Goal: Transaction & Acquisition: Purchase product/service

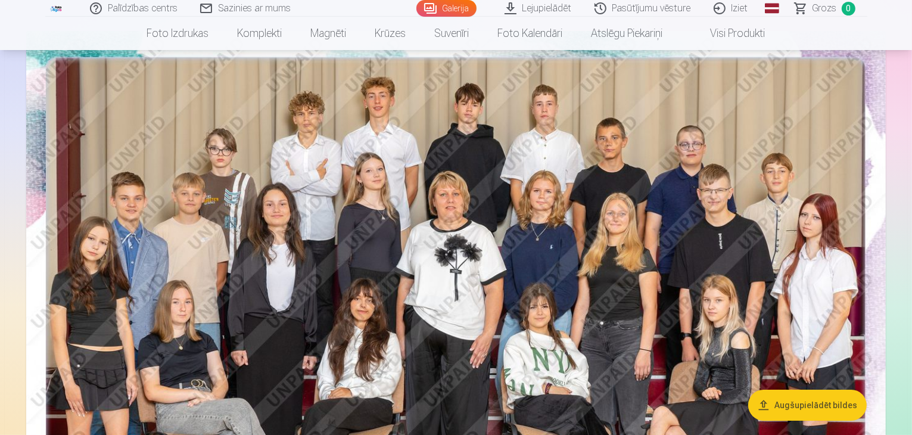
scroll to position [107, 0]
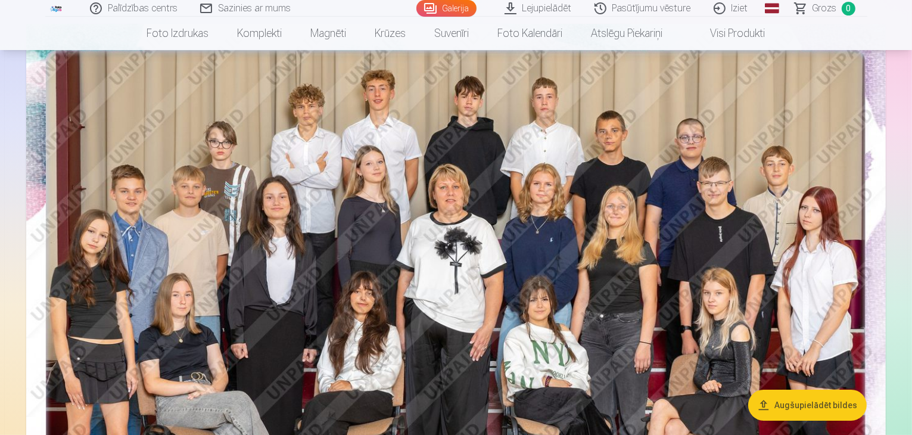
click at [324, 113] on img at bounding box center [456, 311] width 860 height 574
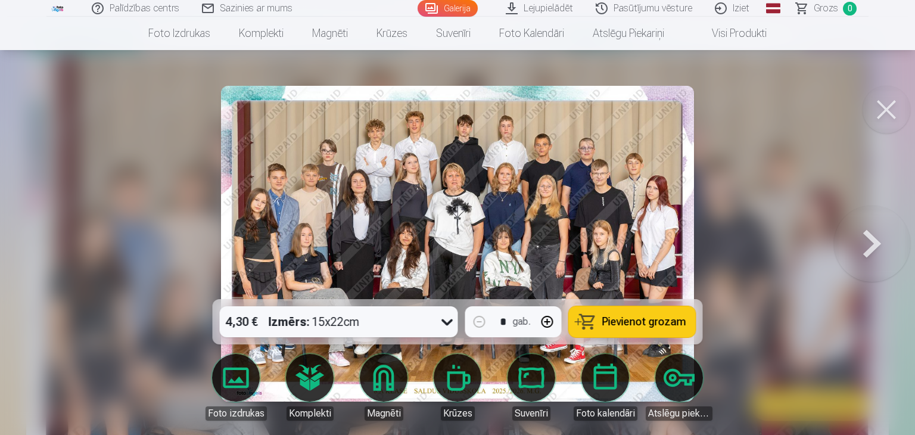
click at [898, 112] on button at bounding box center [887, 110] width 48 height 48
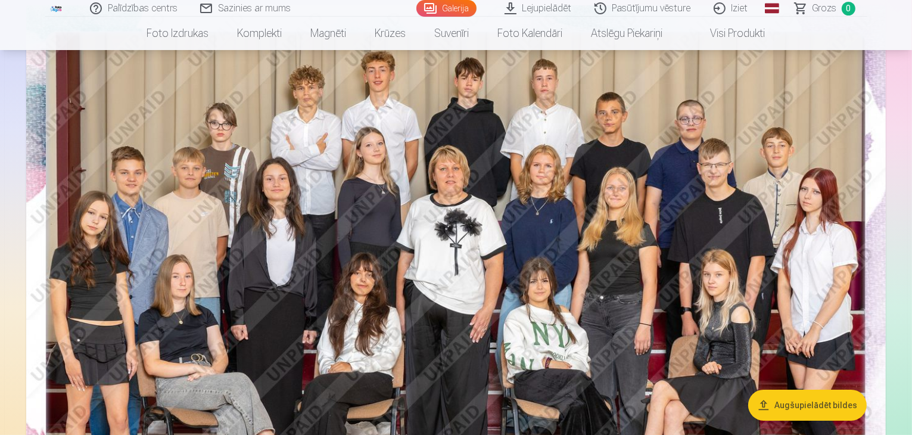
scroll to position [124, 0]
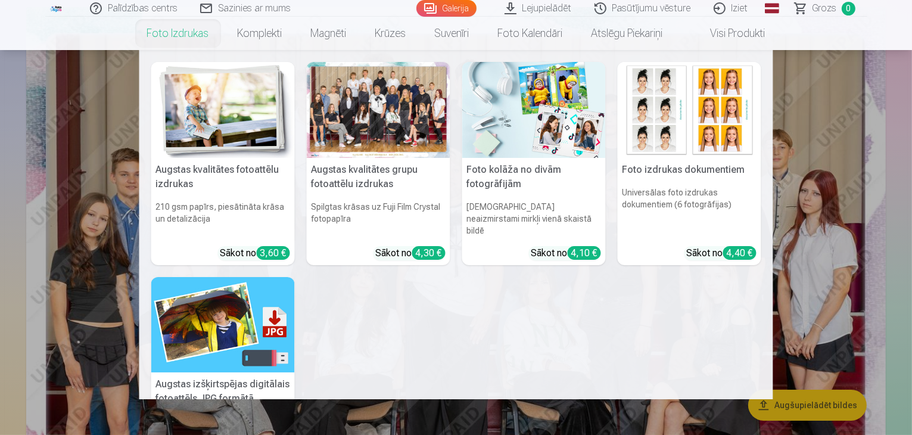
click at [182, 34] on link "Foto izdrukas" at bounding box center [178, 33] width 91 height 33
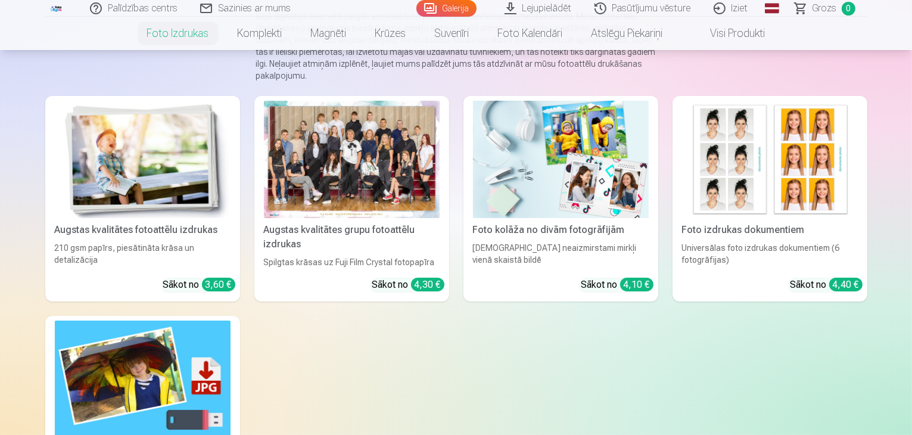
scroll to position [139, 0]
click at [110, 234] on link "Augstas kvalitātes fotoattēlu izdrukas 210 gsm papīrs, piesātināta krāsa un det…" at bounding box center [142, 200] width 195 height 206
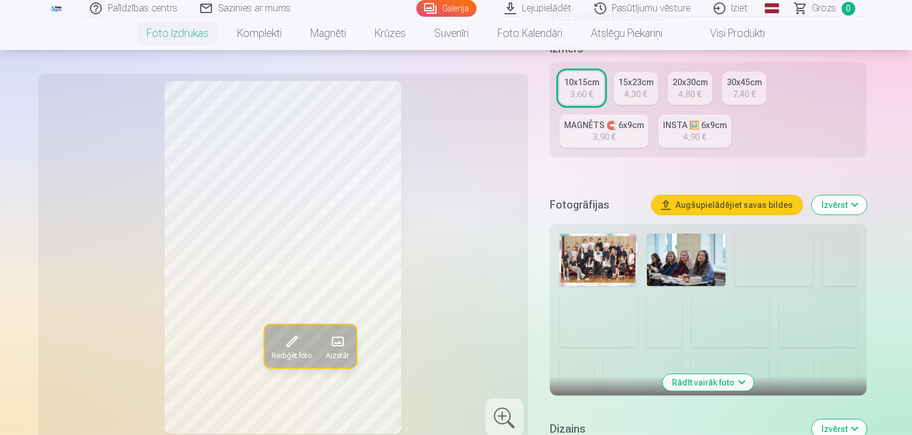
scroll to position [254, 0]
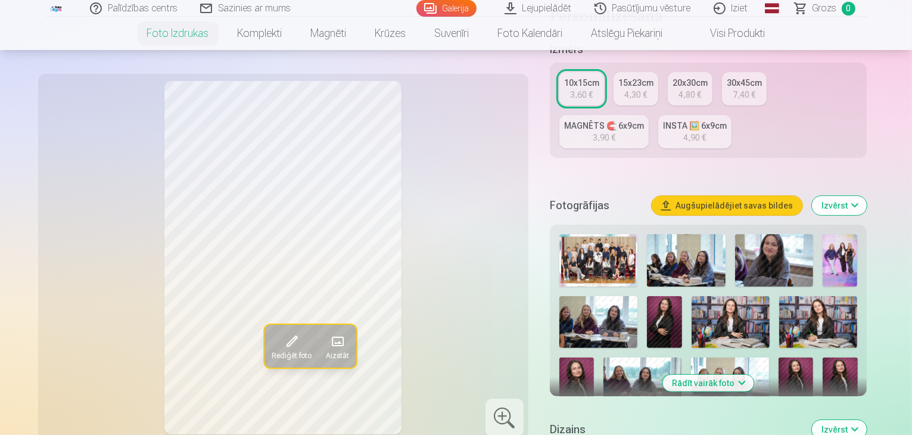
click at [754, 375] on button "Rādīt vairāk foto" at bounding box center [708, 383] width 91 height 17
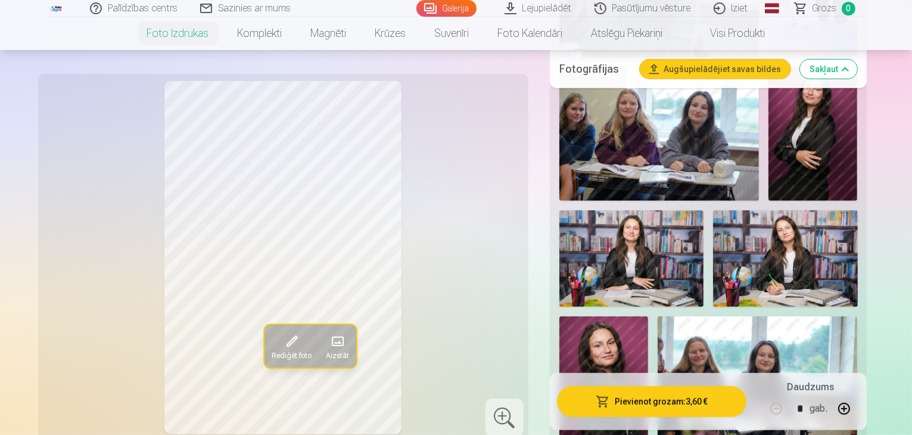
scroll to position [669, 0]
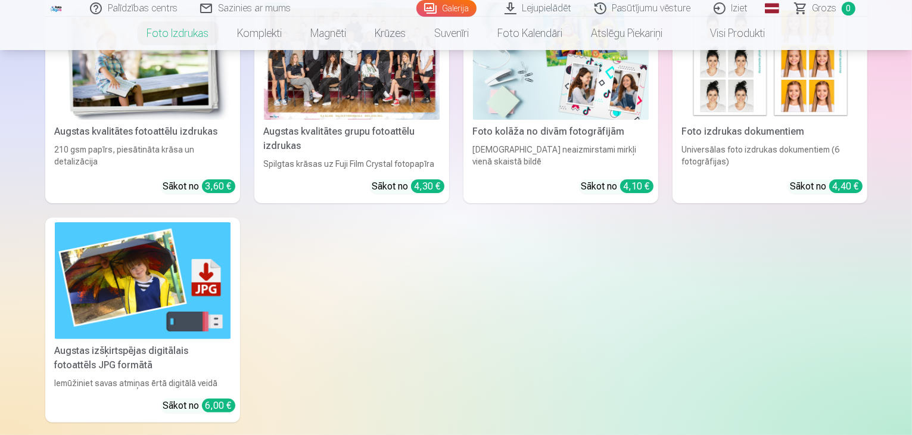
scroll to position [238, 0]
click at [163, 340] on img at bounding box center [143, 280] width 176 height 117
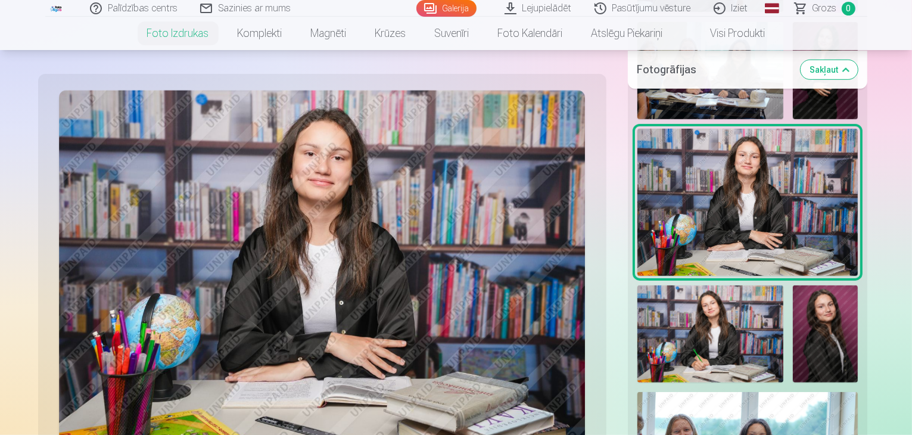
scroll to position [658, 0]
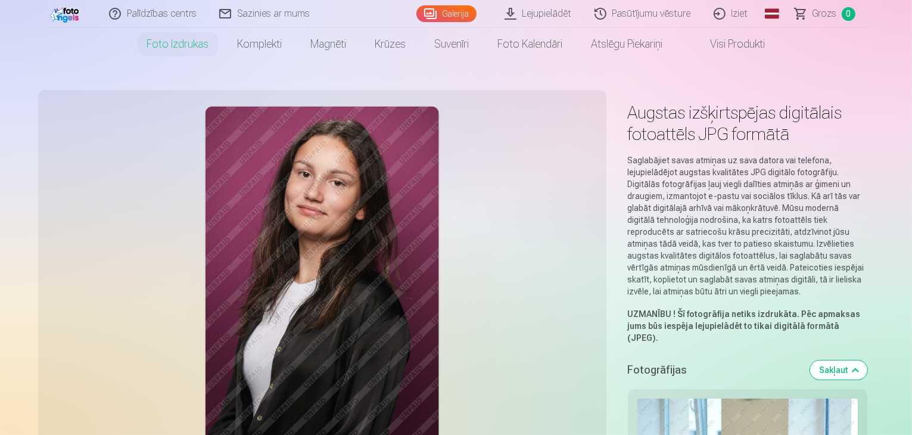
scroll to position [0, 0]
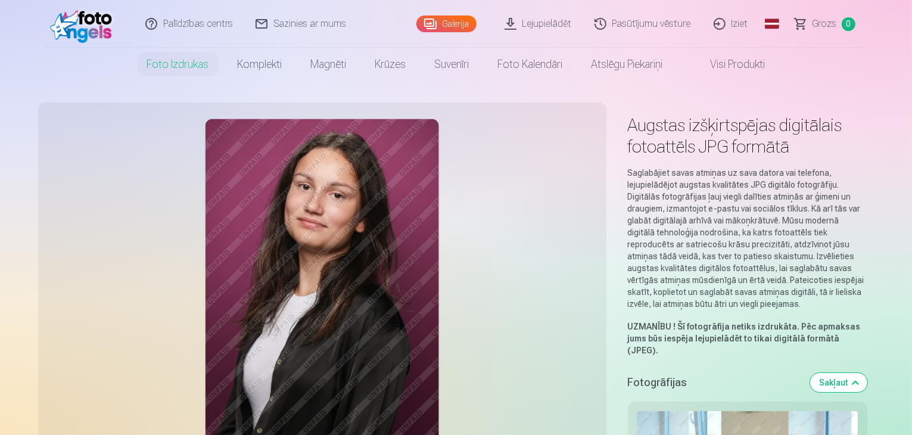
click at [297, 270] on img at bounding box center [322, 294] width 234 height 351
click at [867, 373] on button "Sakļaut" at bounding box center [838, 382] width 57 height 19
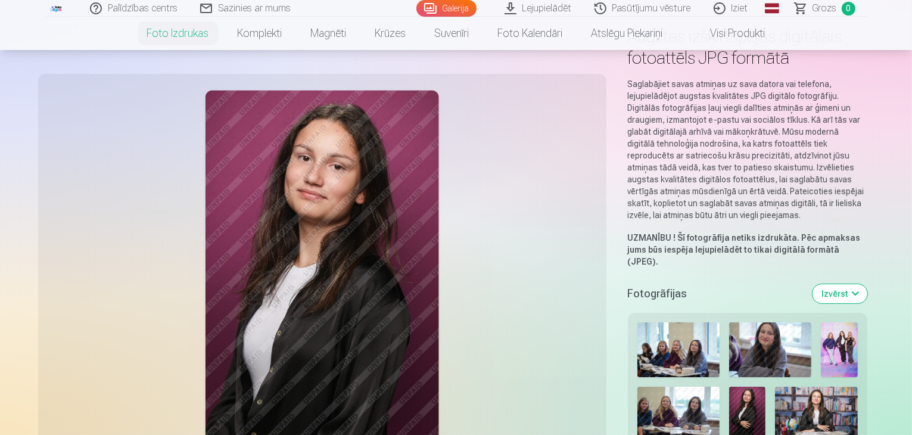
scroll to position [130, 0]
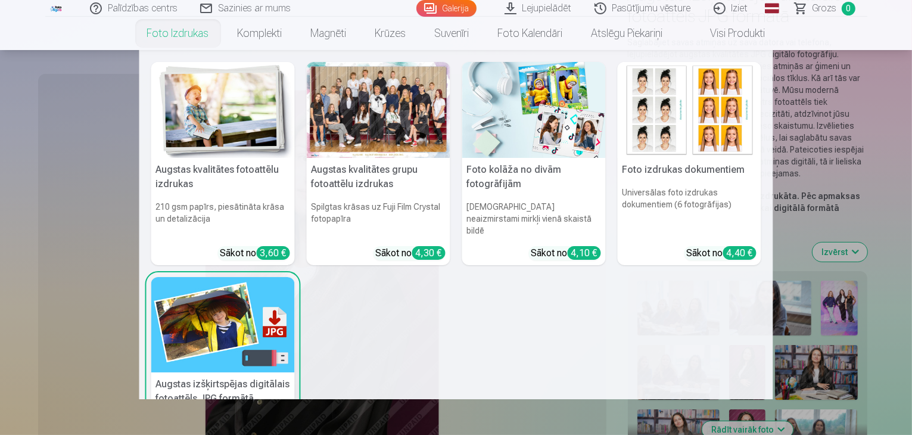
click at [355, 182] on h5 "Augstas kvalitātes grupu fotoattēlu izdrukas" at bounding box center [379, 177] width 144 height 38
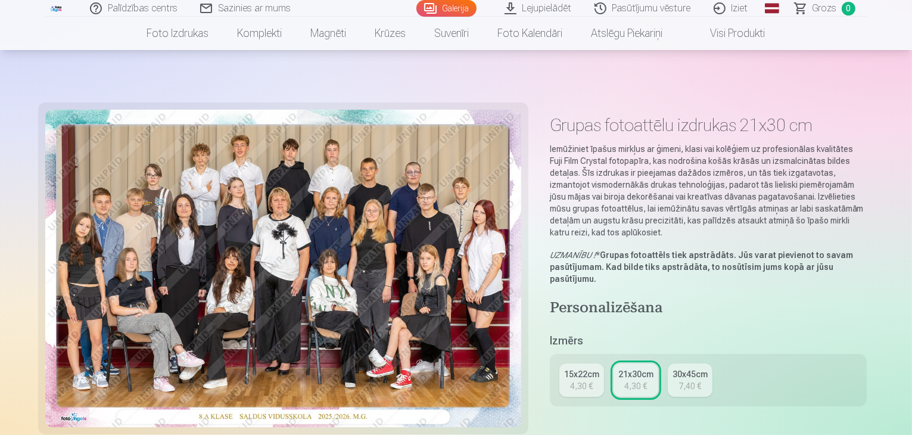
scroll to position [114, 0]
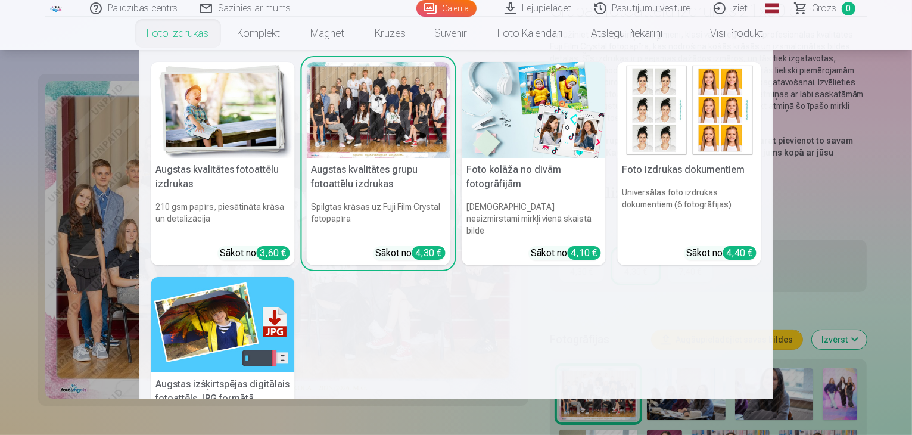
click at [183, 32] on link "Foto izdrukas" at bounding box center [178, 33] width 91 height 33
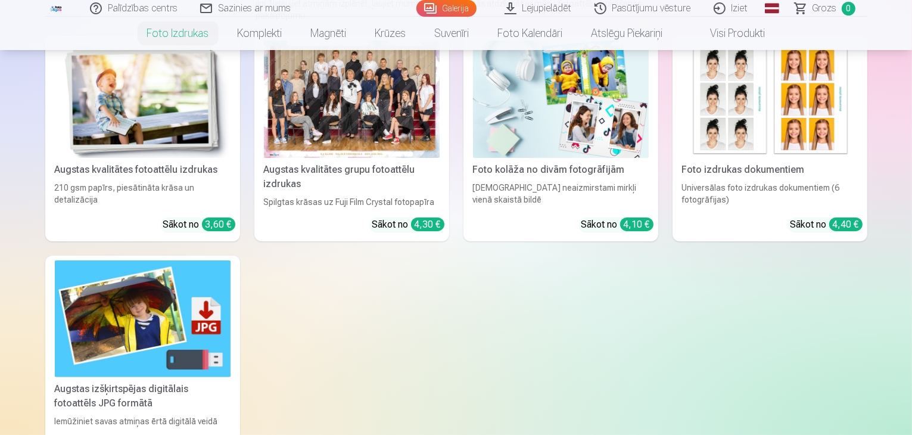
scroll to position [203, 0]
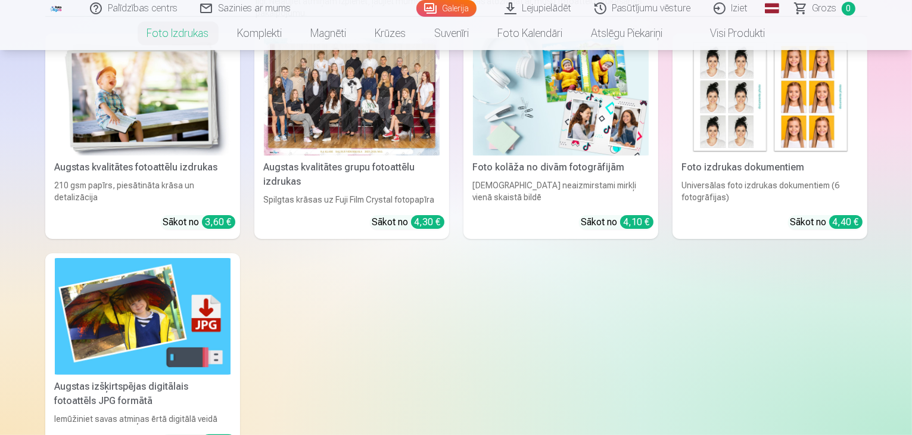
click at [181, 189] on link "Augstas kvalitātes fotoattēlu izdrukas 210 gsm papīrs, piesātināta krāsa un det…" at bounding box center [142, 136] width 195 height 206
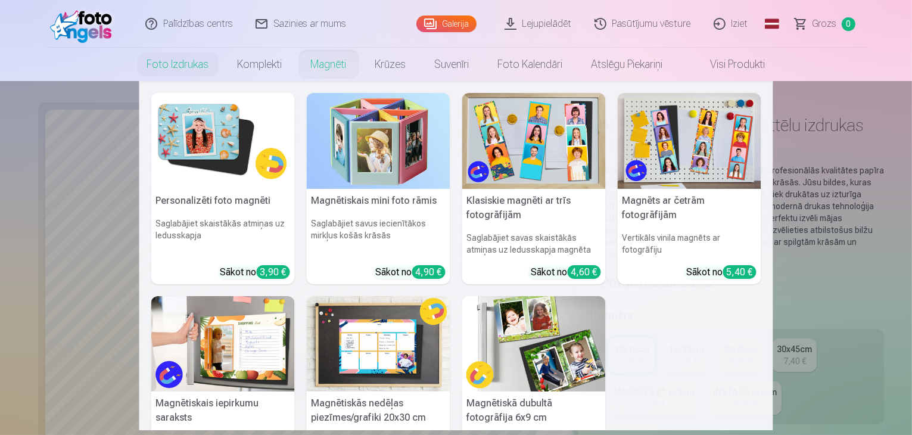
click at [671, 217] on h5 "Magnēts ar četrām fotogrāfijām" at bounding box center [690, 208] width 144 height 38
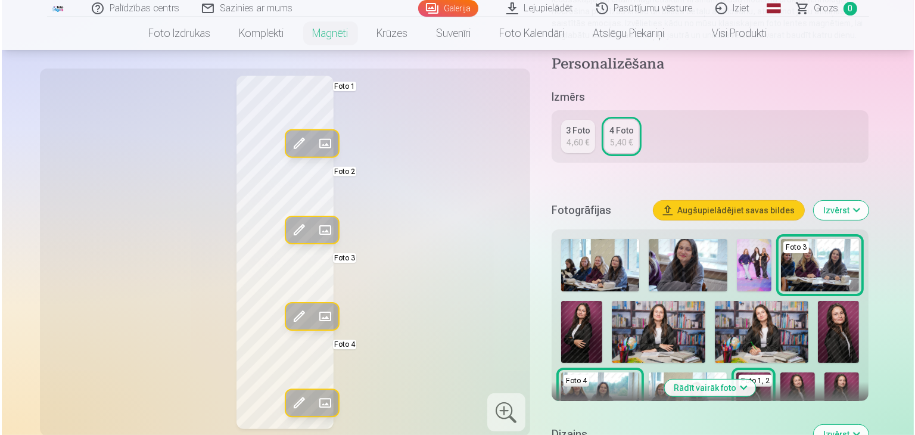
scroll to position [191, 0]
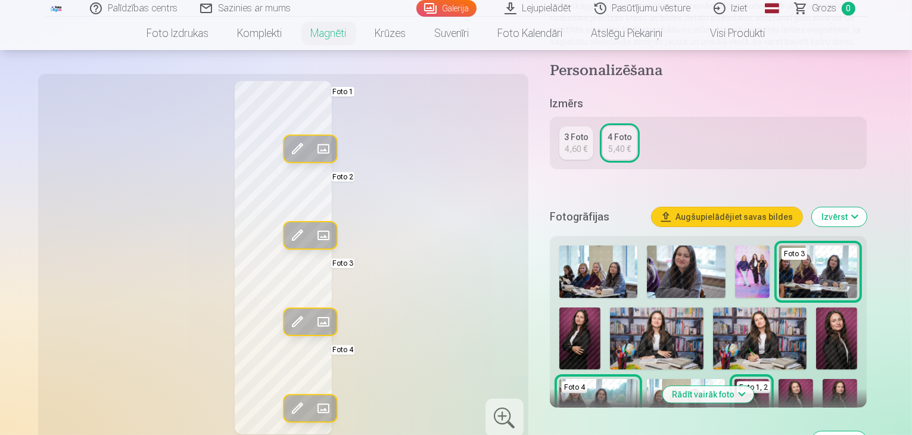
click at [313, 150] on span at bounding box center [322, 148] width 19 height 19
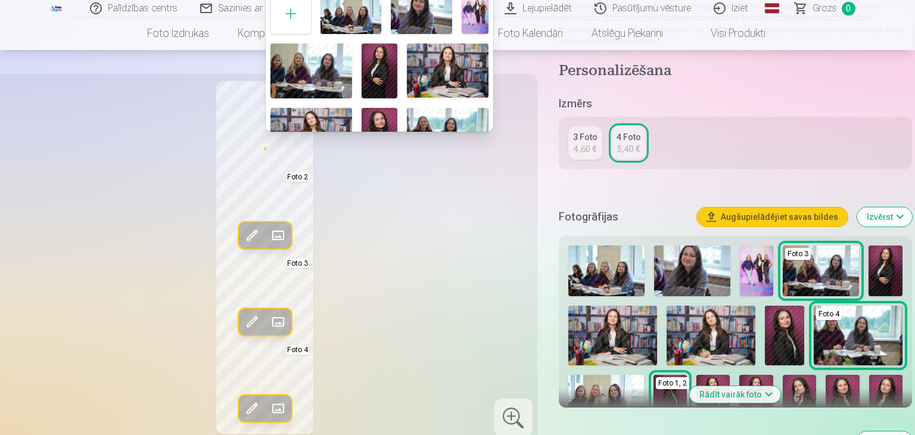
click at [752, 155] on div at bounding box center [457, 217] width 915 height 435
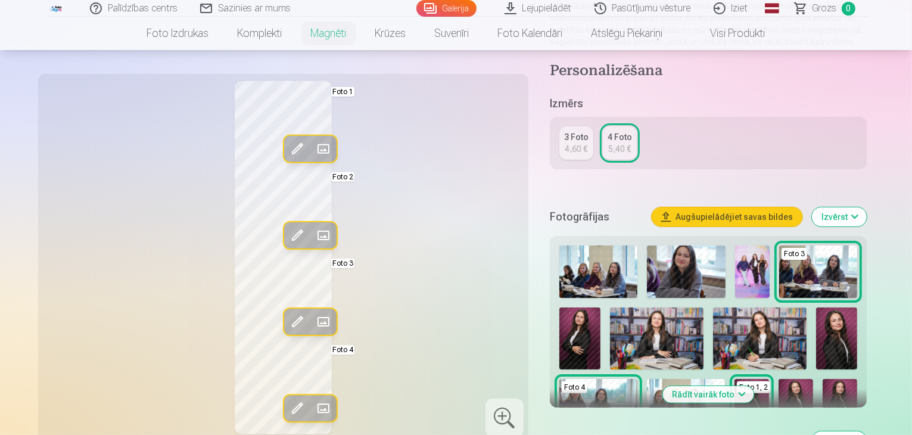
click at [701, 284] on img at bounding box center [686, 271] width 78 height 52
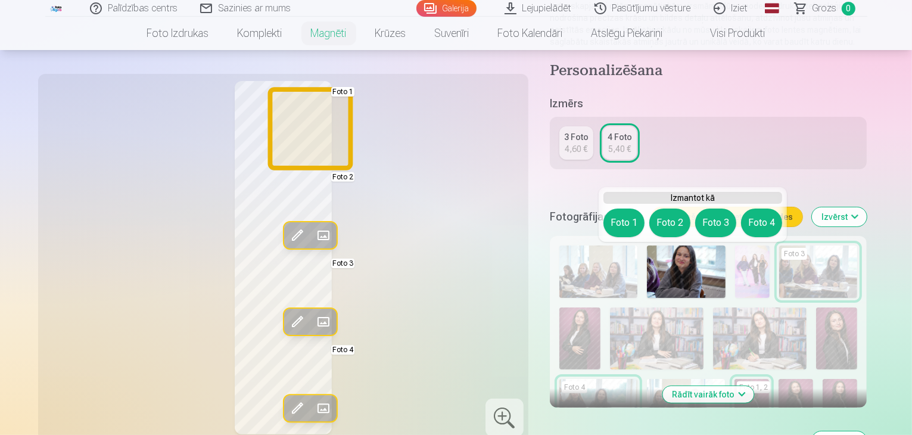
click at [634, 222] on button "Foto 1" at bounding box center [623, 223] width 41 height 29
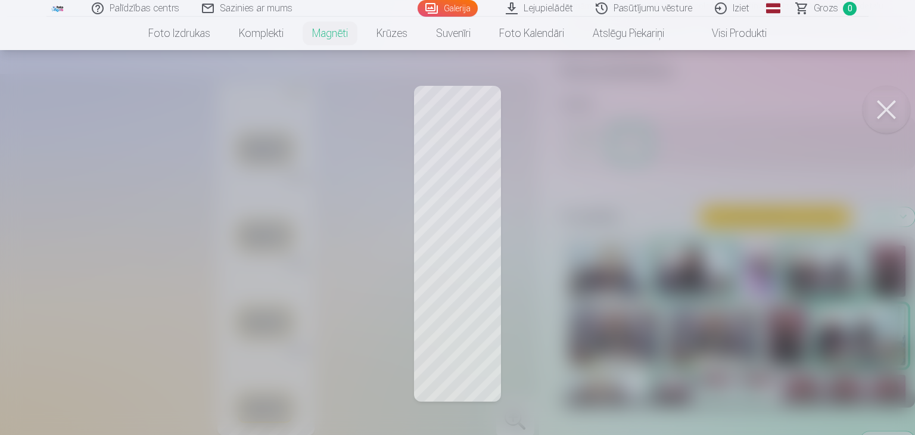
click at [484, 128] on div at bounding box center [457, 217] width 915 height 435
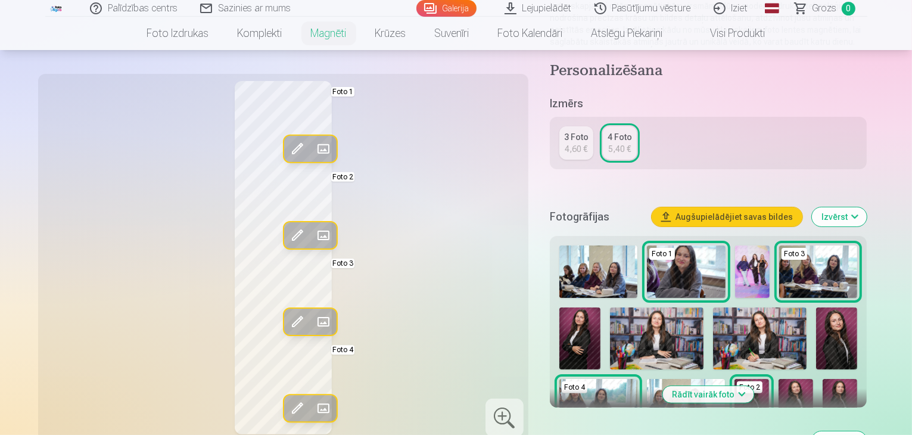
click at [287, 142] on span at bounding box center [296, 148] width 19 height 19
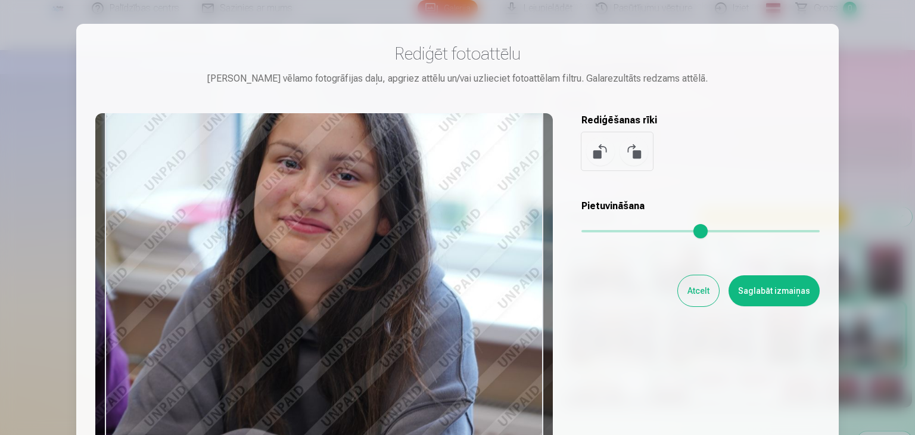
drag, startPoint x: 318, startPoint y: 211, endPoint x: 338, endPoint y: 263, distance: 55.3
click at [338, 263] on div at bounding box center [324, 300] width 458 height 374
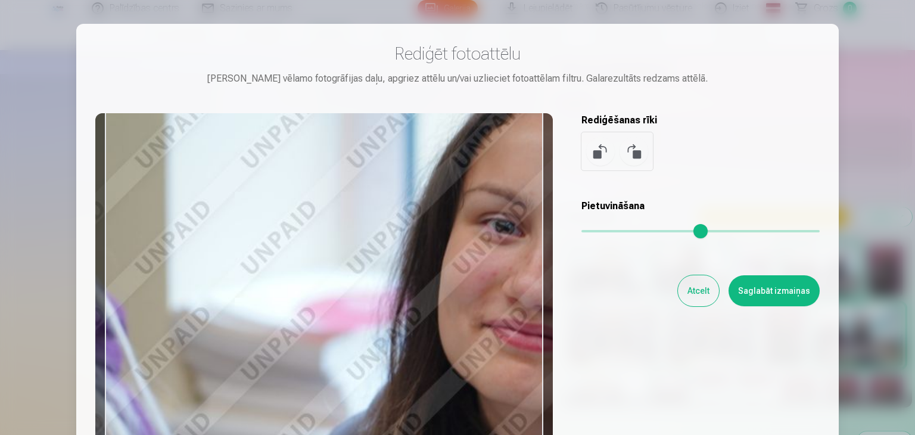
type input "*"
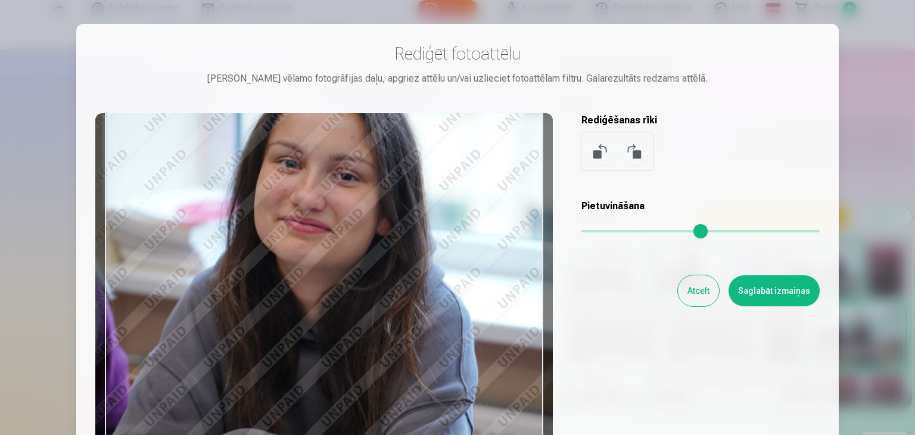
drag, startPoint x: 589, startPoint y: 230, endPoint x: 421, endPoint y: 275, distance: 173.3
click at [581, 232] on input "range" at bounding box center [700, 231] width 238 height 2
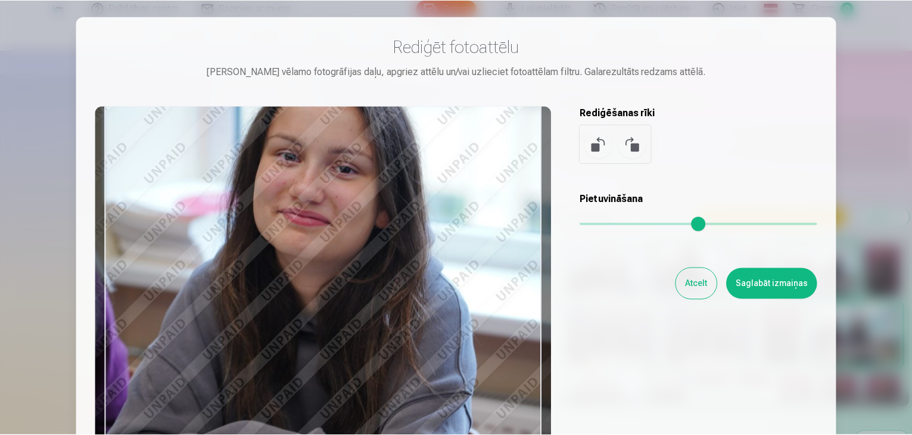
scroll to position [6, 0]
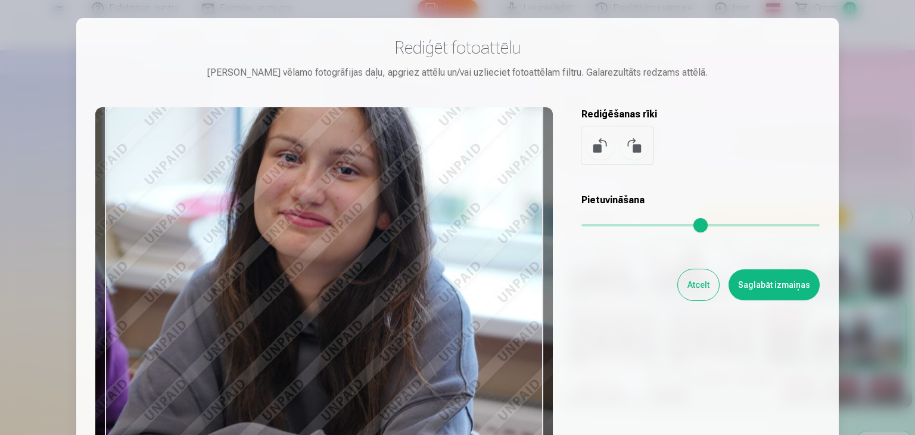
click at [799, 290] on button "Saglabāt izmaiņas" at bounding box center [774, 284] width 91 height 31
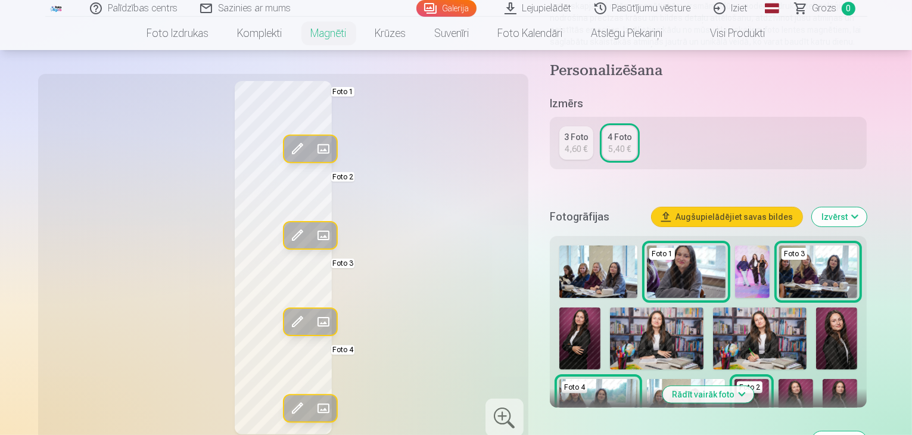
click at [760, 253] on img at bounding box center [752, 271] width 35 height 52
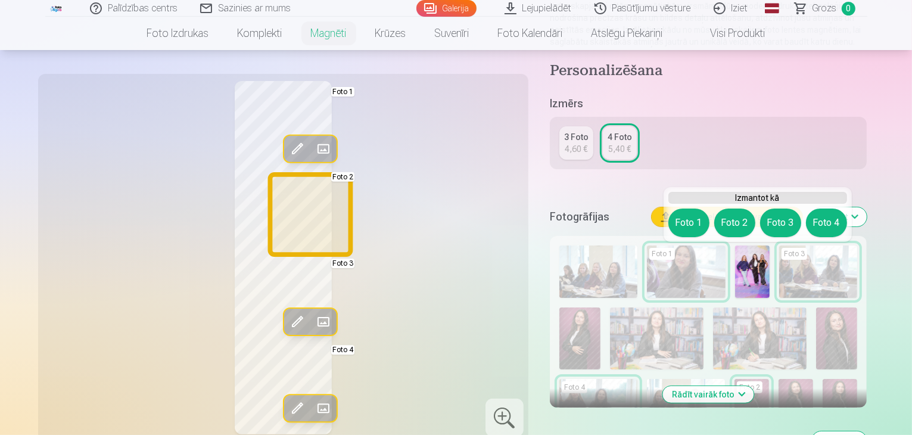
click at [743, 227] on button "Foto 2" at bounding box center [734, 223] width 41 height 29
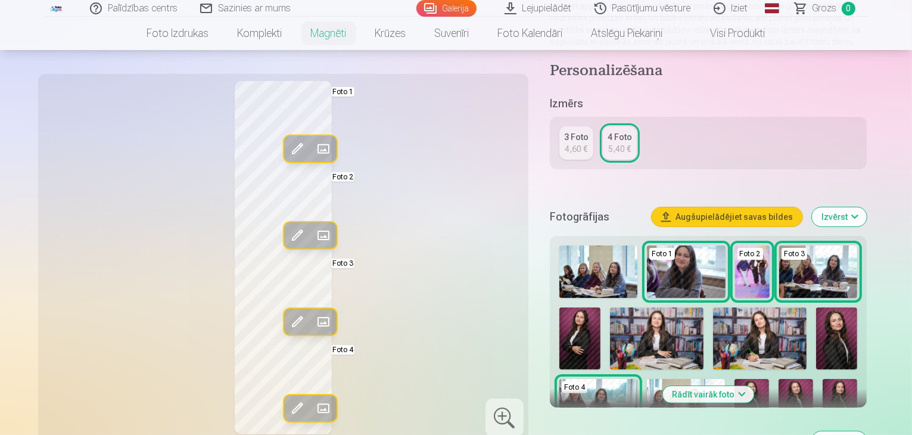
click at [467, 237] on div "Rediģēt foto Aizstāt Foto 1 Rediģēt foto Aizstāt Foto 2 Rediģēt foto Aizstāt Fo…" at bounding box center [283, 257] width 476 height 353
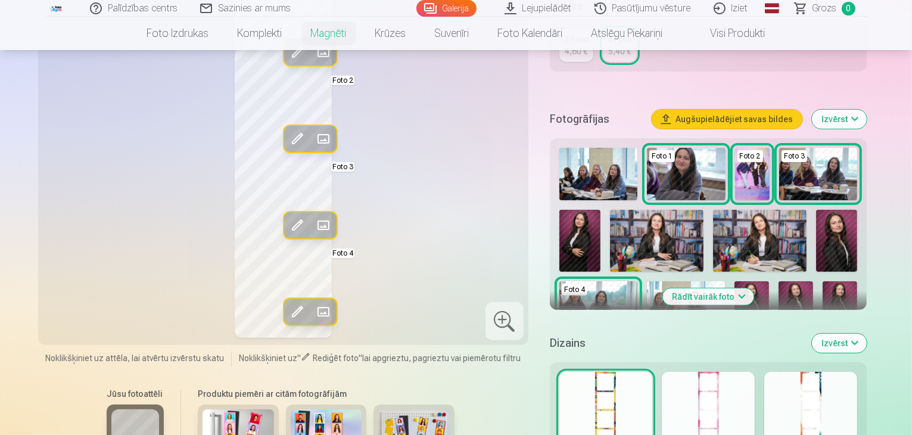
scroll to position [288, 0]
click at [725, 291] on button "Rādīt vairāk foto" at bounding box center [708, 297] width 91 height 17
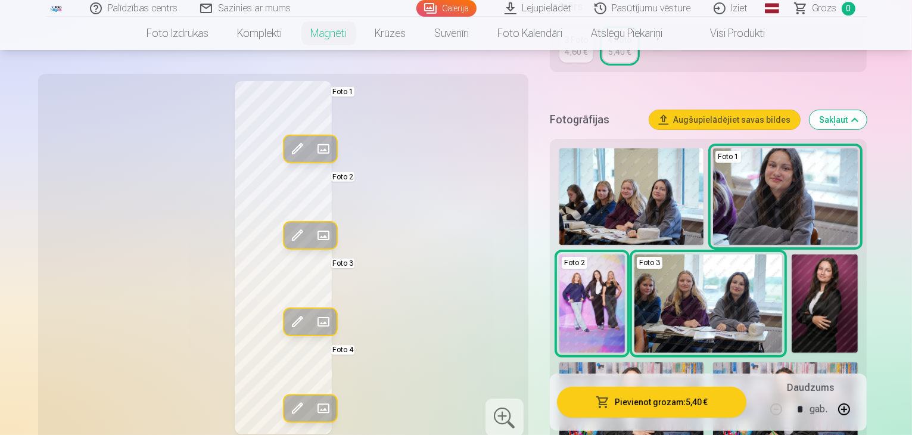
click at [642, 279] on img at bounding box center [708, 303] width 148 height 98
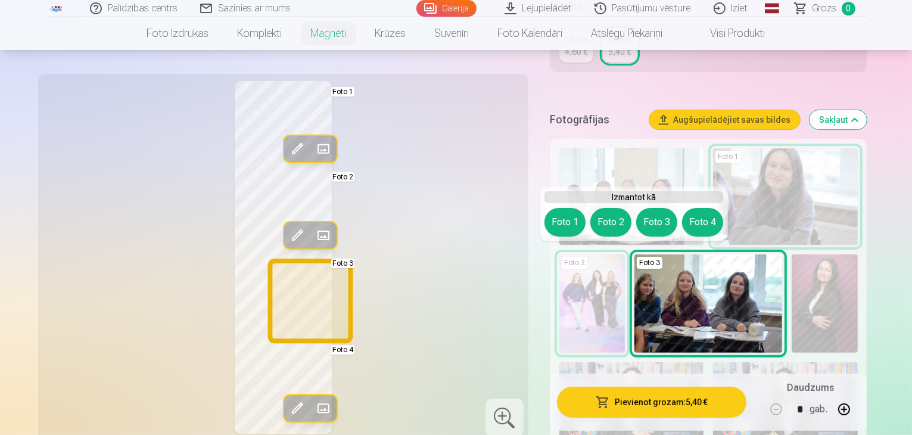
click at [651, 220] on button "Foto 3" at bounding box center [656, 222] width 41 height 29
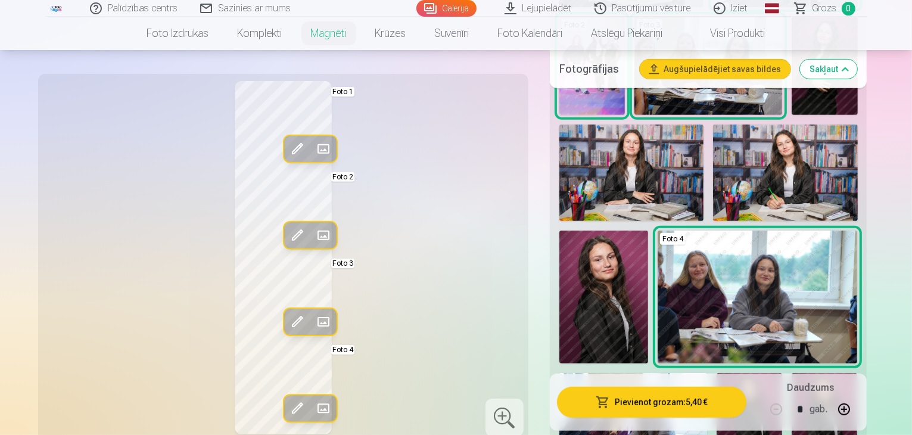
scroll to position [531, 0]
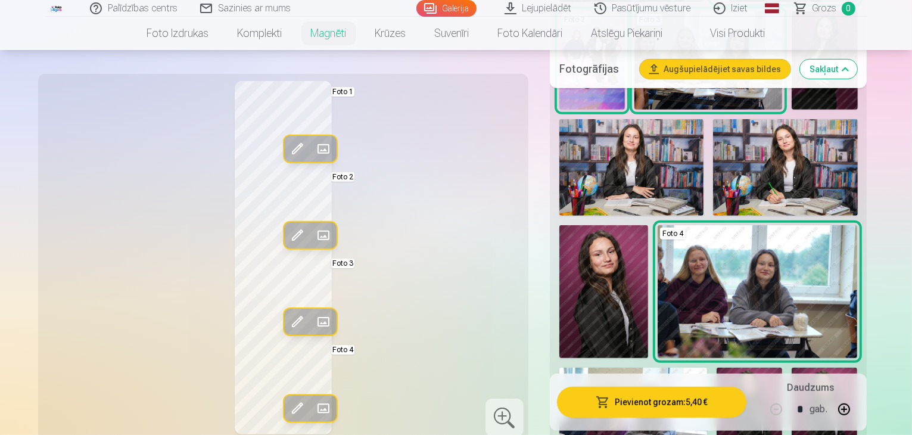
click at [647, 368] on img at bounding box center [633, 417] width 148 height 98
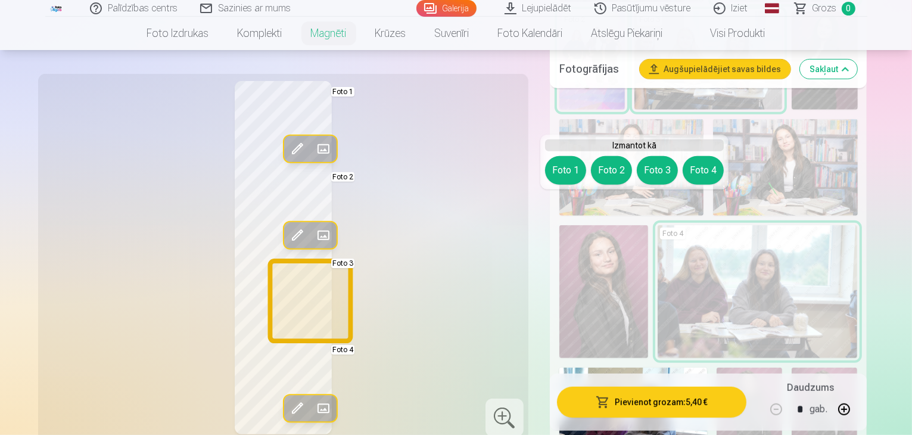
click at [654, 172] on button "Foto 3" at bounding box center [657, 170] width 41 height 29
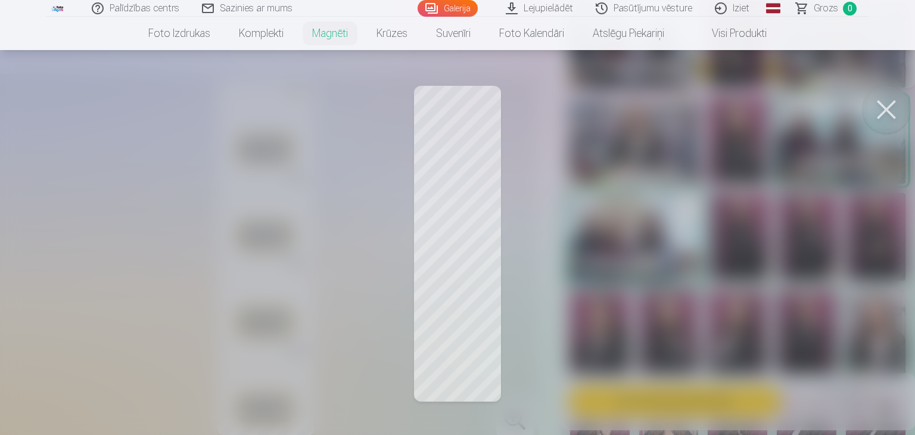
click at [472, 276] on div at bounding box center [457, 217] width 915 height 435
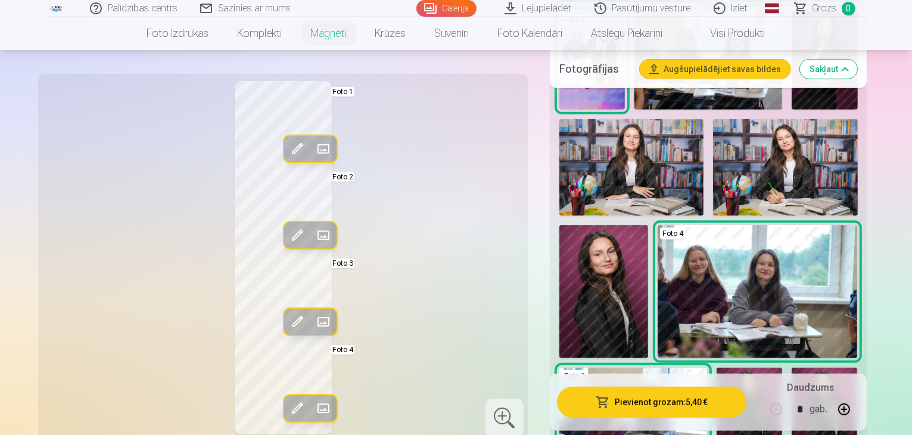
click at [284, 312] on button "Rediģēt foto" at bounding box center [297, 322] width 26 height 26
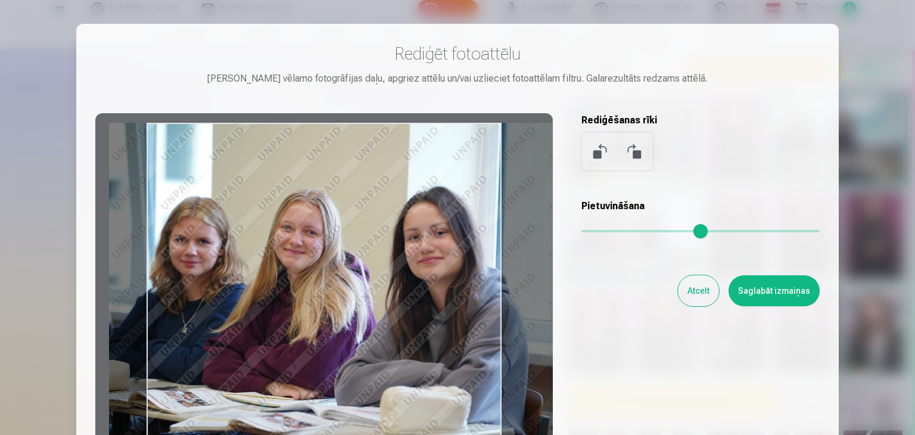
drag, startPoint x: 305, startPoint y: 281, endPoint x: 356, endPoint y: 295, distance: 53.2
click at [356, 295] on div at bounding box center [324, 300] width 458 height 374
click at [808, 285] on button "Saglabāt izmaiņas" at bounding box center [774, 290] width 91 height 31
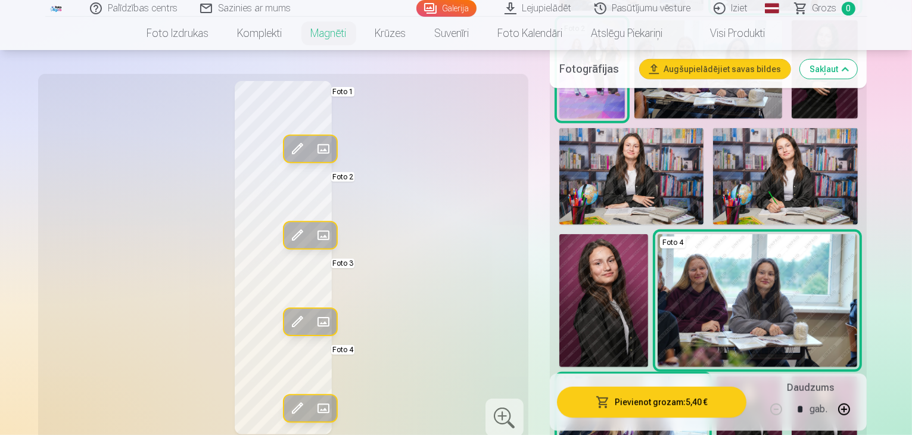
scroll to position [580, 0]
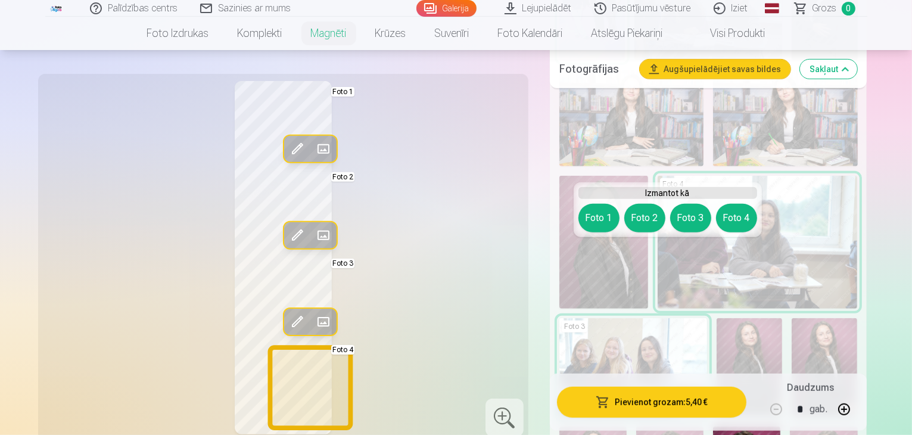
click at [736, 208] on button "Foto 4" at bounding box center [736, 218] width 41 height 29
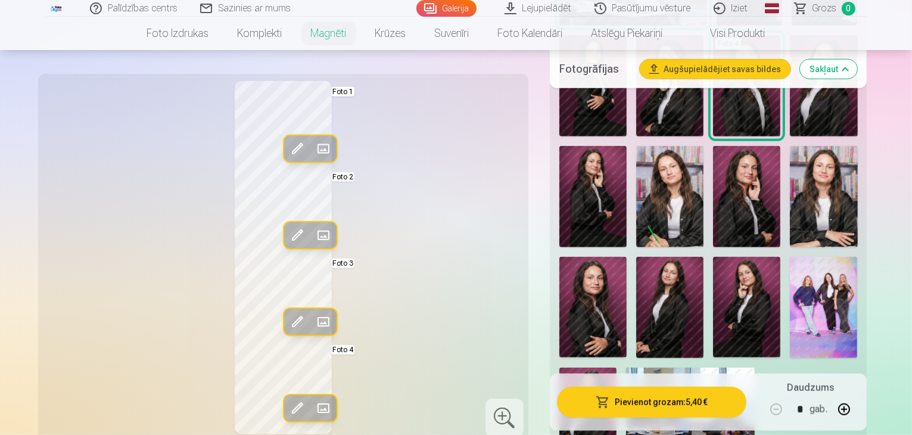
scroll to position [973, 0]
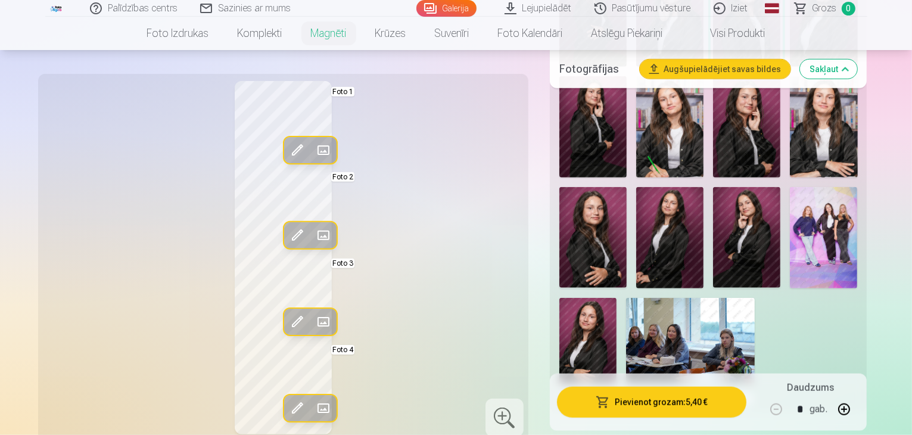
scroll to position [1039, 0]
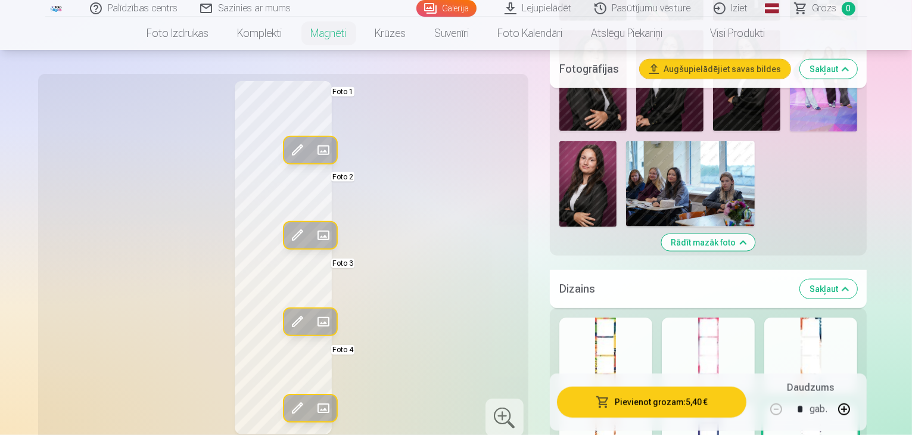
scroll to position [1199, 0]
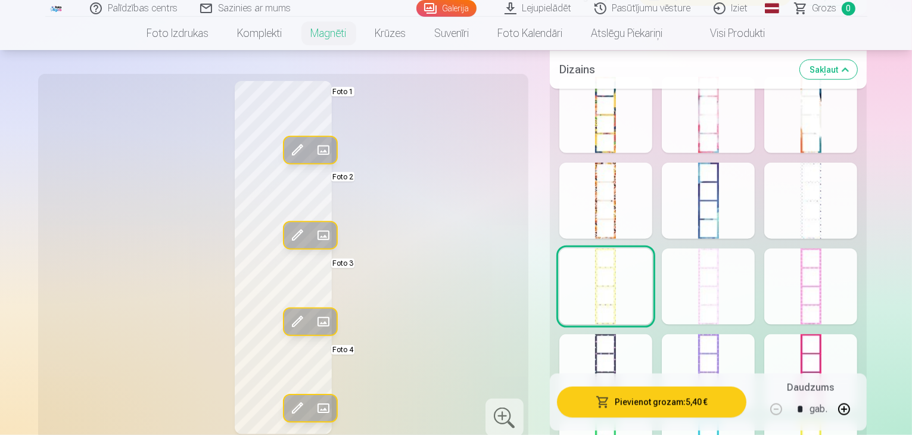
scroll to position [1519, 0]
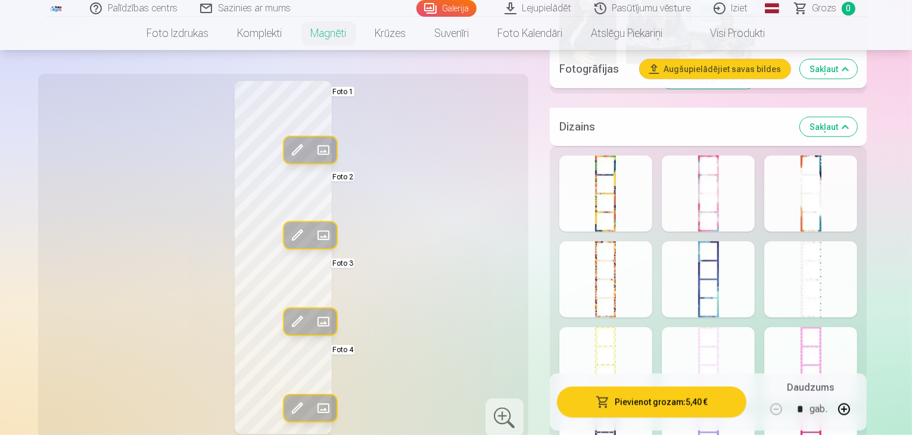
scroll to position [1361, 0]
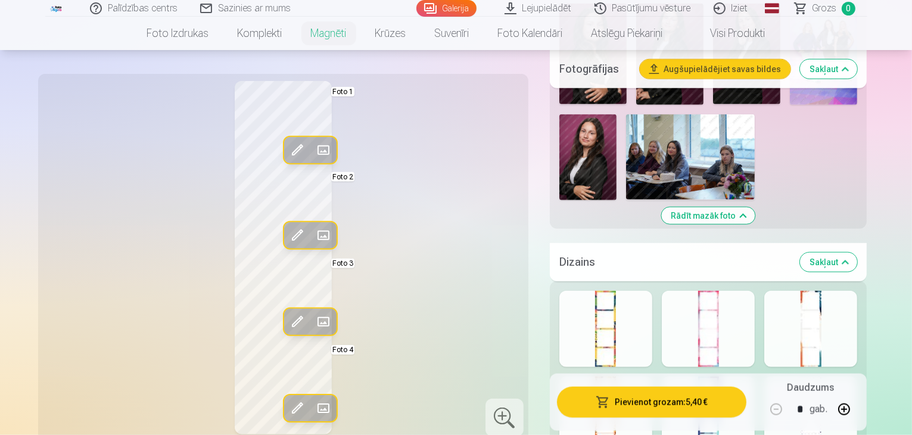
scroll to position [1220, 0]
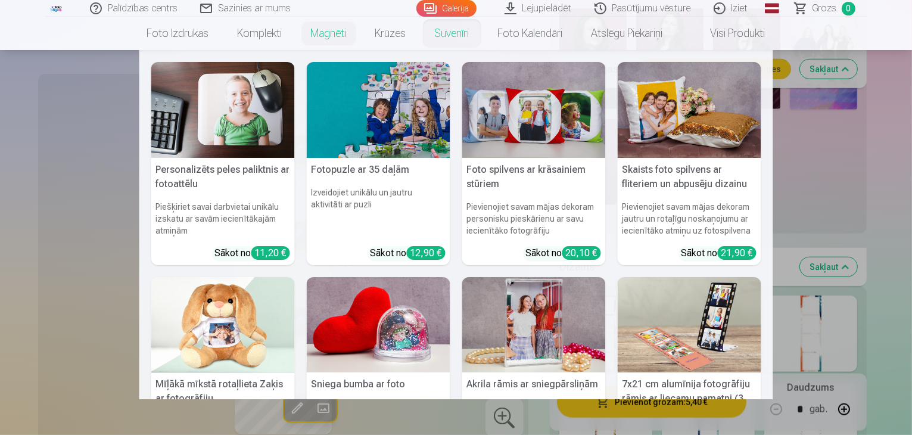
click at [682, 328] on img at bounding box center [690, 325] width 144 height 96
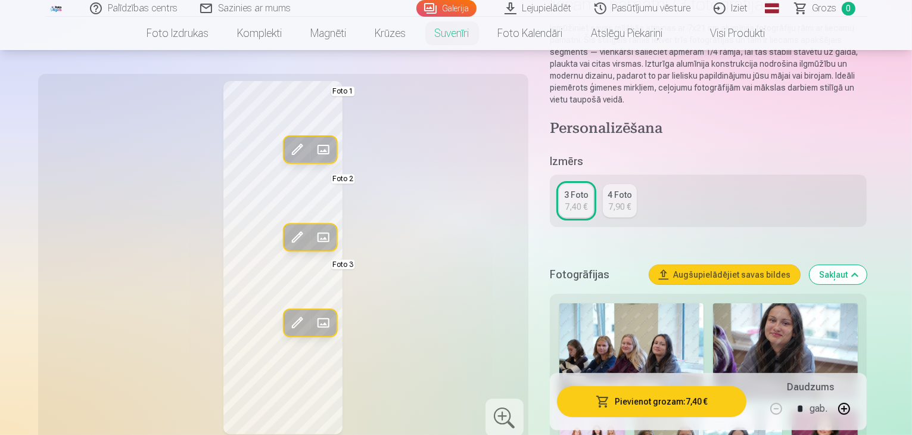
scroll to position [167, 0]
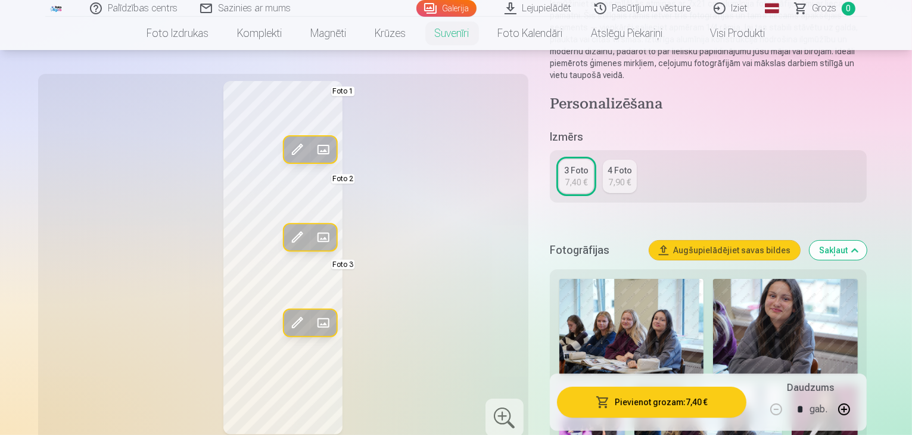
click at [615, 175] on link "4 Foto 7,90 €" at bounding box center [620, 176] width 34 height 33
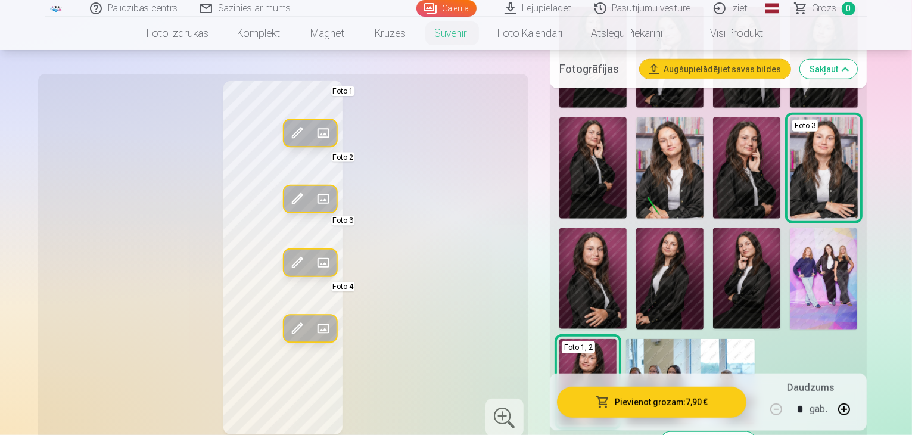
scroll to position [996, 0]
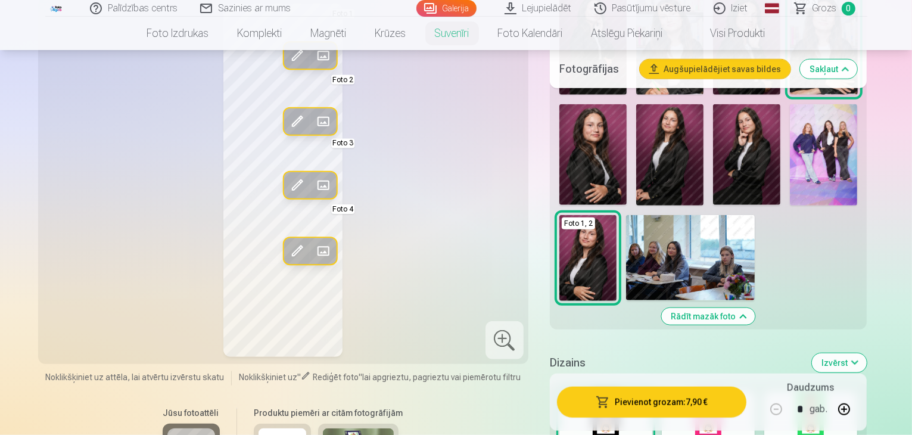
scroll to position [1148, 0]
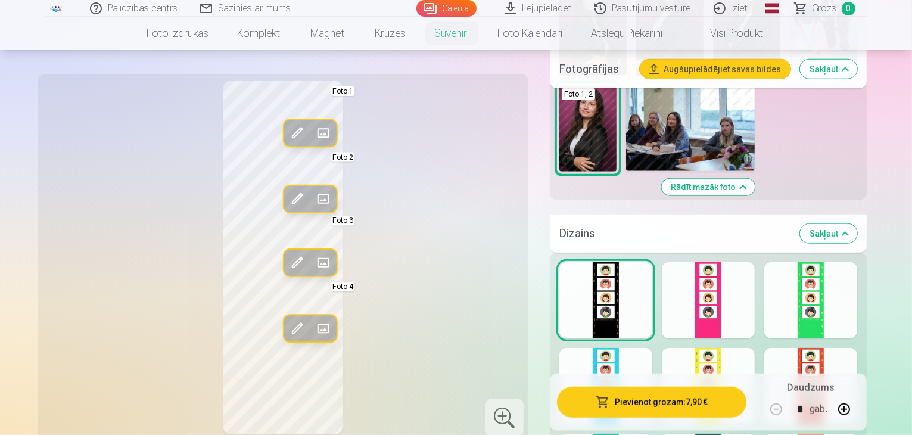
scroll to position [1270, 0]
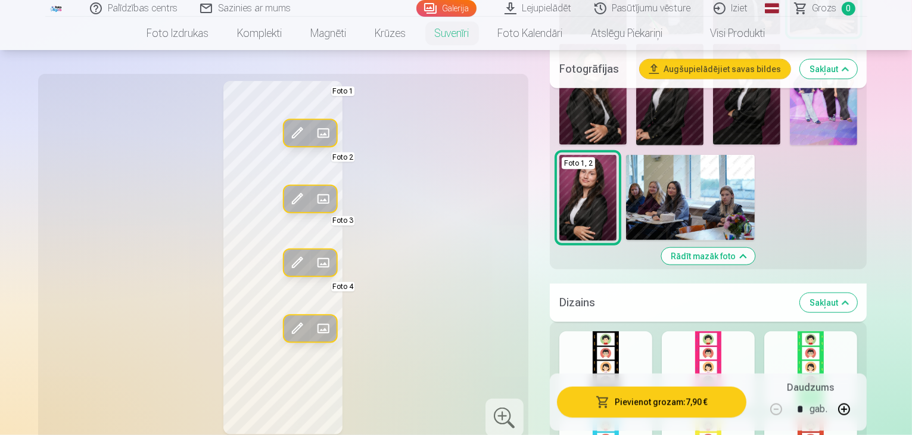
scroll to position [1196, 0]
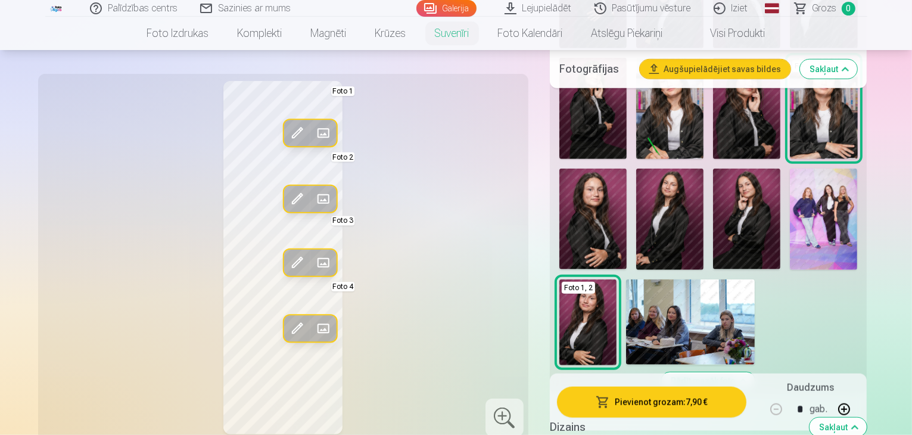
scroll to position [1039, 0]
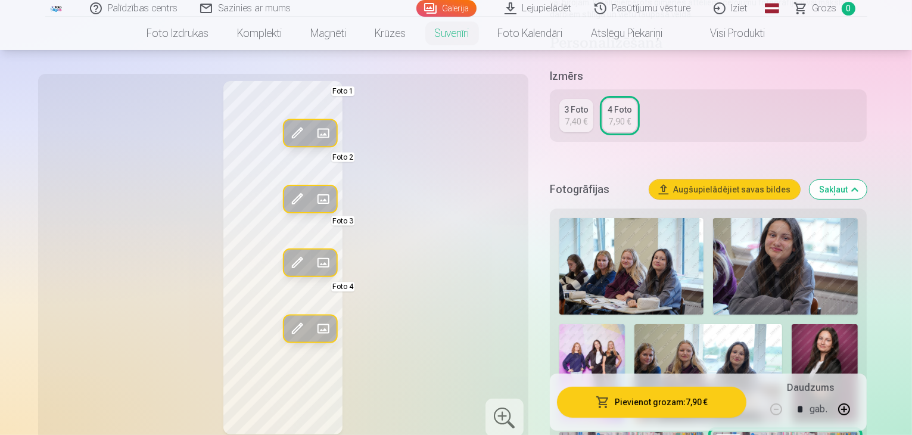
scroll to position [226, 0]
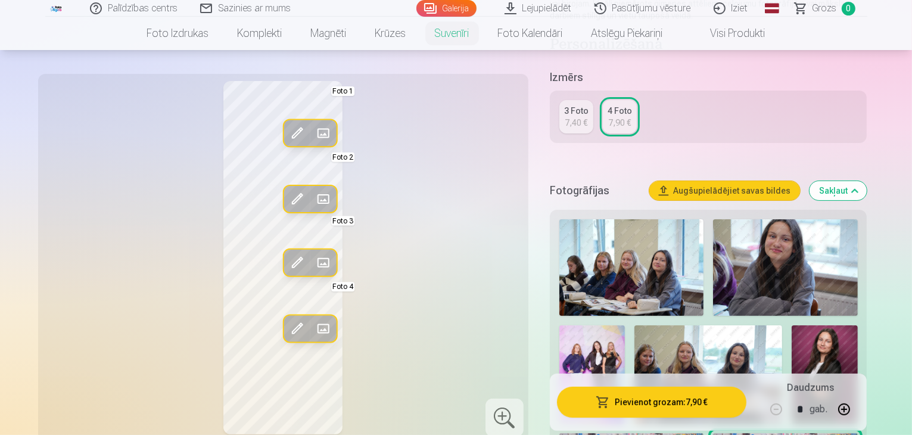
click at [764, 244] on img at bounding box center [785, 267] width 144 height 97
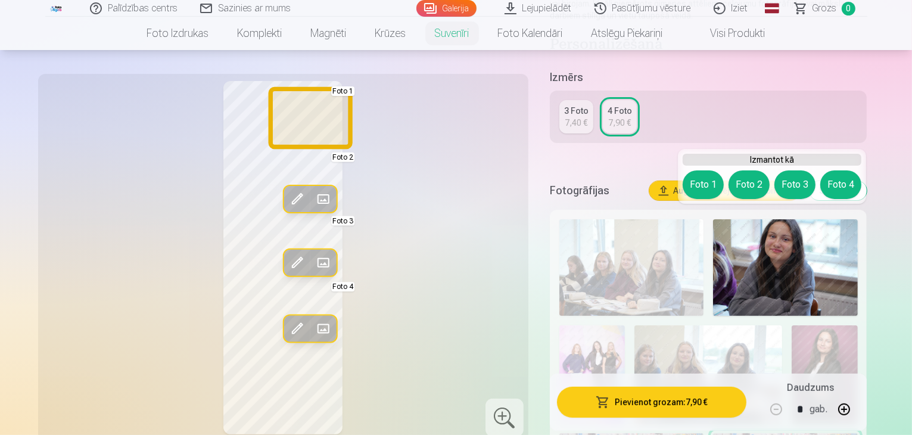
click at [708, 189] on button "Foto 1" at bounding box center [703, 184] width 41 height 29
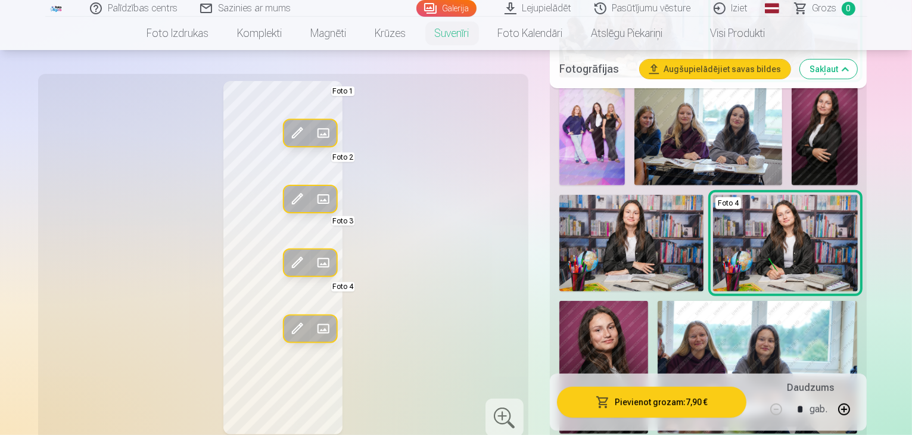
scroll to position [475, 0]
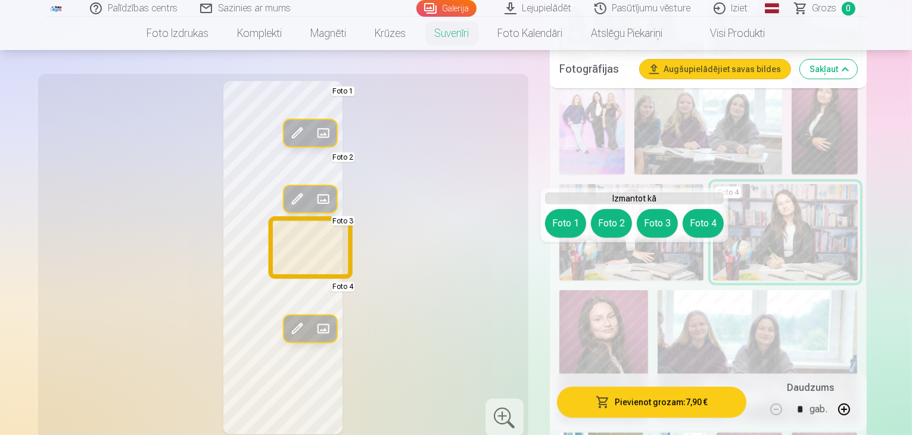
click at [657, 225] on button "Foto 3" at bounding box center [657, 223] width 41 height 29
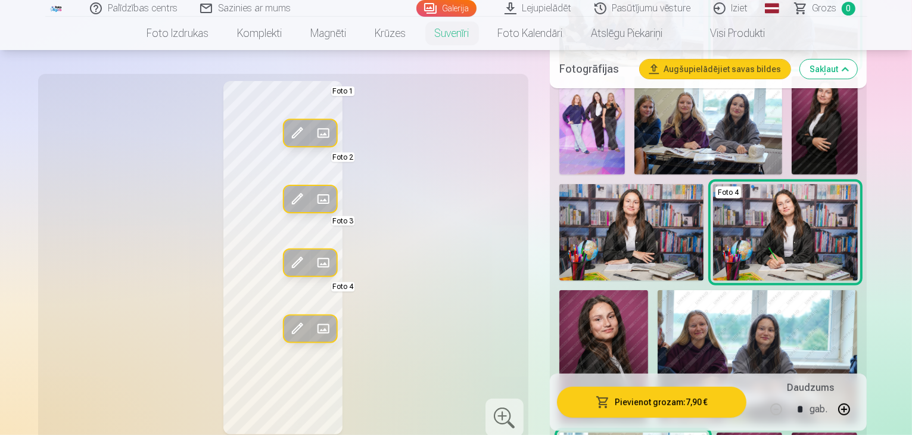
click at [287, 260] on span at bounding box center [296, 262] width 19 height 19
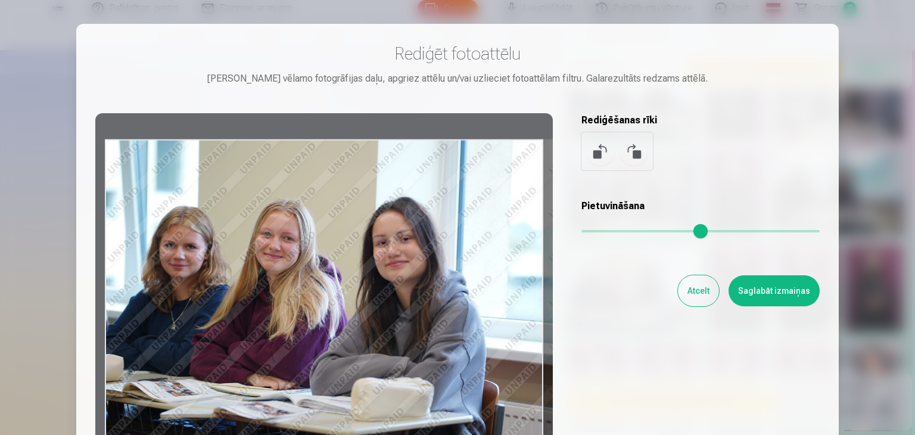
drag, startPoint x: 298, startPoint y: 268, endPoint x: 349, endPoint y: 270, distance: 51.3
click at [349, 270] on div at bounding box center [324, 300] width 458 height 374
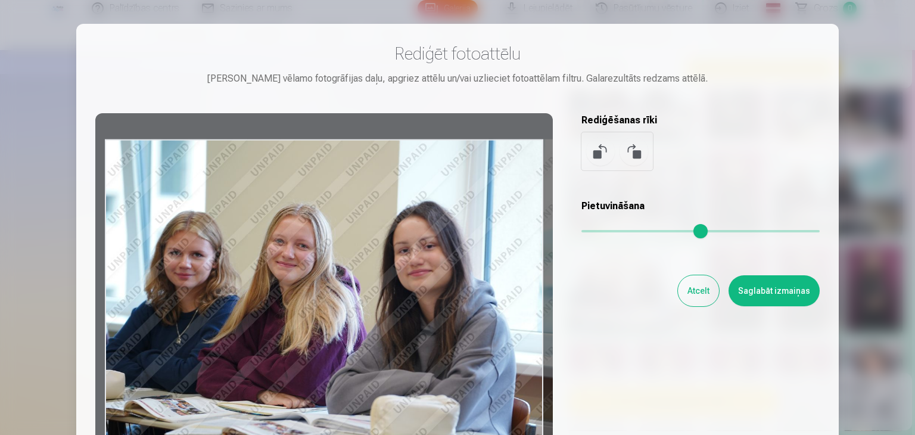
type input "*"
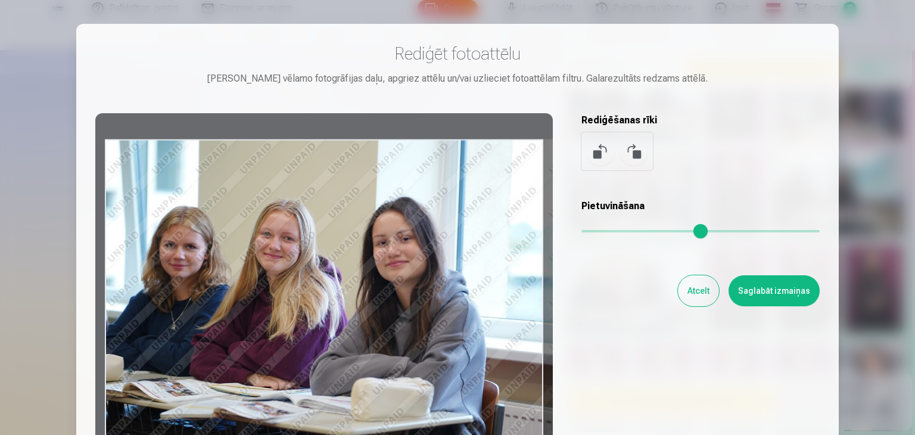
click at [588, 230] on input "range" at bounding box center [700, 231] width 238 height 2
click at [760, 296] on button "Saglabāt izmaiņas" at bounding box center [774, 290] width 91 height 31
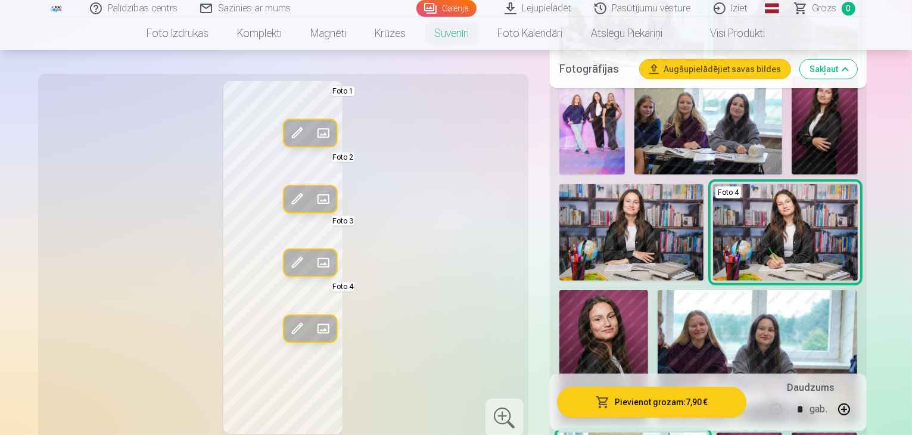
click at [287, 255] on span at bounding box center [296, 262] width 19 height 19
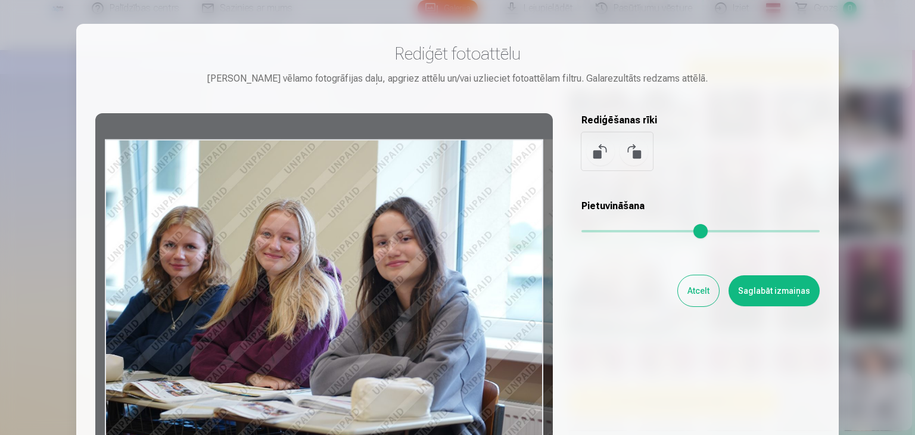
drag, startPoint x: 265, startPoint y: 256, endPoint x: 302, endPoint y: 256, distance: 36.9
click at [302, 256] on div at bounding box center [324, 300] width 458 height 374
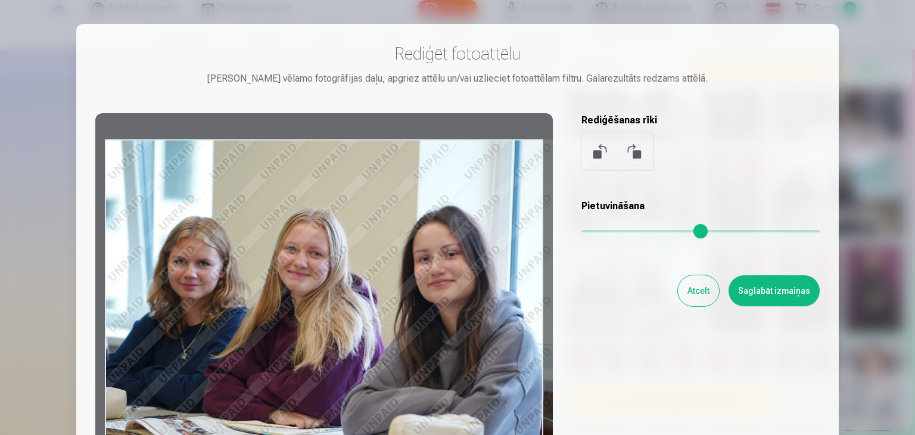
click at [591, 232] on input "range" at bounding box center [700, 231] width 238 height 2
type input "****"
click at [755, 293] on button "Saglabāt izmaiņas" at bounding box center [774, 290] width 91 height 31
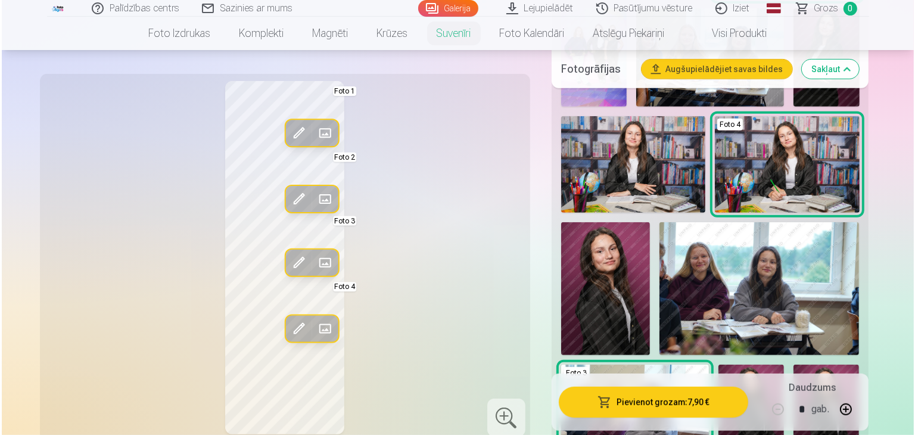
scroll to position [548, 0]
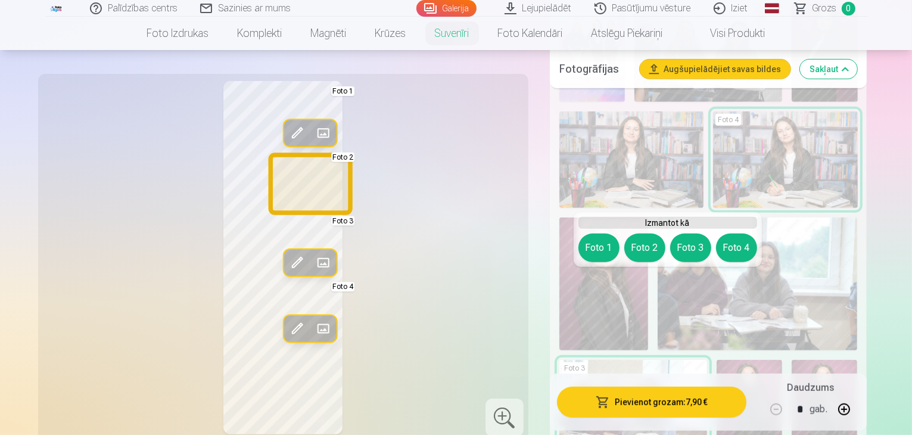
click at [651, 245] on button "Foto 2" at bounding box center [644, 248] width 41 height 29
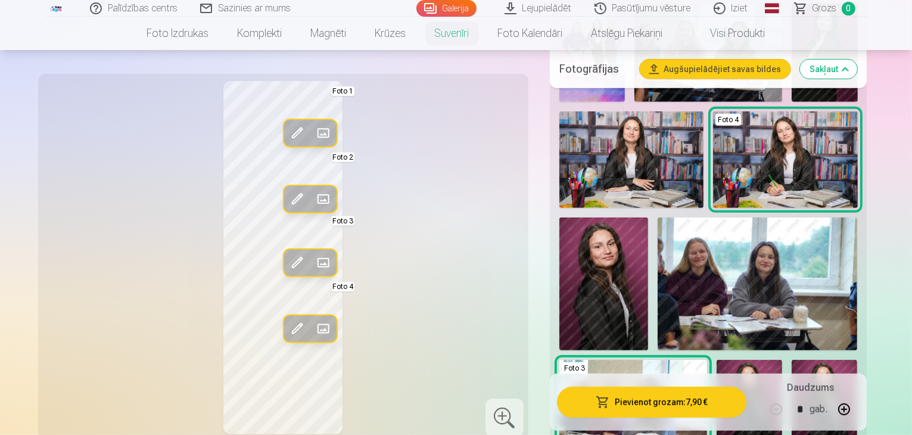
click at [287, 194] on span at bounding box center [296, 198] width 19 height 19
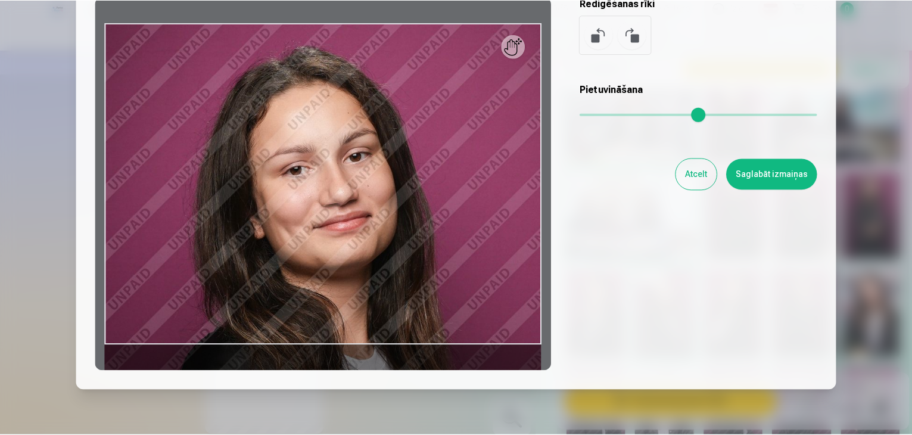
scroll to position [117, 0]
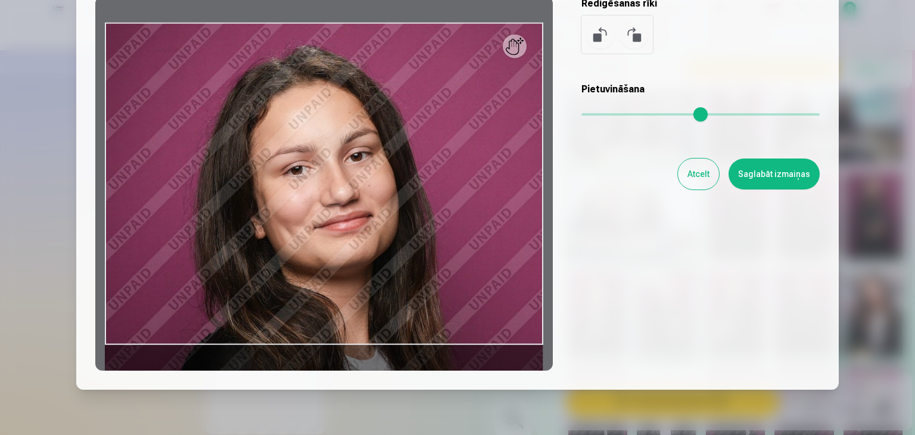
click at [520, 55] on div at bounding box center [324, 183] width 458 height 374
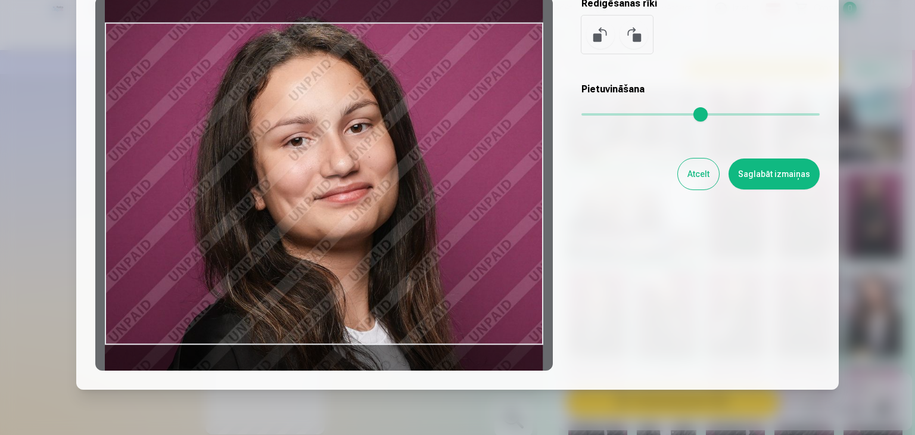
drag, startPoint x: 436, startPoint y: 197, endPoint x: 434, endPoint y: 170, distance: 26.9
click at [434, 170] on div at bounding box center [324, 183] width 458 height 374
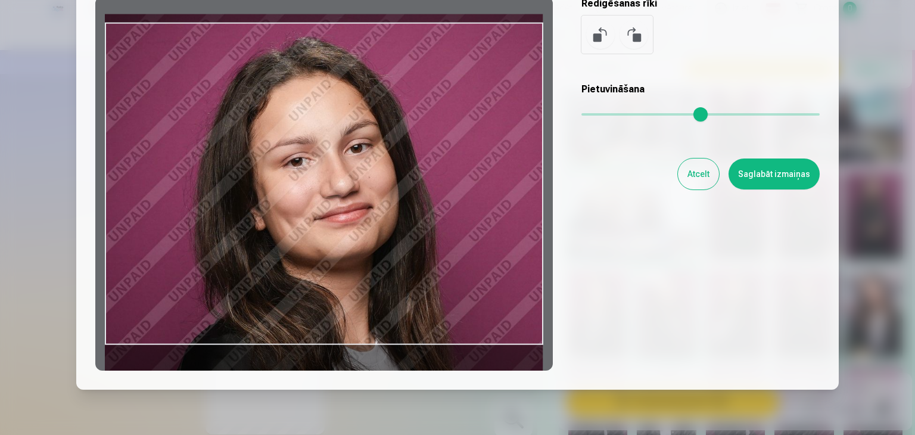
drag, startPoint x: 434, startPoint y: 172, endPoint x: 435, endPoint y: 186, distance: 14.4
click at [435, 186] on div at bounding box center [324, 183] width 458 height 374
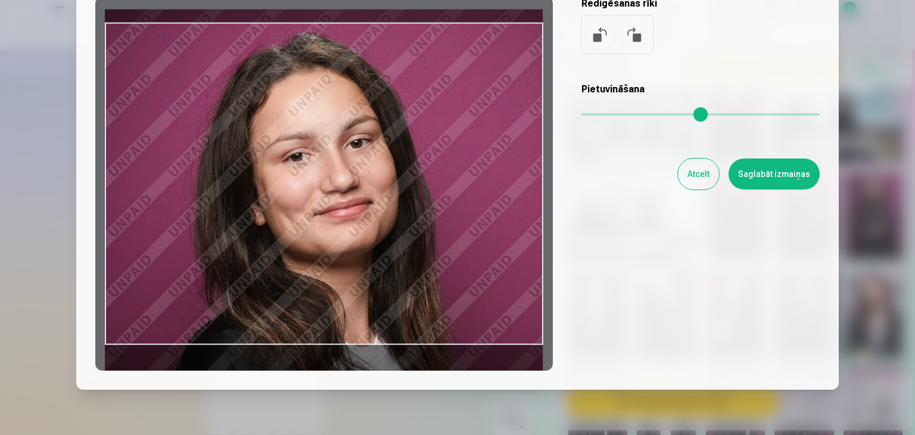
click at [799, 182] on button "Saglabāt izmaiņas" at bounding box center [774, 173] width 91 height 31
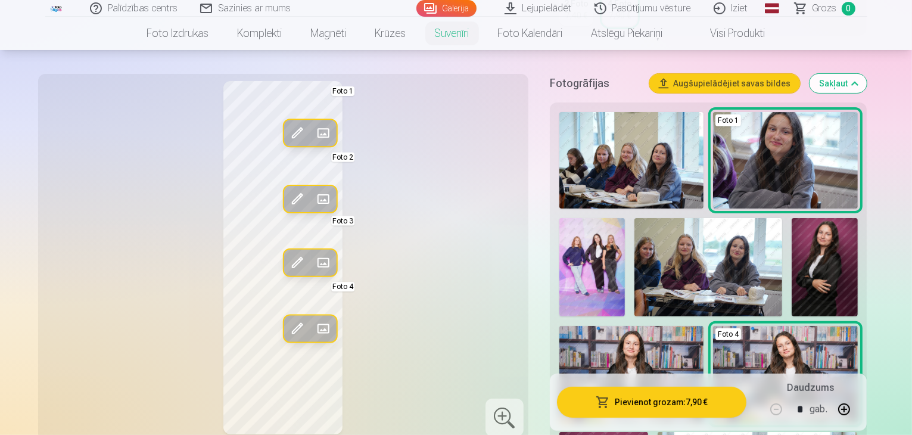
scroll to position [334, 0]
click at [456, 248] on div "Rediģēt foto Aizstāt Foto 1 Rediģēt foto Aizstāt Foto 2 Rediģēt foto Aizstāt Fo…" at bounding box center [283, 257] width 476 height 353
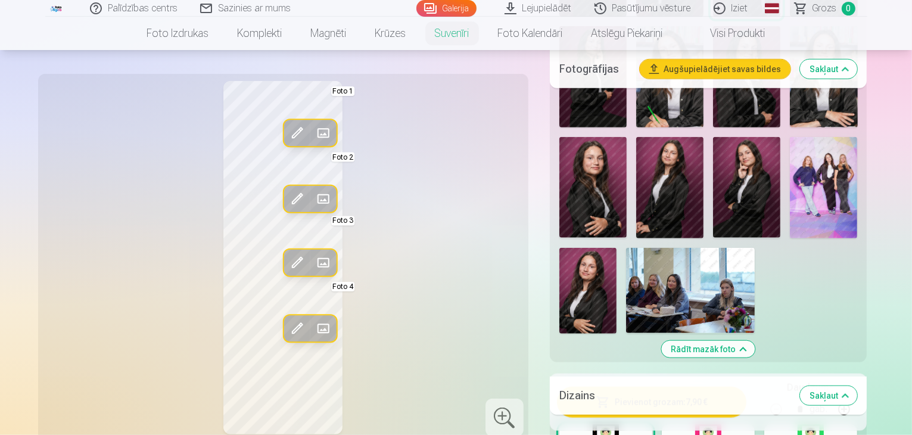
scroll to position [1102, 0]
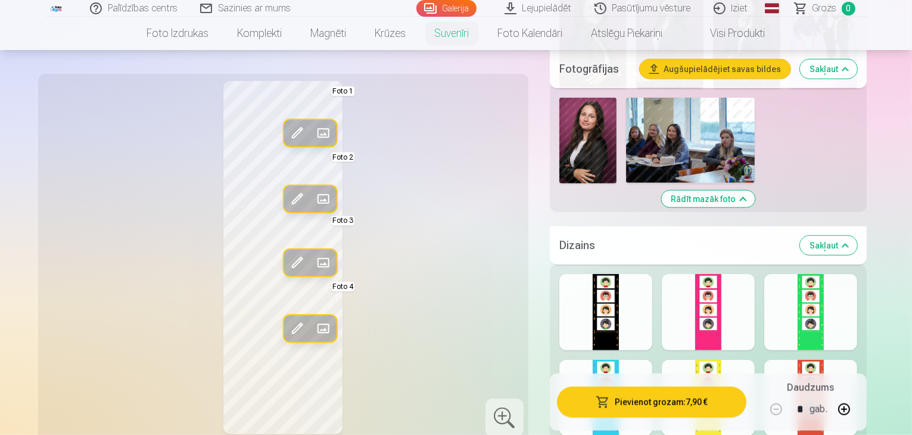
scroll to position [1256, 0]
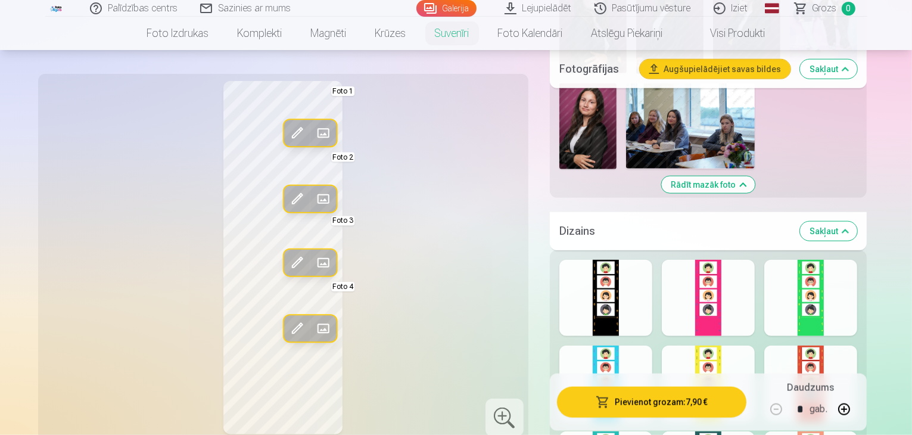
scroll to position [1265, 0]
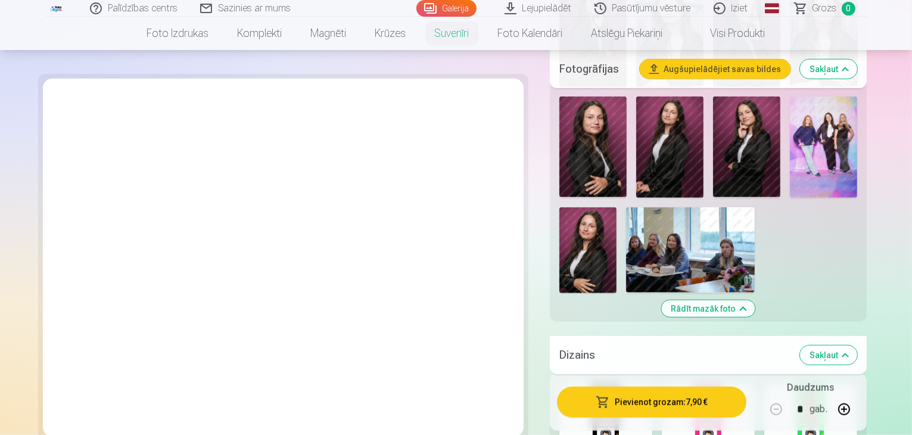
scroll to position [1143, 0]
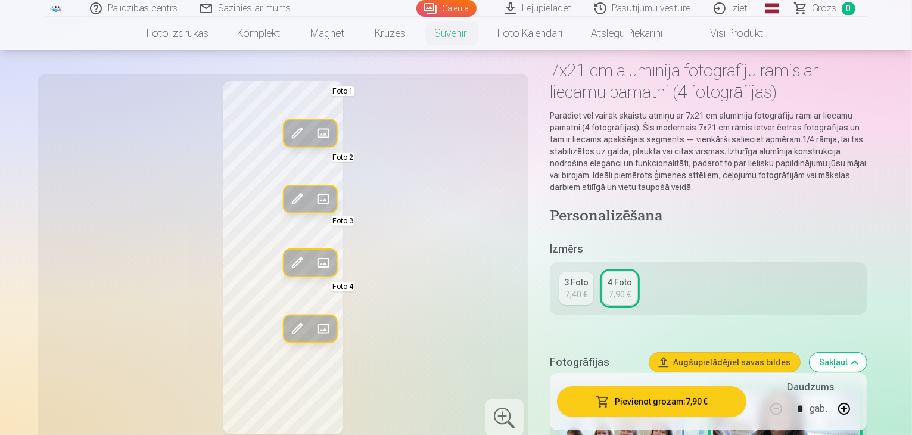
scroll to position [52, 0]
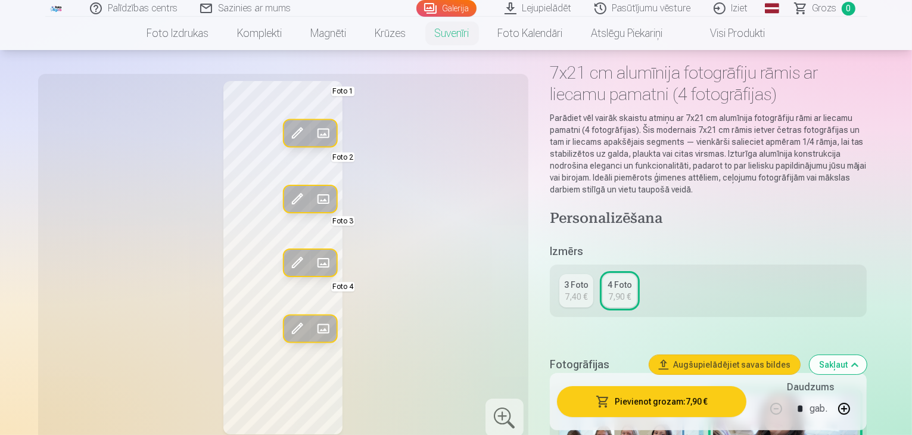
click at [593, 282] on link "3 Foto 7,40 €" at bounding box center [576, 290] width 34 height 33
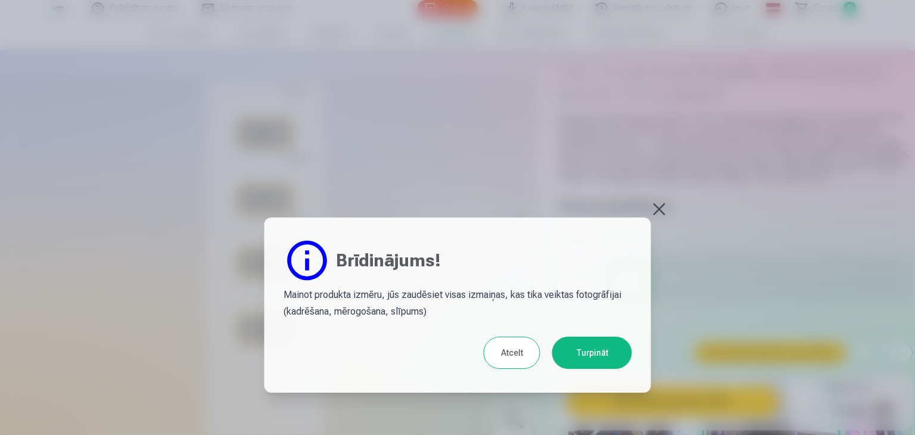
click at [603, 349] on button "Turpināt" at bounding box center [592, 353] width 80 height 32
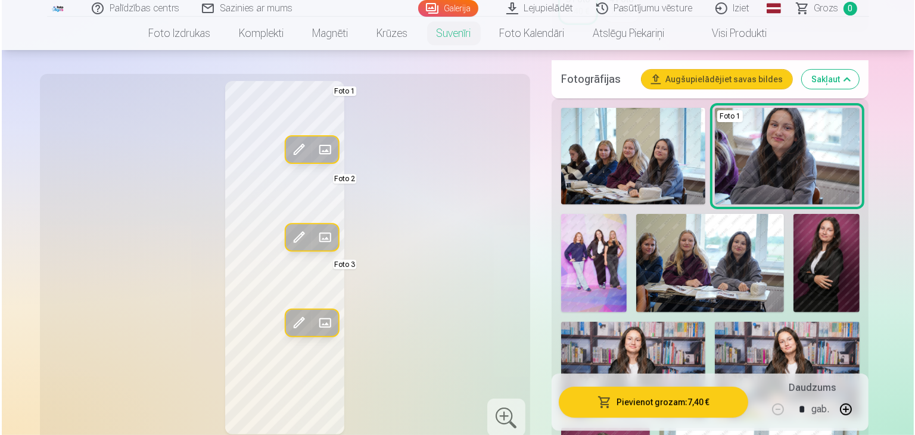
scroll to position [336, 0]
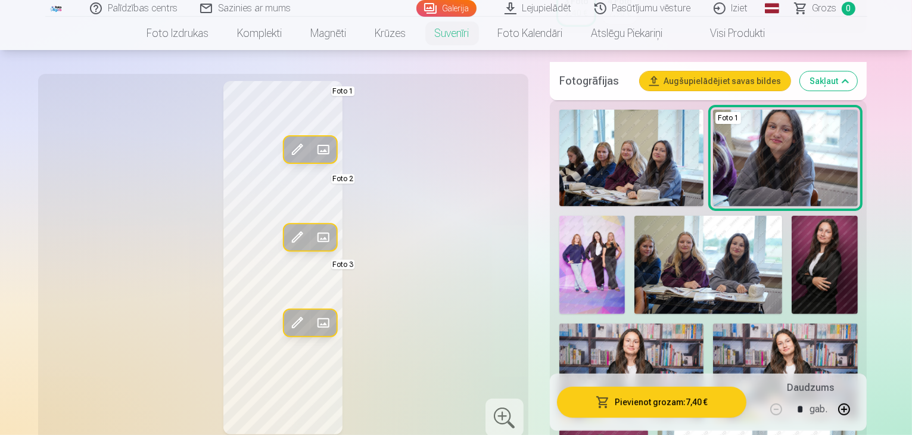
click at [512, 209] on div "Rediģēt foto Aizstāt Foto 1 Rediģēt foto Aizstāt Foto 2 Rediģēt foto Aizstāt Fo…" at bounding box center [283, 257] width 476 height 353
click at [287, 149] on span at bounding box center [296, 149] width 19 height 19
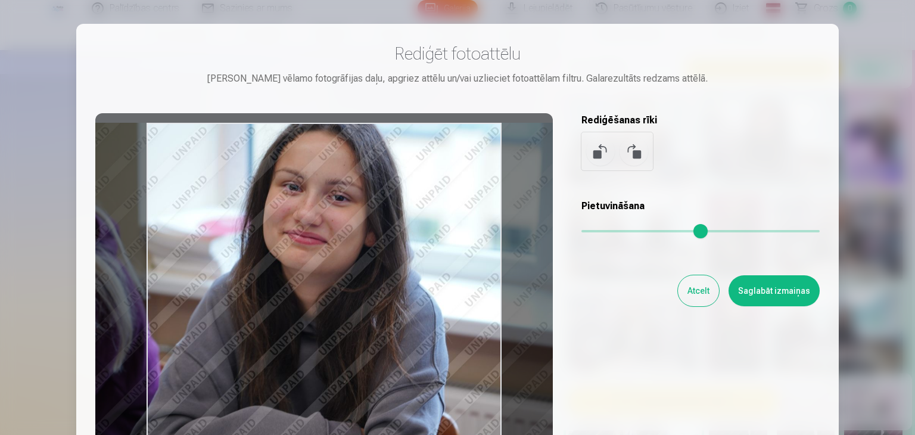
drag, startPoint x: 312, startPoint y: 198, endPoint x: 326, endPoint y: 213, distance: 20.6
click at [326, 213] on div at bounding box center [324, 300] width 458 height 374
click at [786, 284] on button "Saglabāt izmaiņas" at bounding box center [774, 290] width 91 height 31
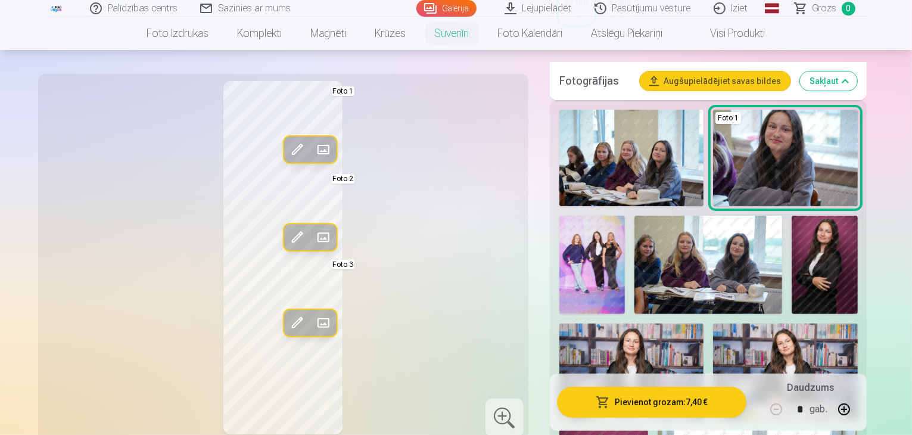
click at [287, 151] on span at bounding box center [296, 149] width 19 height 19
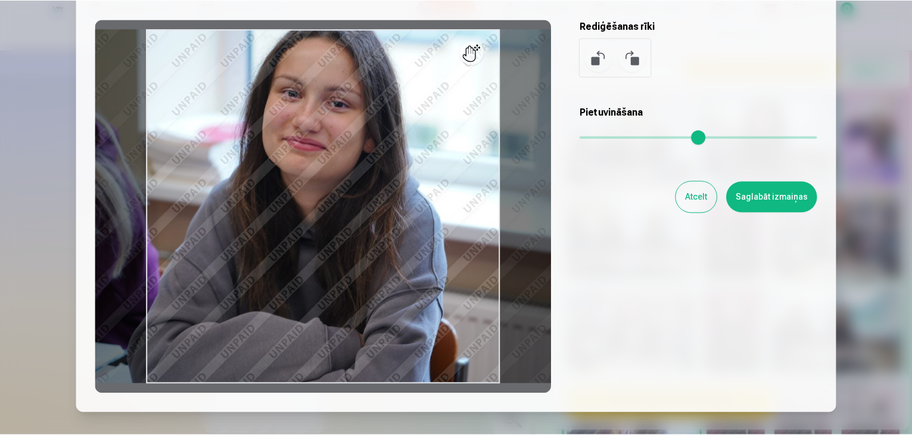
scroll to position [95, 0]
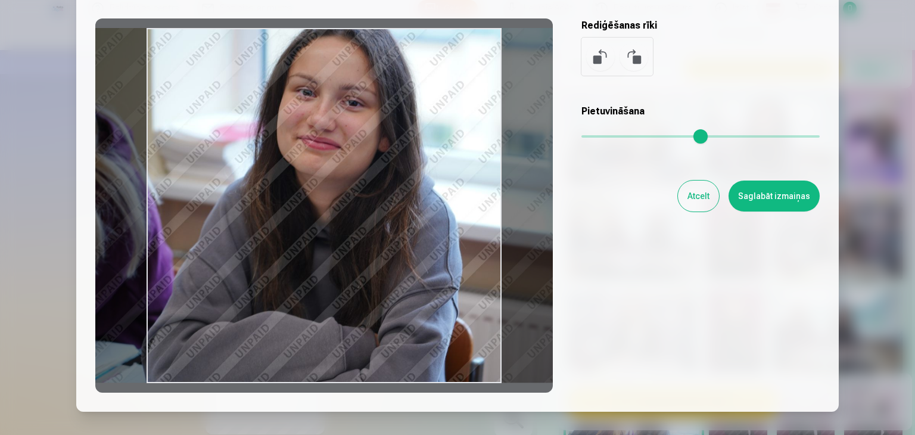
drag, startPoint x: 450, startPoint y: 286, endPoint x: 462, endPoint y: 293, distance: 13.4
click at [462, 293] on div at bounding box center [324, 205] width 458 height 374
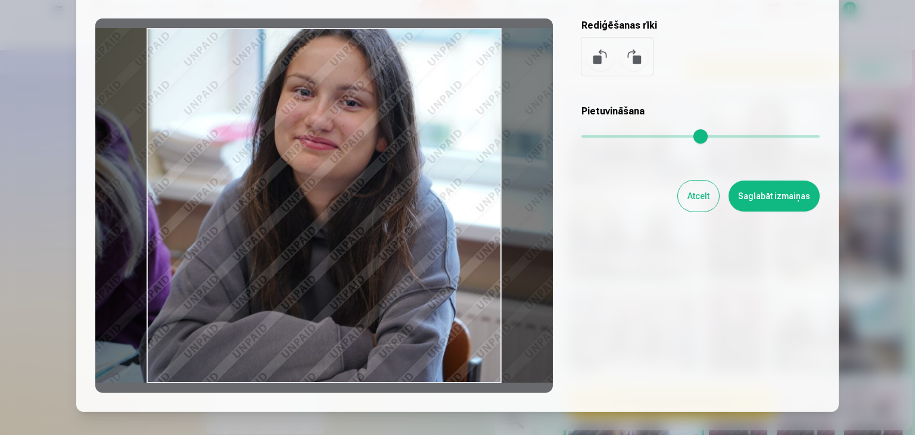
click at [763, 191] on button "Saglabāt izmaiņas" at bounding box center [774, 196] width 91 height 31
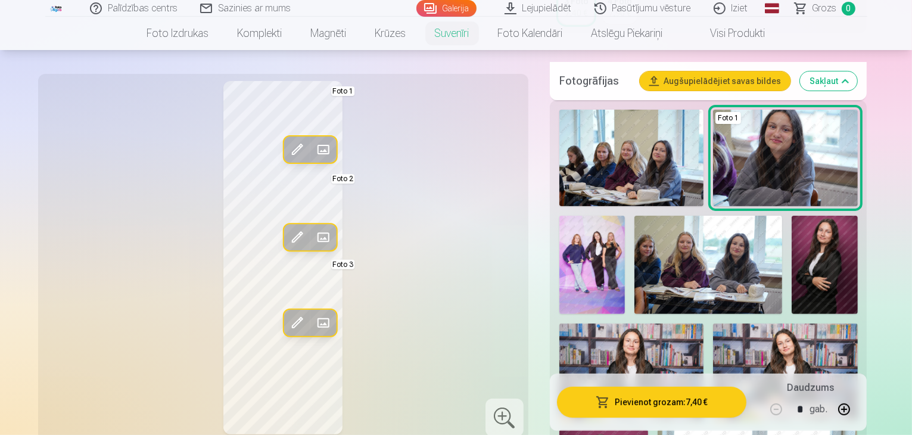
click at [287, 318] on span at bounding box center [296, 322] width 19 height 19
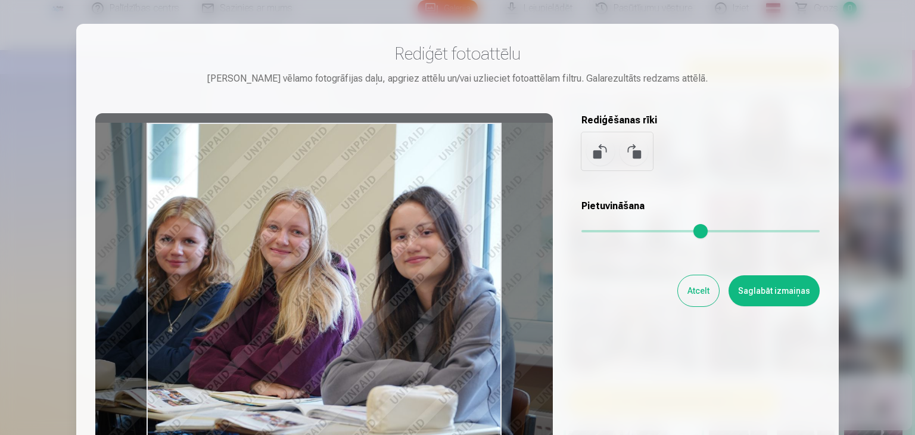
drag, startPoint x: 312, startPoint y: 322, endPoint x: 349, endPoint y: 338, distance: 40.5
click at [349, 338] on div at bounding box center [324, 300] width 458 height 374
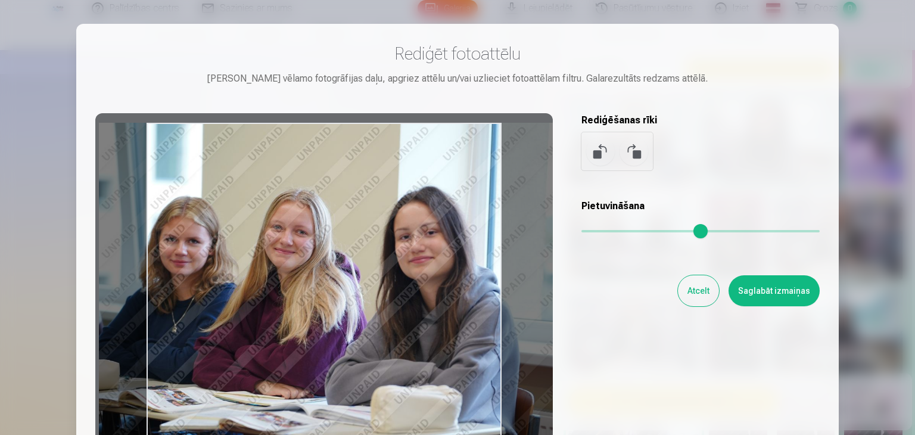
click at [391, 298] on div at bounding box center [324, 300] width 458 height 374
click at [751, 300] on button "Saglabāt izmaiņas" at bounding box center [774, 290] width 91 height 31
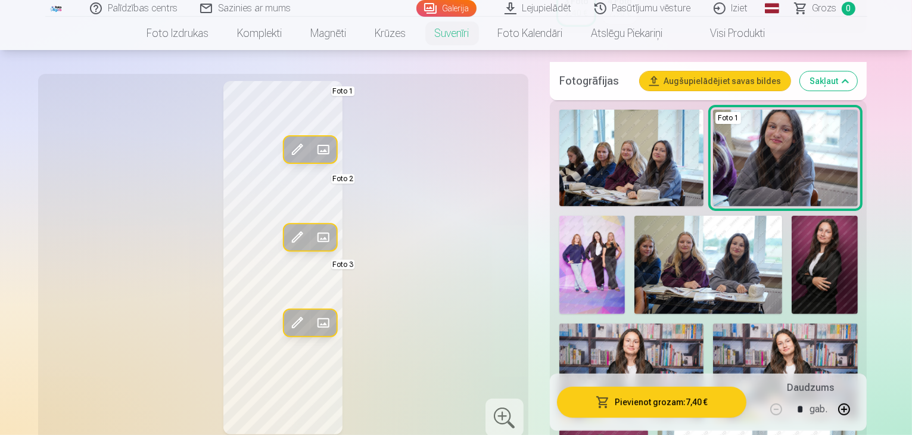
click at [287, 318] on span at bounding box center [296, 322] width 19 height 19
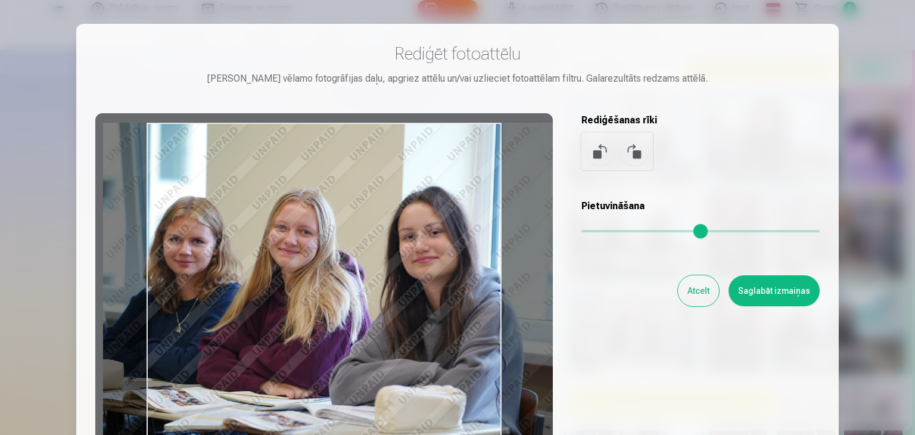
click at [297, 319] on div at bounding box center [324, 300] width 458 height 374
click at [295, 319] on div at bounding box center [324, 300] width 458 height 374
click at [745, 289] on button "Saglabāt izmaiņas" at bounding box center [774, 290] width 91 height 31
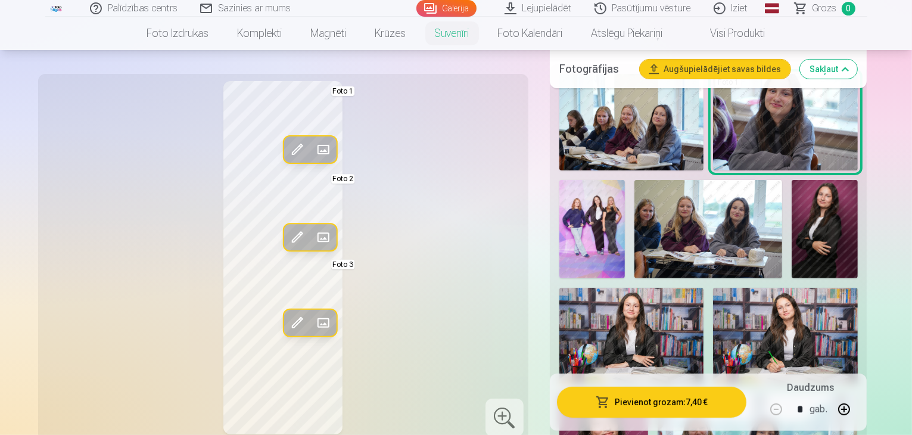
scroll to position [354, 0]
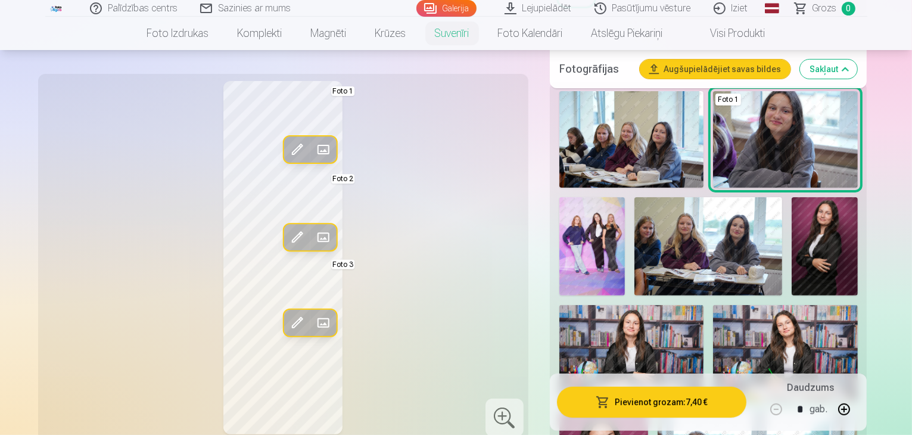
click at [713, 305] on img at bounding box center [785, 353] width 144 height 97
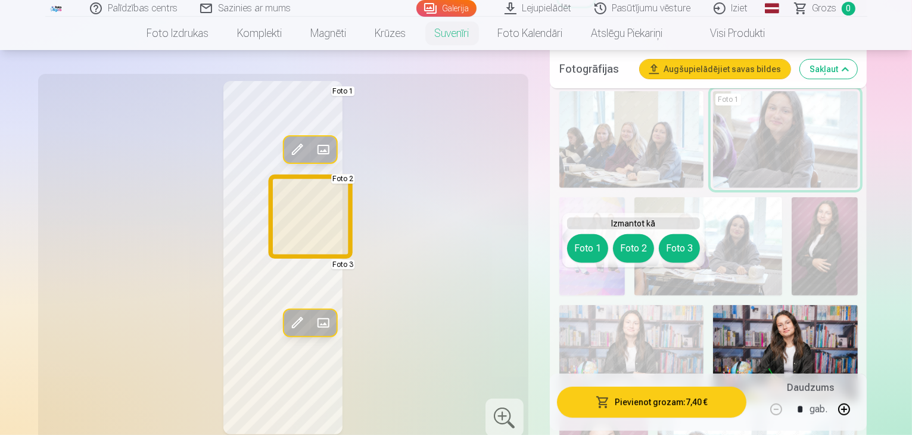
click at [641, 242] on button "Foto 2" at bounding box center [633, 248] width 41 height 29
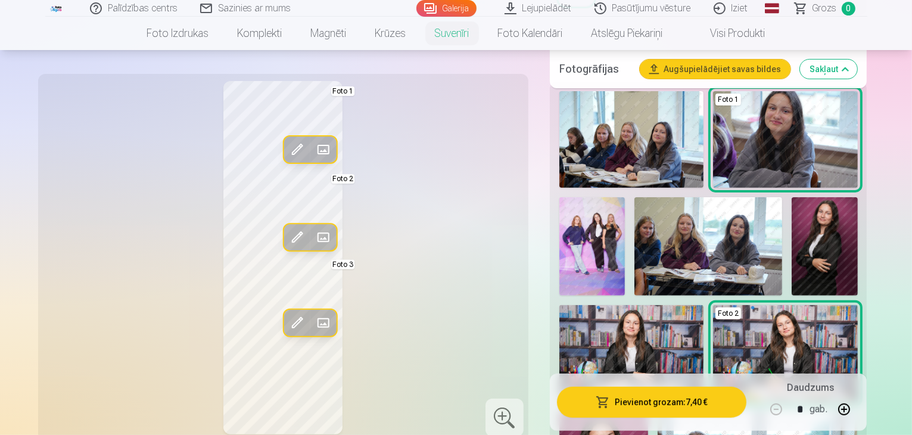
click at [287, 319] on span at bounding box center [296, 322] width 19 height 19
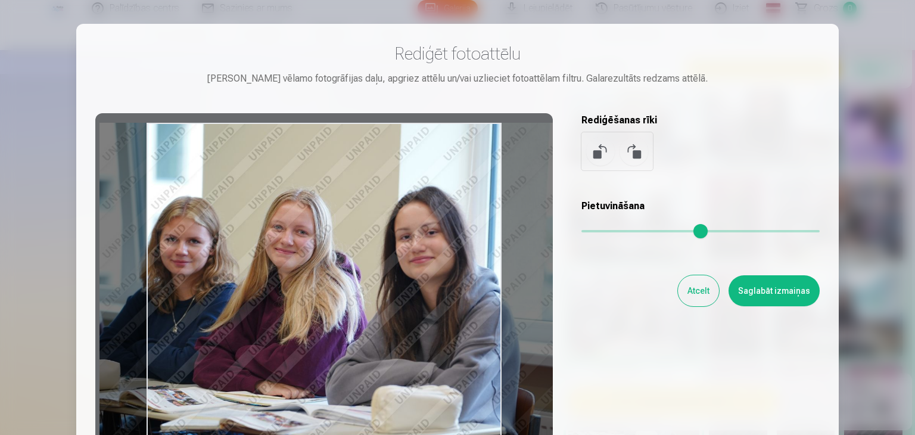
drag, startPoint x: 287, startPoint y: 310, endPoint x: 329, endPoint y: 324, distance: 43.9
click at [329, 324] on div at bounding box center [324, 300] width 458 height 374
type input "*"
drag, startPoint x: 589, startPoint y: 228, endPoint x: 489, endPoint y: 265, distance: 107.0
click at [581, 232] on input "range" at bounding box center [700, 231] width 238 height 2
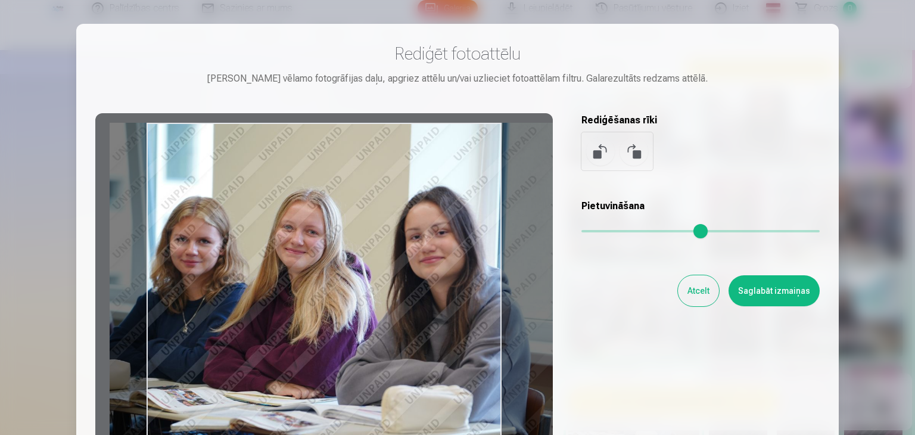
drag, startPoint x: 465, startPoint y: 351, endPoint x: 473, endPoint y: 356, distance: 9.3
click at [473, 356] on div at bounding box center [324, 300] width 458 height 374
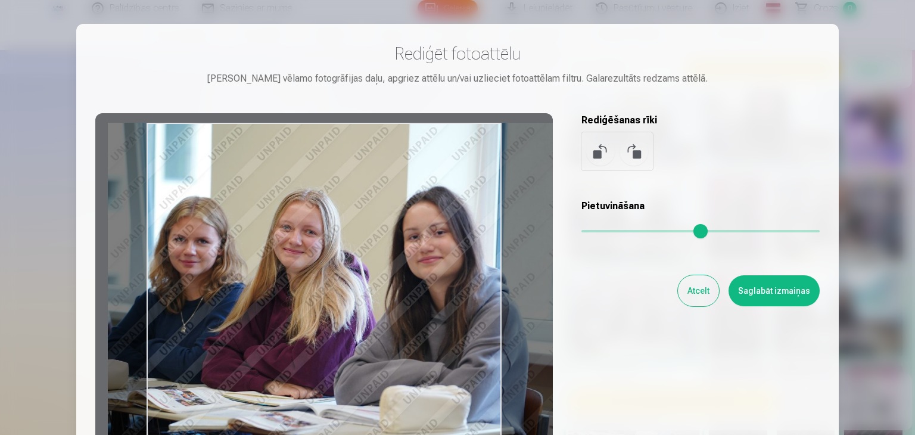
click at [808, 289] on button "Saglabāt izmaiņas" at bounding box center [774, 290] width 91 height 31
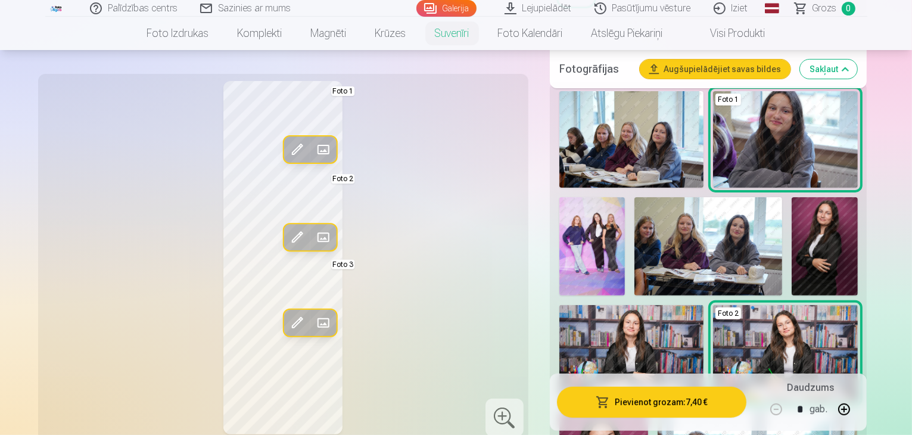
click at [313, 235] on span at bounding box center [322, 237] width 19 height 19
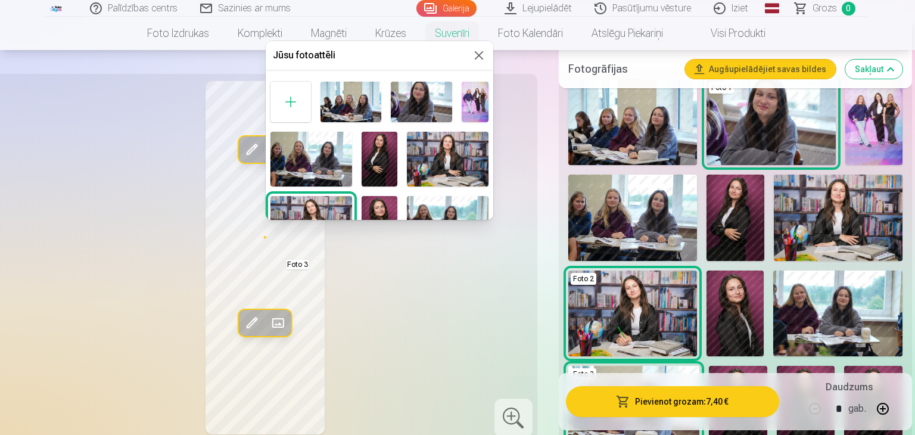
click at [481, 58] on button at bounding box center [479, 55] width 14 height 14
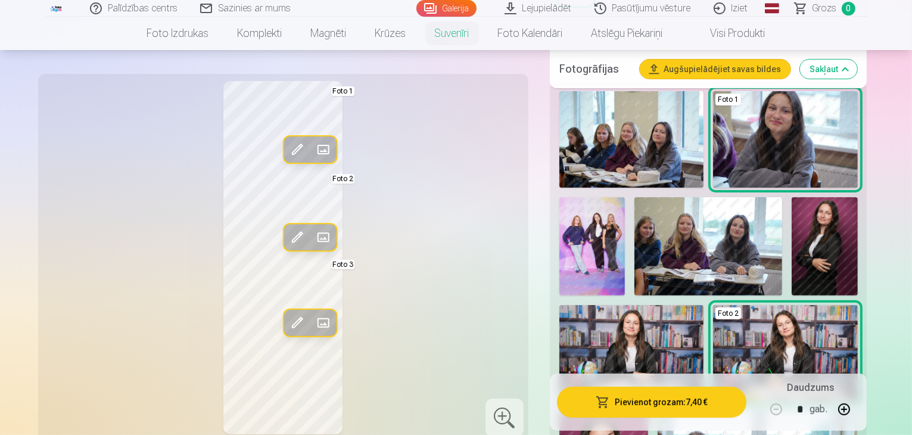
click at [287, 232] on span at bounding box center [296, 237] width 19 height 19
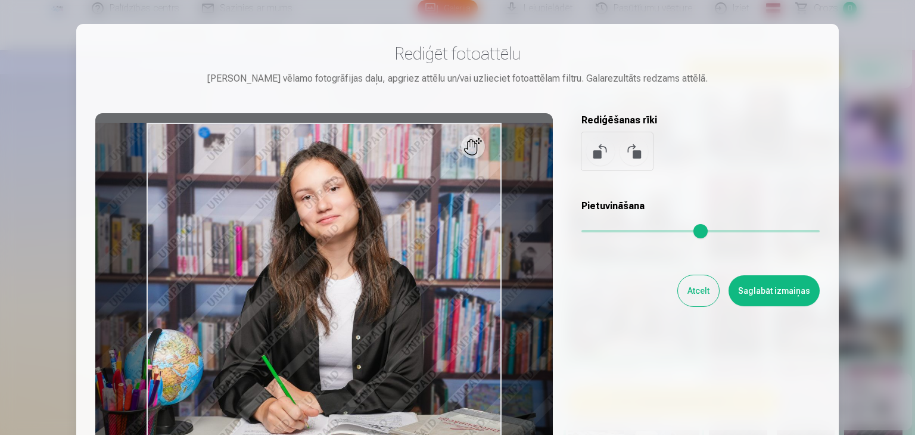
click at [752, 290] on button "Saglabāt izmaiņas" at bounding box center [774, 290] width 91 height 31
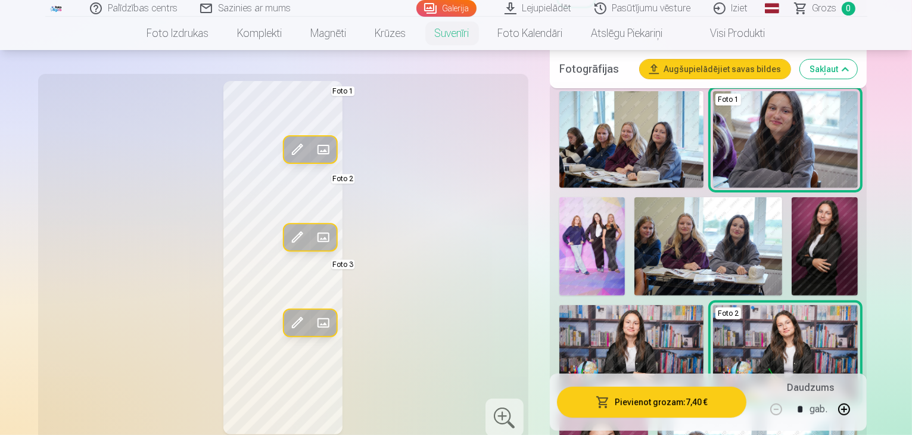
click at [287, 150] on span at bounding box center [296, 149] width 19 height 19
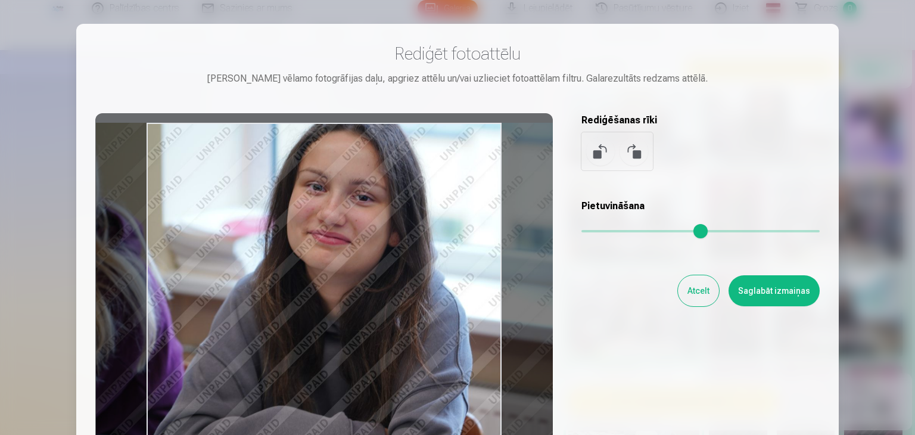
drag, startPoint x: 279, startPoint y: 229, endPoint x: 317, endPoint y: 234, distance: 38.4
click at [317, 234] on div at bounding box center [324, 300] width 458 height 374
click at [748, 289] on button "Saglabāt izmaiņas" at bounding box center [774, 290] width 91 height 31
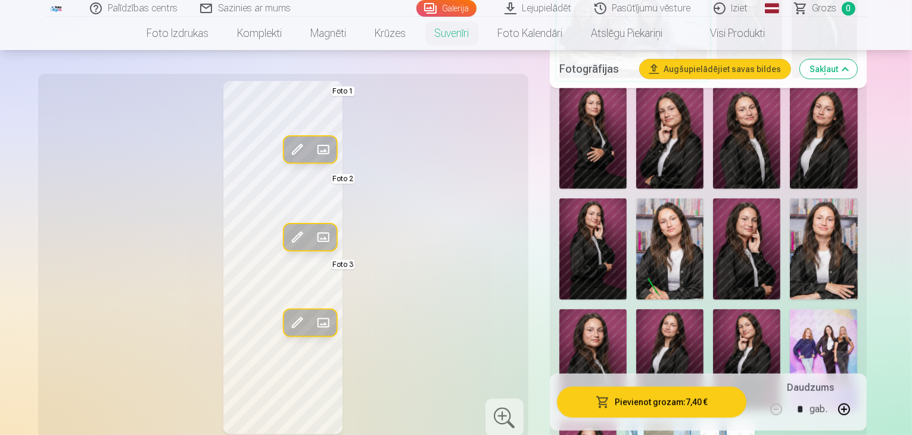
scroll to position [927, 0]
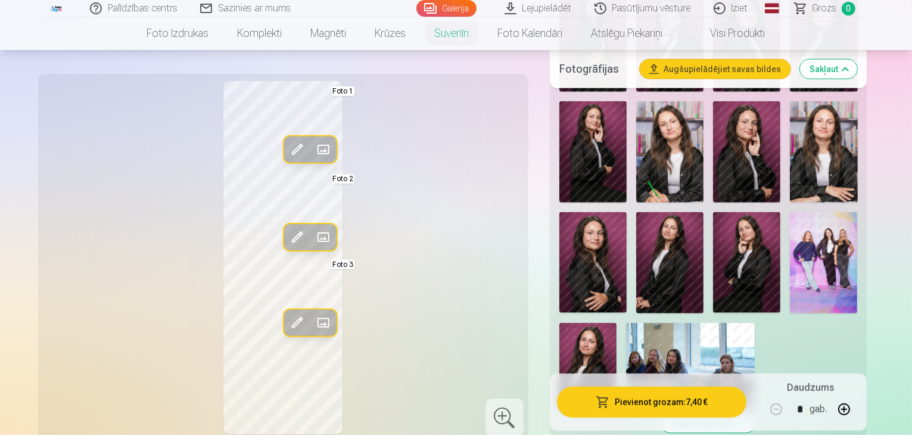
scroll to position [1014, 0]
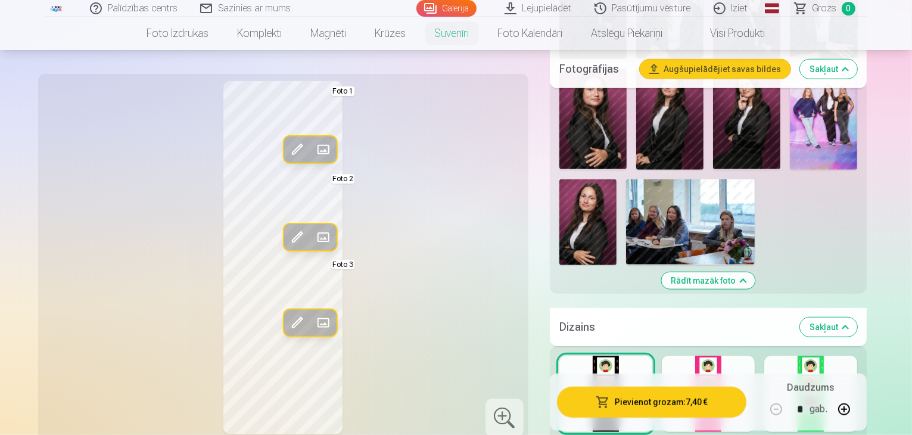
scroll to position [1168, 0]
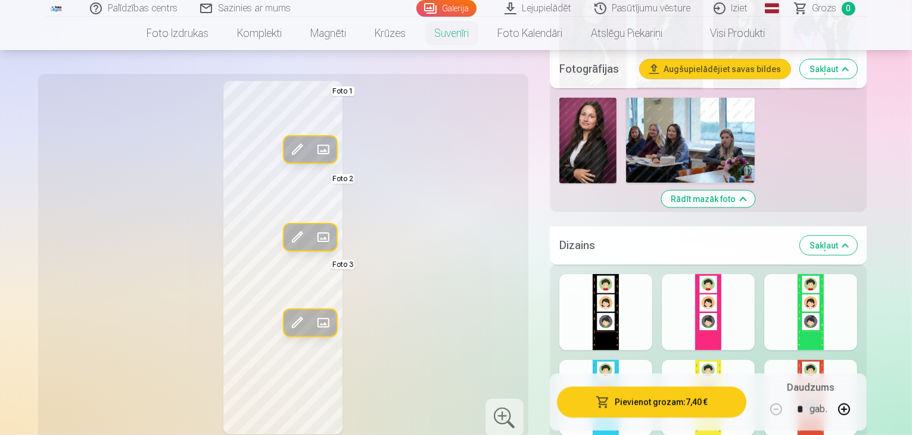
scroll to position [1255, 0]
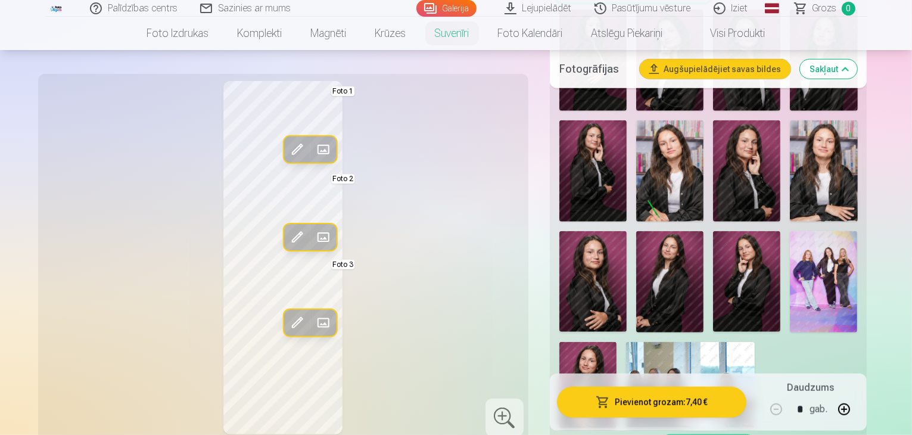
scroll to position [1005, 0]
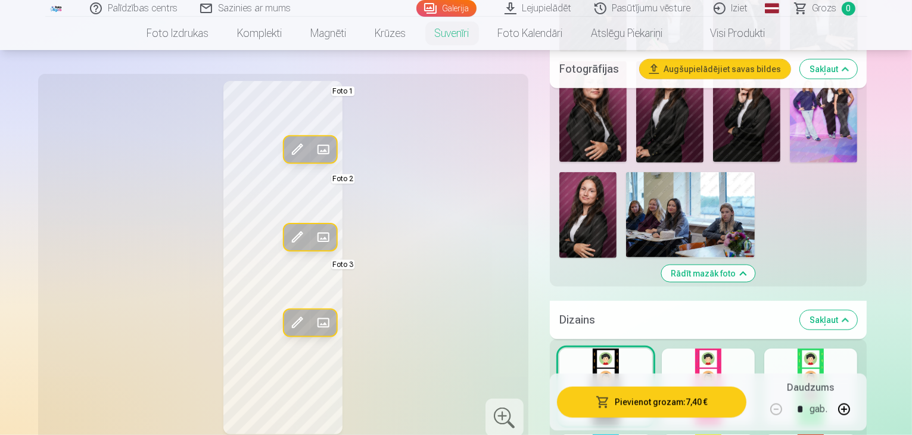
scroll to position [1176, 0]
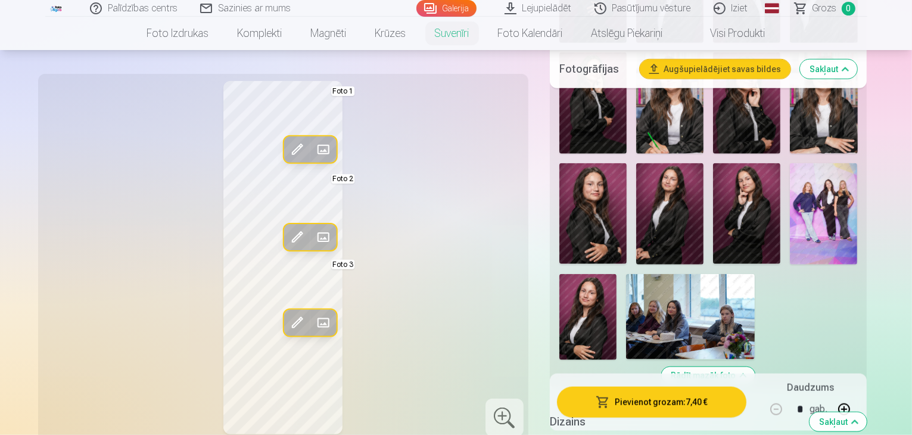
scroll to position [1075, 0]
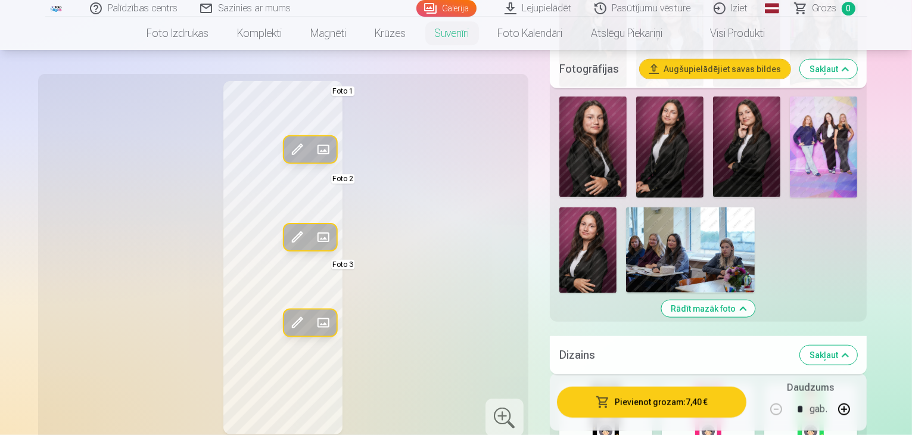
scroll to position [1143, 0]
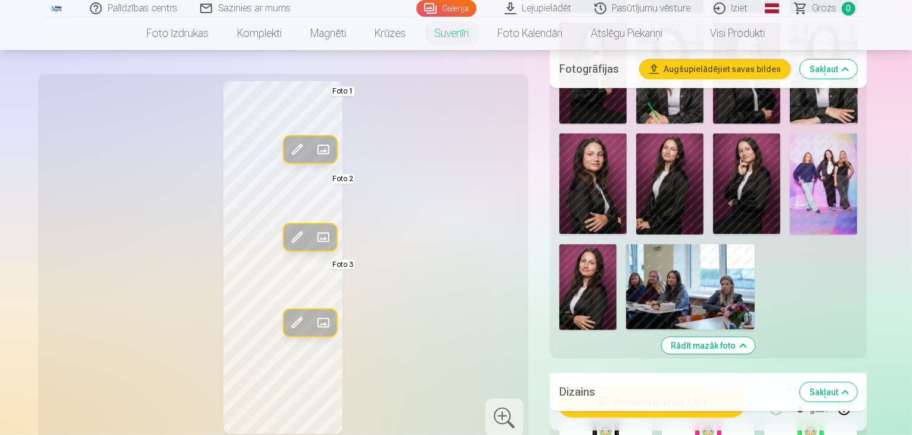
scroll to position [1100, 0]
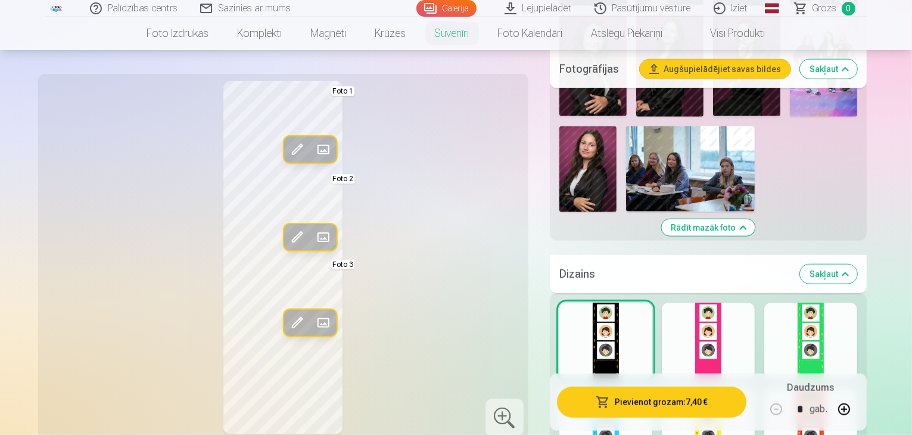
scroll to position [1226, 0]
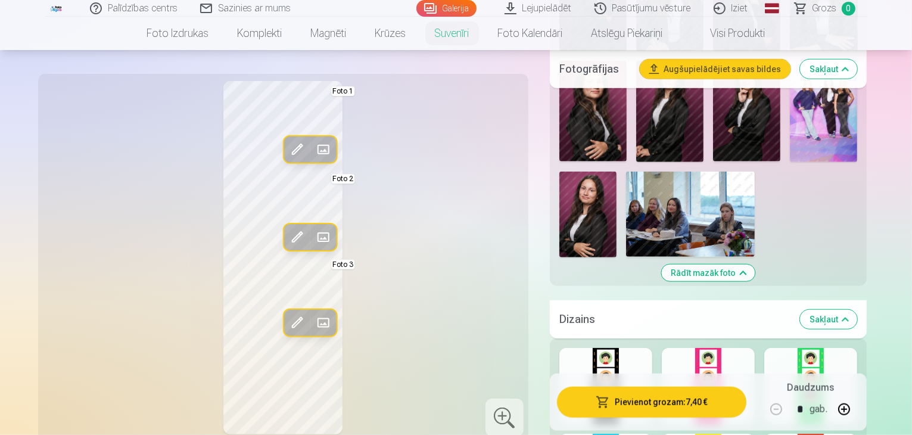
scroll to position [1169, 0]
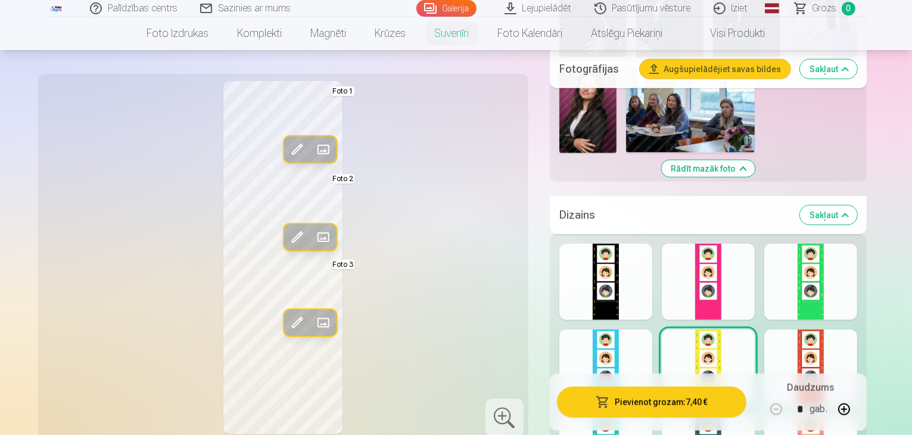
scroll to position [1282, 0]
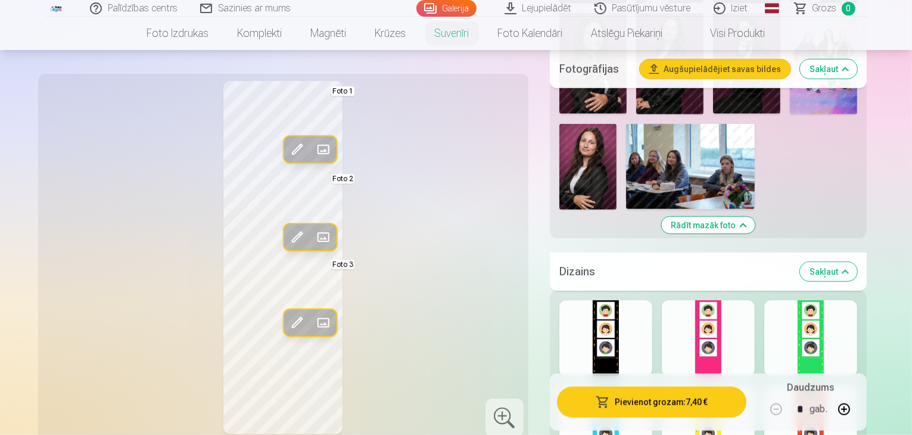
scroll to position [1227, 0]
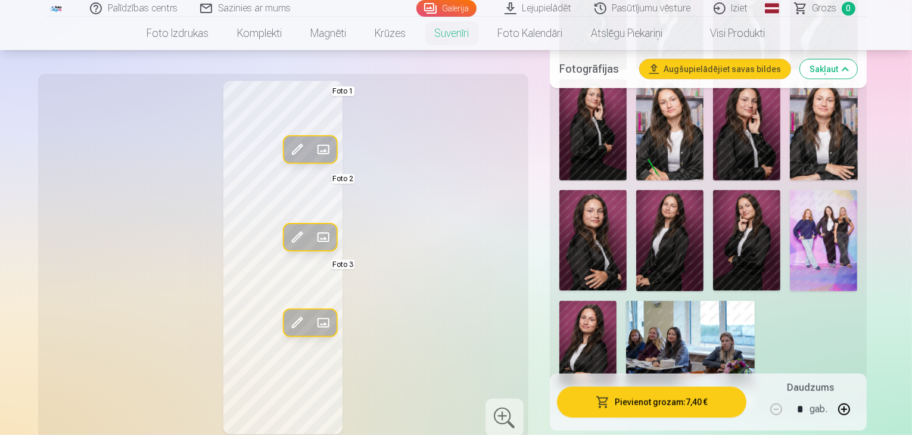
scroll to position [1048, 0]
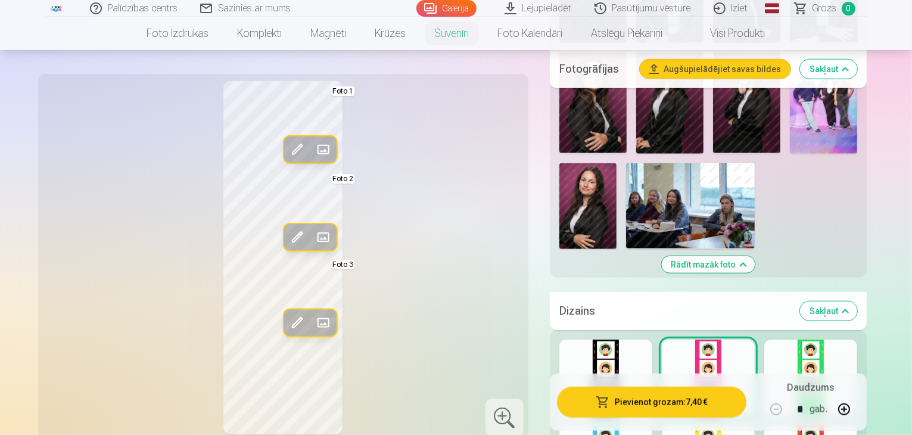
scroll to position [1187, 0]
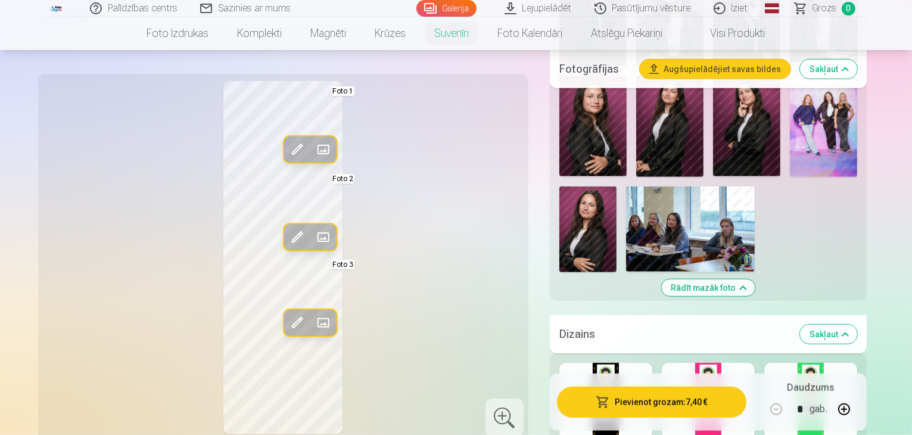
scroll to position [1181, 0]
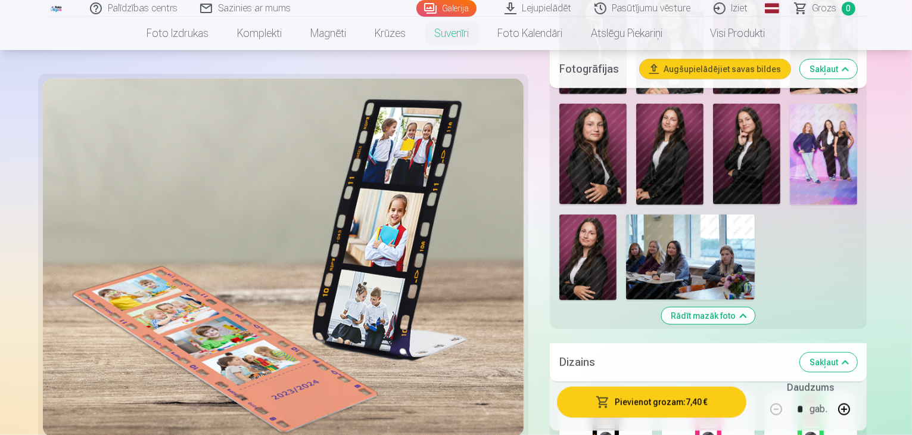
scroll to position [1135, 0]
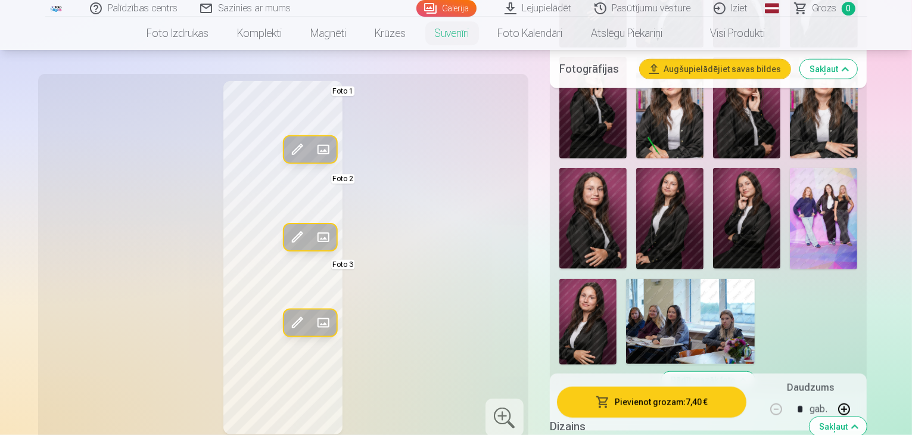
scroll to position [1069, 0]
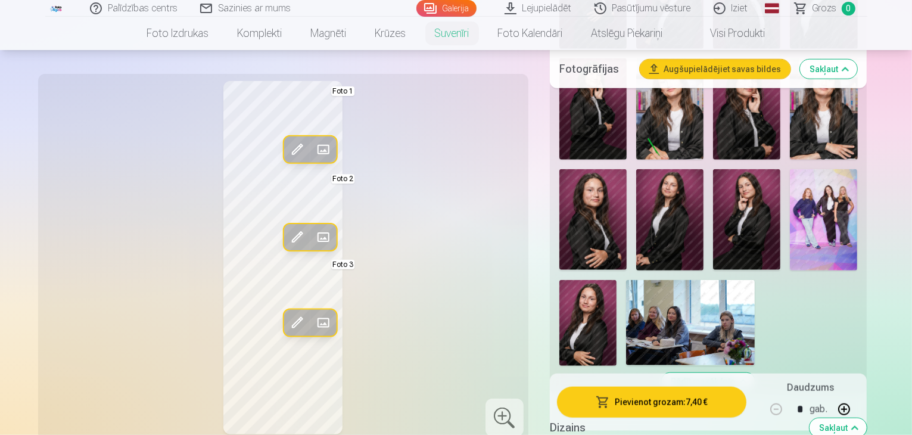
click at [287, 140] on span at bounding box center [296, 149] width 19 height 19
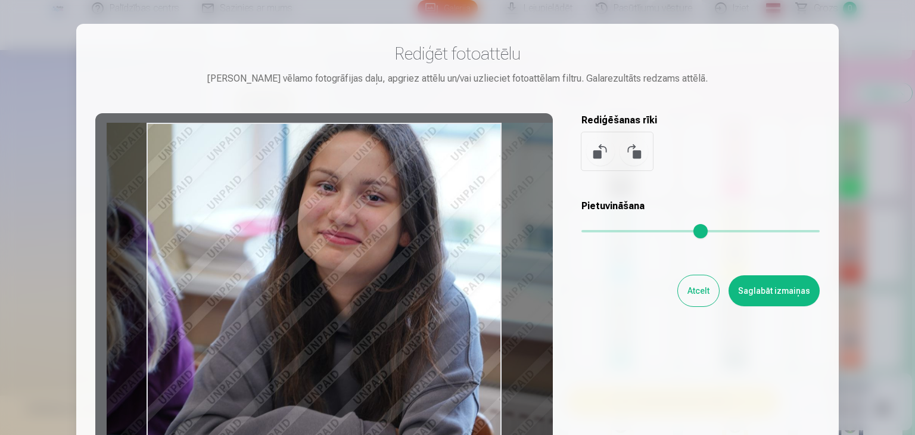
drag, startPoint x: 349, startPoint y: 274, endPoint x: 398, endPoint y: 286, distance: 50.9
click at [398, 286] on div at bounding box center [324, 300] width 458 height 374
click at [755, 289] on button "Saglabāt izmaiņas" at bounding box center [774, 290] width 91 height 31
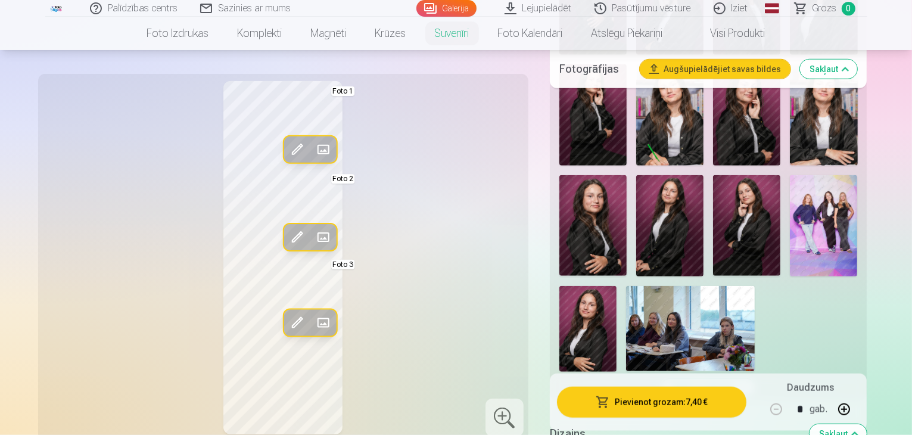
scroll to position [1048, 0]
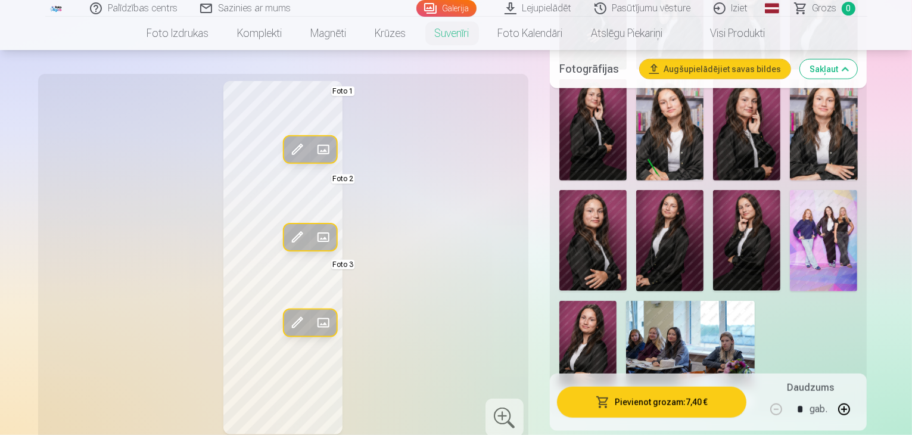
click at [287, 140] on span at bounding box center [296, 149] width 19 height 19
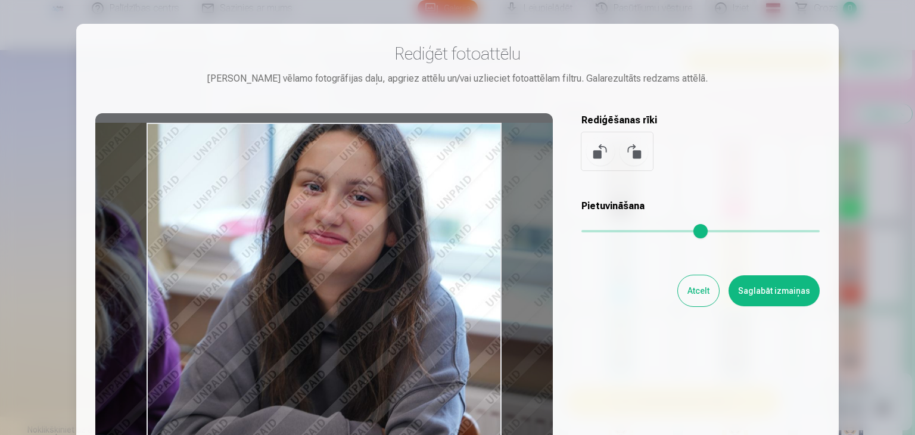
drag, startPoint x: 357, startPoint y: 308, endPoint x: 343, endPoint y: 308, distance: 14.3
click at [343, 308] on div at bounding box center [324, 300] width 458 height 374
click at [758, 294] on button "Saglabāt izmaiņas" at bounding box center [774, 290] width 91 height 31
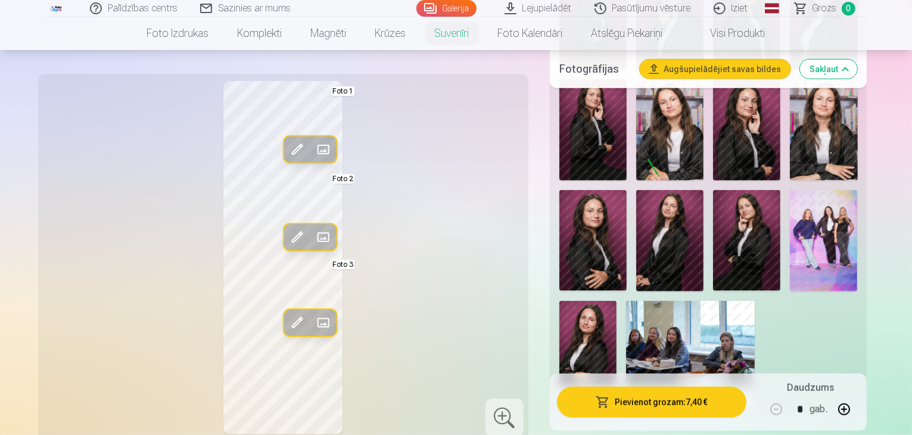
click at [287, 313] on span at bounding box center [296, 322] width 19 height 19
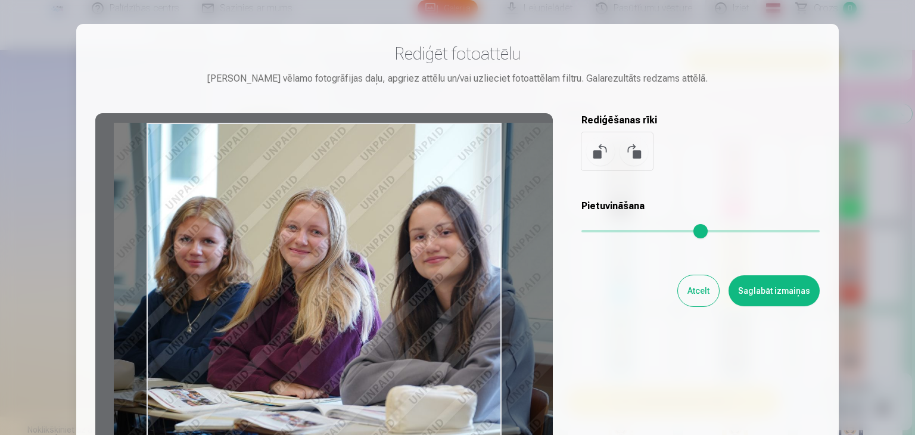
drag, startPoint x: 285, startPoint y: 293, endPoint x: 341, endPoint y: 307, distance: 57.9
click at [341, 307] on div at bounding box center [324, 300] width 458 height 374
click at [767, 298] on button "Saglabāt izmaiņas" at bounding box center [774, 290] width 91 height 31
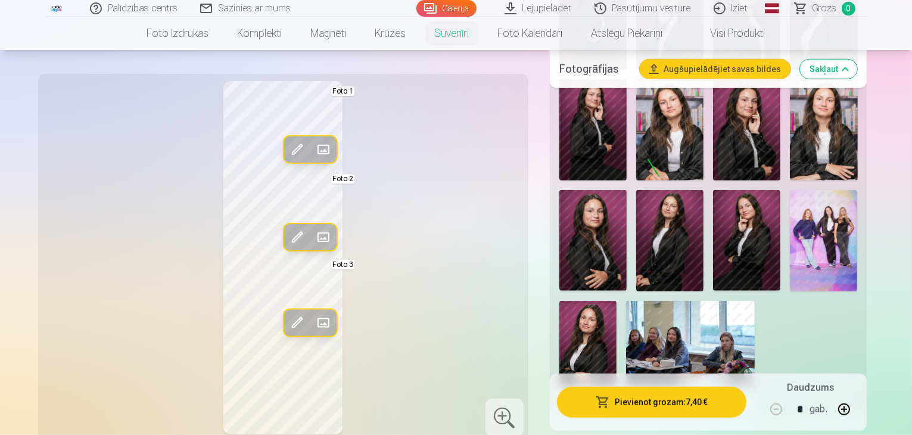
click at [287, 228] on span at bounding box center [296, 237] width 19 height 19
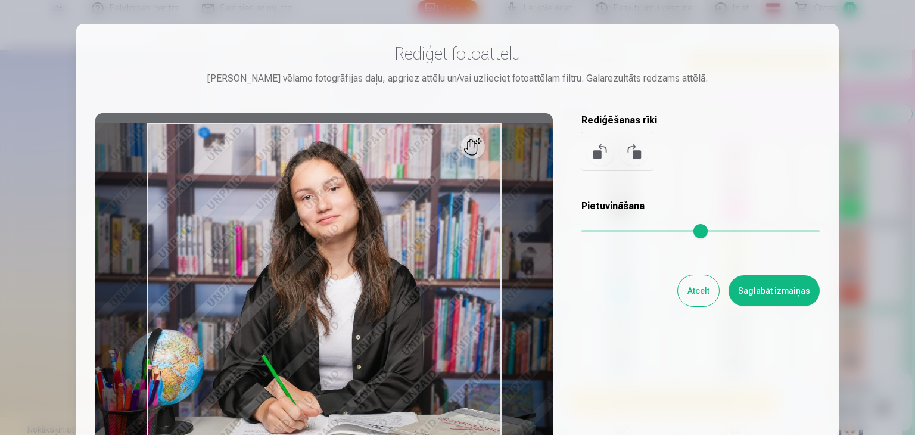
click at [786, 282] on button "Saglabāt izmaiņas" at bounding box center [774, 290] width 91 height 31
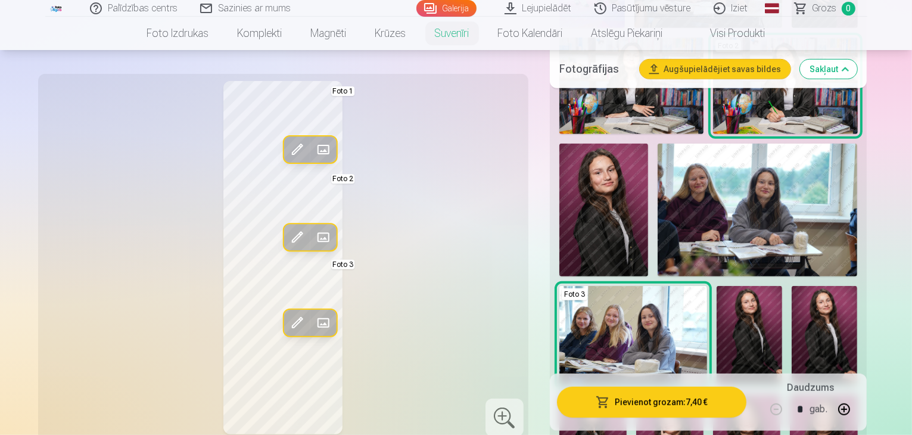
scroll to position [622, 0]
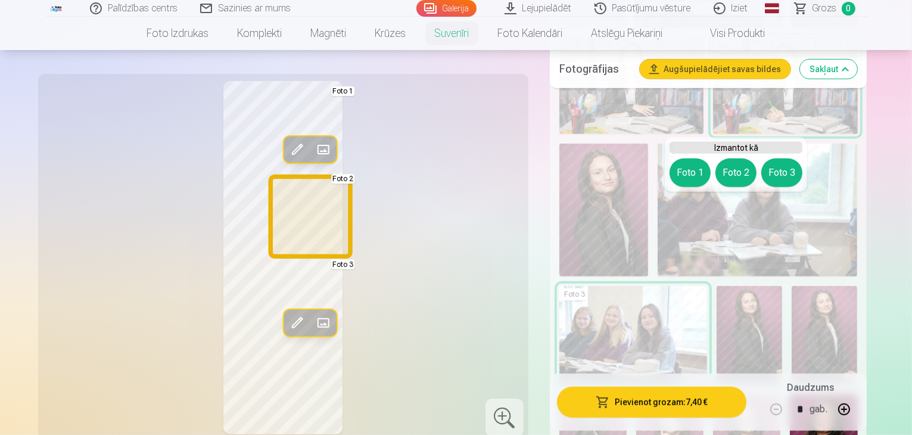
click at [732, 176] on button "Foto 2" at bounding box center [735, 172] width 41 height 29
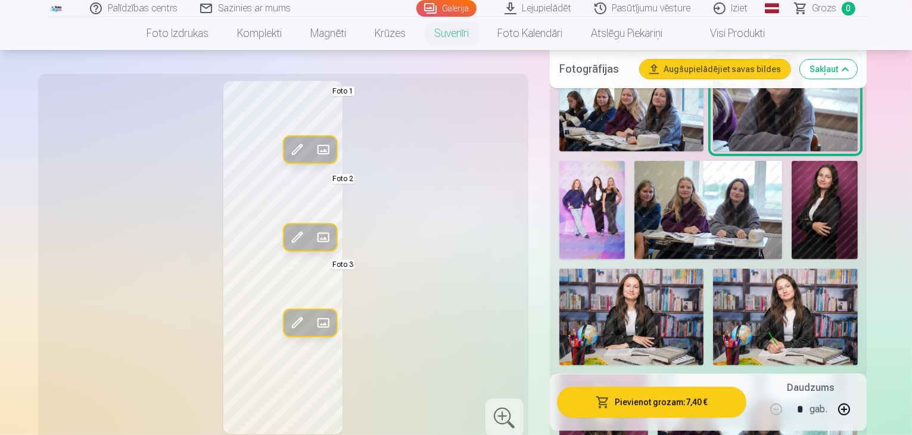
scroll to position [390, 0]
click at [713, 271] on img at bounding box center [785, 317] width 144 height 97
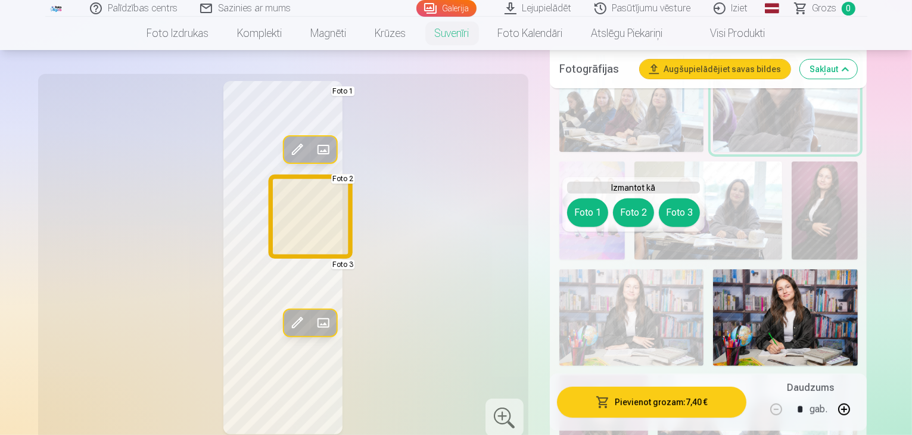
click at [634, 214] on button "Foto 2" at bounding box center [633, 212] width 41 height 29
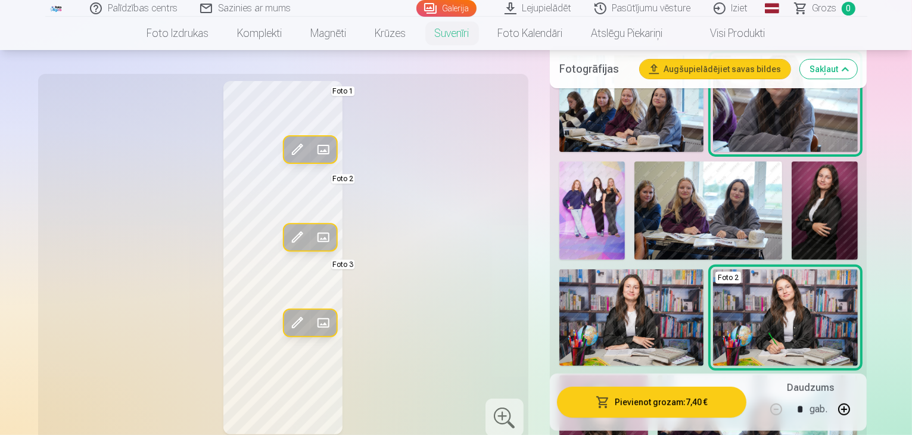
click at [313, 229] on span at bounding box center [322, 237] width 19 height 19
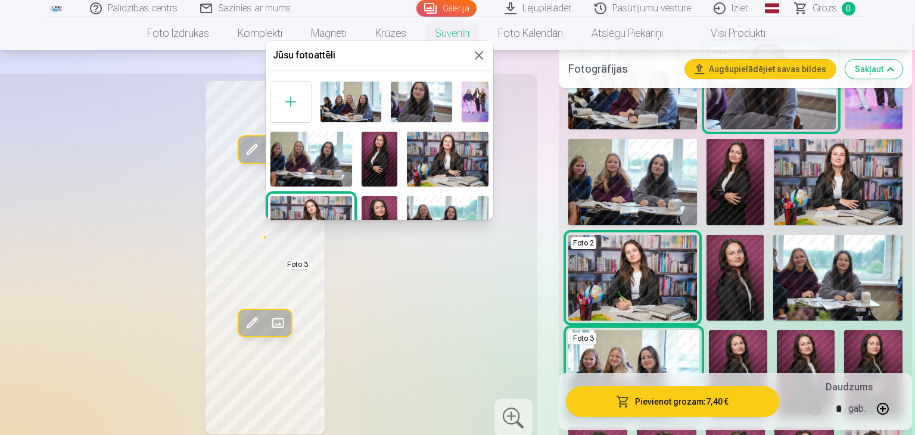
click at [278, 229] on div at bounding box center [457, 217] width 915 height 435
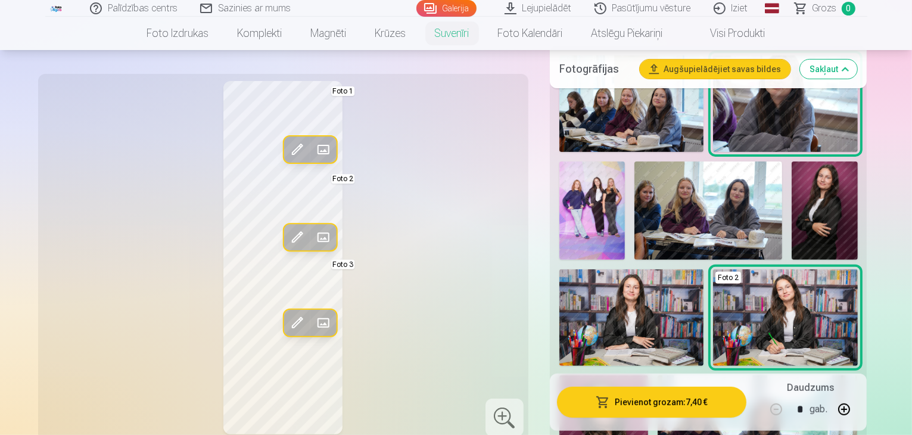
click at [287, 322] on span at bounding box center [296, 322] width 19 height 19
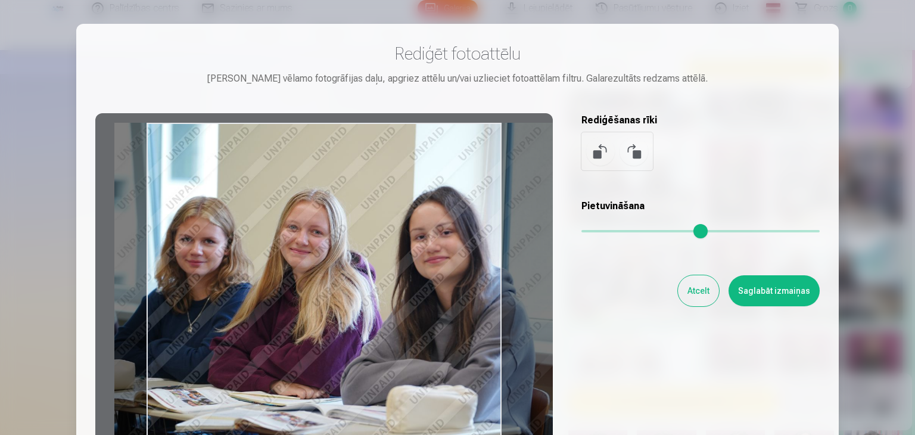
drag, startPoint x: 274, startPoint y: 313, endPoint x: 331, endPoint y: 327, distance: 58.4
click at [331, 327] on div at bounding box center [324, 300] width 458 height 374
click at [745, 295] on button "Saglabāt izmaiņas" at bounding box center [774, 290] width 91 height 31
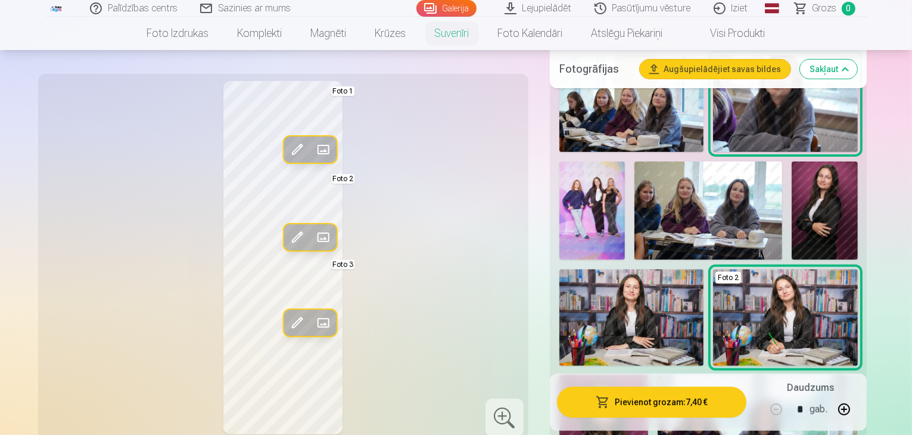
click at [287, 145] on span at bounding box center [296, 149] width 19 height 19
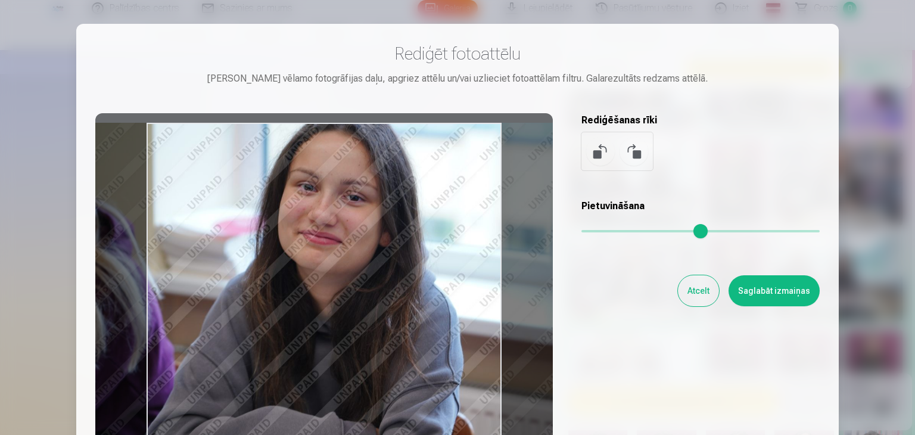
drag, startPoint x: 300, startPoint y: 214, endPoint x: 329, endPoint y: 220, distance: 29.1
click at [329, 220] on div at bounding box center [324, 300] width 458 height 374
click at [743, 295] on button "Saglabāt izmaiņas" at bounding box center [774, 290] width 91 height 31
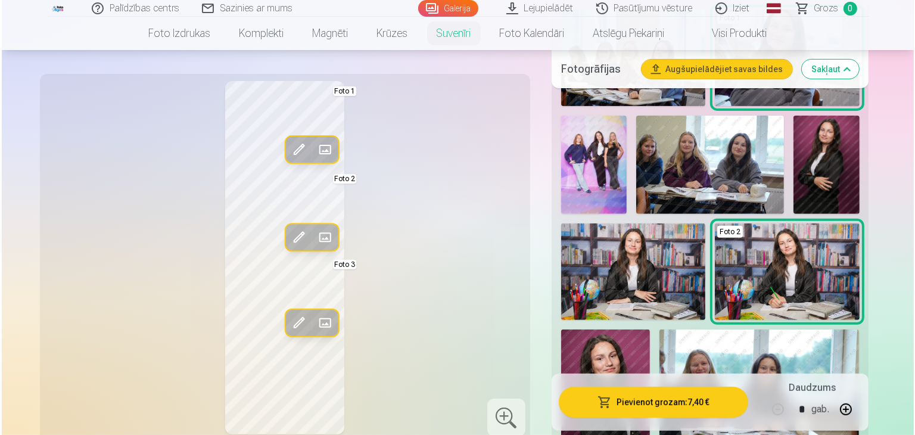
scroll to position [431, 0]
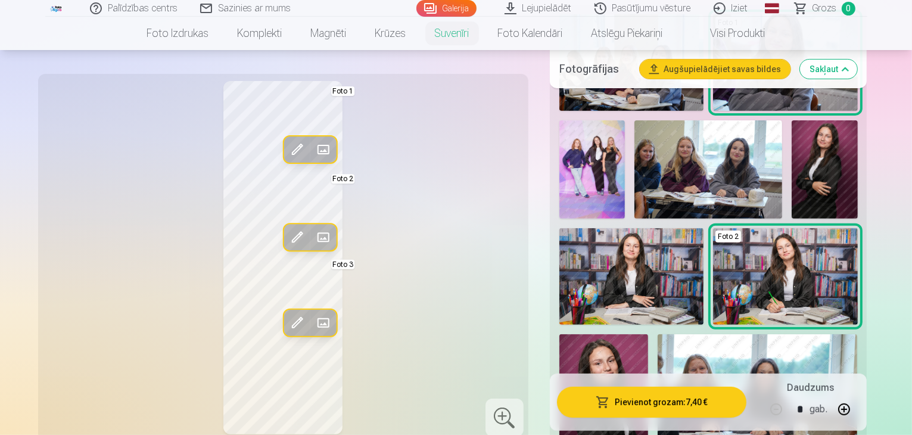
click at [610, 403] on span "button" at bounding box center [603, 402] width 14 height 12
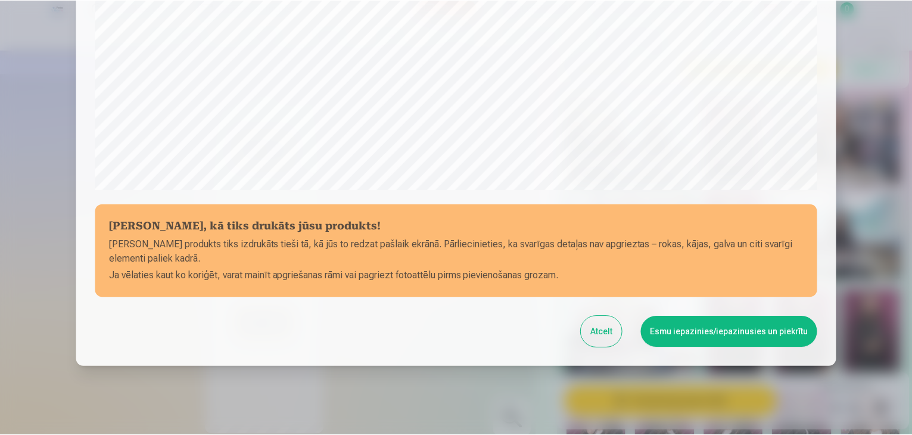
scroll to position [395, 0]
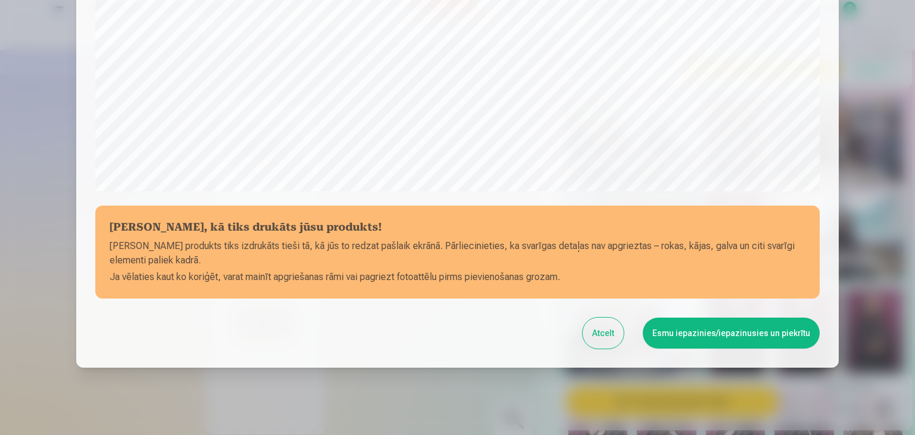
click at [758, 339] on button "Esmu iepazinies/iepazinusies un piekrītu" at bounding box center [731, 333] width 177 height 31
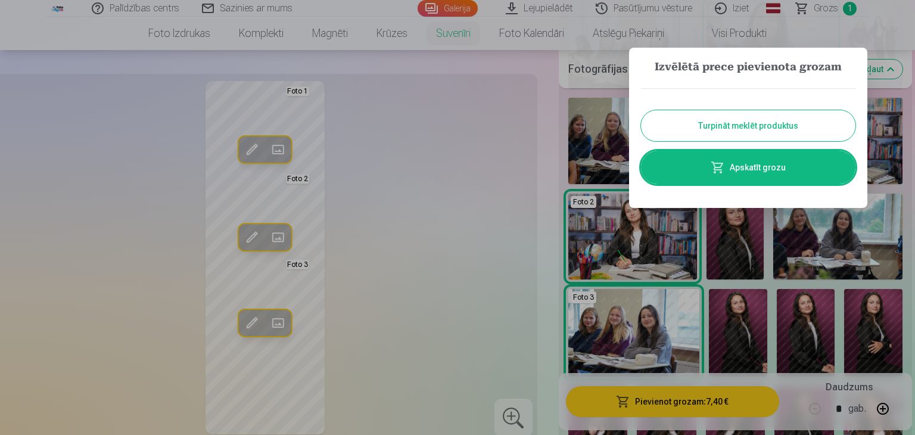
click at [715, 125] on button "Turpināt meklēt produktus" at bounding box center [748, 125] width 214 height 31
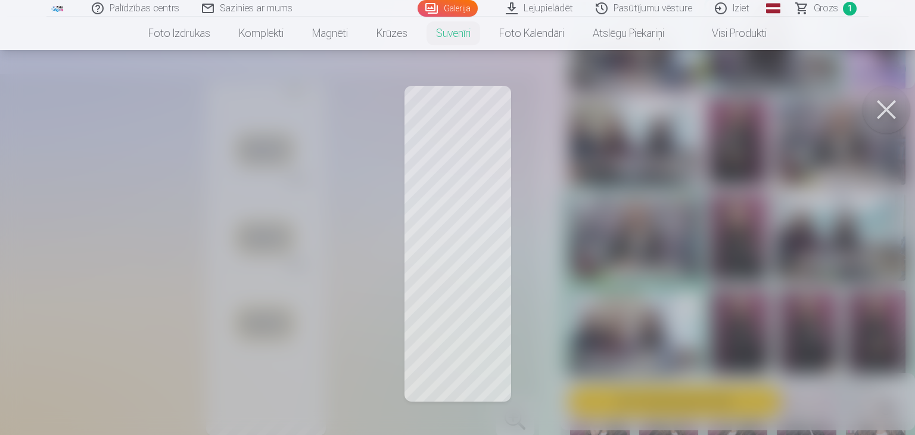
click at [467, 256] on div at bounding box center [457, 217] width 915 height 435
click at [407, 294] on div at bounding box center [457, 217] width 915 height 435
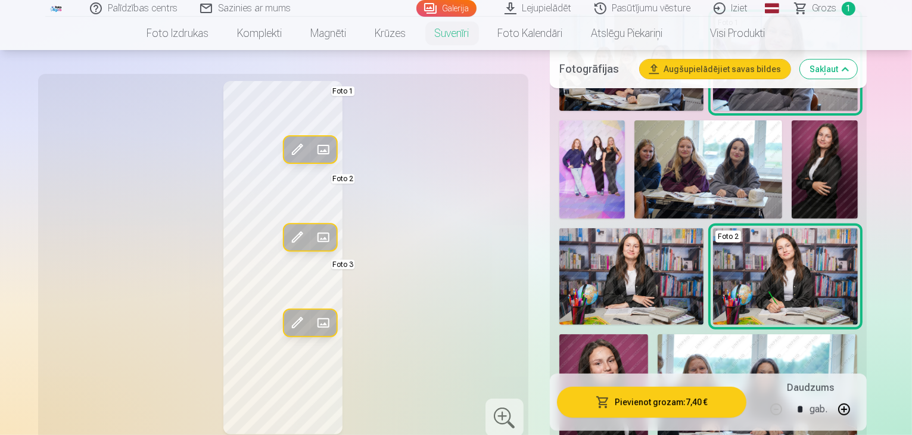
click at [287, 321] on span at bounding box center [296, 322] width 19 height 19
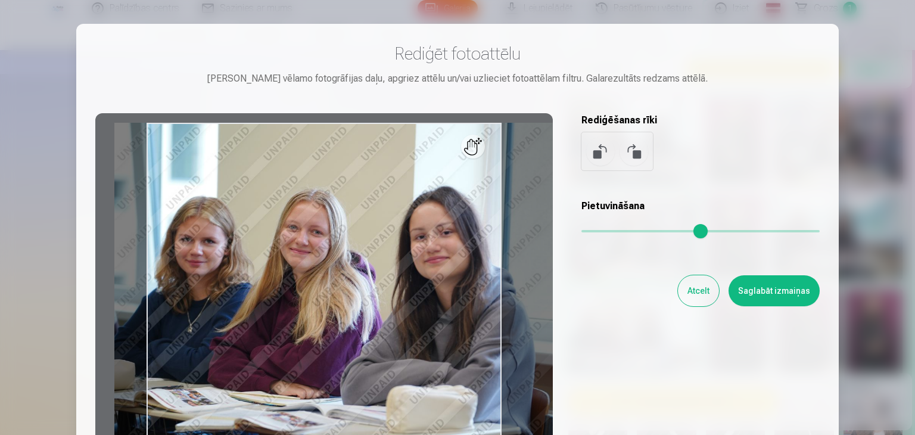
click at [696, 288] on button "Atcelt" at bounding box center [698, 290] width 41 height 31
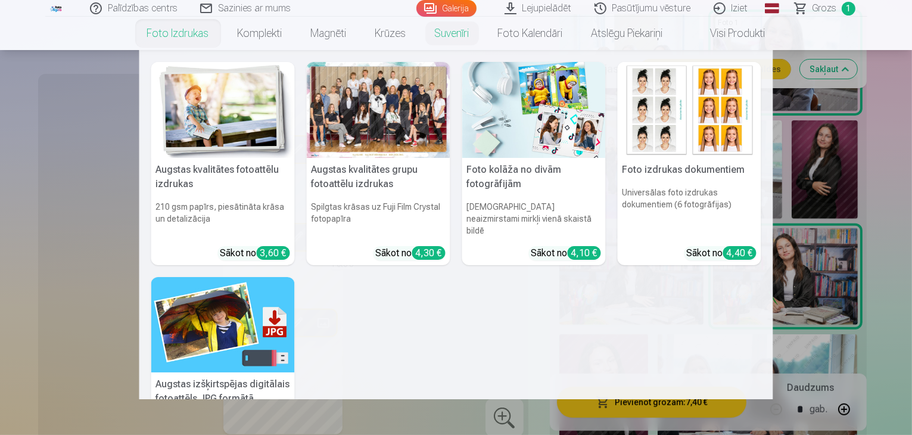
click at [386, 191] on h5 "Augstas kvalitātes grupu fotoattēlu izdrukas" at bounding box center [379, 177] width 144 height 38
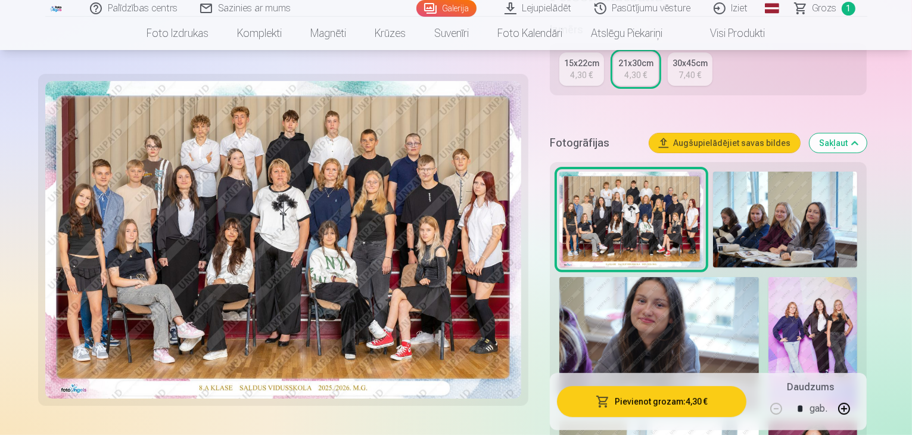
scroll to position [312, 0]
click at [858, 410] on button "button" at bounding box center [844, 408] width 29 height 29
type input "*"
click at [729, 396] on button "Pievienot grozam : 8,60 €" at bounding box center [652, 401] width 190 height 31
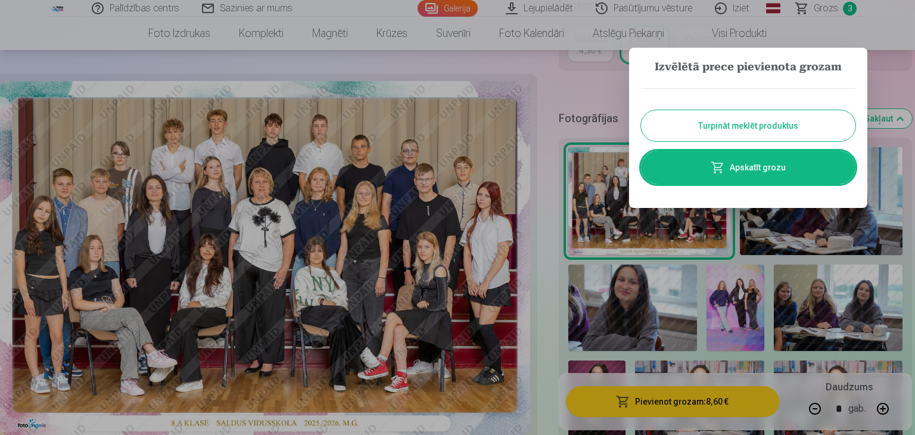
click at [774, 269] on div at bounding box center [457, 217] width 915 height 435
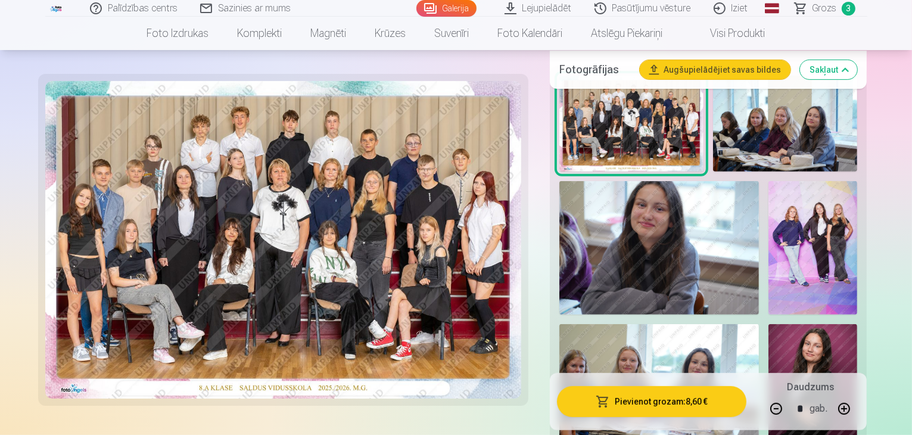
scroll to position [406, 0]
click at [768, 245] on img at bounding box center [812, 248] width 89 height 133
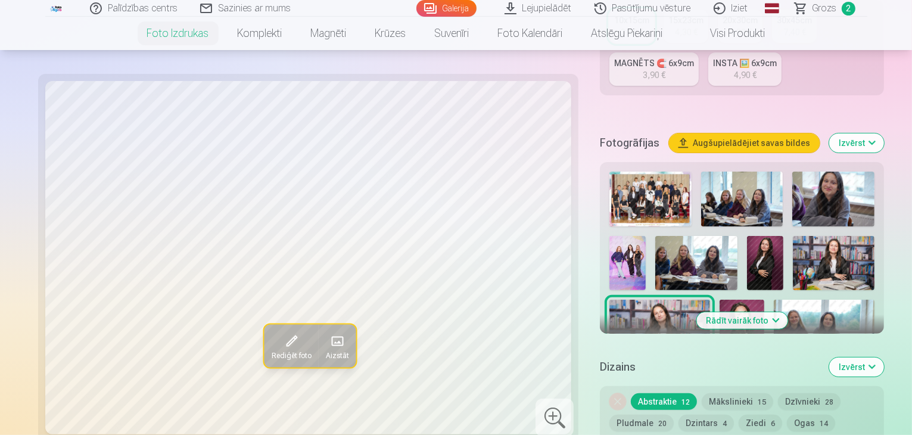
scroll to position [341, 0]
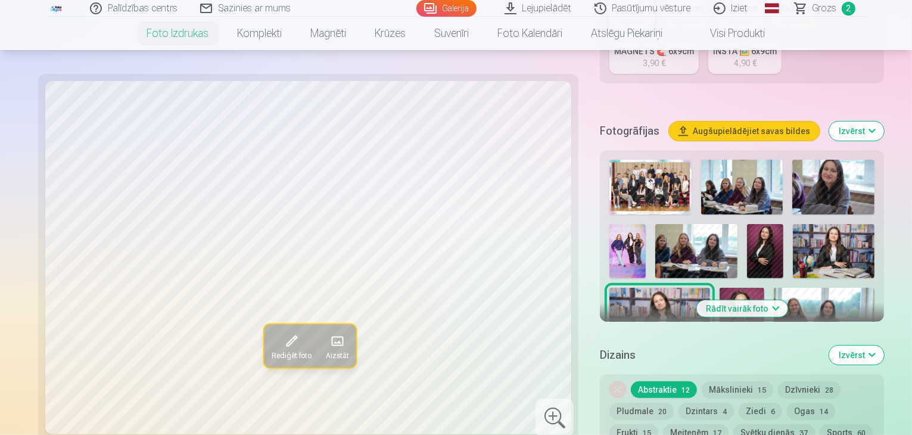
click at [699, 300] on button "Rādīt vairāk foto" at bounding box center [741, 308] width 91 height 17
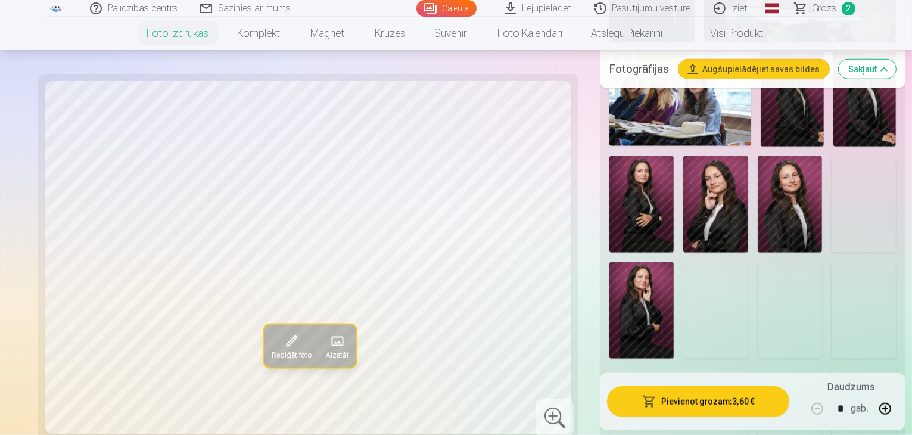
scroll to position [1052, 0]
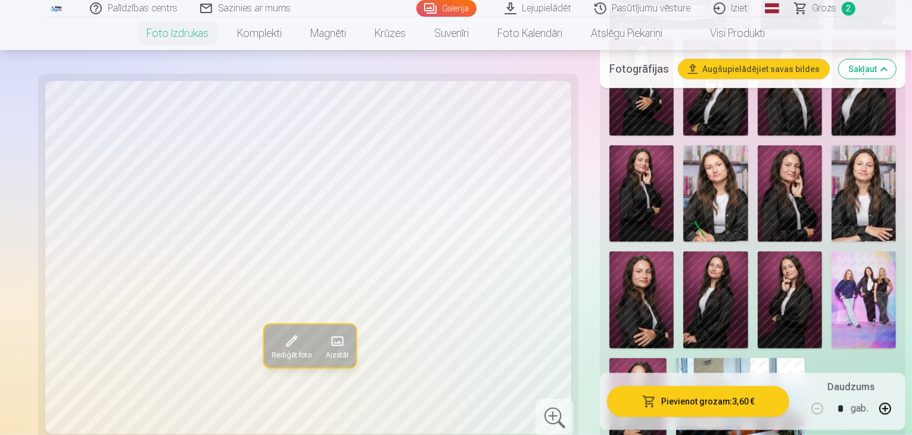
scroll to position [1168, 0]
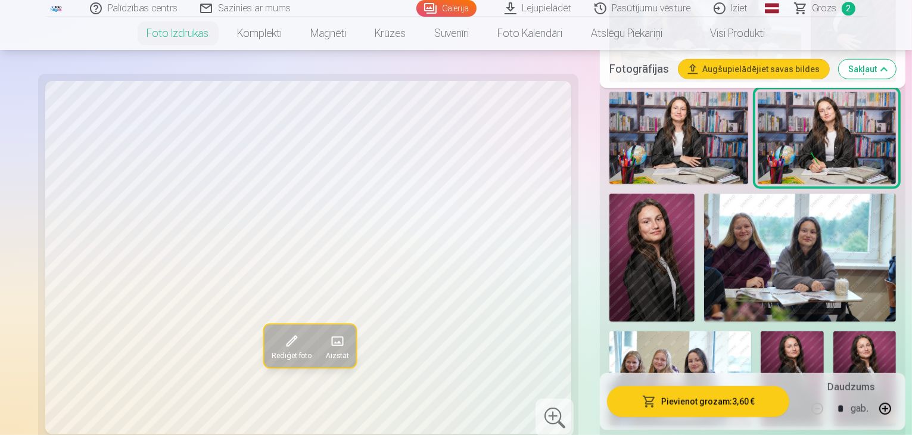
scroll to position [772, 0]
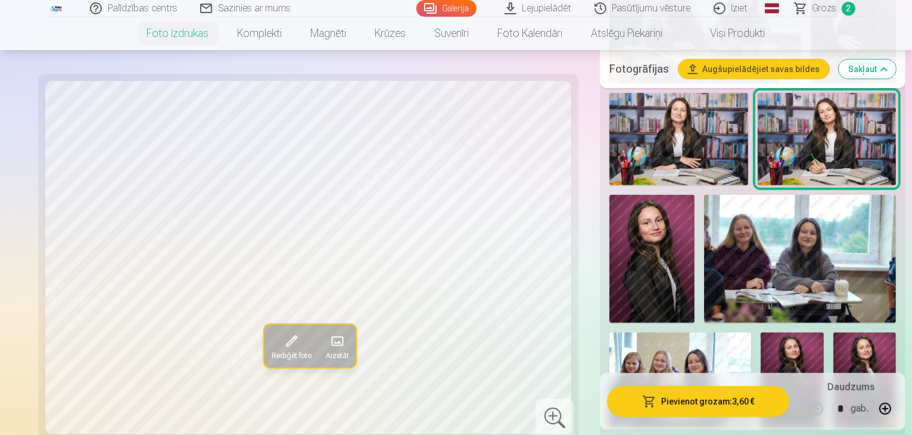
click at [282, 343] on span at bounding box center [291, 341] width 19 height 19
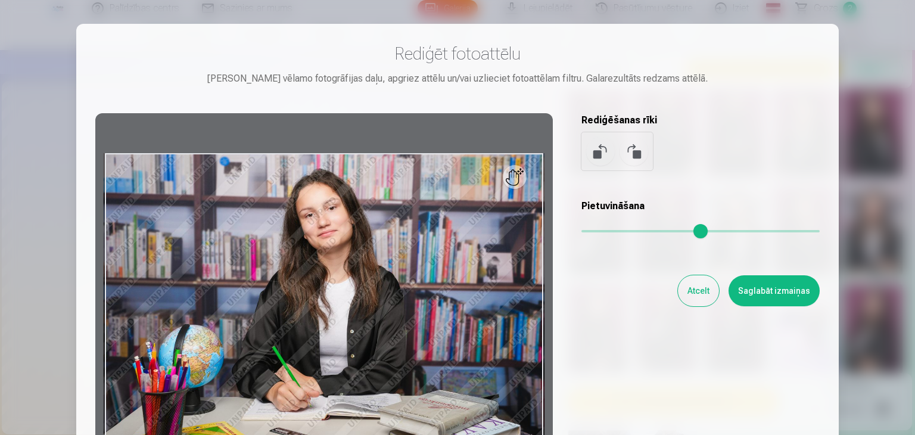
click at [702, 298] on button "Atcelt" at bounding box center [698, 290] width 41 height 31
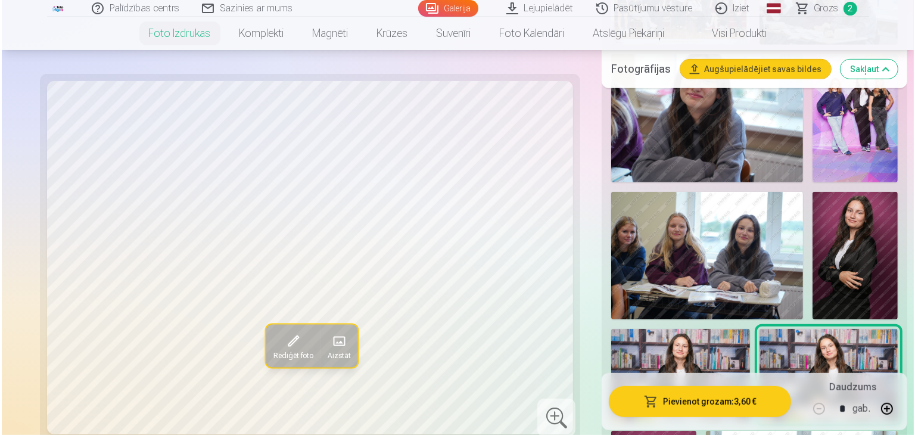
scroll to position [536, 0]
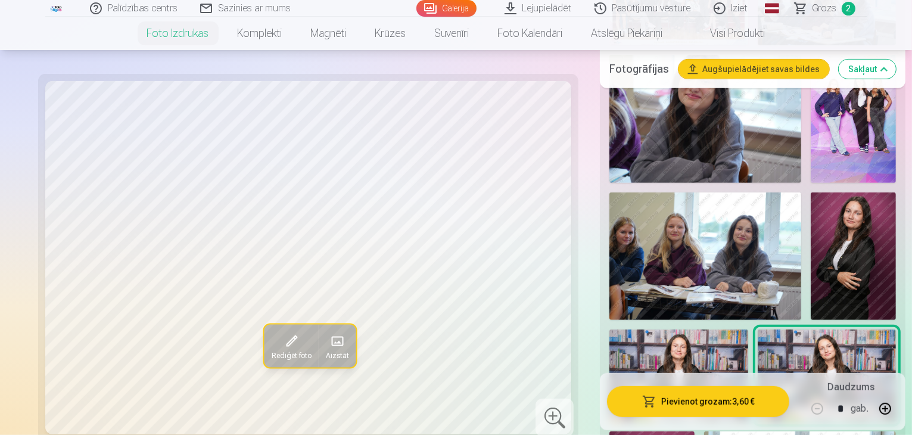
click at [811, 110] on img at bounding box center [853, 119] width 85 height 128
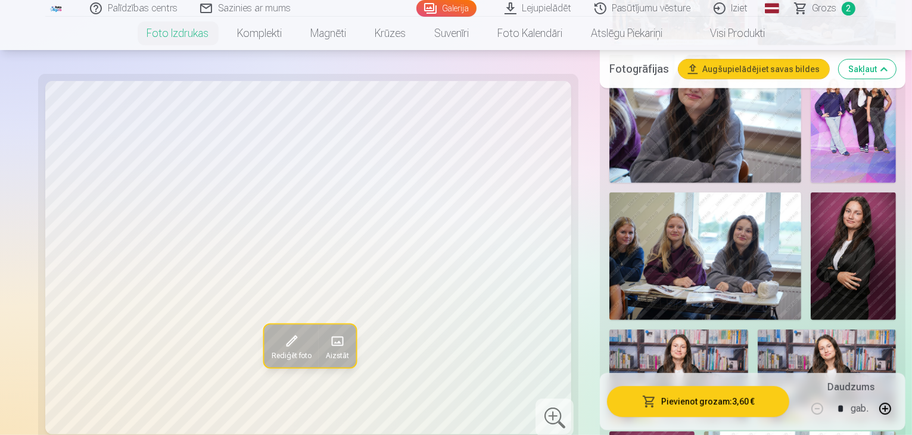
click at [264, 340] on button "Rediģēt foto" at bounding box center [291, 346] width 54 height 43
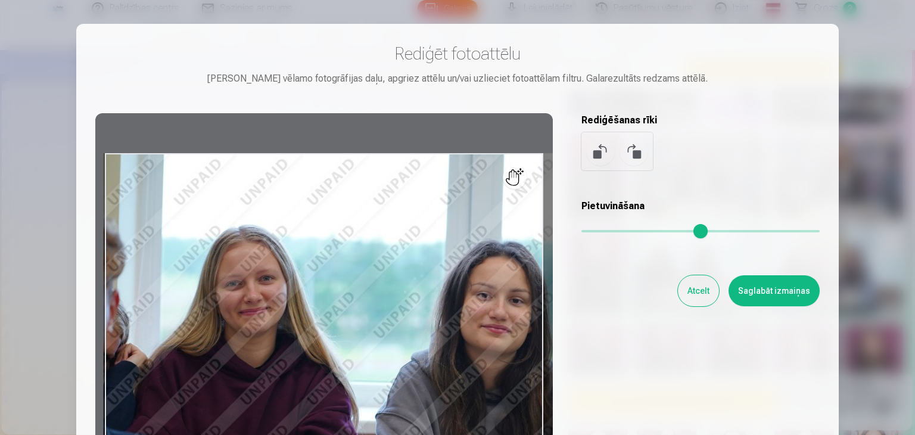
drag, startPoint x: 586, startPoint y: 230, endPoint x: 658, endPoint y: 258, distance: 76.8
click at [658, 232] on input "range" at bounding box center [700, 231] width 238 height 2
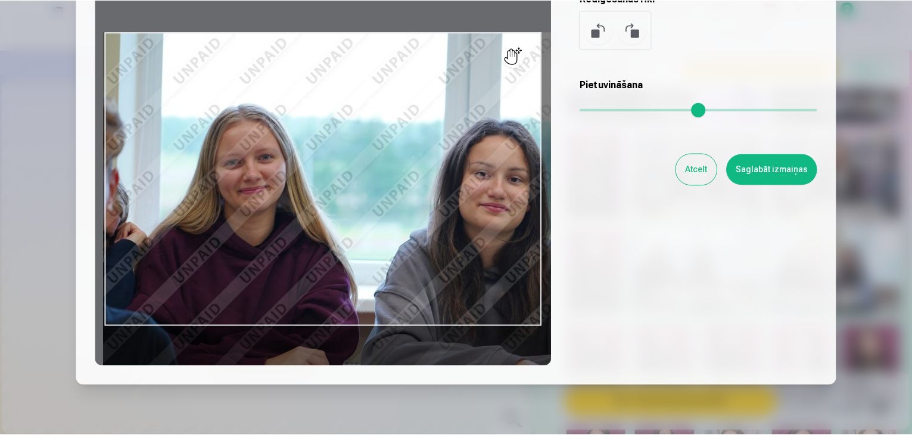
scroll to position [133, 0]
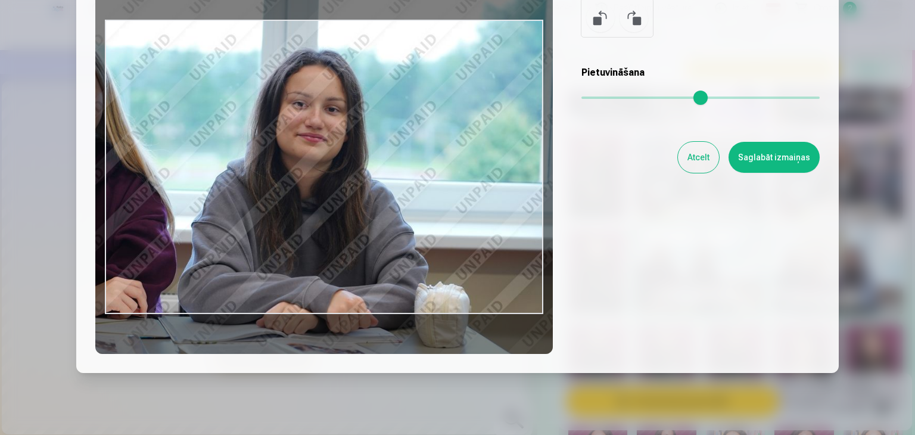
drag, startPoint x: 499, startPoint y: 264, endPoint x: 318, endPoint y: 206, distance: 190.3
click at [318, 206] on div at bounding box center [324, 167] width 458 height 374
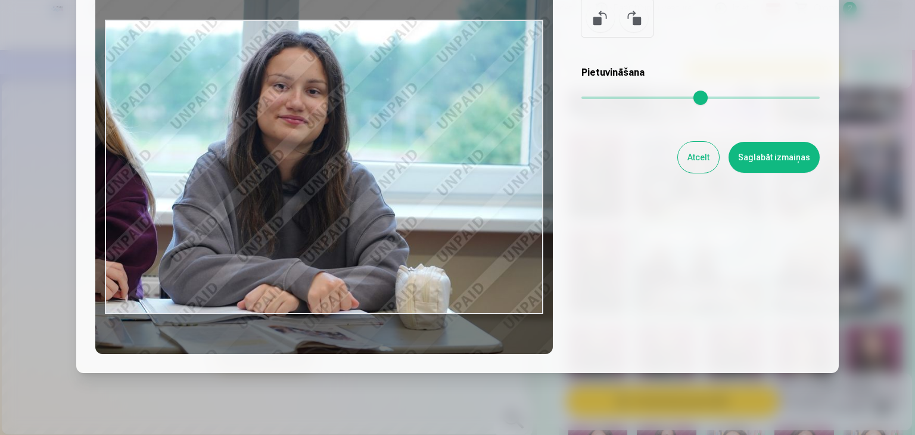
drag, startPoint x: 105, startPoint y: 41, endPoint x: 86, endPoint y: 26, distance: 23.7
click at [86, 26] on div "Rediģēt fotoattēlu Pietuvini vēlamo fotogrāfijas daļu, apgriez attēlu un/vai uz…" at bounding box center [457, 131] width 763 height 483
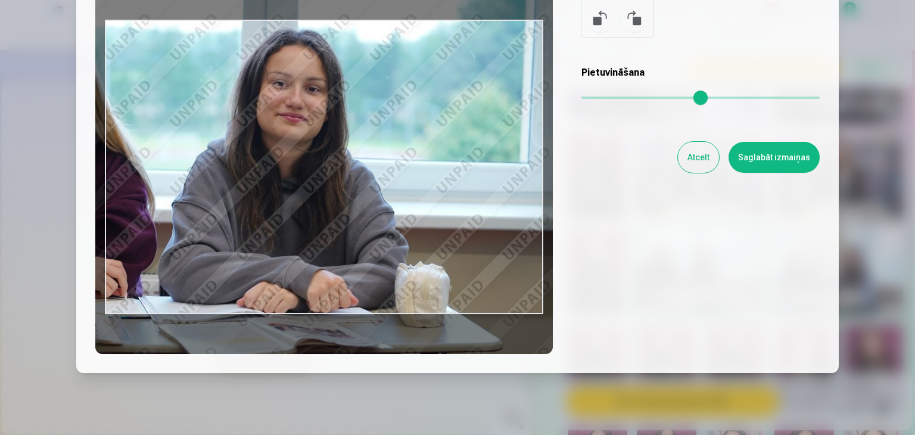
click at [102, 17] on div at bounding box center [324, 167] width 458 height 374
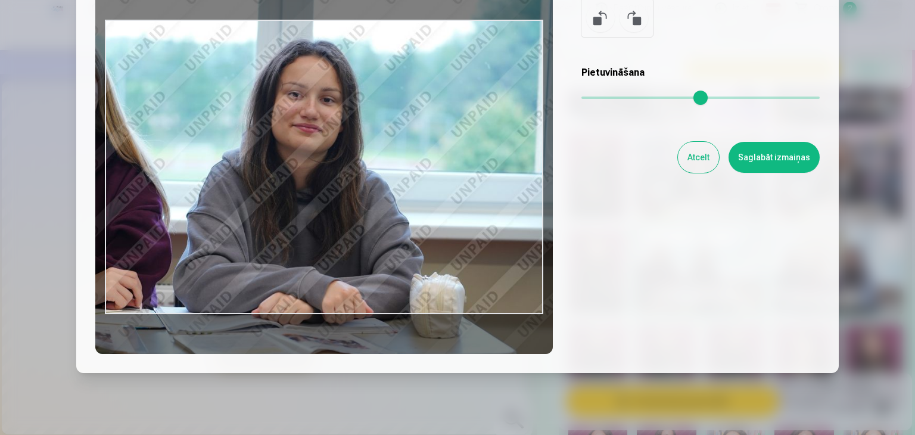
click at [105, 18] on div at bounding box center [324, 167] width 458 height 374
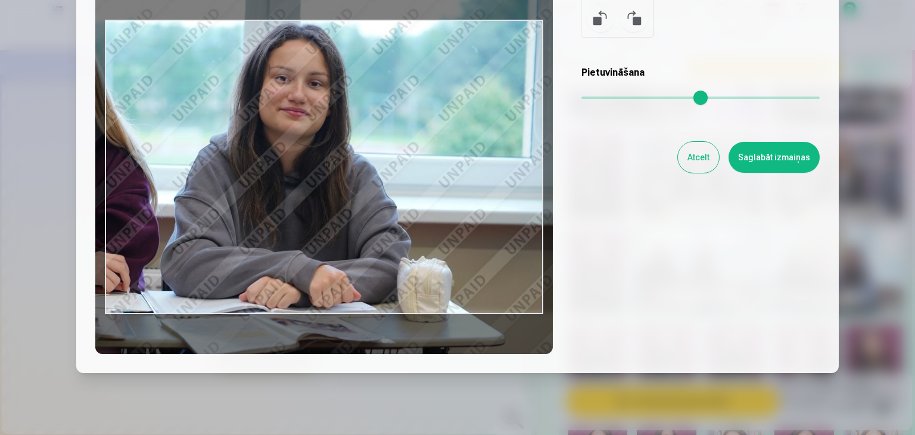
drag, startPoint x: 193, startPoint y: 111, endPoint x: 190, endPoint y: 105, distance: 6.1
click at [190, 105] on div at bounding box center [324, 167] width 458 height 374
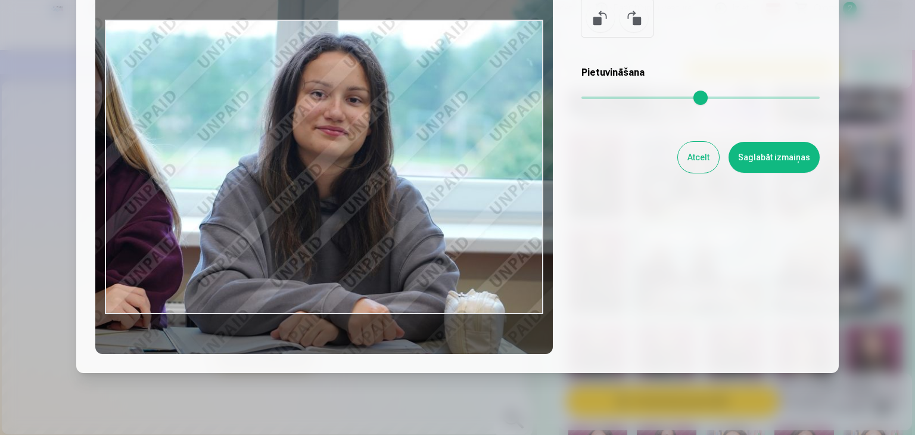
drag, startPoint x: 662, startPoint y: 100, endPoint x: 678, endPoint y: 109, distance: 18.4
type input "****"
click at [678, 99] on input "range" at bounding box center [700, 98] width 238 height 2
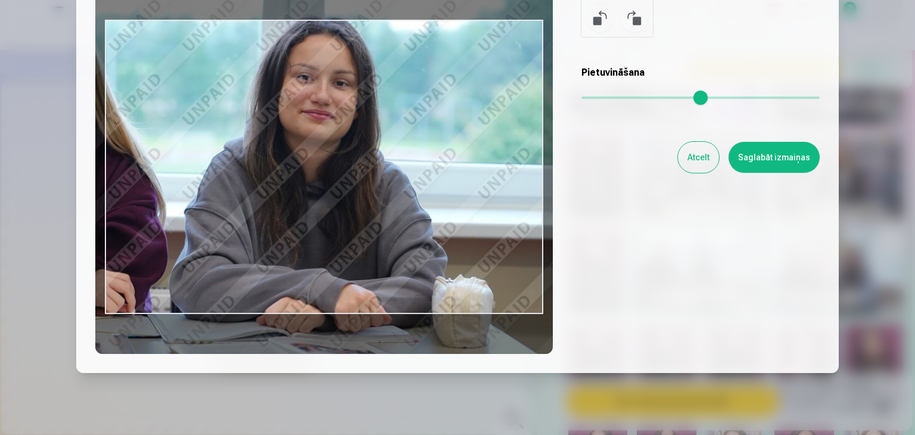
drag, startPoint x: 388, startPoint y: 222, endPoint x: 369, endPoint y: 203, distance: 26.5
click at [369, 203] on div at bounding box center [324, 167] width 458 height 374
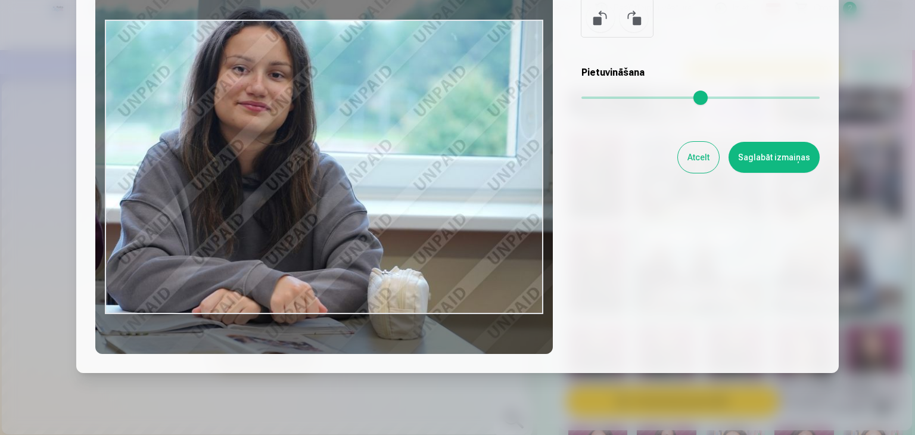
drag, startPoint x: 369, startPoint y: 203, endPoint x: 315, endPoint y: 200, distance: 54.9
click at [315, 200] on div at bounding box center [324, 167] width 458 height 374
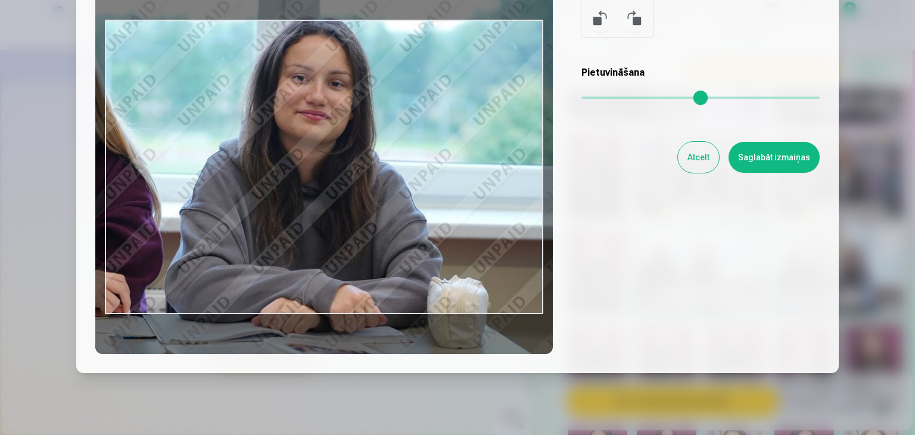
drag, startPoint x: 350, startPoint y: 203, endPoint x: 400, endPoint y: 208, distance: 50.3
click at [400, 208] on div at bounding box center [324, 167] width 458 height 374
click at [691, 162] on button "Atcelt" at bounding box center [698, 157] width 41 height 31
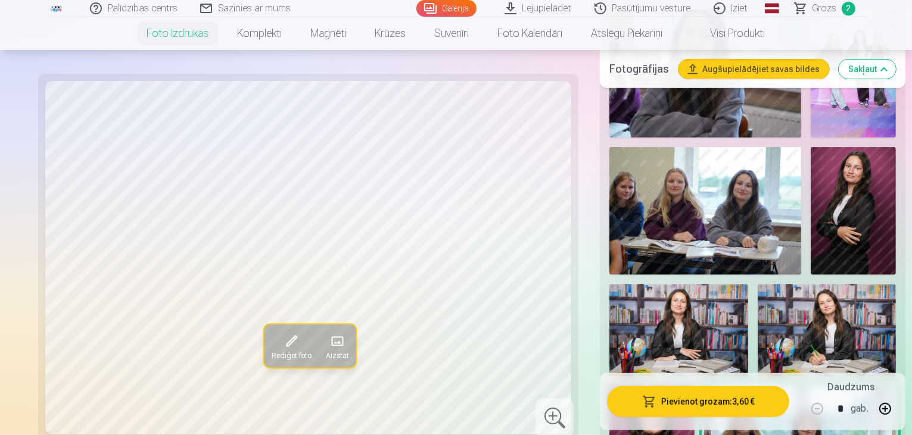
scroll to position [583, 0]
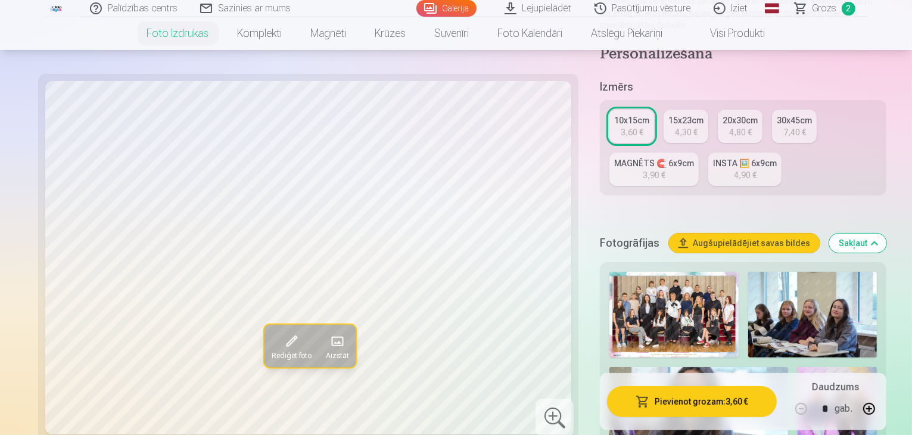
scroll to position [229, 0]
click at [708, 153] on link "INSTA 🖼️ 6x9cm 4,90 €" at bounding box center [744, 169] width 73 height 33
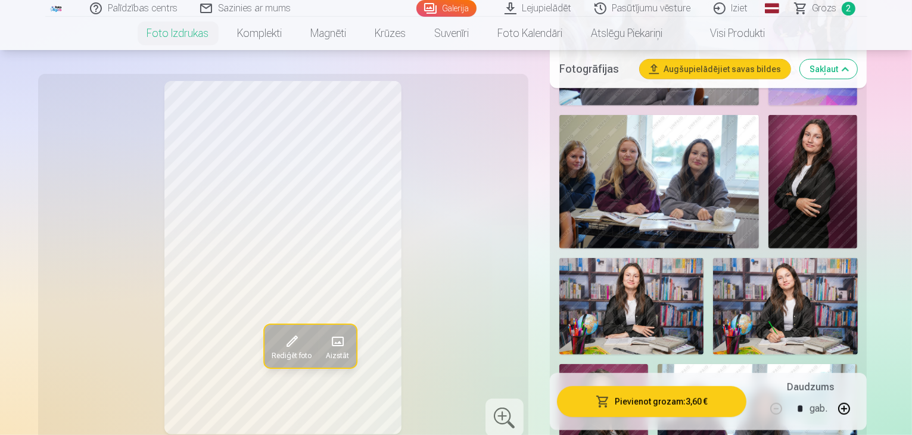
scroll to position [622, 0]
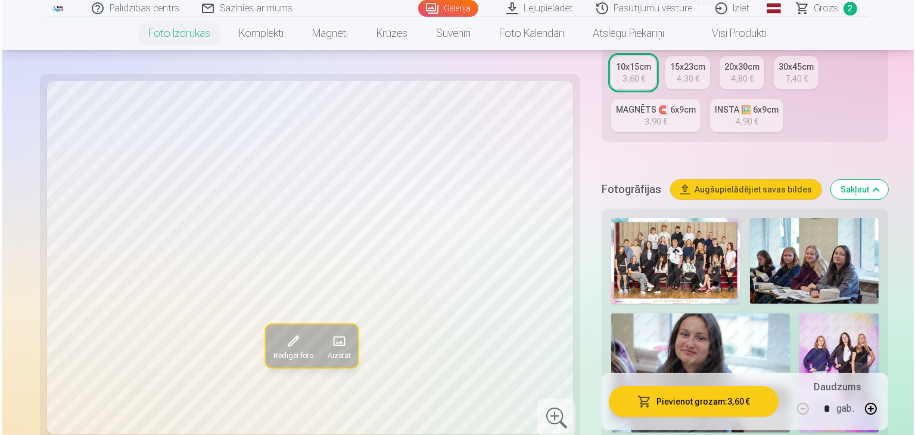
scroll to position [281, 0]
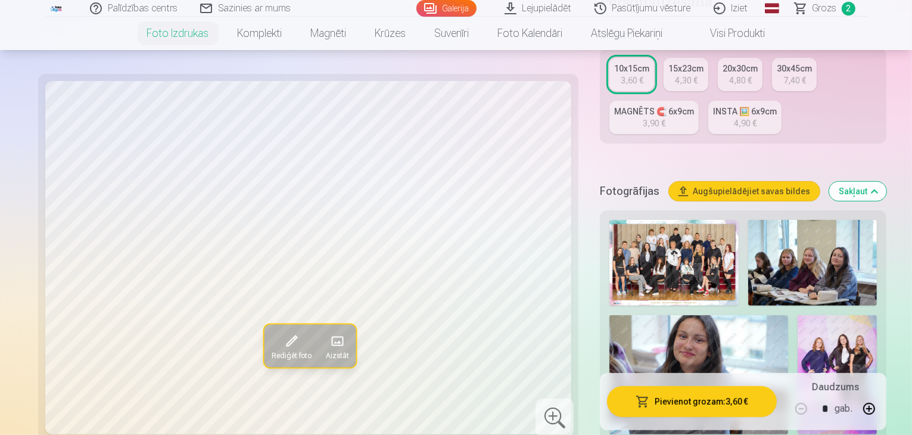
click at [282, 332] on span at bounding box center [291, 341] width 19 height 19
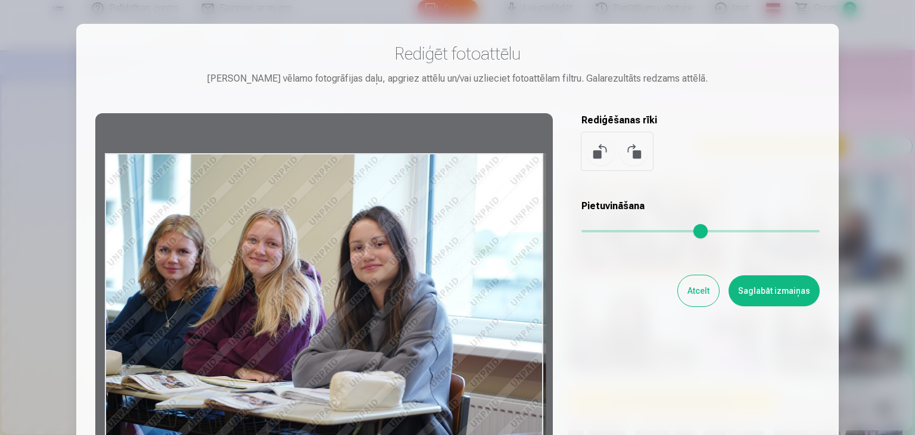
drag, startPoint x: 245, startPoint y: 304, endPoint x: 263, endPoint y: 303, distance: 17.3
click at [263, 303] on div at bounding box center [324, 300] width 458 height 374
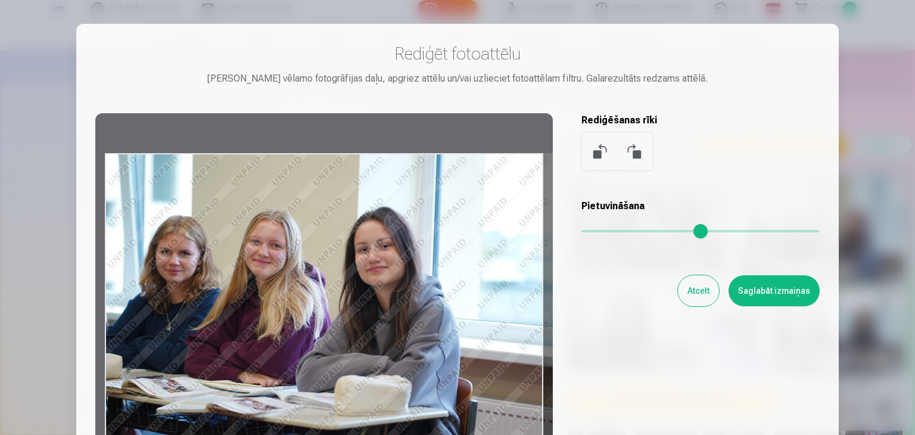
drag, startPoint x: 586, startPoint y: 229, endPoint x: 590, endPoint y: 236, distance: 8.1
click at [590, 232] on input "range" at bounding box center [700, 231] width 238 height 2
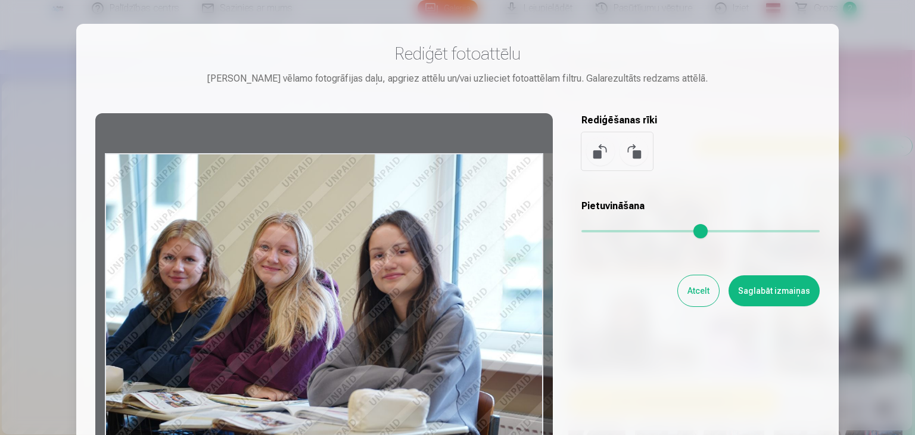
click at [593, 232] on input "range" at bounding box center [700, 231] width 238 height 2
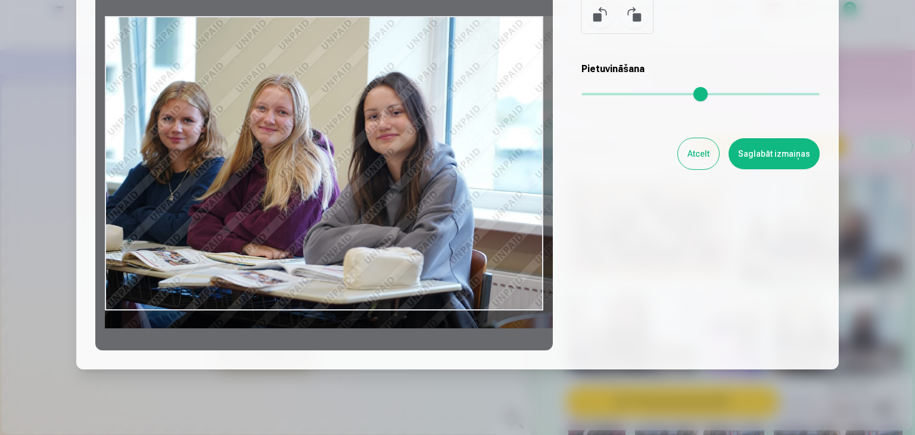
scroll to position [136, 0]
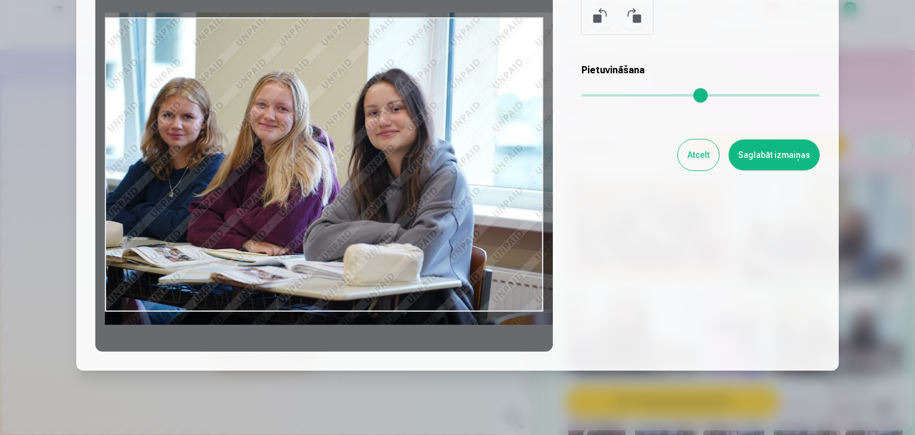
drag, startPoint x: 402, startPoint y: 234, endPoint x: 431, endPoint y: 230, distance: 29.5
click at [431, 230] on div at bounding box center [324, 164] width 458 height 374
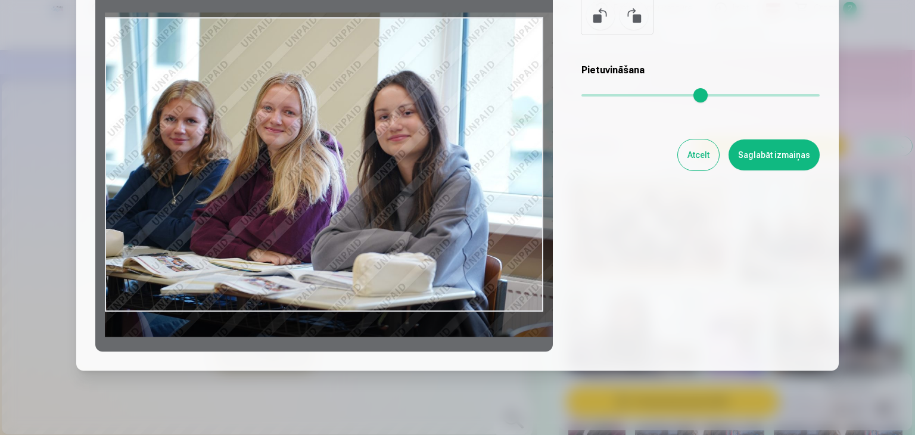
click at [598, 94] on input "range" at bounding box center [700, 95] width 238 height 2
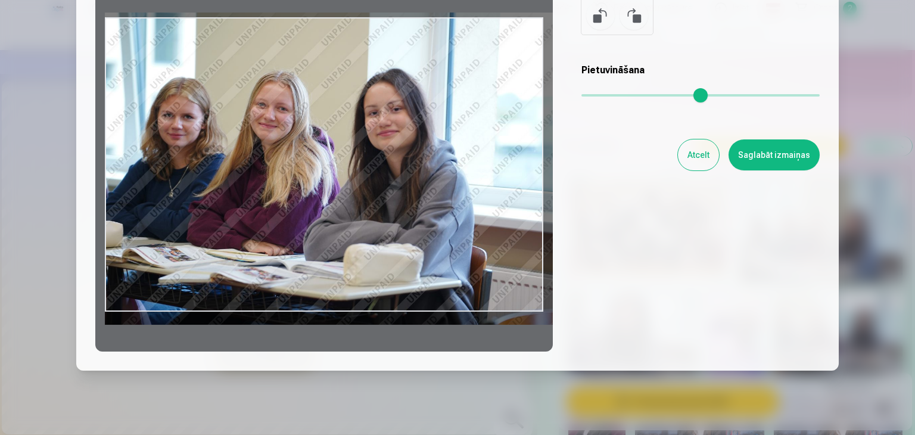
click at [593, 94] on input "range" at bounding box center [700, 95] width 238 height 2
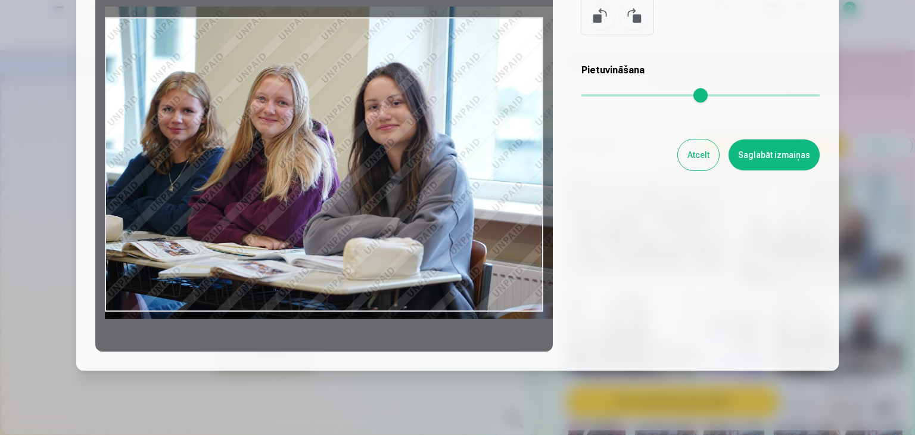
type input "****"
drag, startPoint x: 397, startPoint y: 205, endPoint x: 413, endPoint y: 198, distance: 16.8
click at [413, 198] on div at bounding box center [324, 164] width 458 height 374
click at [749, 153] on button "Saglabāt izmaiņas" at bounding box center [774, 154] width 91 height 31
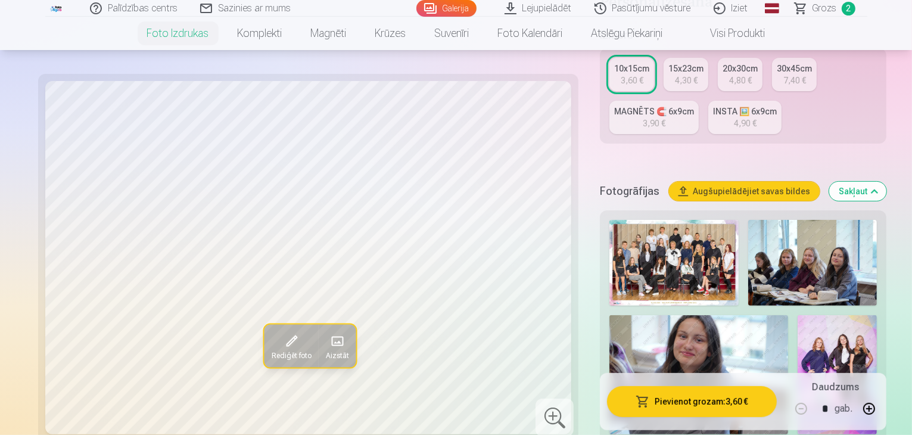
click at [607, 406] on button "Pievienot grozam : 3,60 €" at bounding box center [692, 401] width 170 height 31
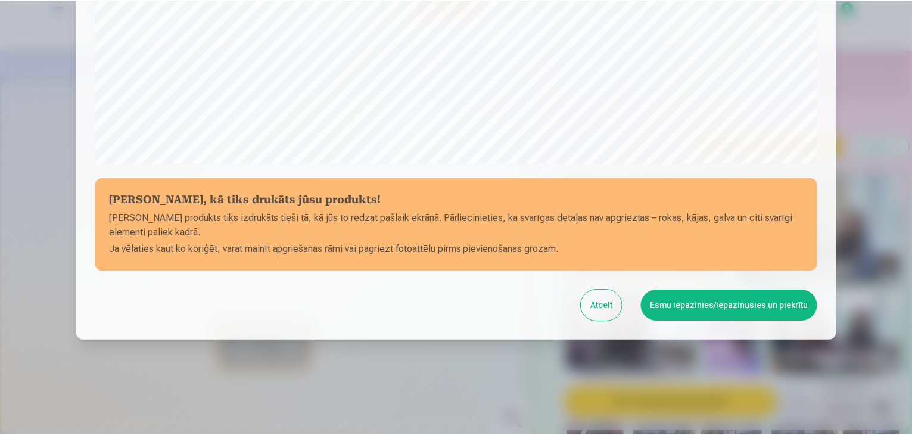
scroll to position [423, 0]
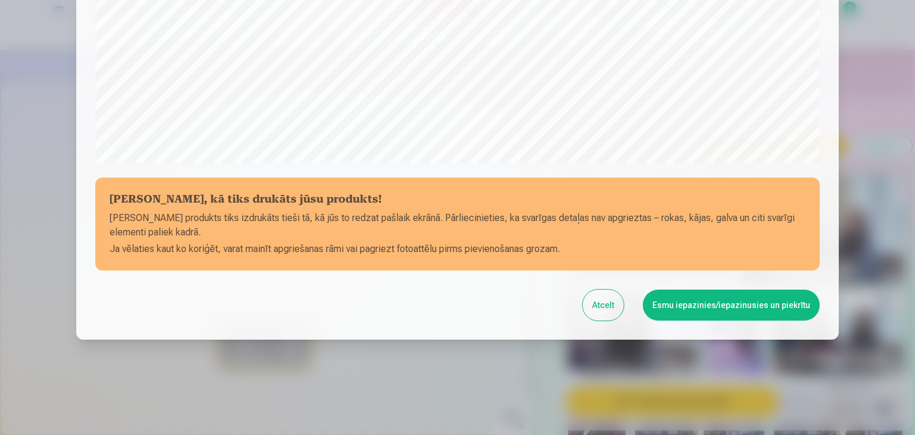
click at [684, 318] on button "Esmu iepazinies/iepazinusies un piekrītu" at bounding box center [731, 305] width 177 height 31
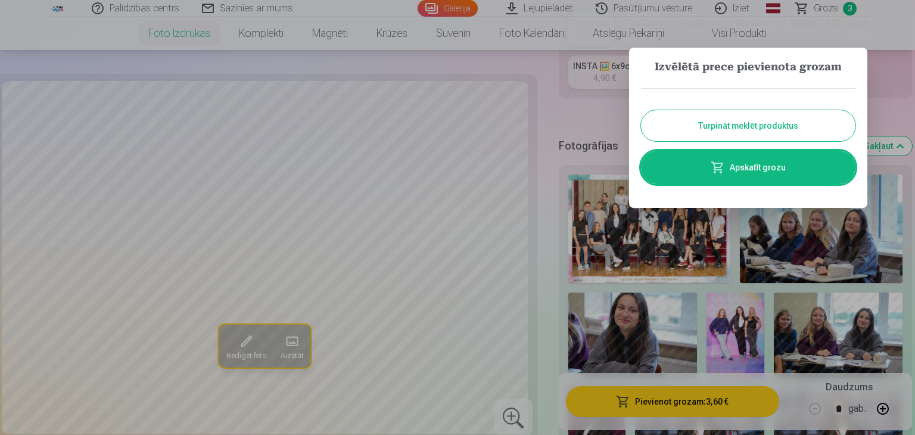
click at [677, 125] on button "Turpināt meklēt produktus" at bounding box center [748, 125] width 214 height 31
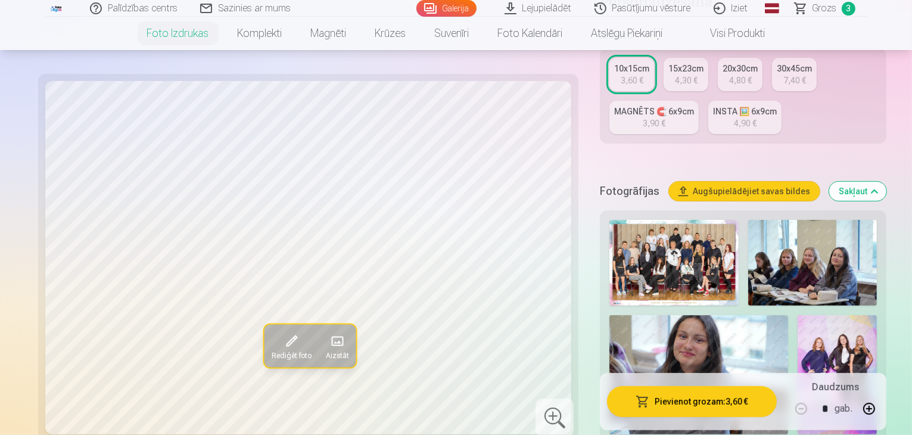
scroll to position [309, 0]
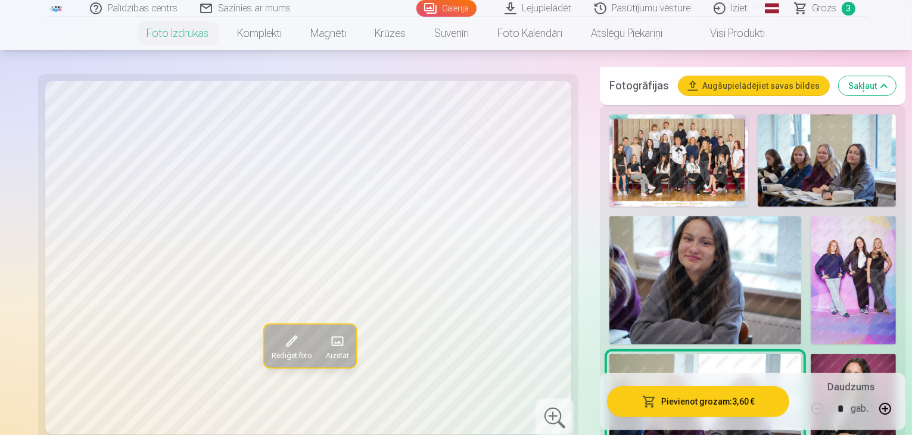
scroll to position [419, 0]
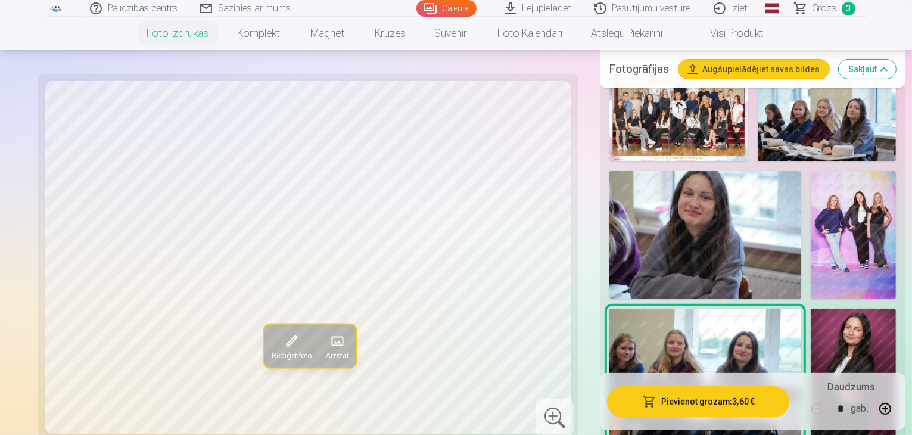
click at [655, 195] on img at bounding box center [705, 235] width 192 height 128
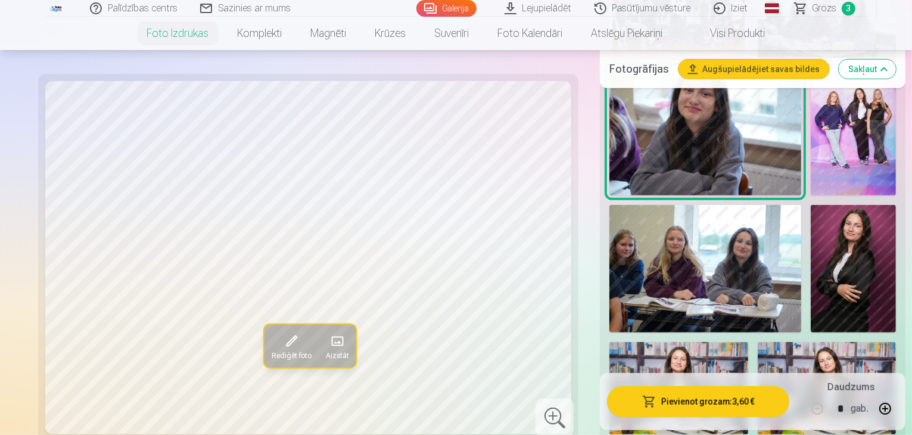
scroll to position [546, 0]
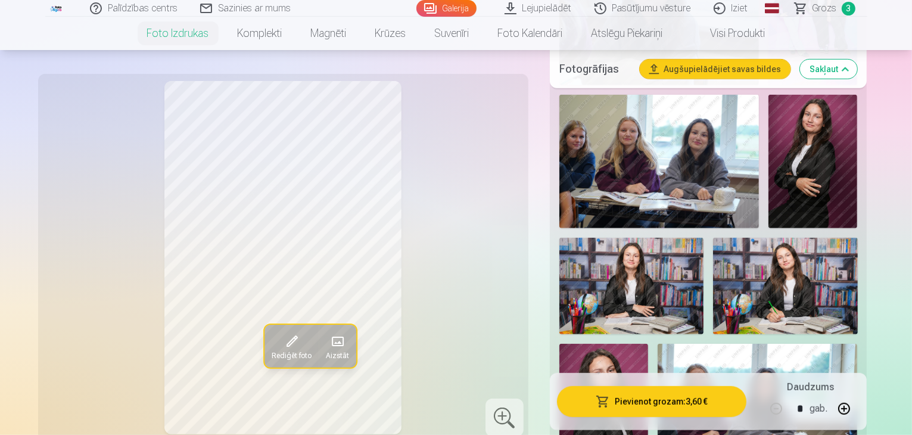
scroll to position [641, 0]
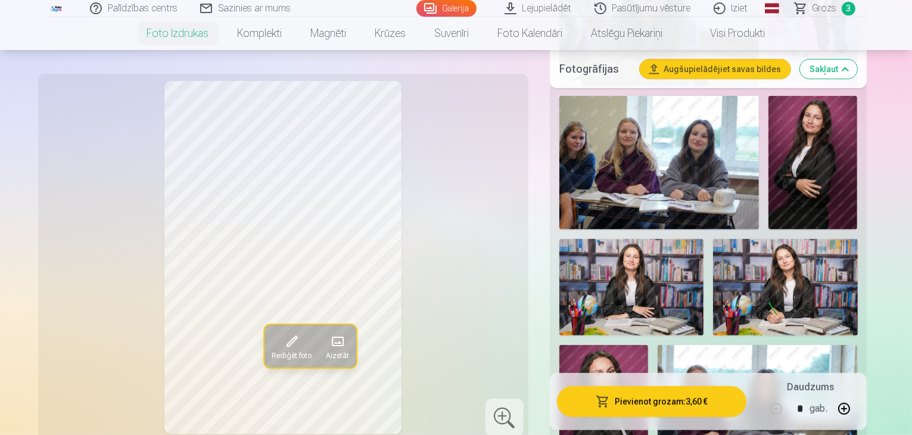
click at [584, 345] on img at bounding box center [603, 411] width 89 height 133
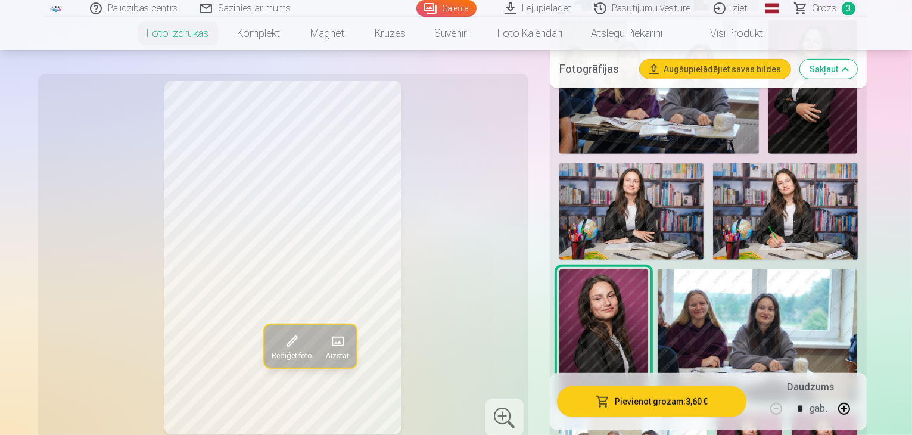
scroll to position [716, 0]
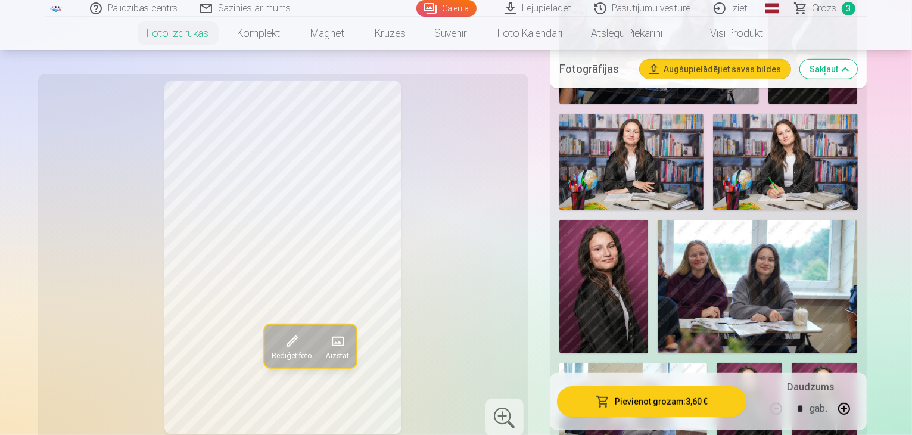
scroll to position [765, 0]
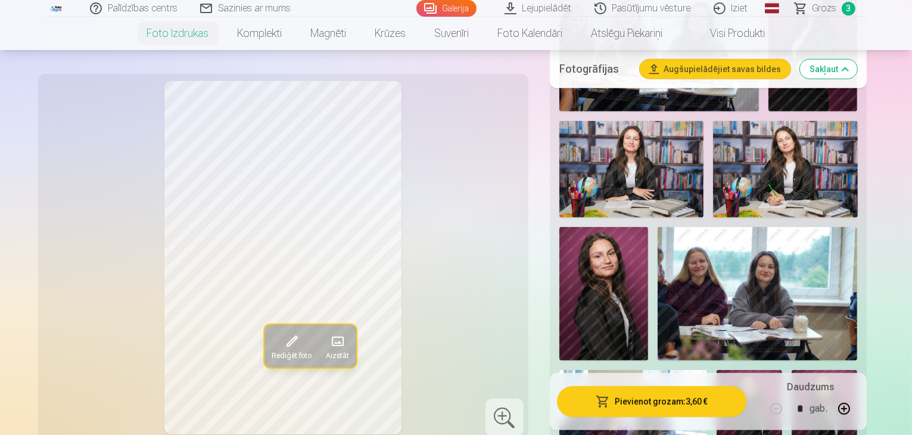
scroll to position [757, 0]
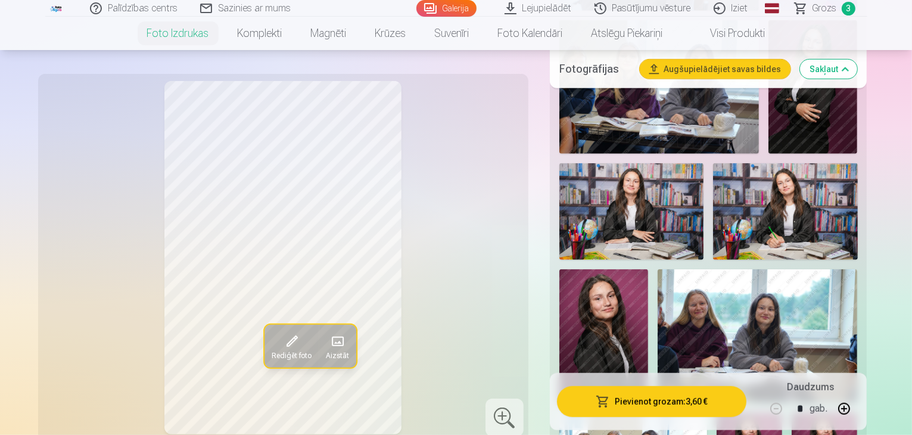
scroll to position [714, 0]
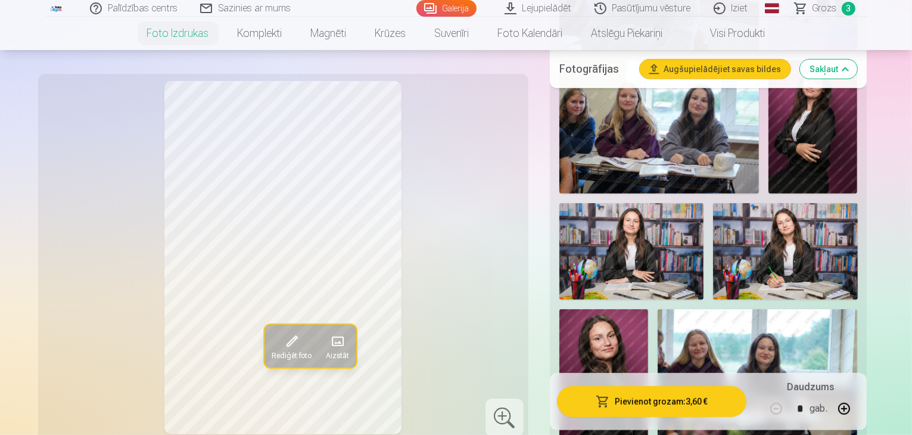
scroll to position [678, 0]
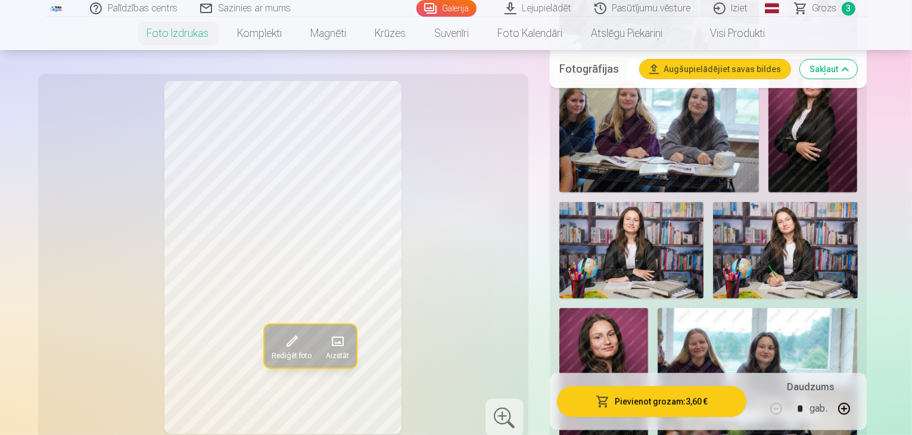
click at [606, 308] on img at bounding box center [603, 374] width 89 height 133
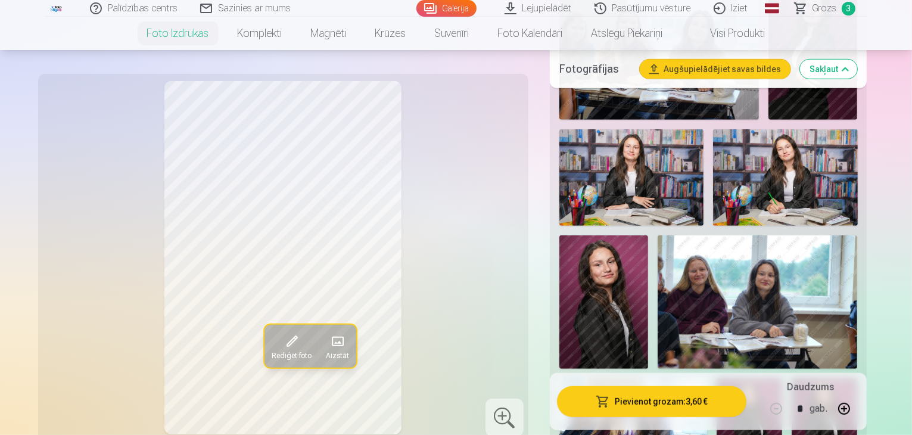
scroll to position [751, 0]
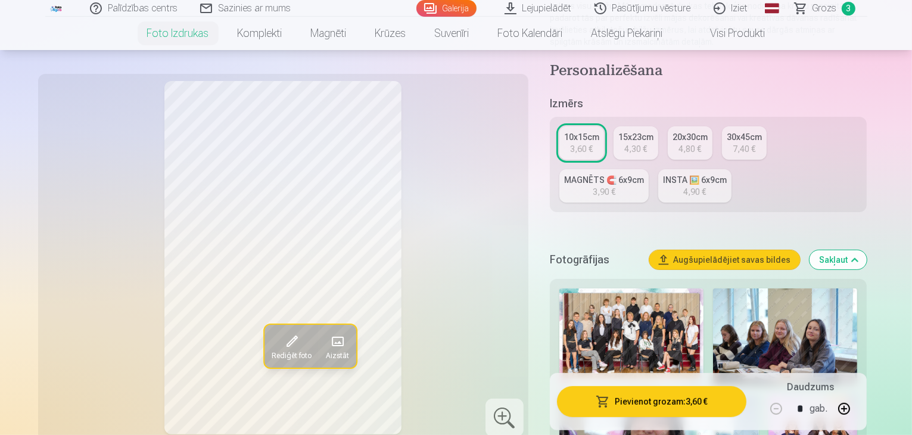
scroll to position [198, 0]
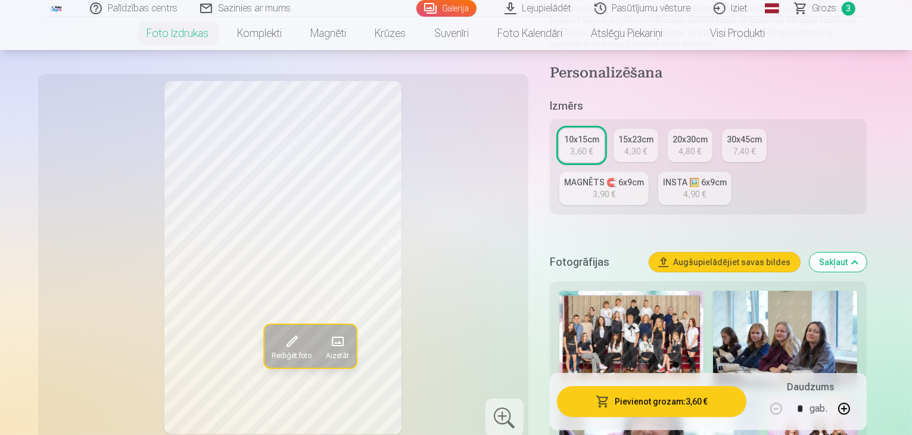
click at [615, 188] on div "3,90 €" at bounding box center [604, 194] width 23 height 12
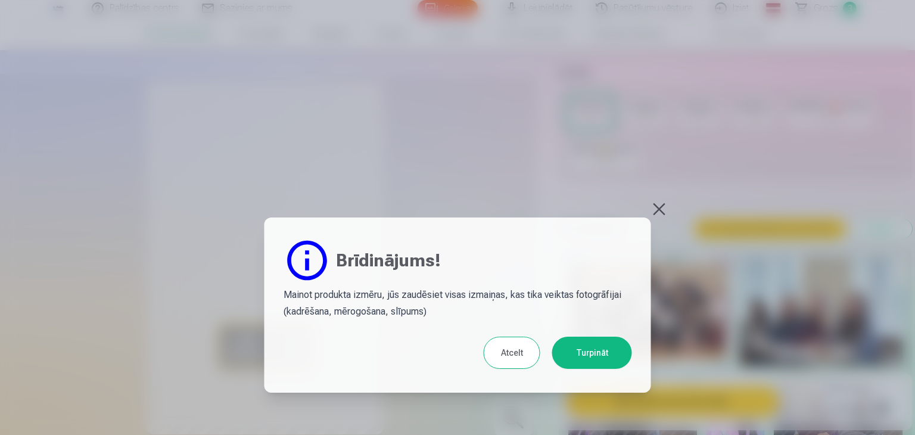
click at [602, 337] on button "Turpināt" at bounding box center [592, 353] width 80 height 32
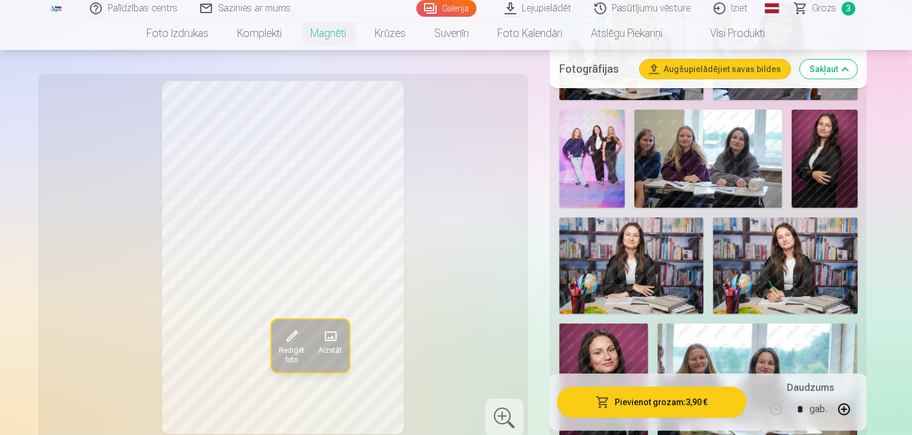
scroll to position [433, 0]
click at [648, 323] on img at bounding box center [603, 389] width 89 height 133
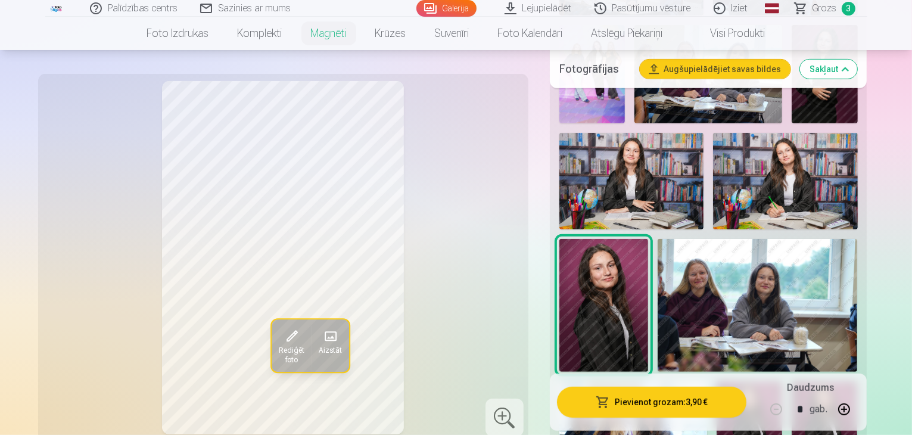
scroll to position [518, 0]
click at [796, 381] on img at bounding box center [825, 430] width 66 height 99
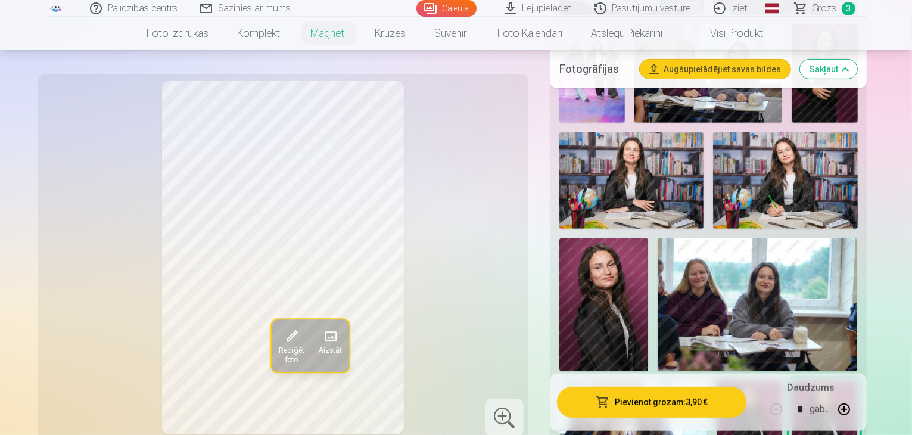
click at [731, 381] on img at bounding box center [750, 430] width 66 height 99
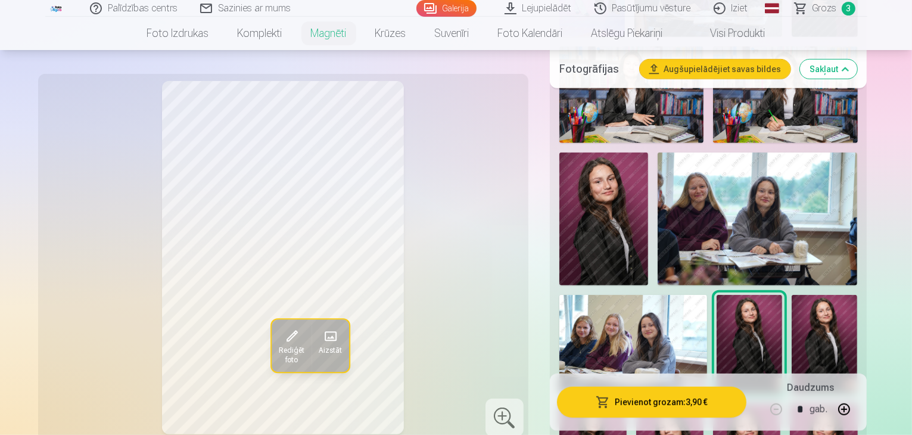
scroll to position [603, 0]
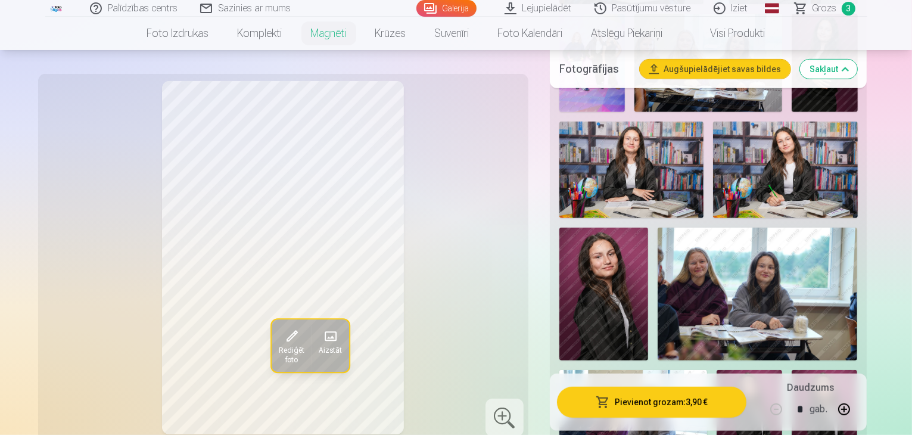
scroll to position [528, 0]
click at [733, 371] on img at bounding box center [750, 420] width 66 height 99
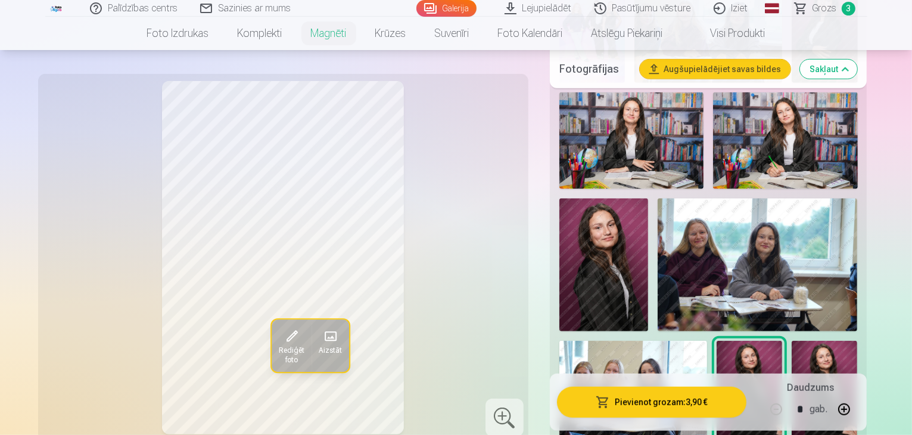
scroll to position [565, 0]
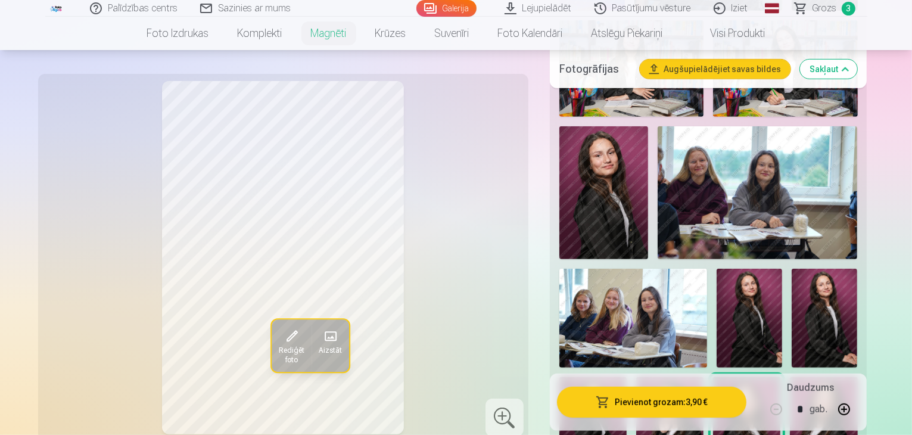
scroll to position [631, 0]
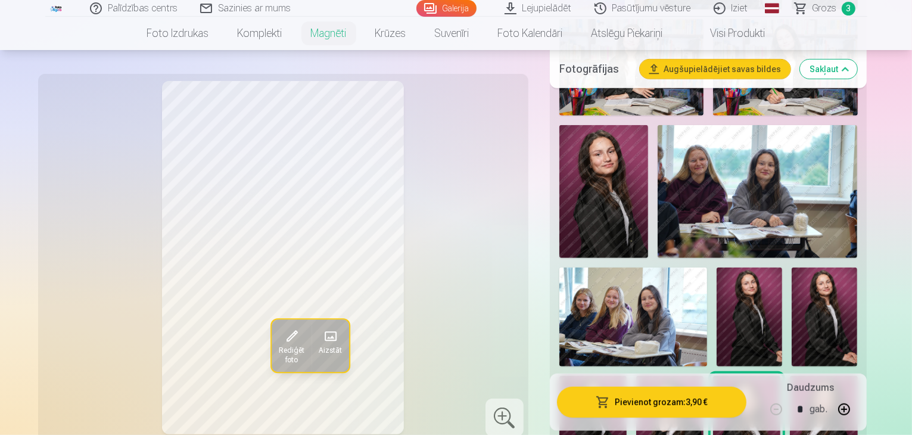
click at [790, 376] on img at bounding box center [823, 426] width 67 height 101
click at [704, 255] on div at bounding box center [709, 299] width 308 height 998
click at [713, 376] on img at bounding box center [746, 426] width 67 height 101
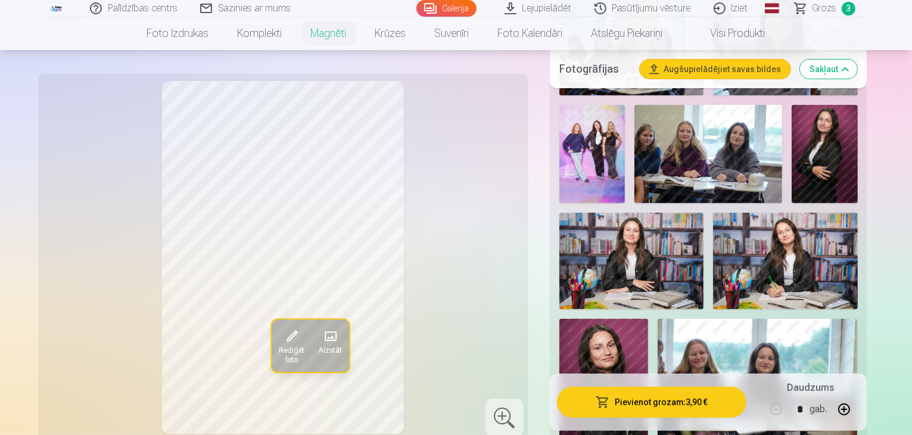
scroll to position [437, 0]
click at [648, 319] on img at bounding box center [603, 385] width 89 height 133
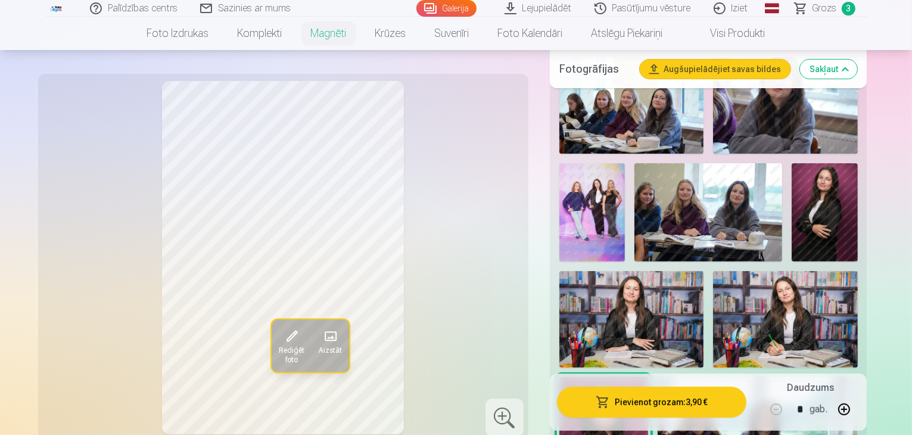
scroll to position [382, 0]
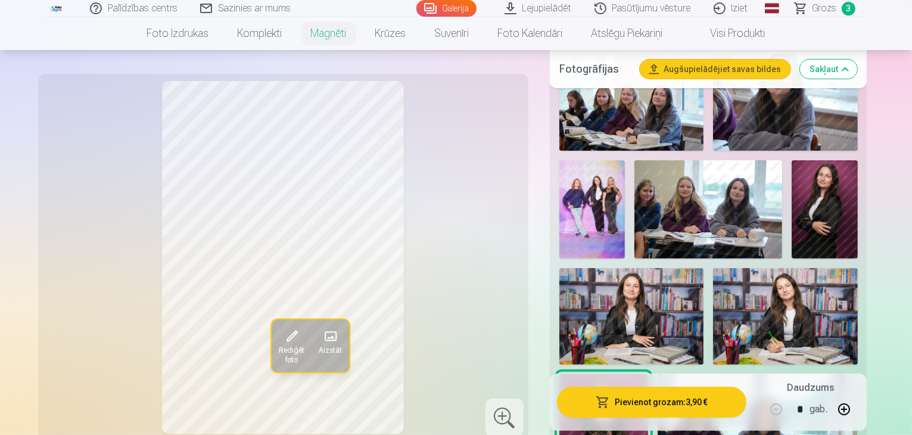
click at [792, 194] on img at bounding box center [825, 209] width 66 height 99
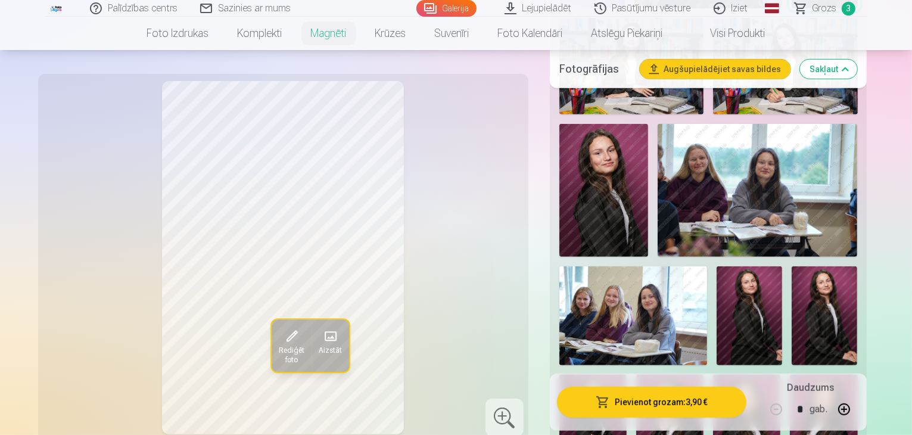
scroll to position [631, 0]
click at [713, 375] on img at bounding box center [746, 425] width 67 height 101
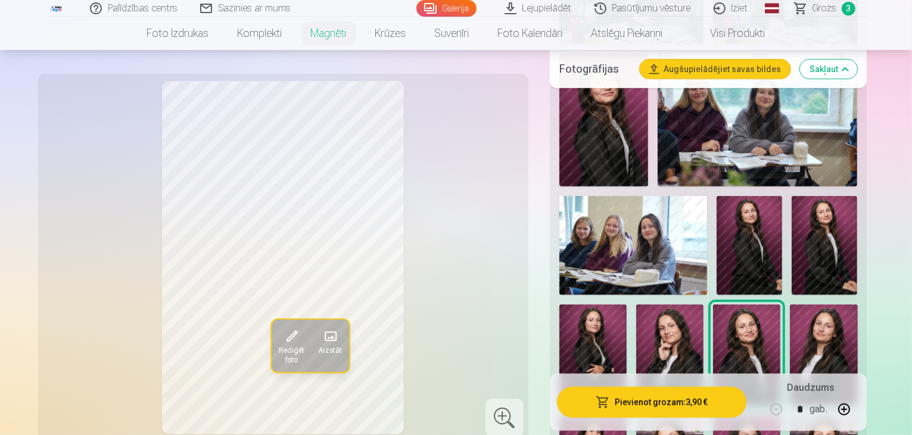
scroll to position [702, 0]
click at [713, 304] on img at bounding box center [746, 354] width 67 height 101
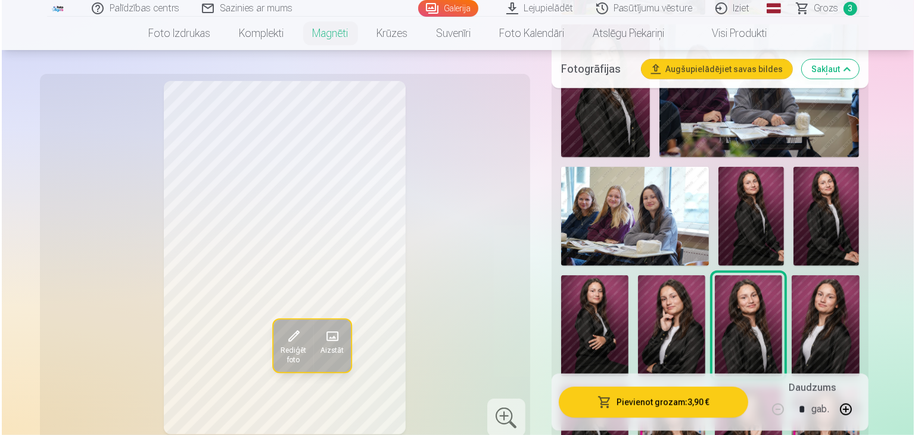
scroll to position [731, 0]
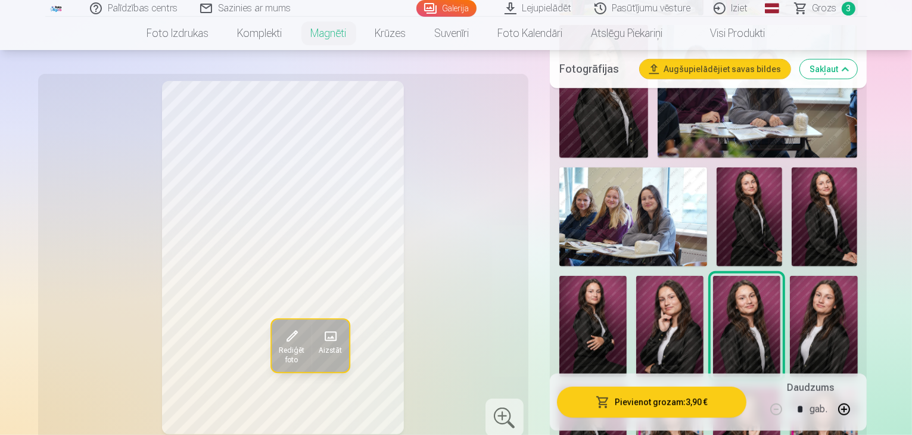
click at [707, 393] on button "Pievienot grozam : 3,90 €" at bounding box center [652, 401] width 190 height 31
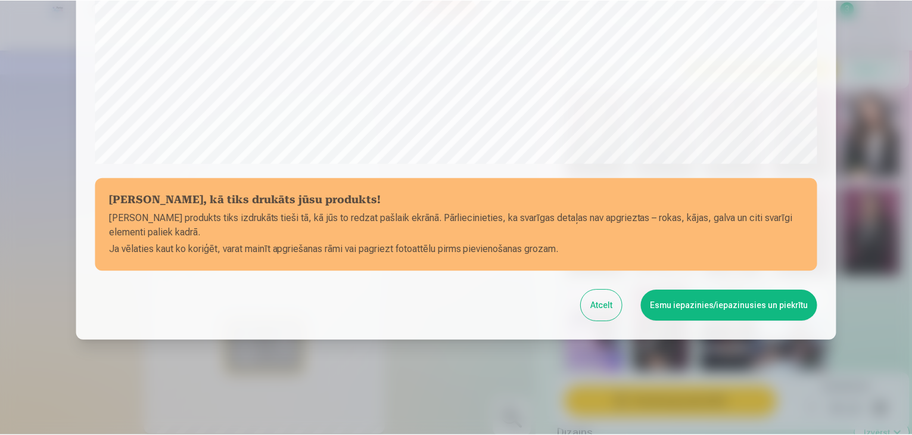
scroll to position [423, 0]
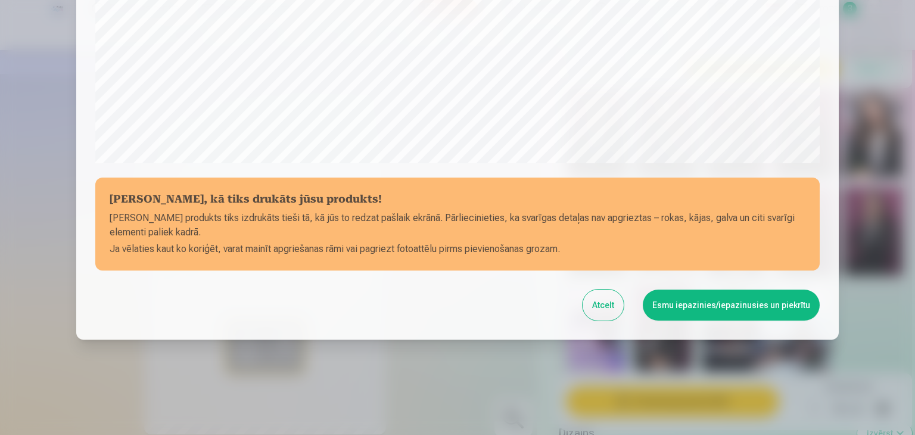
click at [718, 309] on button "Esmu iepazinies/iepazinusies un piekrītu" at bounding box center [731, 305] width 177 height 31
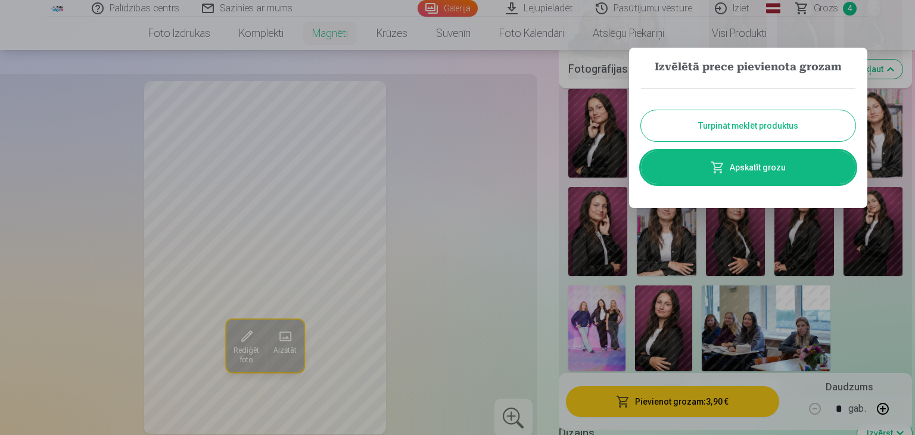
click at [693, 125] on button "Turpināt meklēt produktus" at bounding box center [748, 125] width 214 height 31
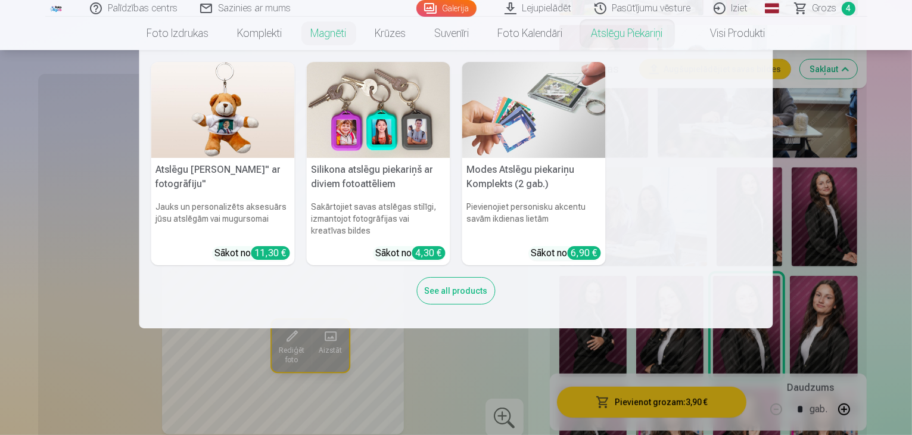
click at [519, 103] on img at bounding box center [534, 110] width 144 height 96
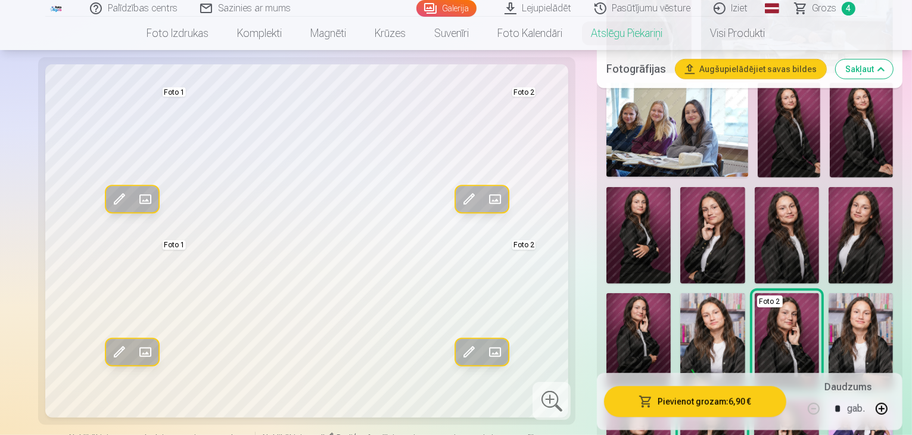
scroll to position [705, 0]
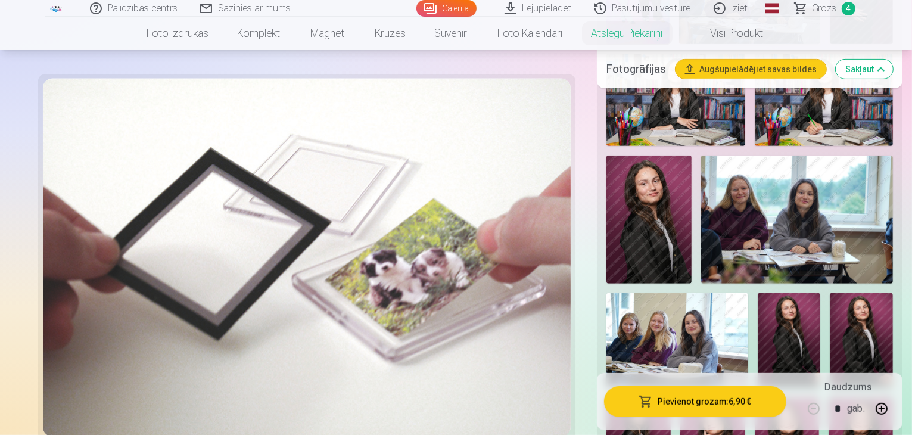
scroll to position [494, 0]
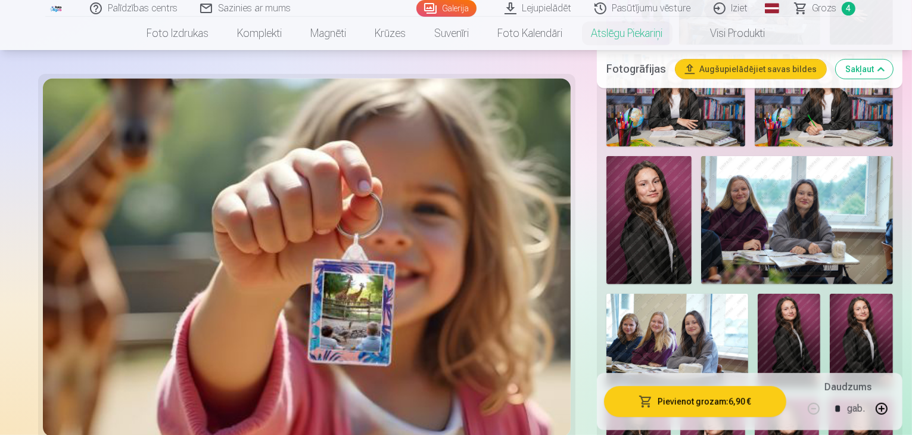
scroll to position [0, 200]
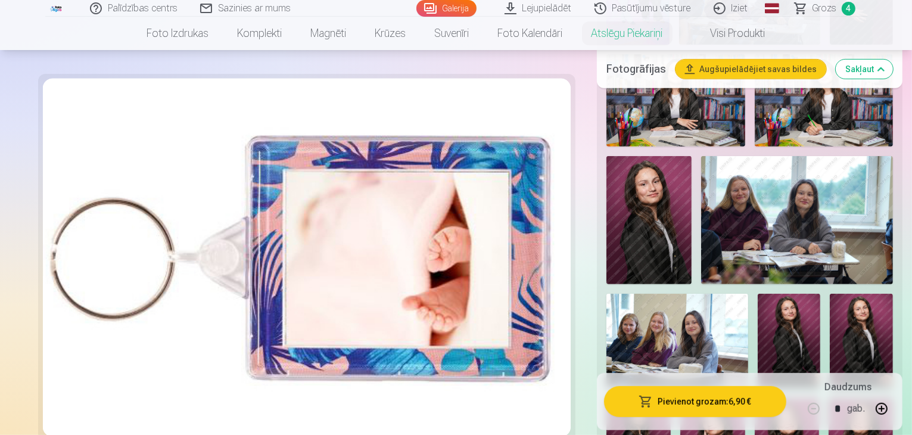
scroll to position [0, 340]
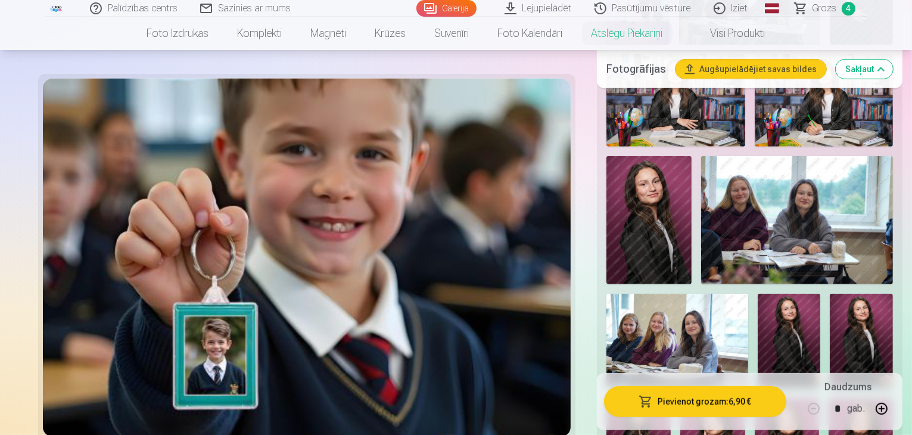
scroll to position [0, 0]
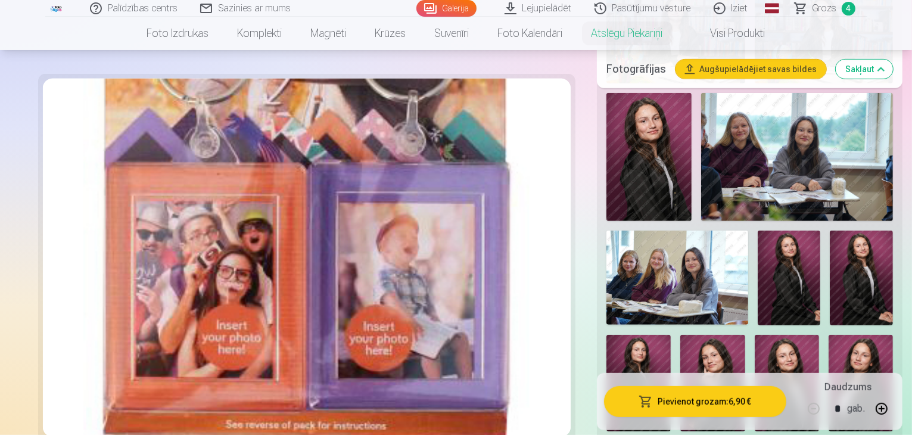
scroll to position [559, 0]
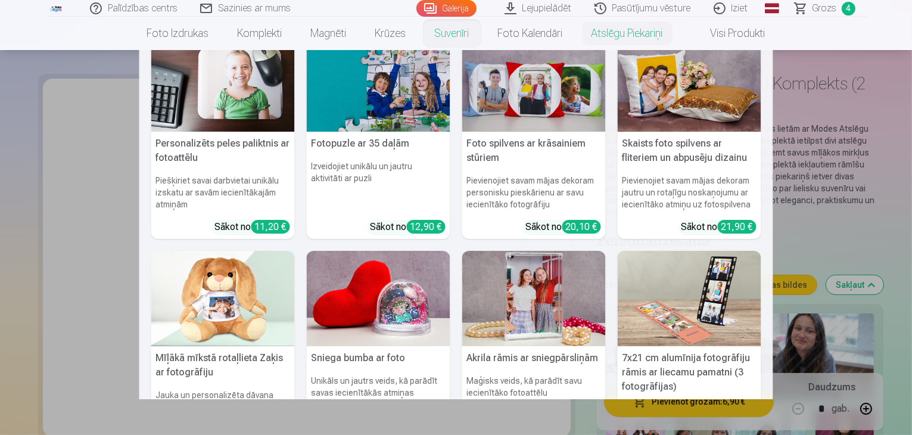
scroll to position [26, 0]
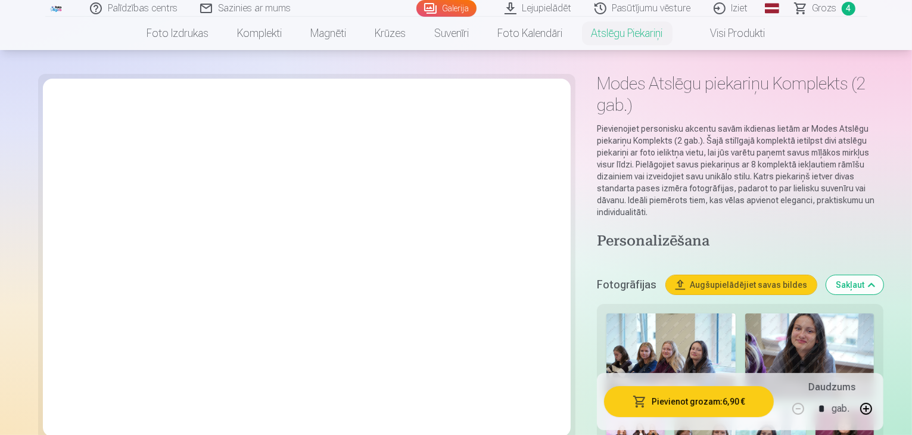
click at [732, 35] on link "Visi produkti" at bounding box center [728, 33] width 102 height 33
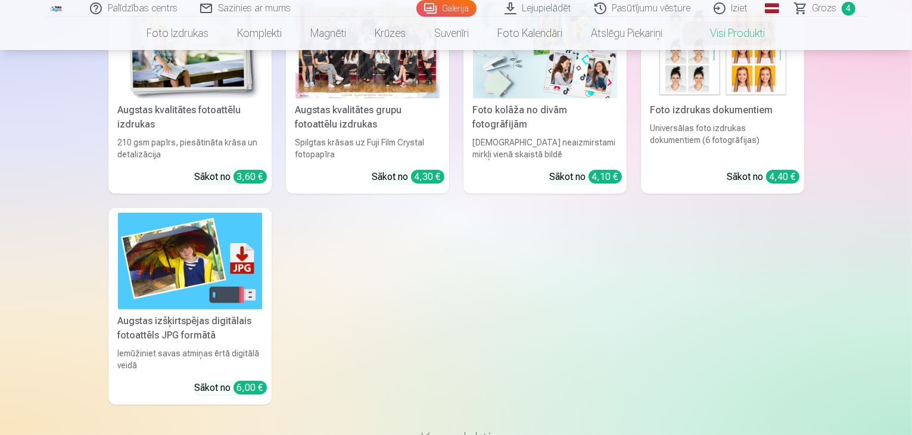
scroll to position [155, 0]
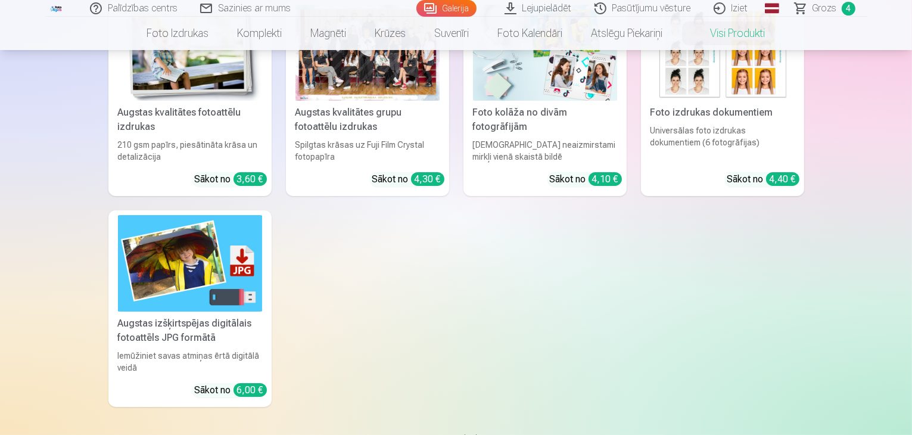
click at [234, 179] on div "3,60 €" at bounding box center [250, 179] width 33 height 14
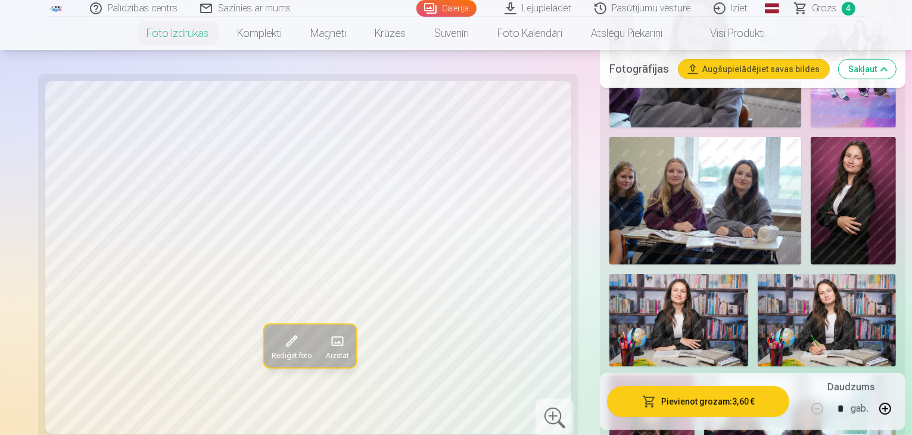
scroll to position [590, 0]
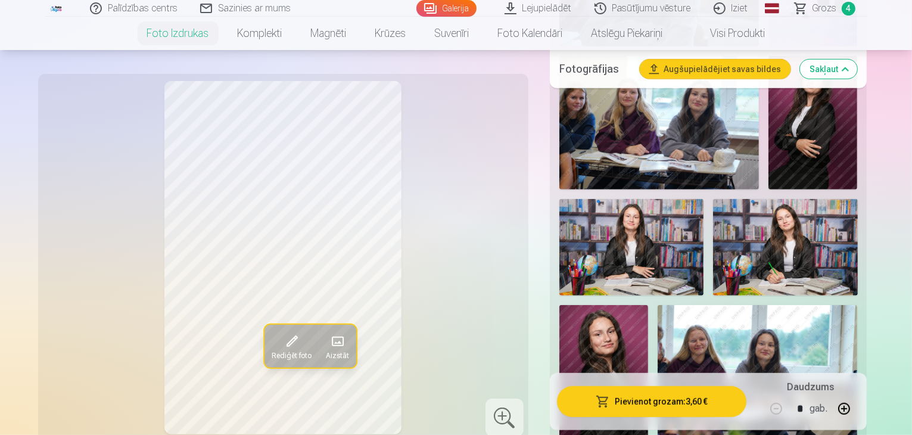
scroll to position [680, 0]
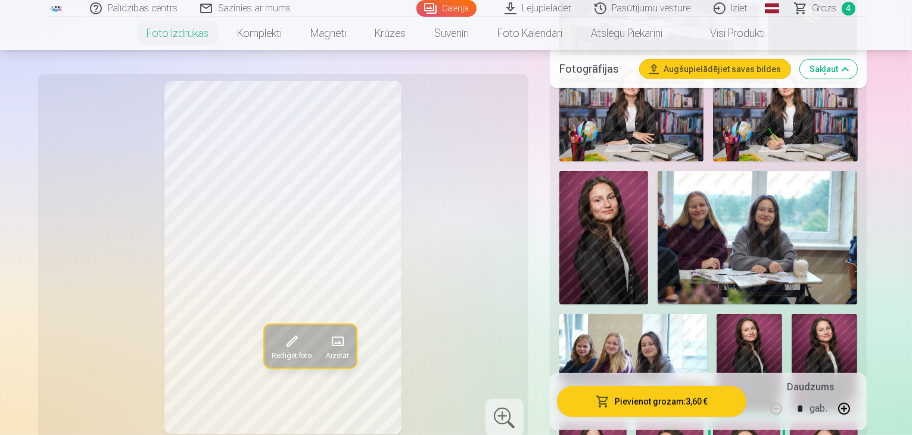
scroll to position [876, 0]
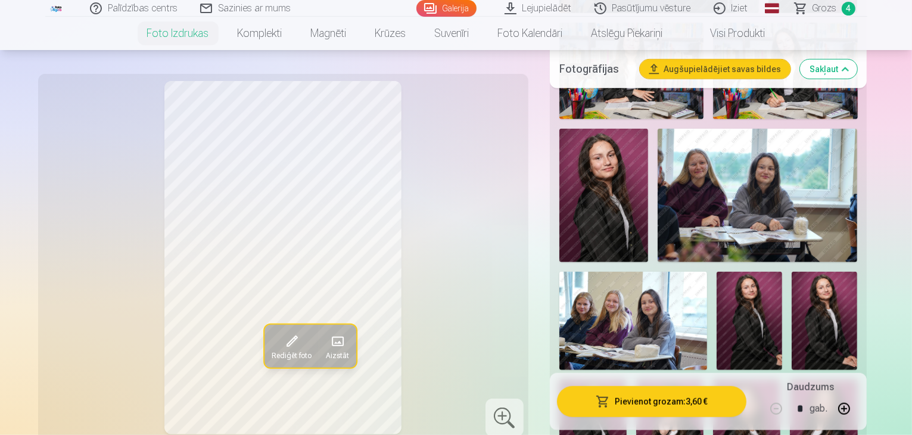
scroll to position [851, 0]
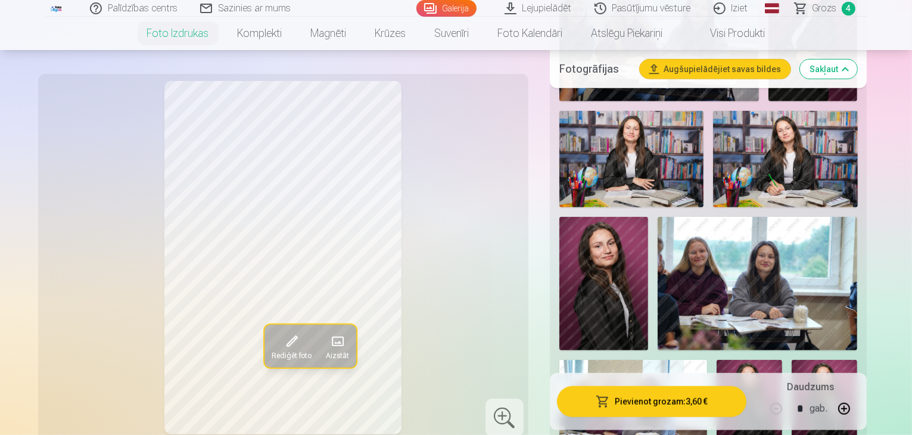
scroll to position [770, 0]
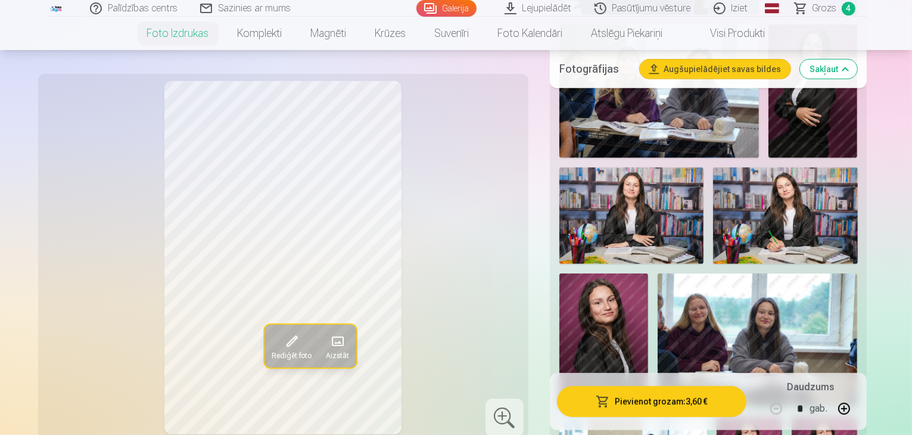
scroll to position [711, 0]
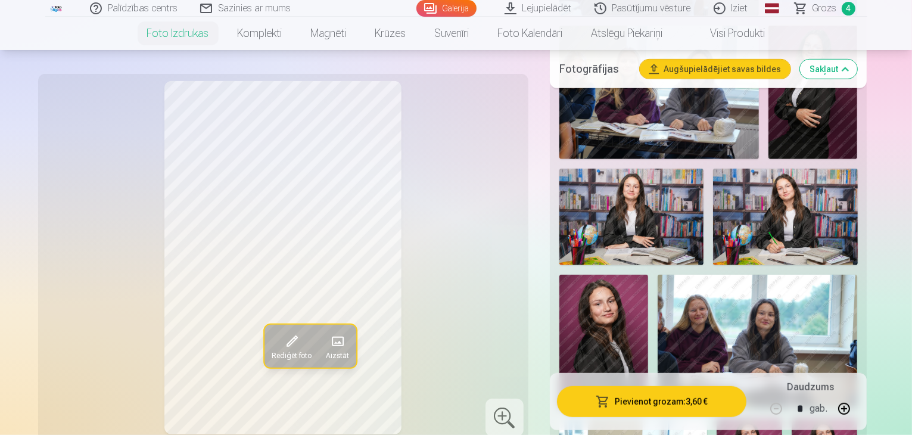
click at [704, 181] on div at bounding box center [709, 360] width 308 height 1176
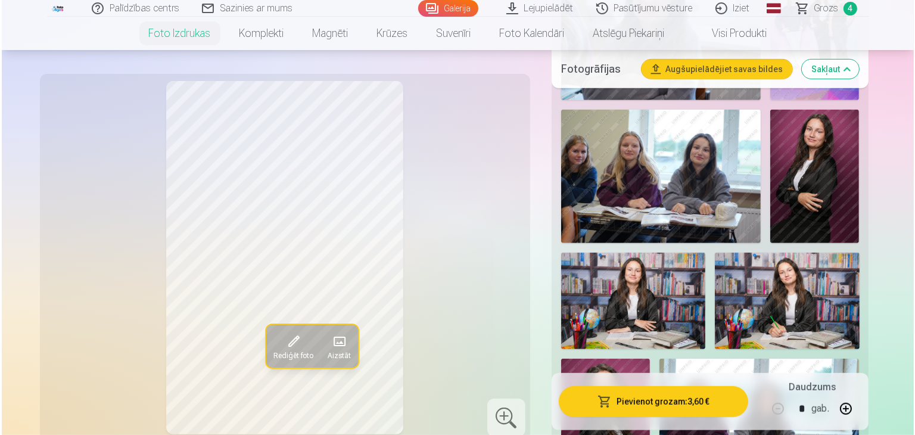
scroll to position [626, 0]
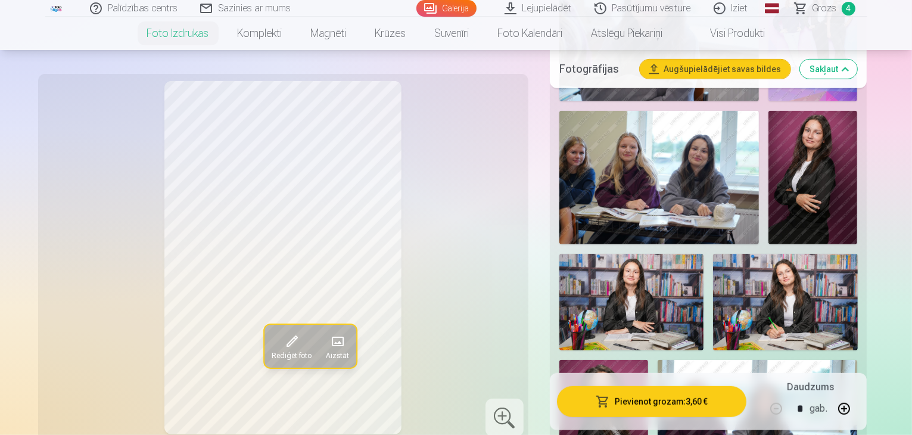
click at [616, 360] on img at bounding box center [603, 426] width 89 height 133
click at [701, 396] on button "Pievienot grozam : 3,60 €" at bounding box center [652, 401] width 190 height 31
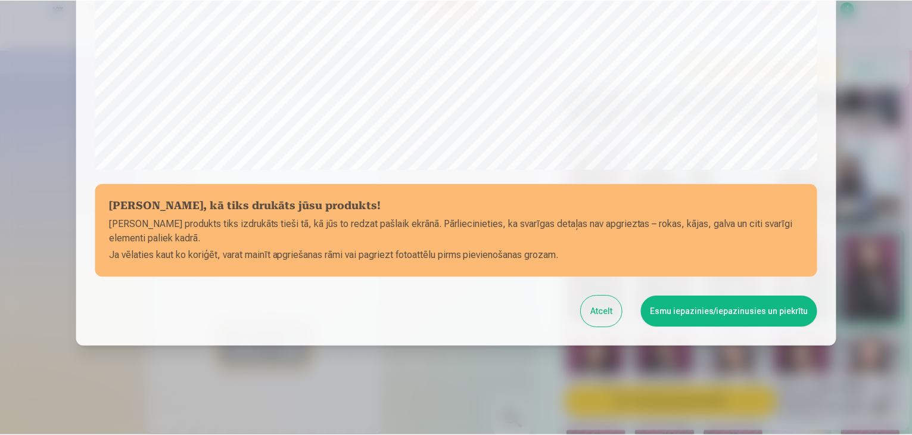
scroll to position [419, 0]
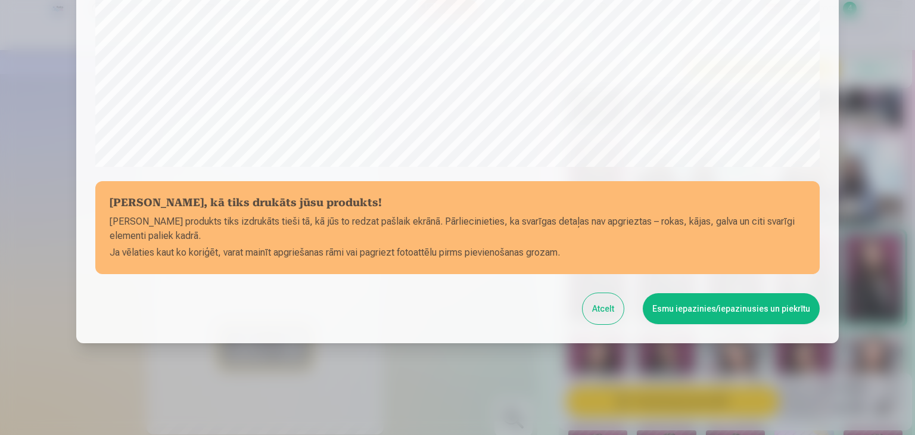
click at [737, 301] on button "Esmu iepazinies/iepazinusies un piekrītu" at bounding box center [731, 308] width 177 height 31
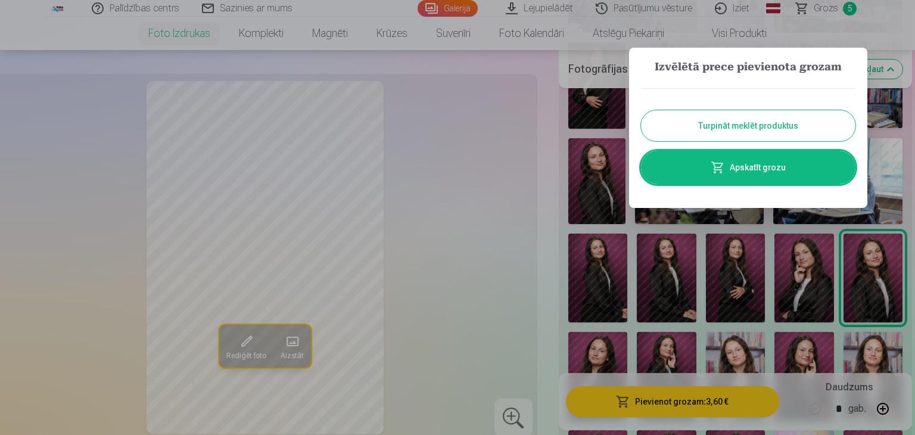
click at [752, 119] on button "Turpināt meklēt produktus" at bounding box center [748, 125] width 214 height 31
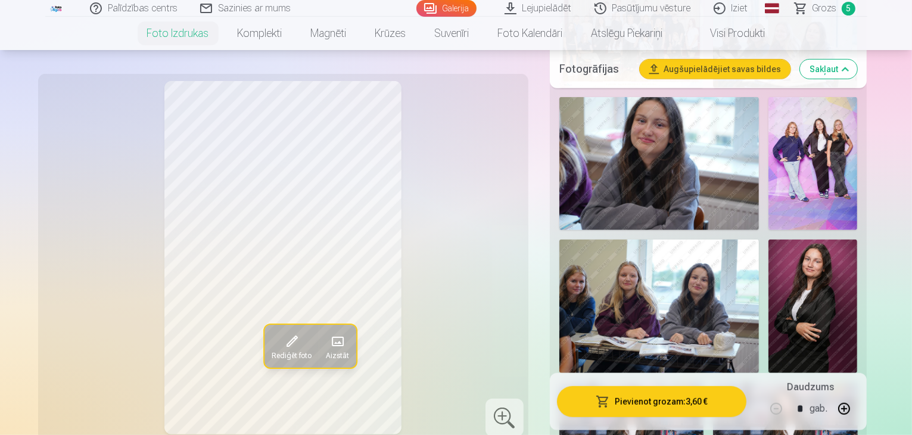
scroll to position [381, 0]
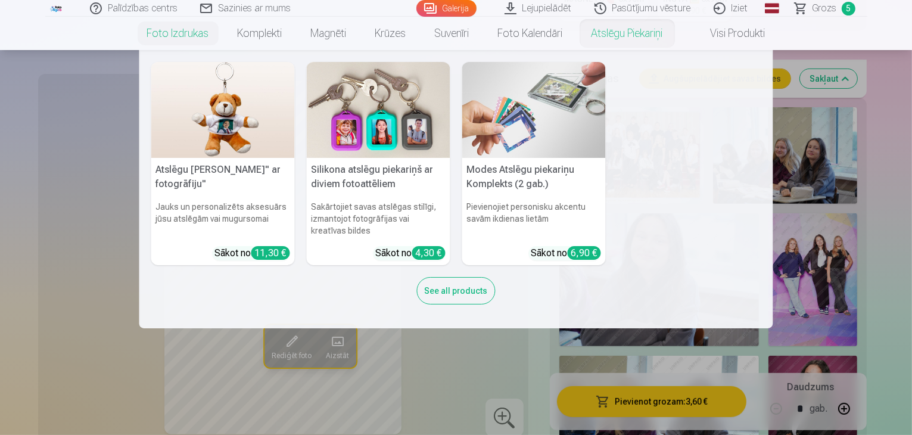
click at [643, 41] on link "Atslēgu piekariņi" at bounding box center [627, 33] width 100 height 33
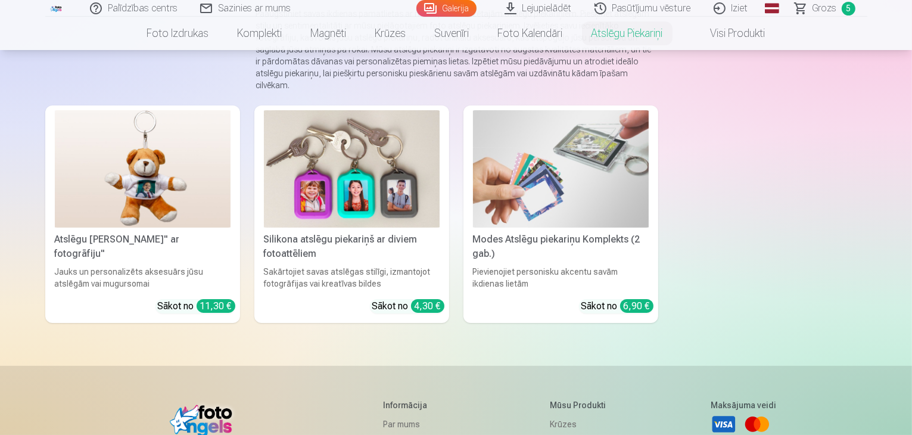
scroll to position [143, 0]
click at [317, 225] on img at bounding box center [352, 168] width 176 height 117
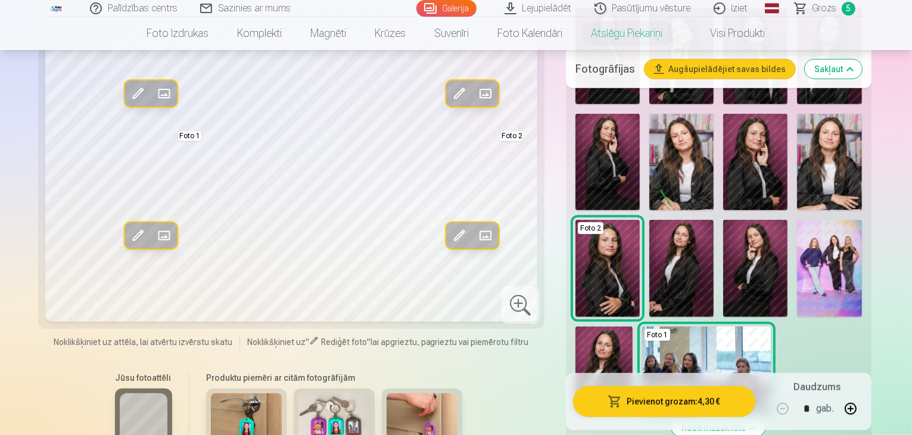
scroll to position [944, 0]
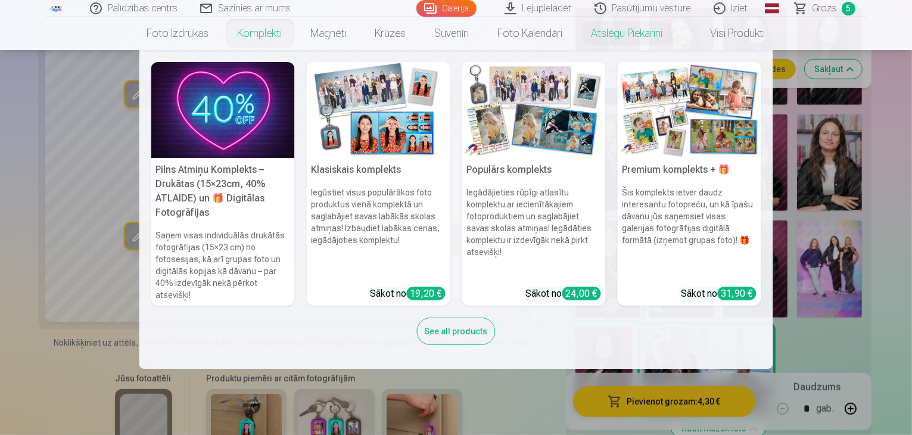
click at [25, 268] on nav "Pilns Atmiņu Komplekts – Drukātas (15×23cm, 40% ATLAIDE) un 🎁 Digitālas Fotogrā…" at bounding box center [456, 209] width 912 height 319
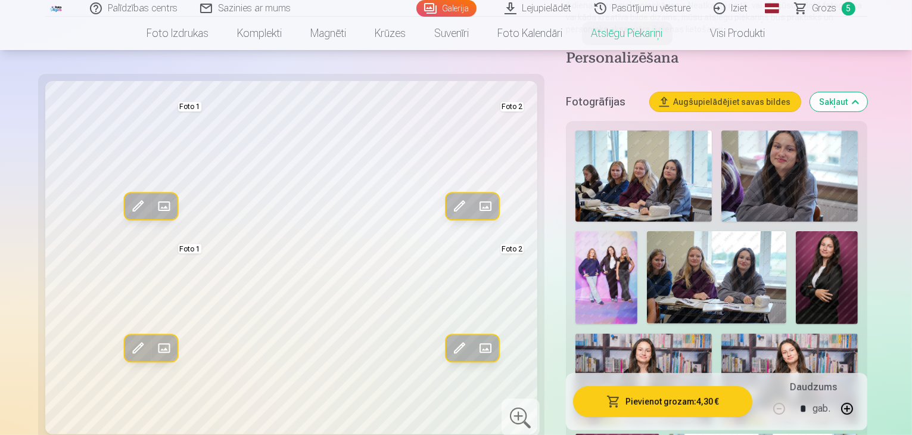
scroll to position [277, 0]
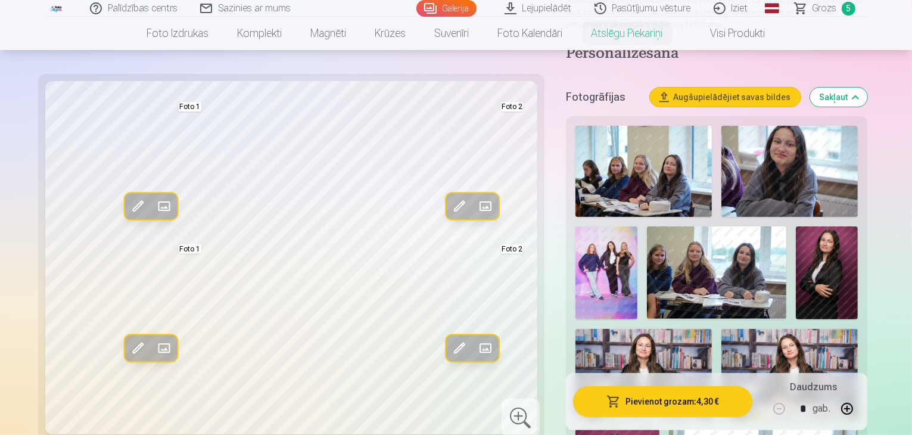
click at [796, 258] on img at bounding box center [827, 272] width 62 height 93
click at [531, 194] on div "Rediģēt foto Aizstāt Foto 1 Rediģēt foto Aizstāt Foto 2 Rediģēt foto Aizstāt Fo…" at bounding box center [291, 257] width 492 height 353
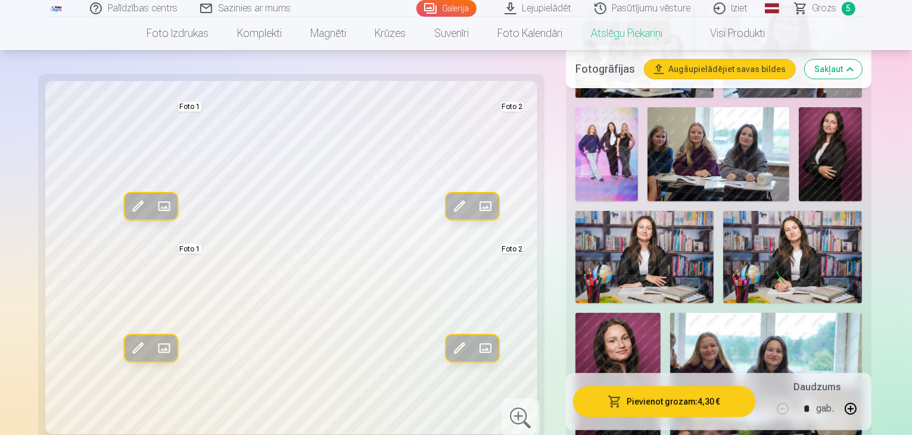
scroll to position [413, 0]
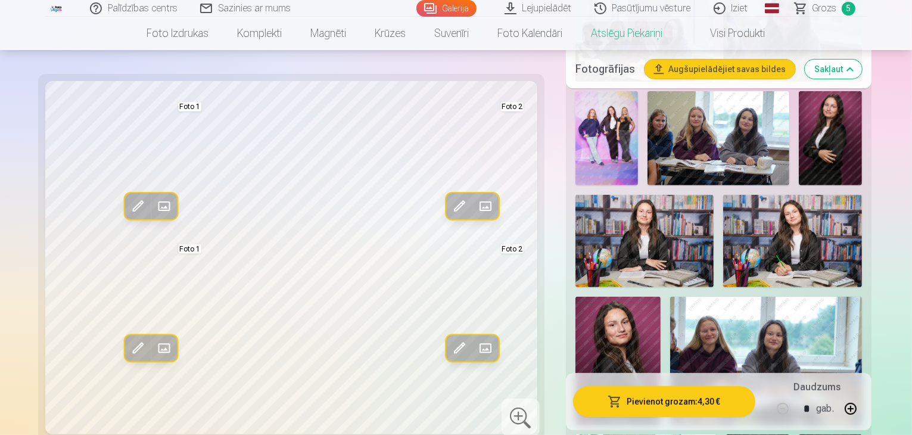
click at [661, 297] on img at bounding box center [617, 361] width 85 height 128
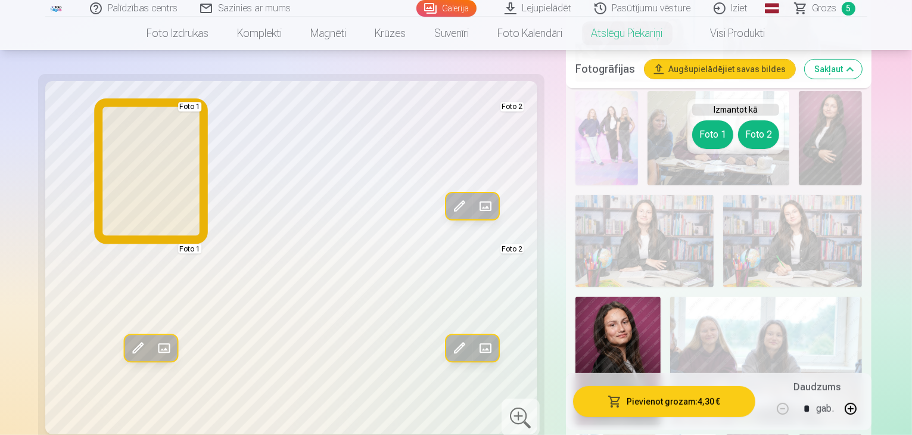
click at [713, 142] on button "Foto 1" at bounding box center [712, 134] width 41 height 29
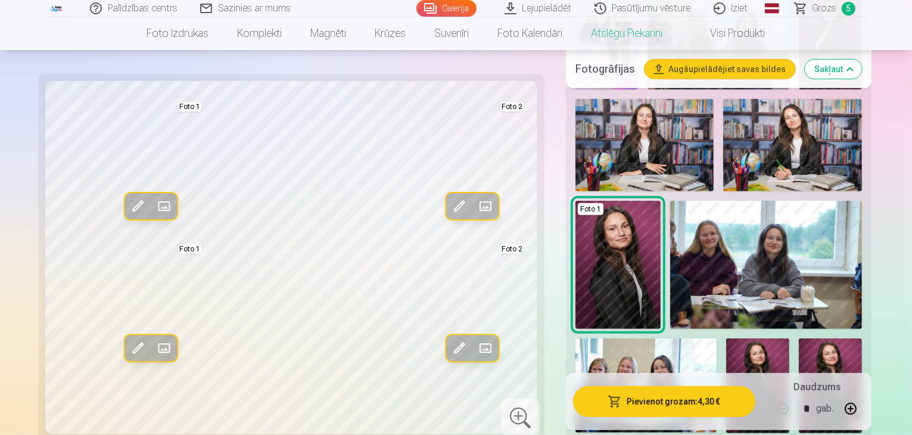
scroll to position [508, 0]
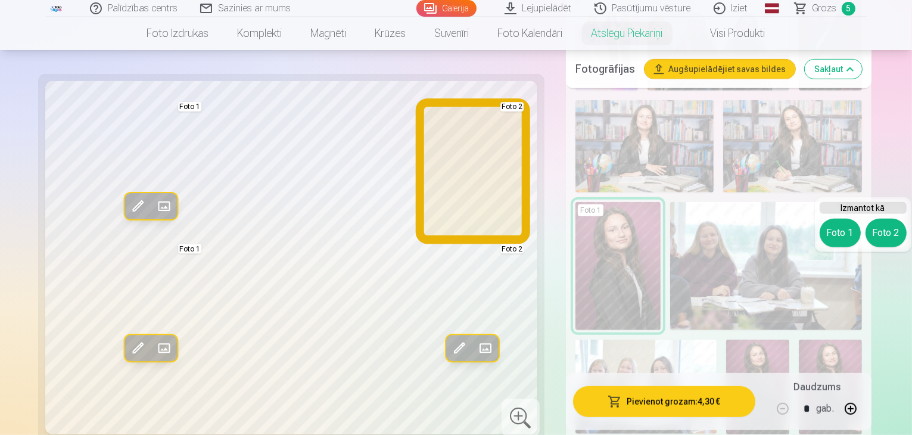
click at [891, 227] on button "Foto 2" at bounding box center [886, 233] width 41 height 29
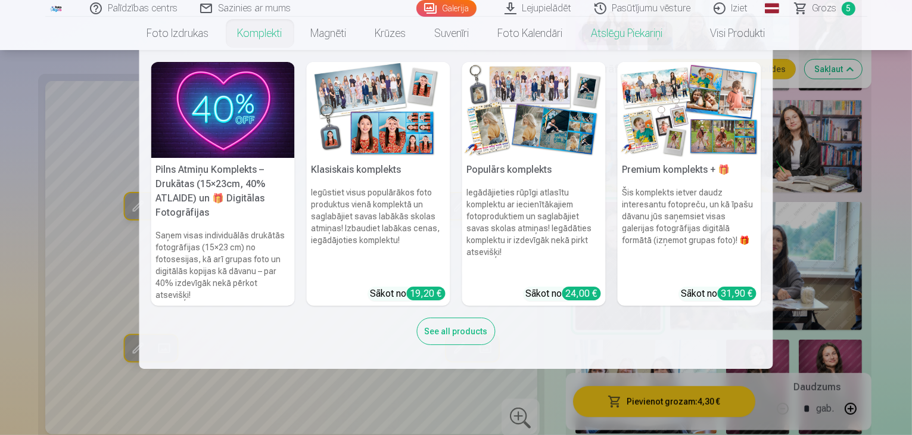
click at [6, 201] on nav "Pilns Atmiņu Komplekts – Drukātas (15×23cm, 40% ATLAIDE) un 🎁 Digitālas Fotogrā…" at bounding box center [456, 209] width 912 height 319
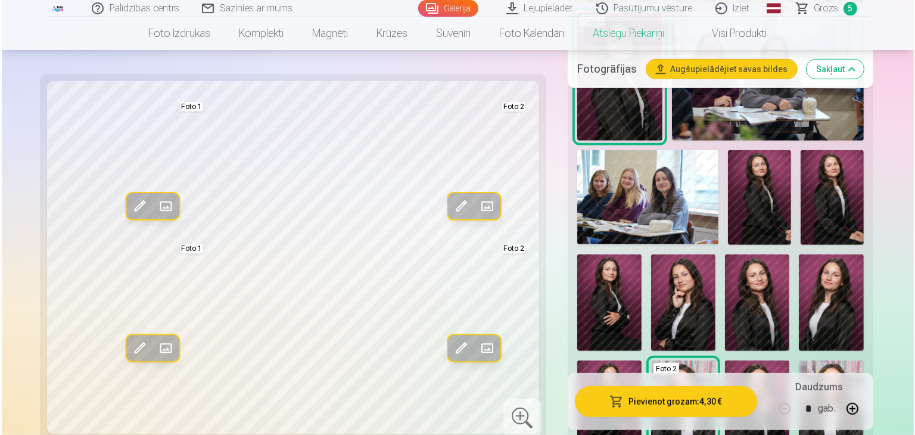
scroll to position [699, 0]
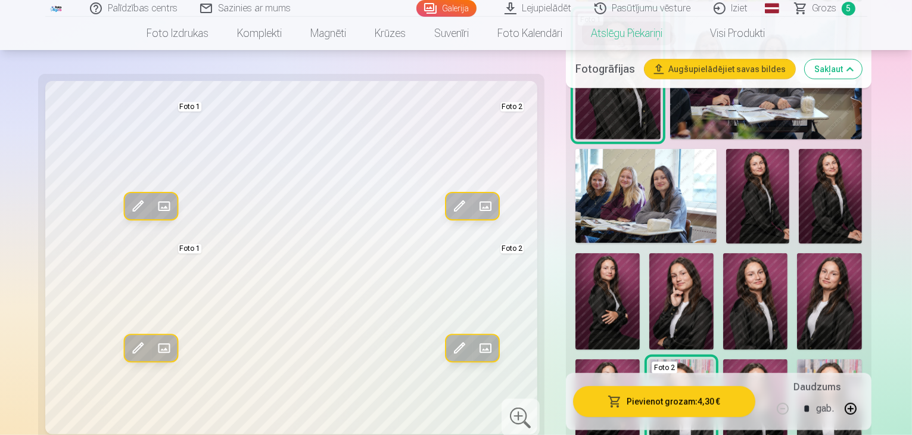
click at [679, 399] on button "Pievienot grozam : 4,30 €" at bounding box center [664, 401] width 182 height 31
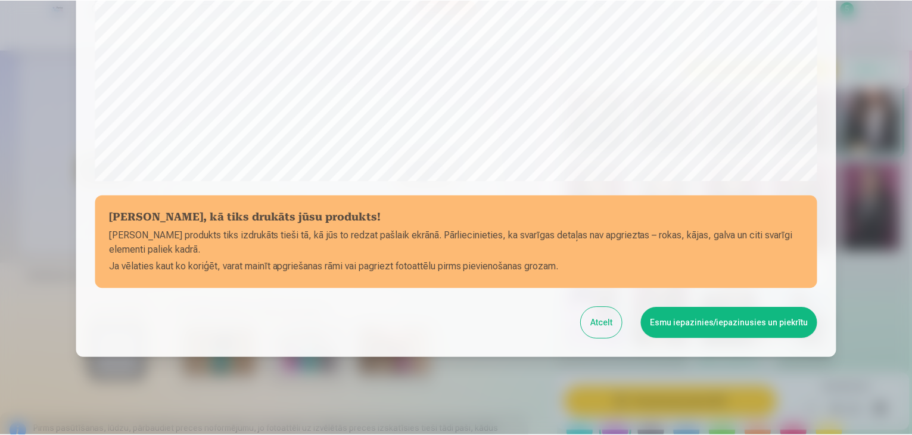
scroll to position [423, 0]
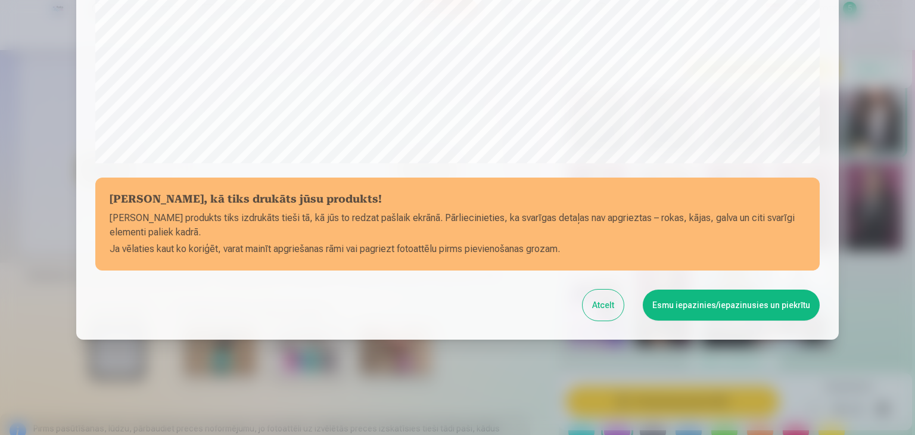
click at [673, 300] on button "Esmu iepazinies/iepazinusies un piekrītu" at bounding box center [731, 305] width 177 height 31
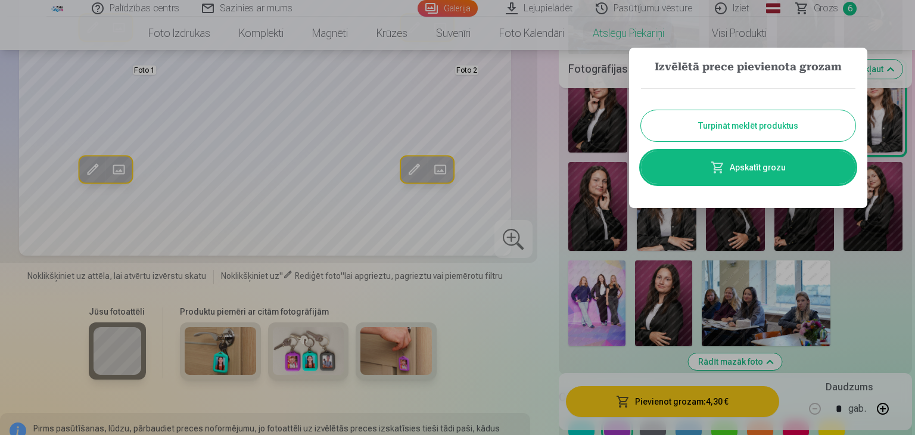
click at [589, 32] on div at bounding box center [457, 217] width 915 height 435
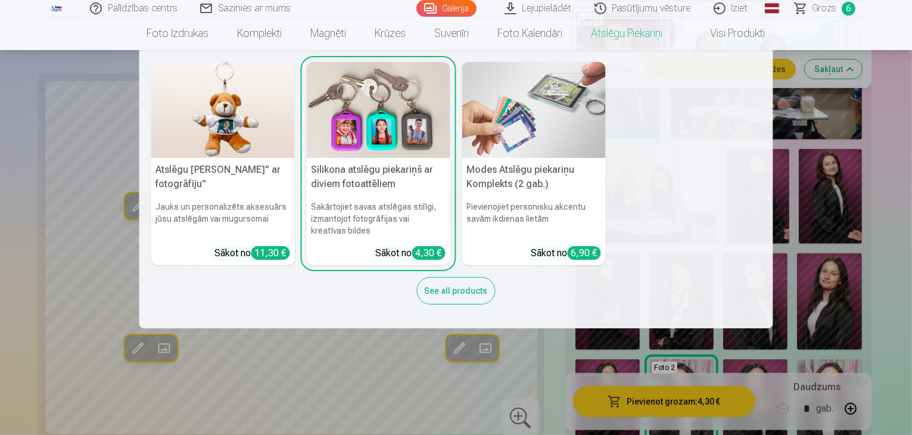
click at [539, 120] on img at bounding box center [534, 110] width 144 height 96
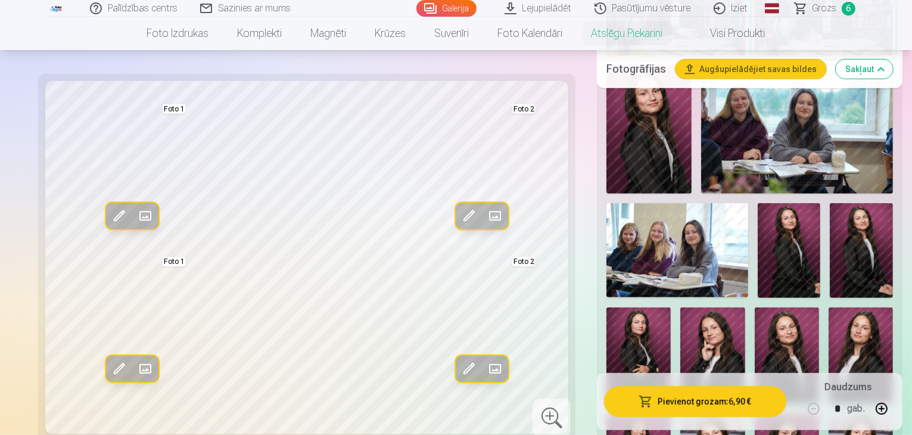
scroll to position [584, 0]
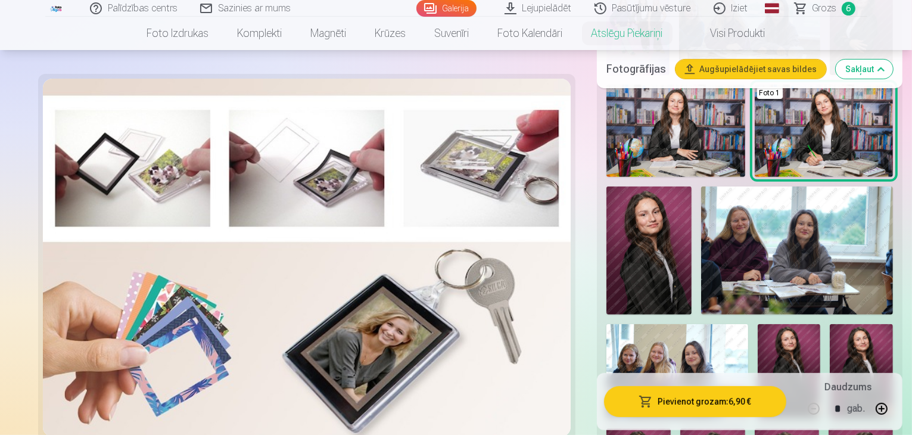
scroll to position [462, 0]
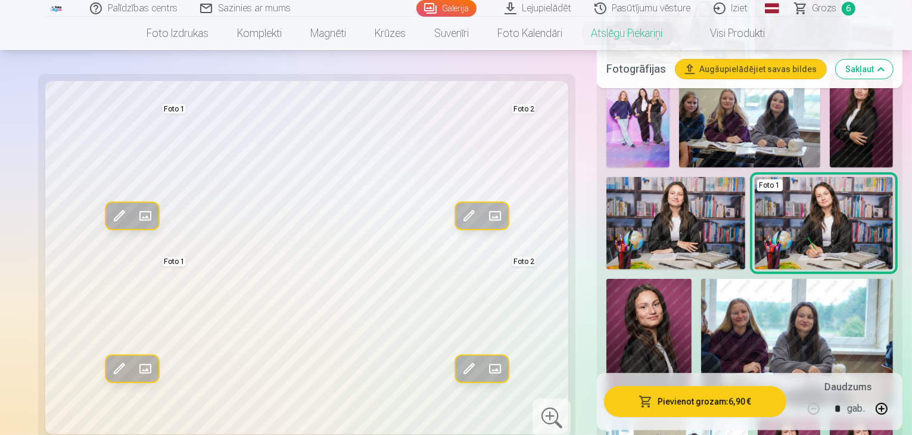
scroll to position [371, 0]
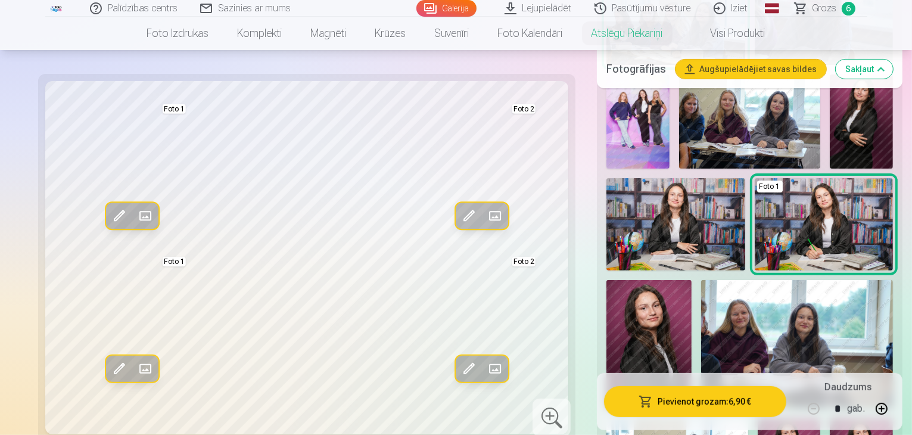
click at [459, 364] on span at bounding box center [468, 368] width 19 height 19
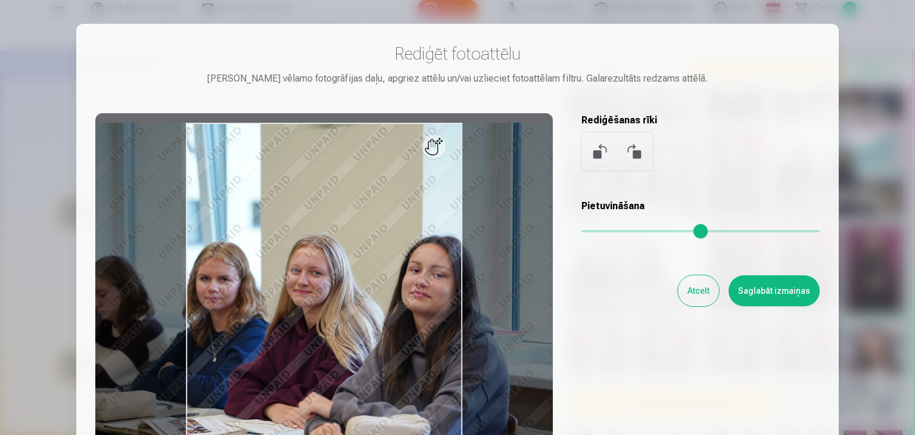
click at [702, 282] on button "Atcelt" at bounding box center [698, 290] width 41 height 31
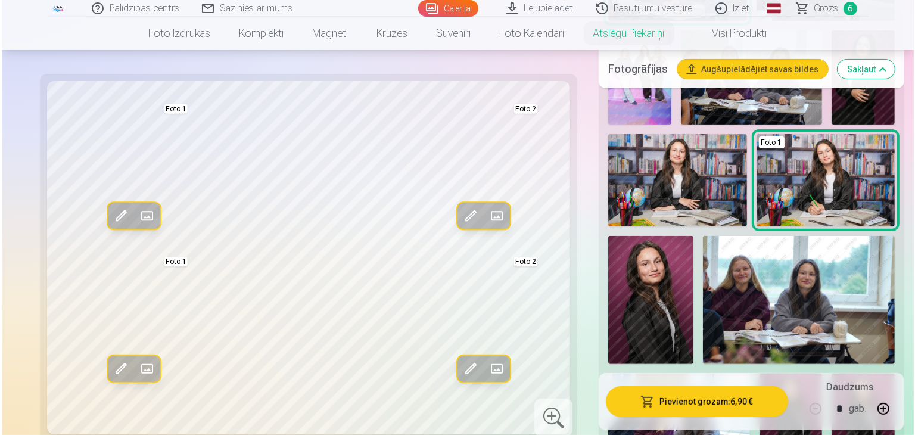
scroll to position [412, 0]
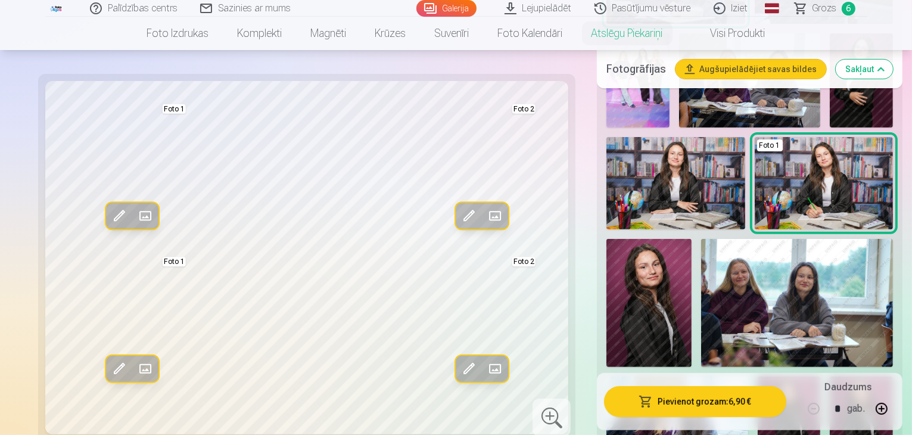
click at [692, 239] on img at bounding box center [648, 303] width 85 height 128
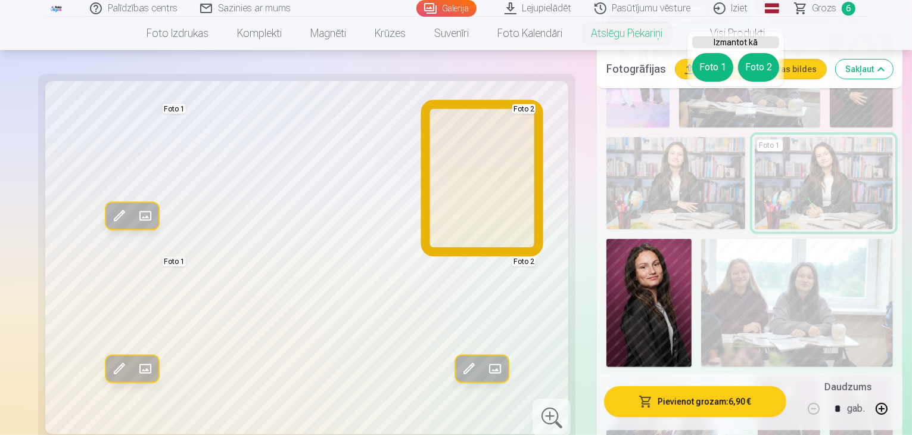
click at [766, 70] on button "Foto 2" at bounding box center [758, 67] width 41 height 29
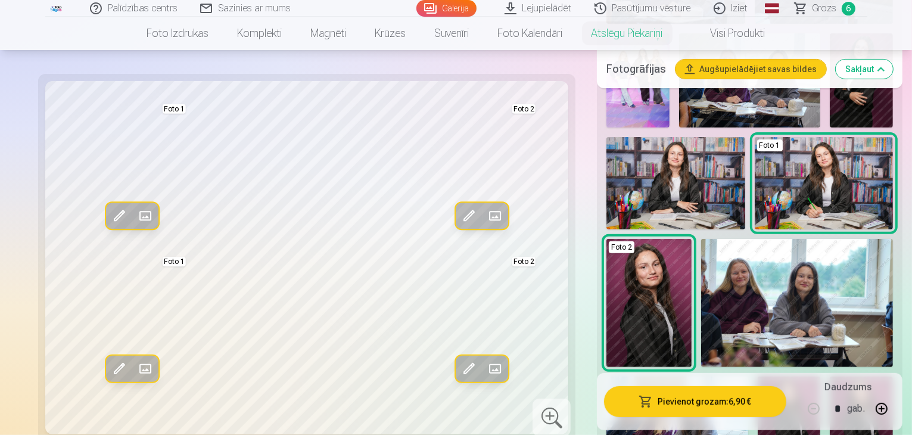
click at [693, 397] on button "Pievienot grozam : 6,90 €" at bounding box center [695, 401] width 182 height 31
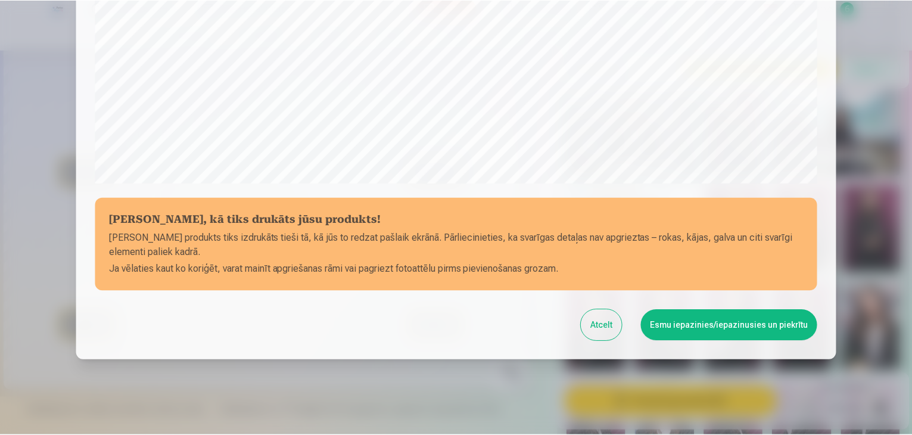
scroll to position [423, 0]
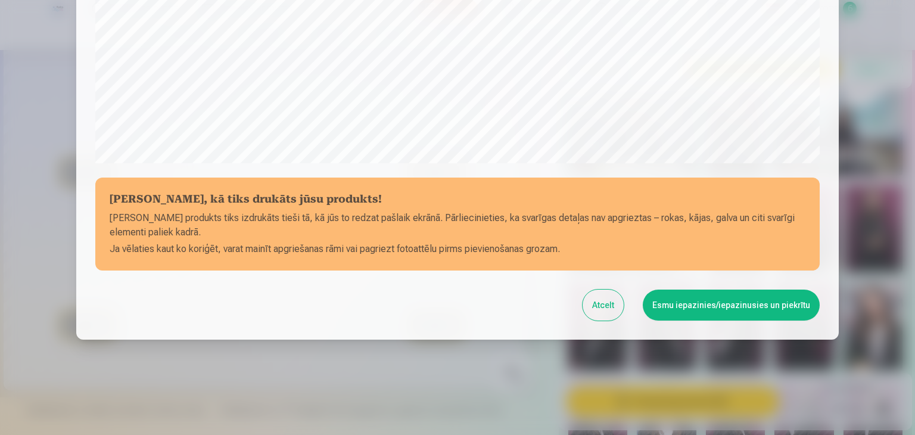
click at [731, 310] on button "Esmu iepazinies/iepazinusies un piekrītu" at bounding box center [731, 305] width 177 height 31
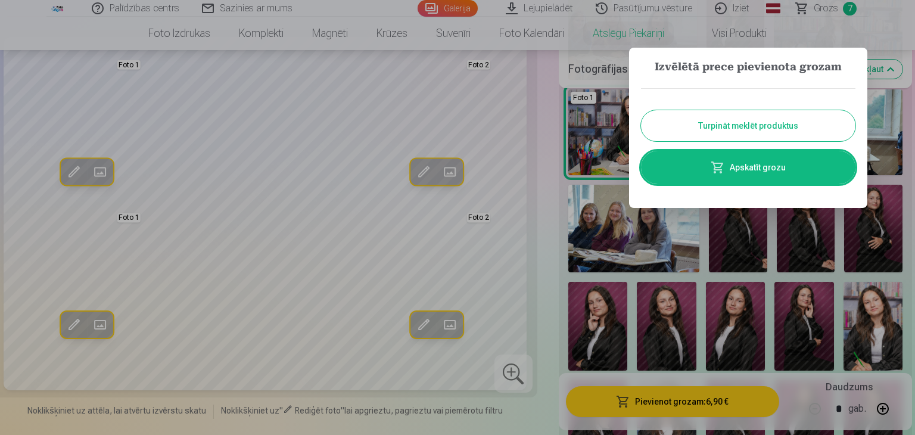
click at [641, 225] on div at bounding box center [457, 217] width 915 height 435
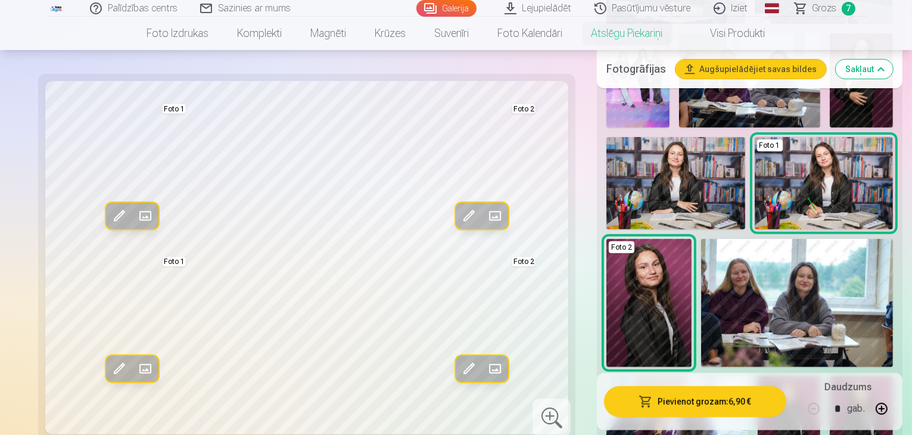
click at [805, 5] on link "Grozs 7" at bounding box center [825, 8] width 83 height 17
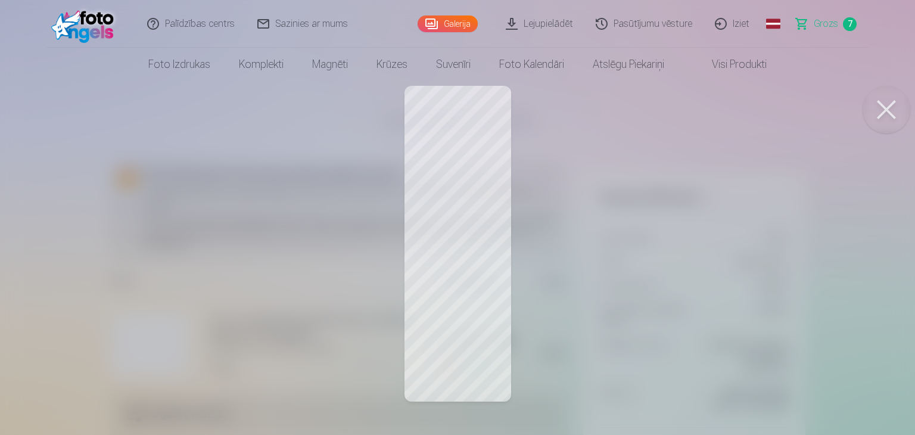
click at [876, 107] on button at bounding box center [887, 110] width 48 height 48
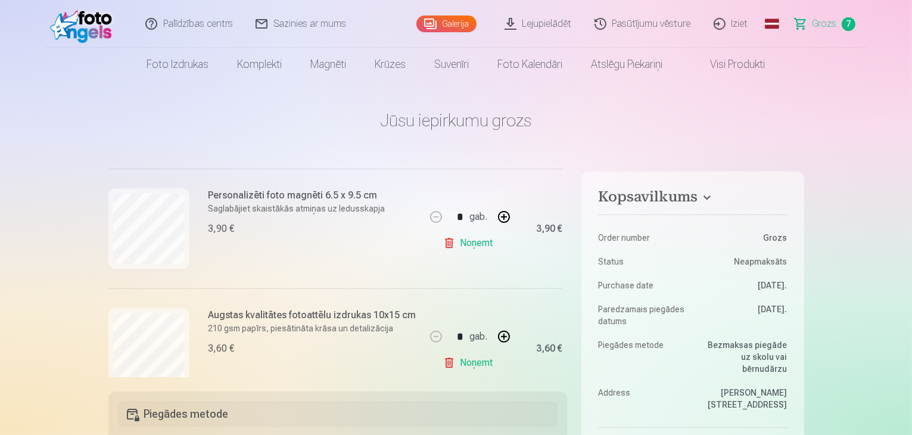
scroll to position [485, 0]
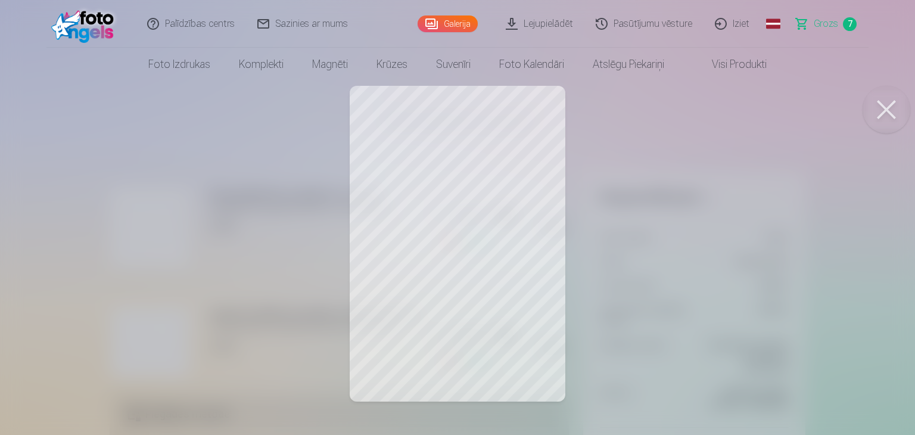
click at [896, 109] on button at bounding box center [887, 110] width 48 height 48
click at [868, 115] on button at bounding box center [887, 110] width 48 height 48
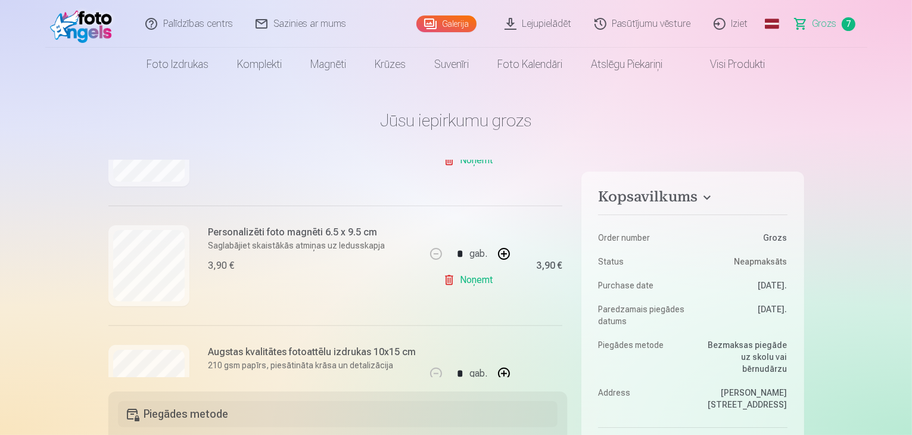
scroll to position [448, 0]
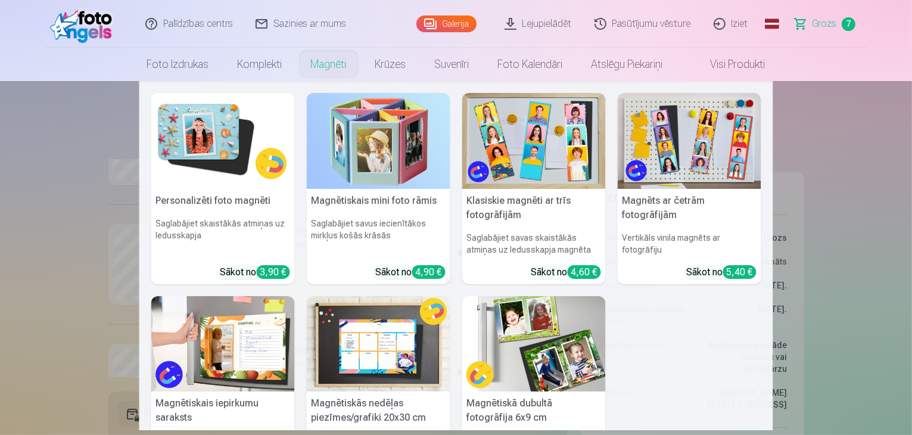
click at [338, 60] on link "Magnēti" at bounding box center [329, 64] width 64 height 33
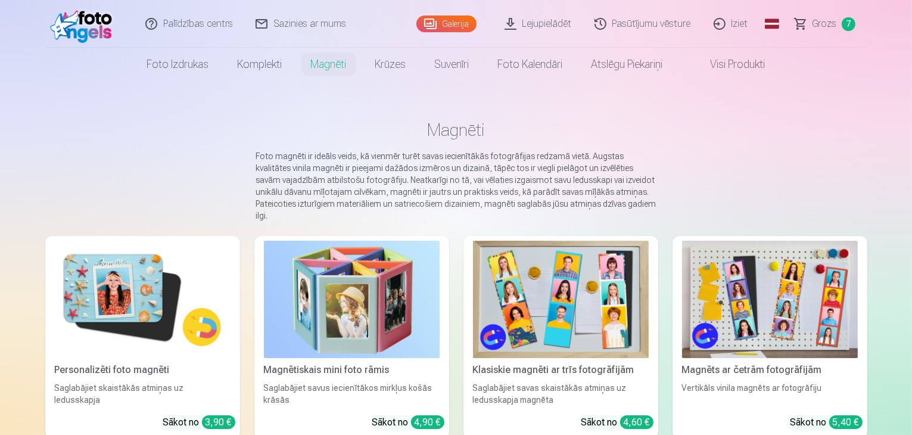
click at [801, 20] on link "Grozs 7" at bounding box center [825, 24] width 83 height 48
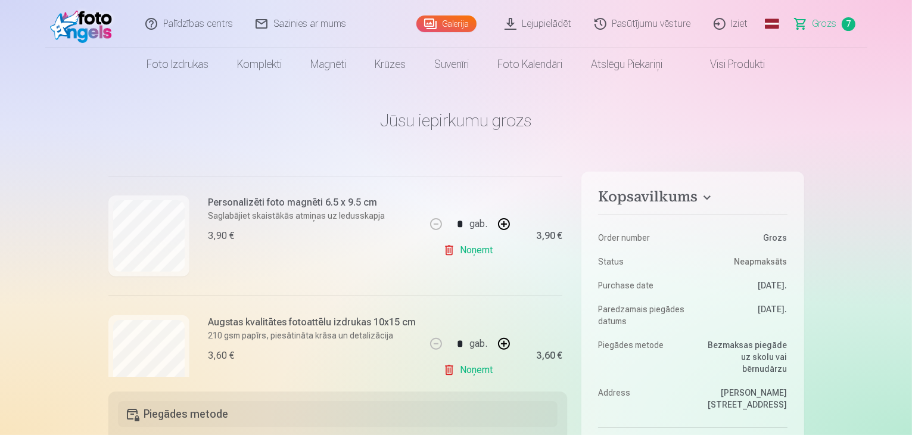
scroll to position [480, 0]
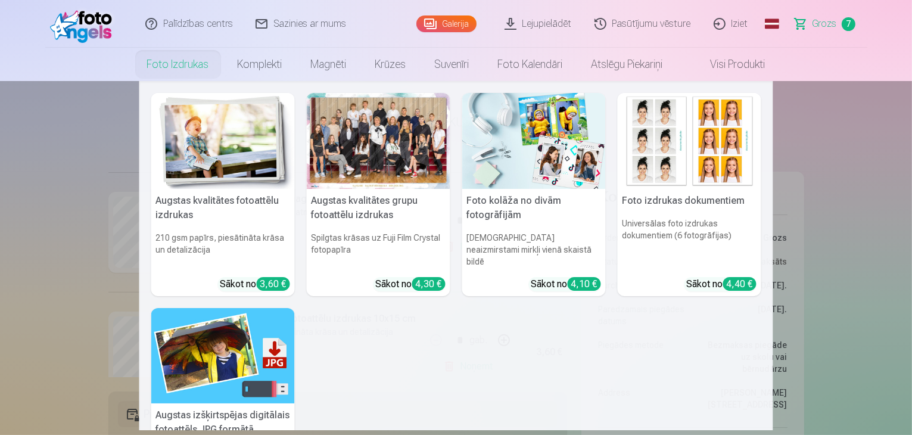
click at [169, 72] on link "Foto izdrukas" at bounding box center [178, 64] width 91 height 33
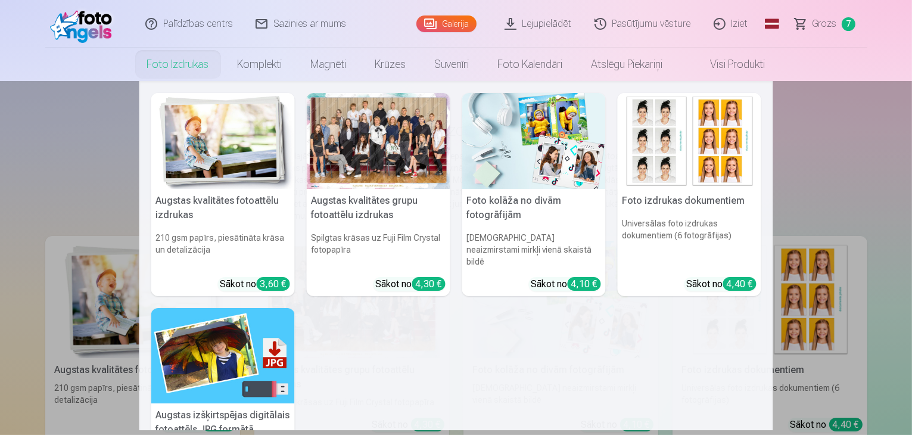
click at [355, 206] on h5 "Augstas kvalitātes grupu fotoattēlu izdrukas" at bounding box center [379, 208] width 144 height 38
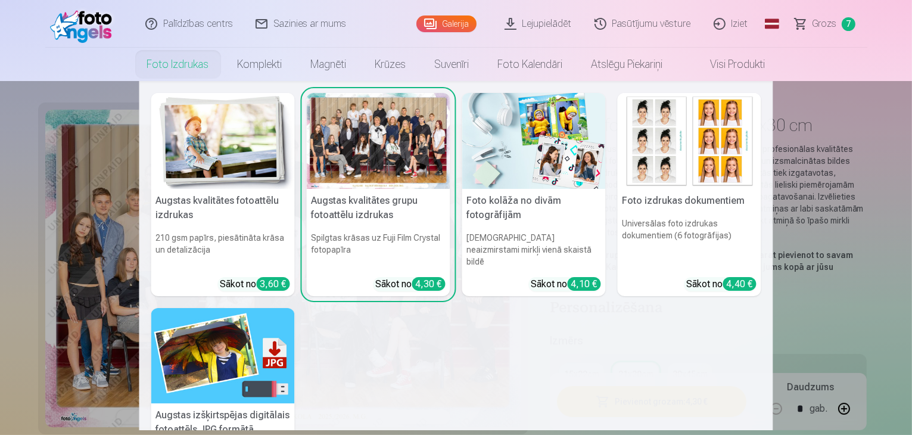
click at [236, 153] on img at bounding box center [223, 141] width 144 height 96
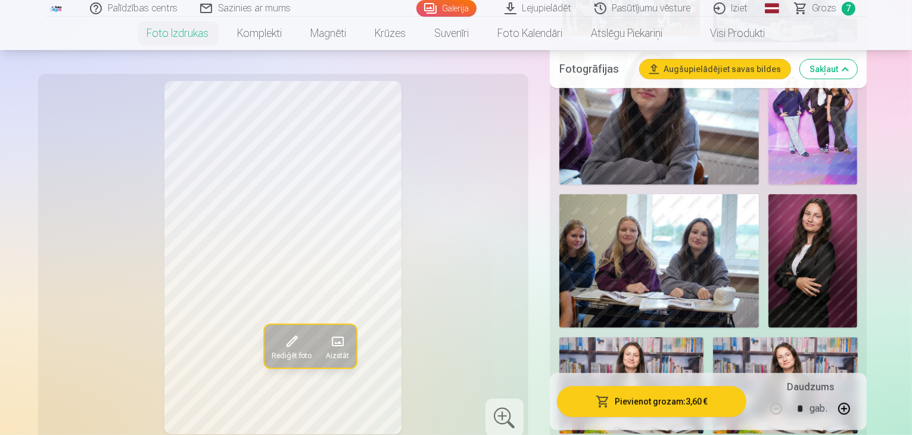
scroll to position [542, 0]
click at [768, 195] on img at bounding box center [812, 261] width 89 height 133
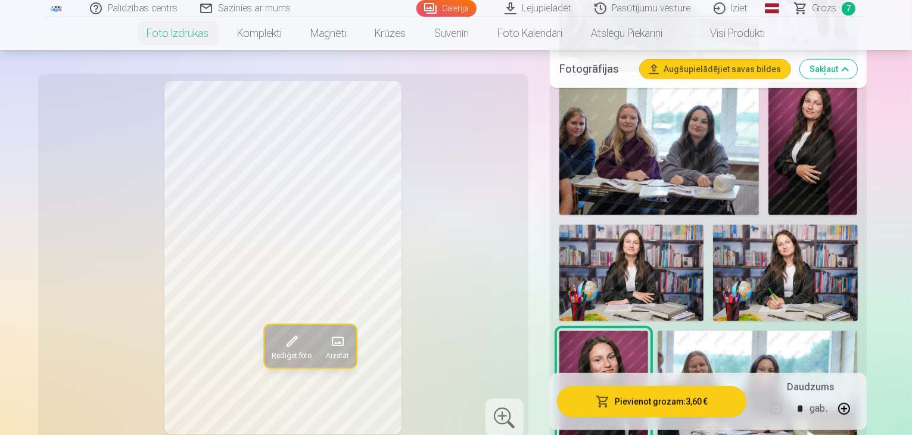
scroll to position [655, 0]
click at [696, 266] on div at bounding box center [709, 416] width 308 height 1176
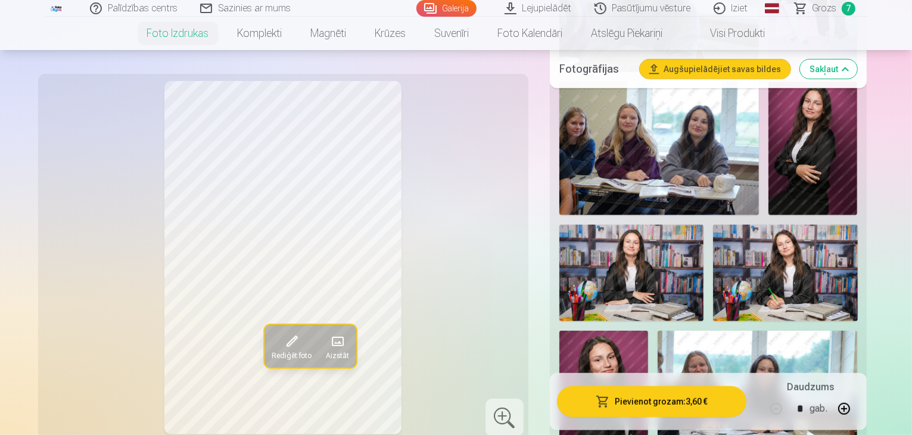
click at [596, 331] on img at bounding box center [603, 397] width 89 height 133
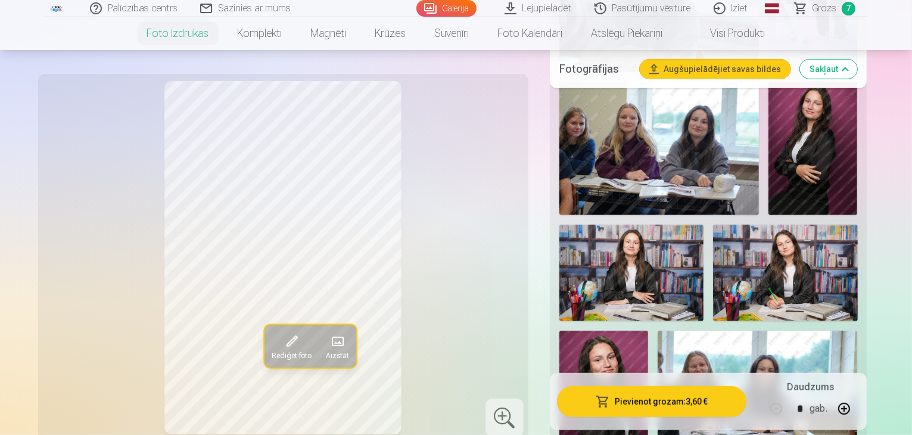
scroll to position [682, 0]
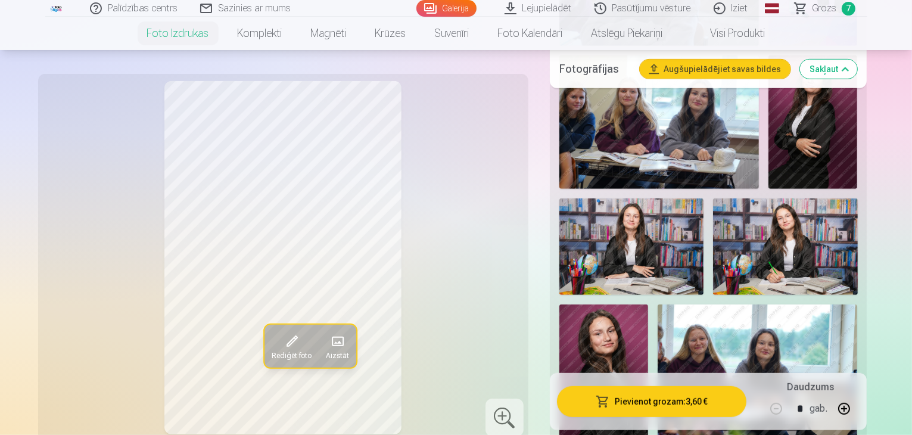
click at [598, 304] on img at bounding box center [603, 370] width 89 height 133
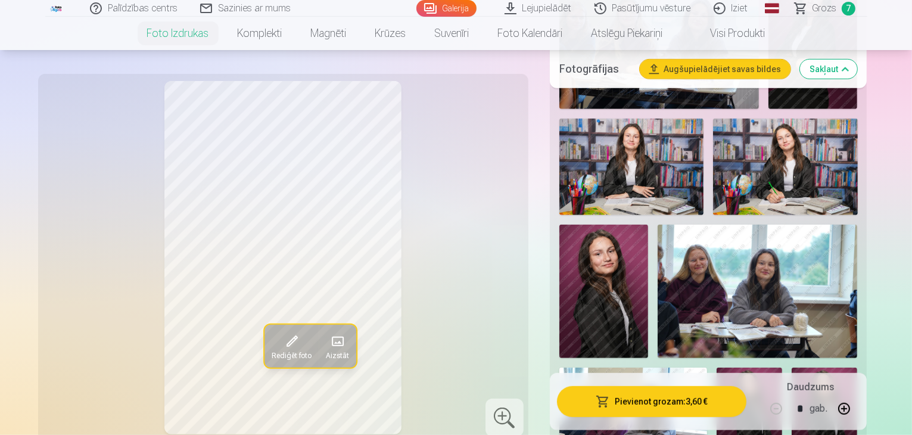
scroll to position [762, 0]
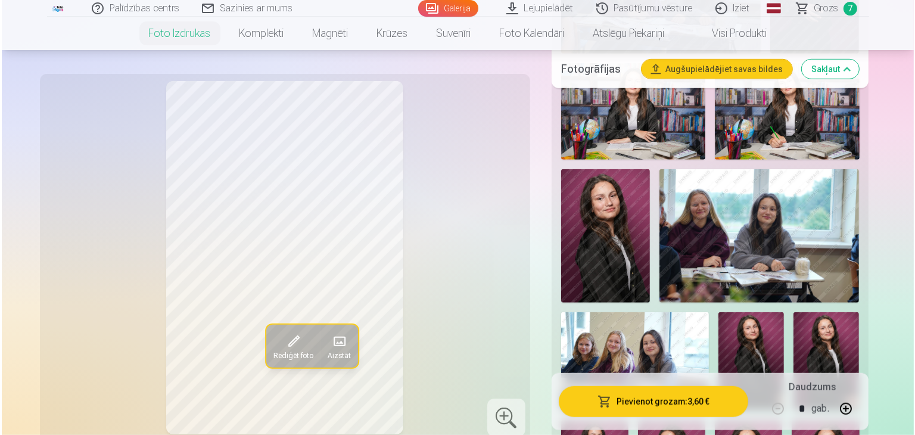
scroll to position [816, 0]
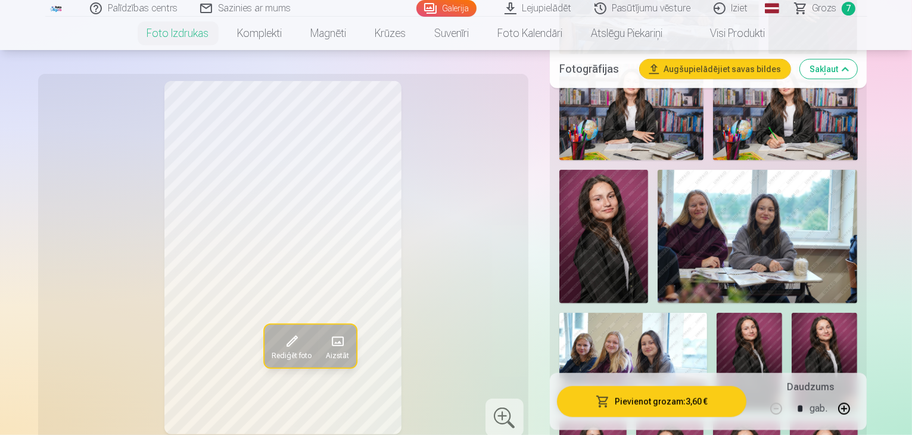
click at [282, 338] on span at bounding box center [291, 341] width 19 height 19
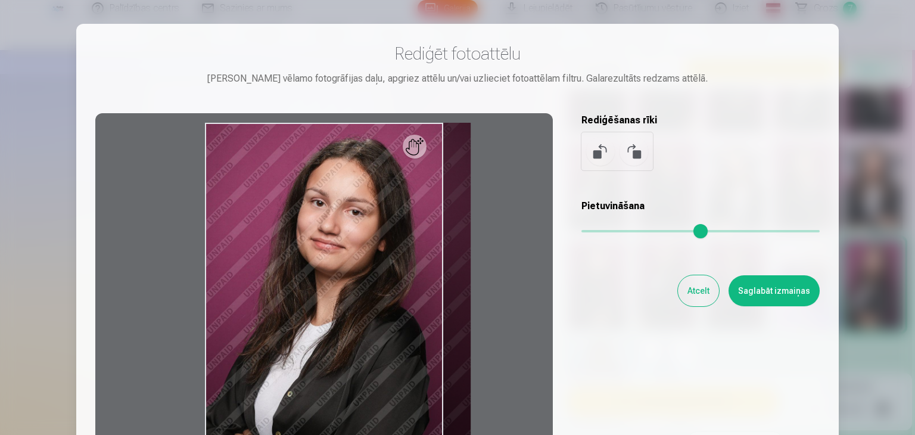
drag, startPoint x: 587, startPoint y: 233, endPoint x: 636, endPoint y: 256, distance: 53.6
click at [636, 232] on input "range" at bounding box center [700, 231] width 238 height 2
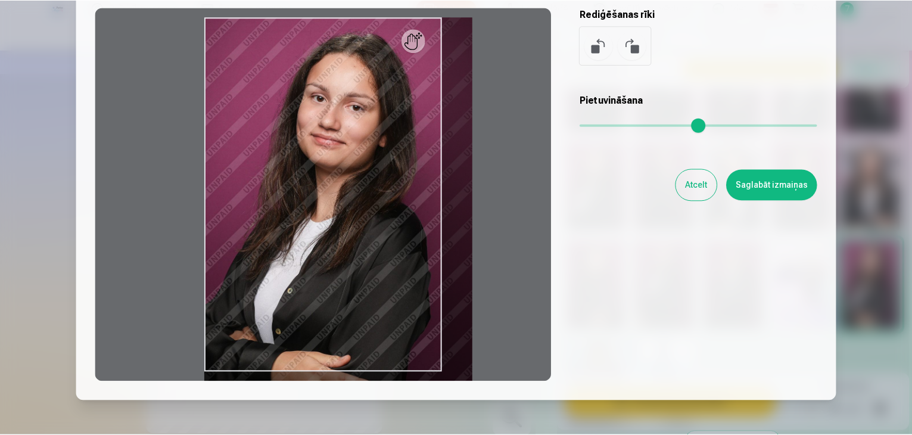
scroll to position [104, 0]
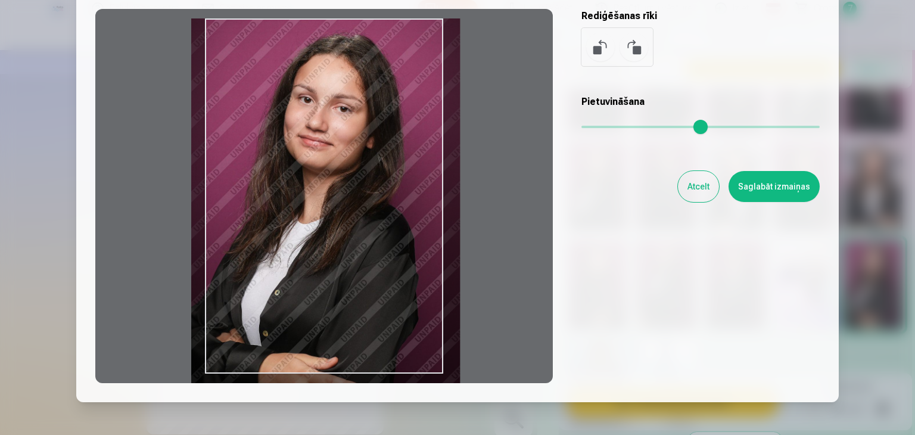
drag, startPoint x: 386, startPoint y: 234, endPoint x: 372, endPoint y: 276, distance: 43.9
click at [372, 276] on div at bounding box center [324, 196] width 458 height 374
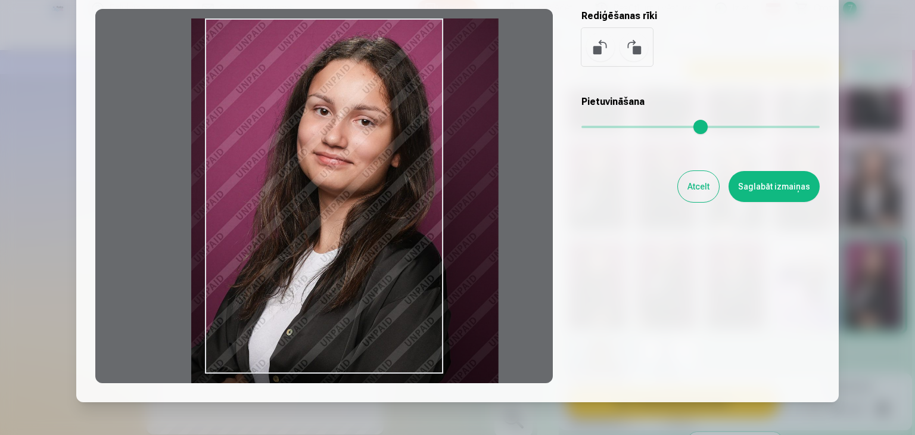
drag, startPoint x: 636, startPoint y: 127, endPoint x: 700, endPoint y: 178, distance: 81.8
type input "***"
click at [700, 128] on input "range" at bounding box center [700, 127] width 238 height 2
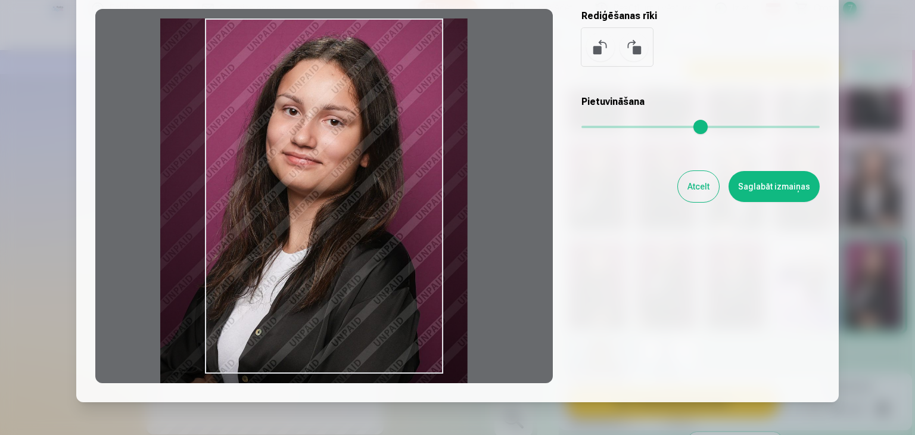
drag, startPoint x: 336, startPoint y: 210, endPoint x: 307, endPoint y: 220, distance: 30.1
click at [307, 220] on div at bounding box center [324, 196] width 458 height 374
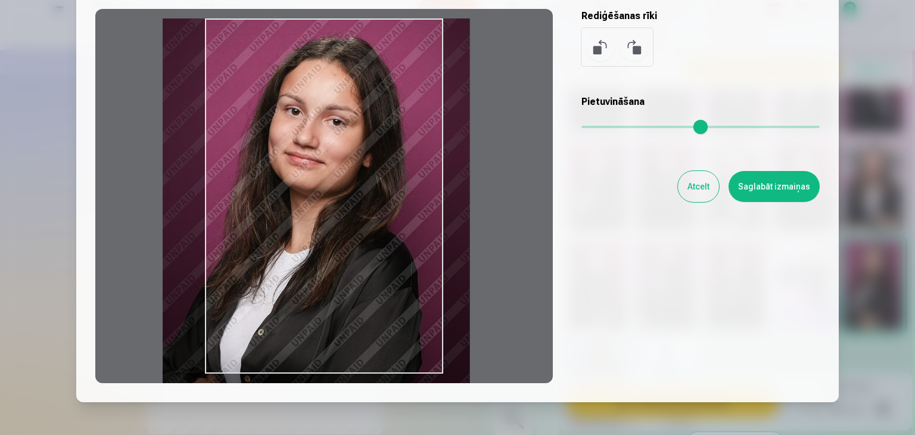
click at [743, 184] on button "Saglabāt izmaiņas" at bounding box center [774, 186] width 91 height 31
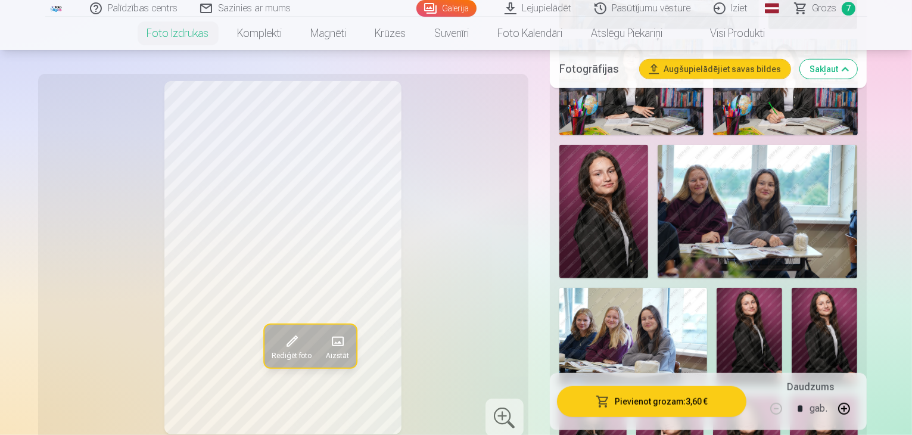
scroll to position [841, 0]
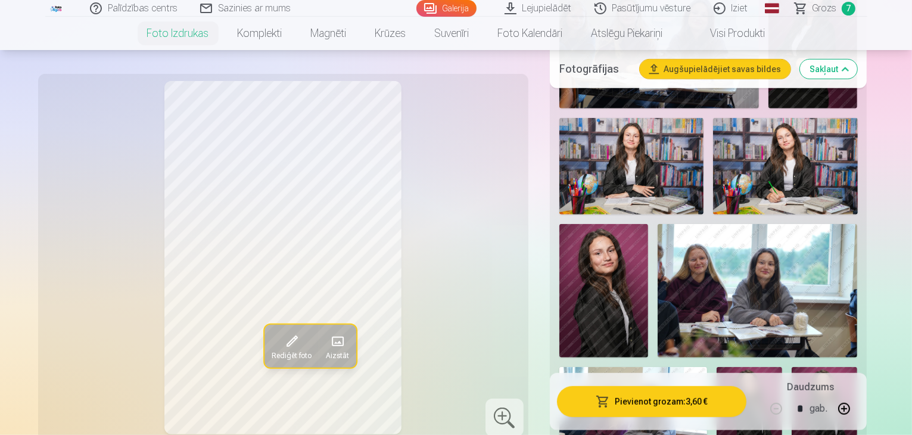
scroll to position [761, 0]
click at [717, 368] on img at bounding box center [750, 417] width 66 height 99
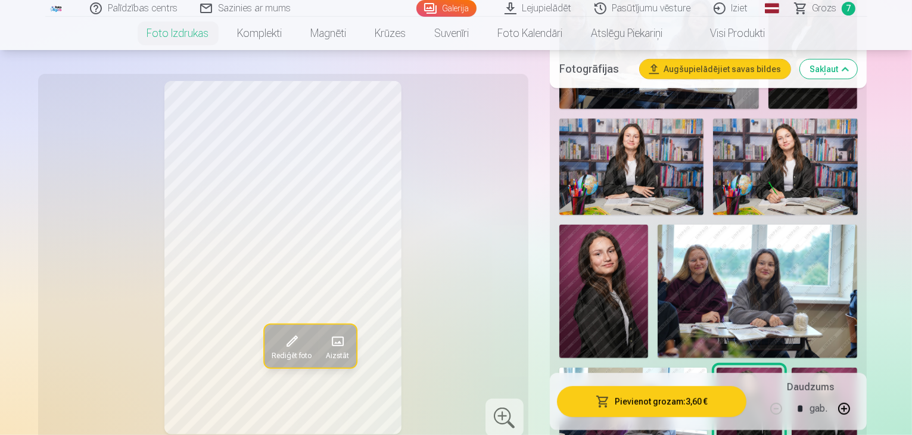
click at [792, 368] on img at bounding box center [825, 417] width 66 height 99
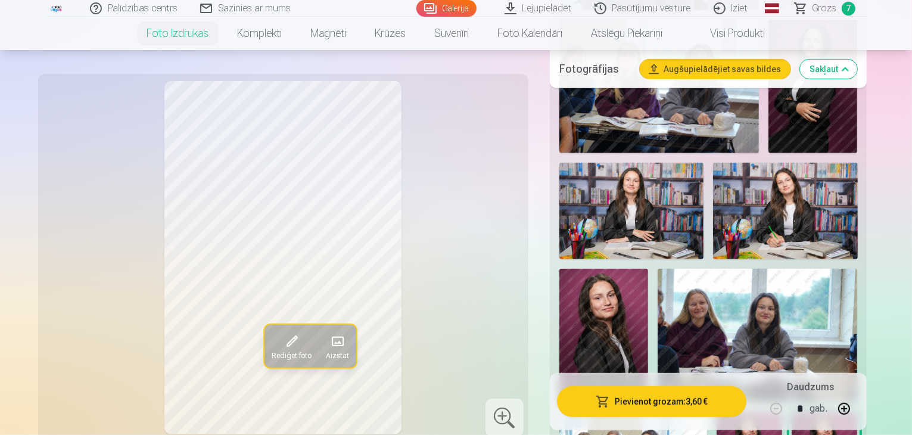
scroll to position [716, 0]
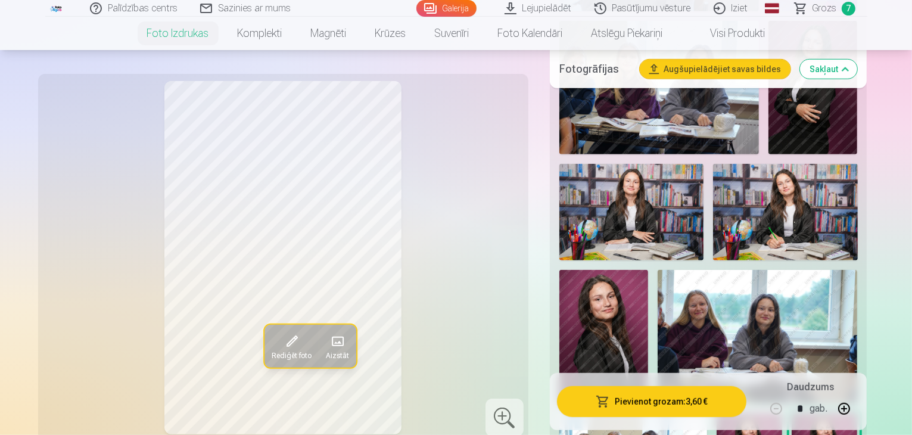
click at [594, 270] on img at bounding box center [603, 336] width 89 height 133
click at [817, 15] on div "Palīdzības centrs Sazinies ar mums Galerija Lejupielādēt Pasūtījumu vēsture Izi…" at bounding box center [456, 8] width 822 height 17
click at [801, 9] on link "Grozs 7" at bounding box center [825, 8] width 83 height 17
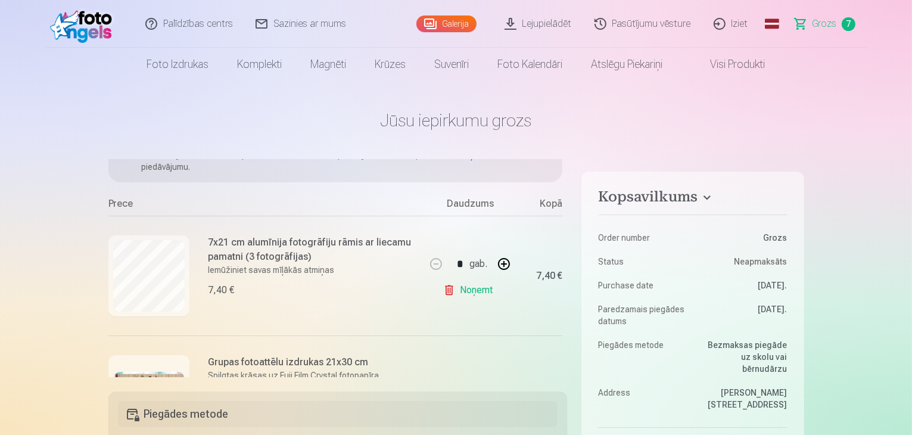
scroll to position [78, 0]
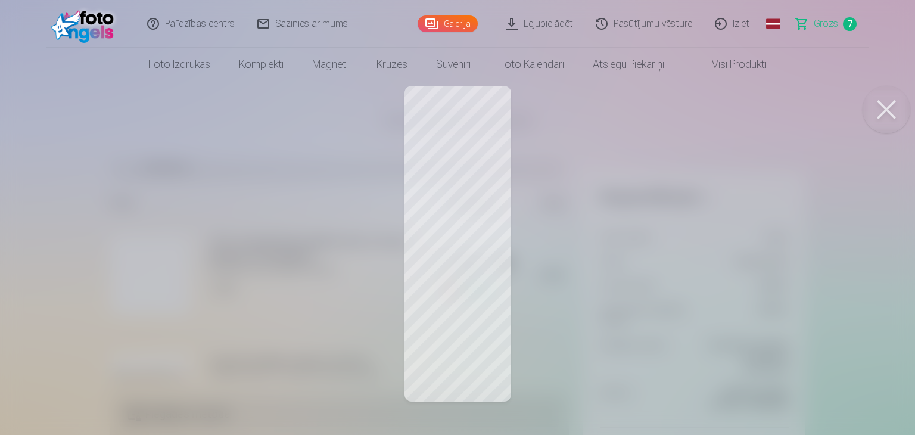
click at [533, 211] on div at bounding box center [457, 217] width 915 height 435
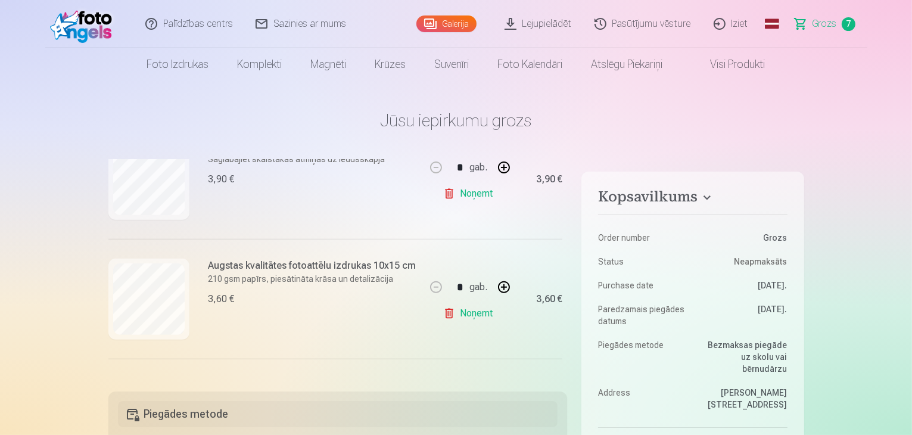
scroll to position [534, 0]
click at [505, 287] on button "button" at bounding box center [504, 286] width 29 height 29
type input "*"
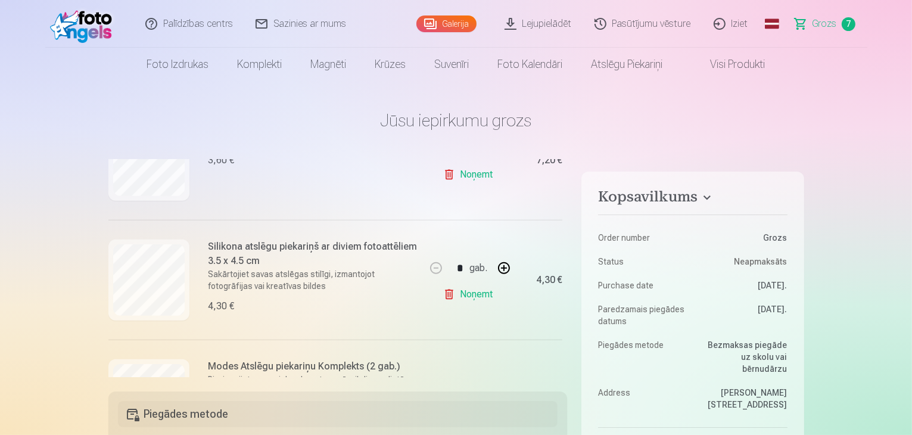
scroll to position [671, 0]
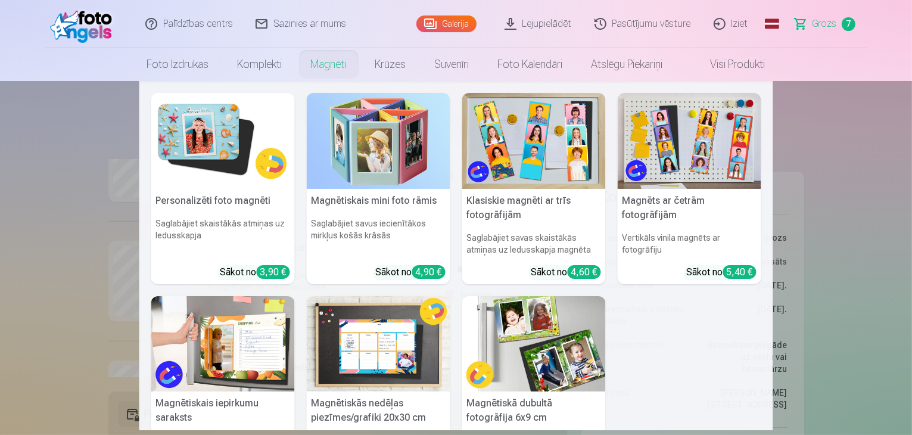
click at [222, 144] on img at bounding box center [223, 141] width 144 height 96
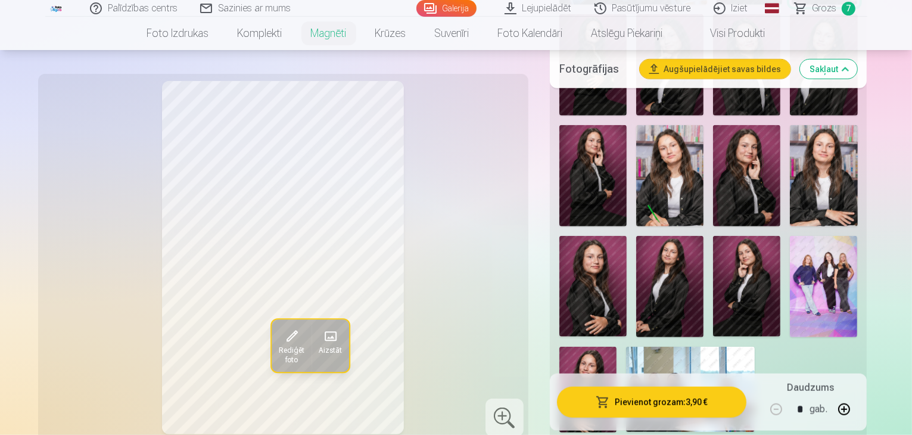
scroll to position [990, 0]
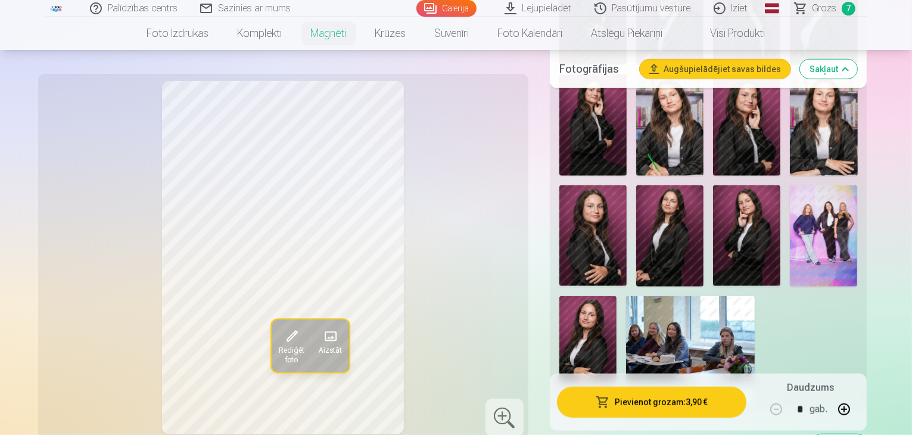
scroll to position [1044, 0]
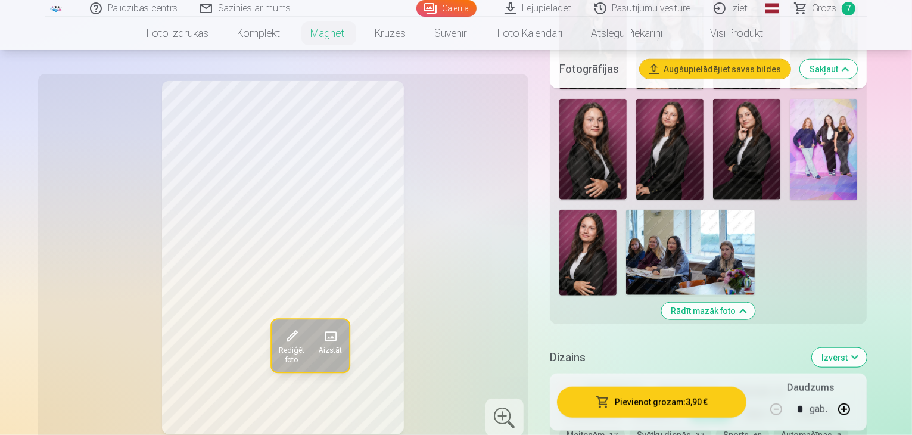
scroll to position [1128, 0]
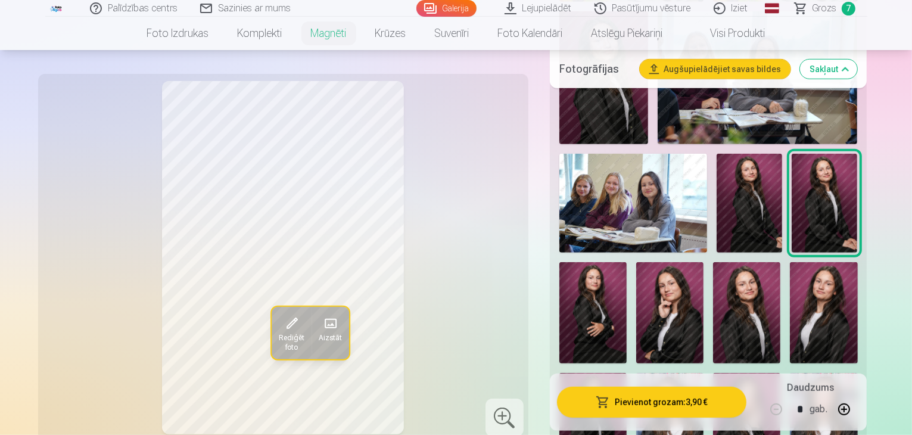
scroll to position [740, 0]
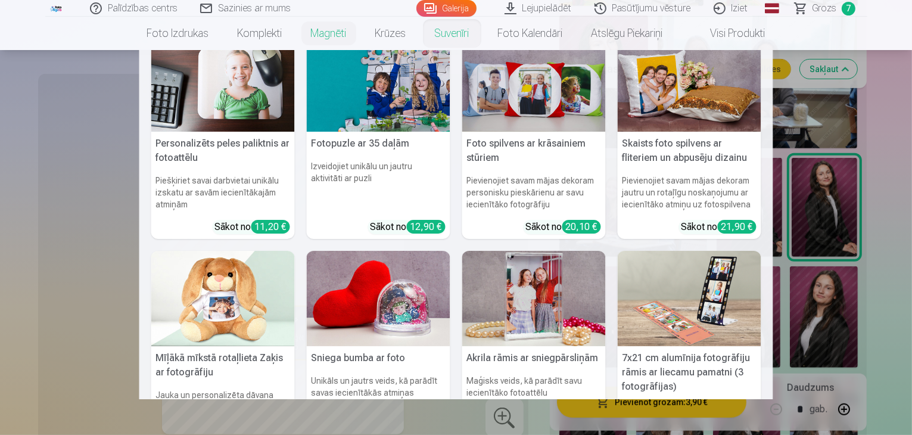
click at [844, 212] on nav "Personalizēts peles paliktnis ar fotoattēlu Piešķiriet savai darbvietai unikālu…" at bounding box center [456, 224] width 912 height 349
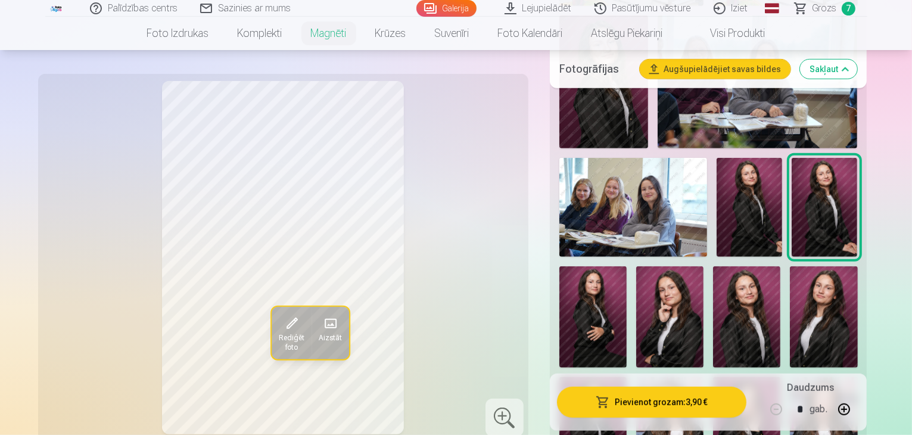
click at [790, 377] on img at bounding box center [823, 427] width 67 height 101
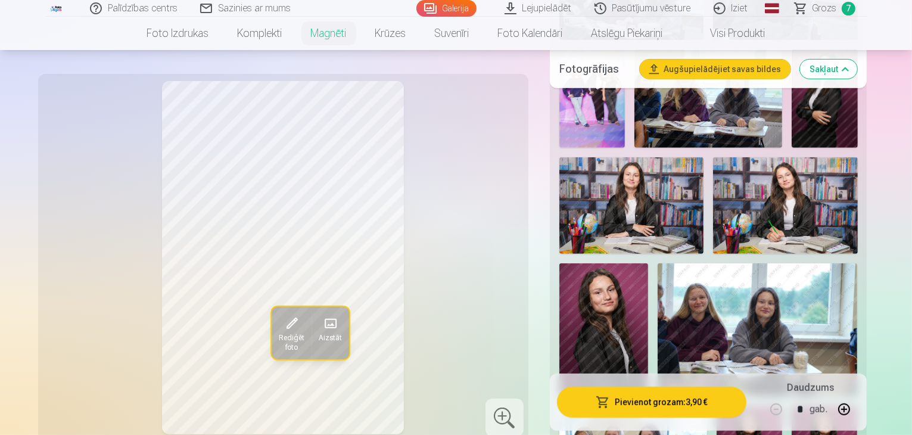
scroll to position [486, 0]
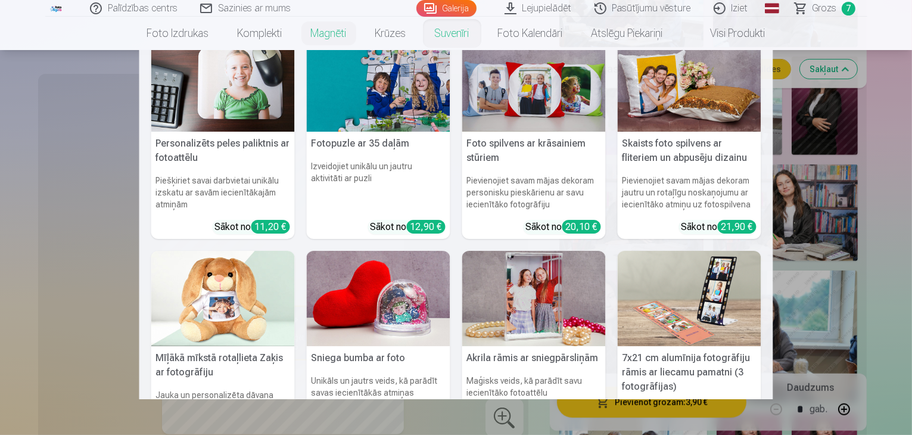
click at [671, 316] on img at bounding box center [690, 299] width 144 height 96
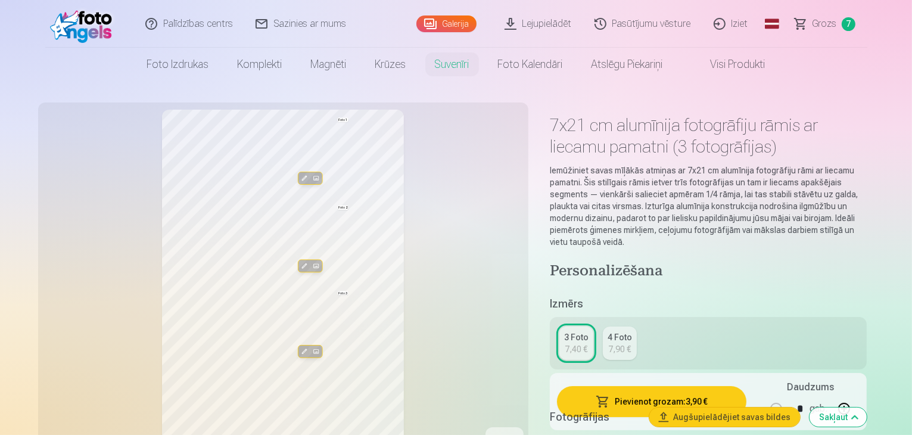
type input "*"
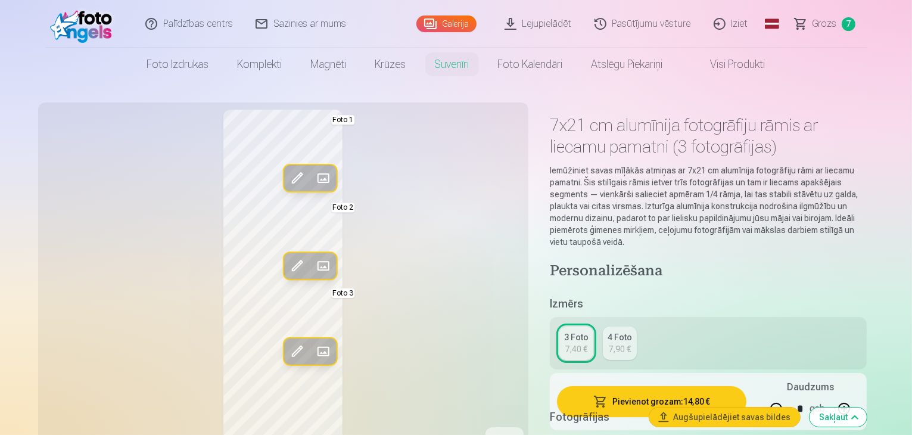
click at [313, 184] on span at bounding box center [322, 178] width 19 height 19
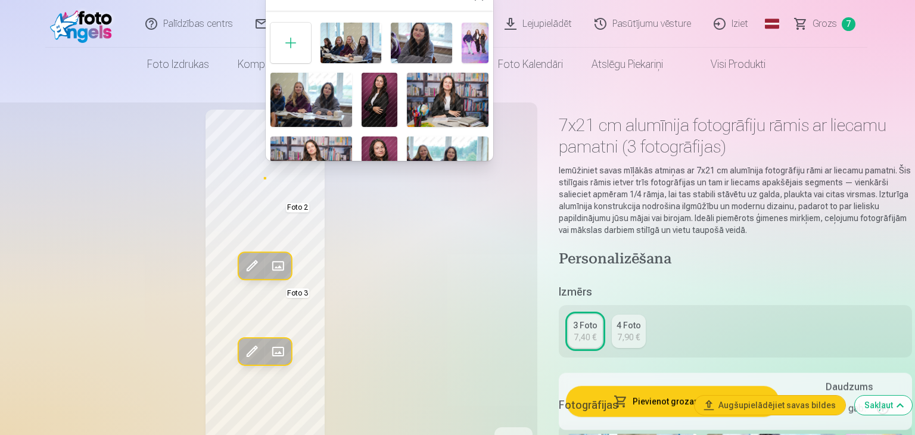
click at [360, 49] on img at bounding box center [351, 43] width 61 height 41
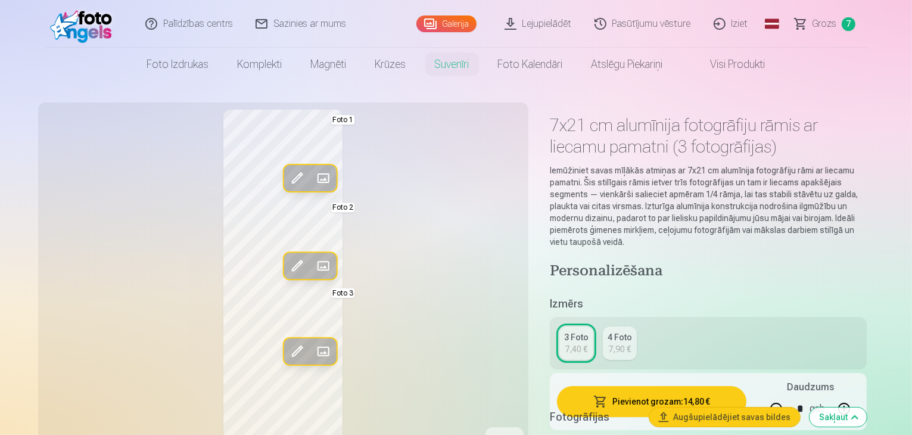
click at [313, 175] on span at bounding box center [322, 178] width 19 height 19
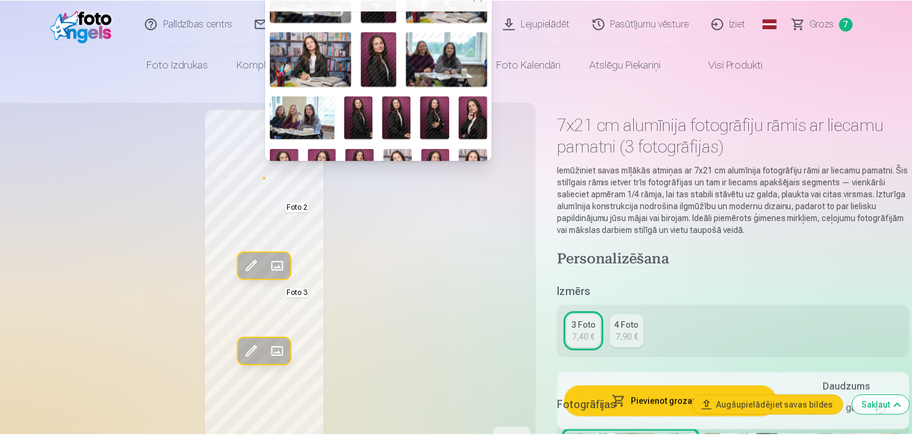
scroll to position [111, 0]
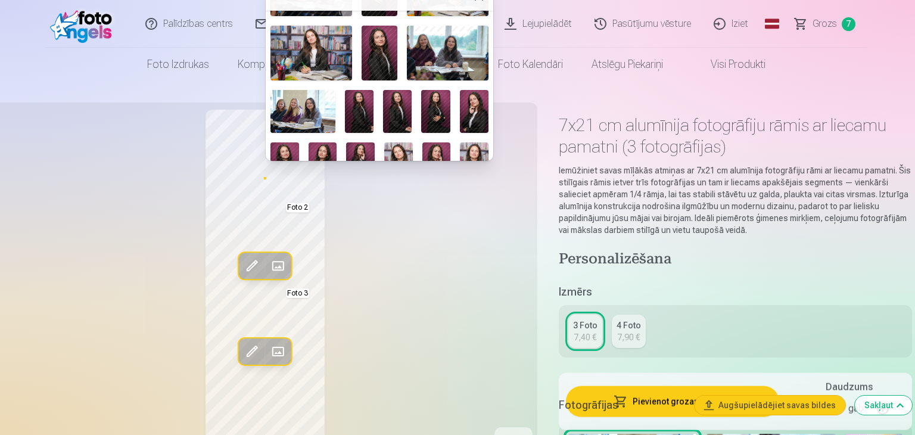
click at [320, 102] on img at bounding box center [302, 111] width 65 height 43
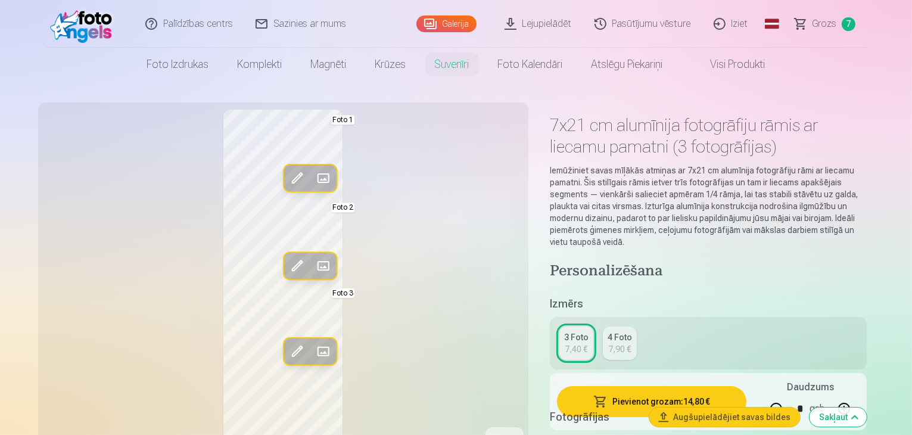
click at [287, 173] on span at bounding box center [296, 178] width 19 height 19
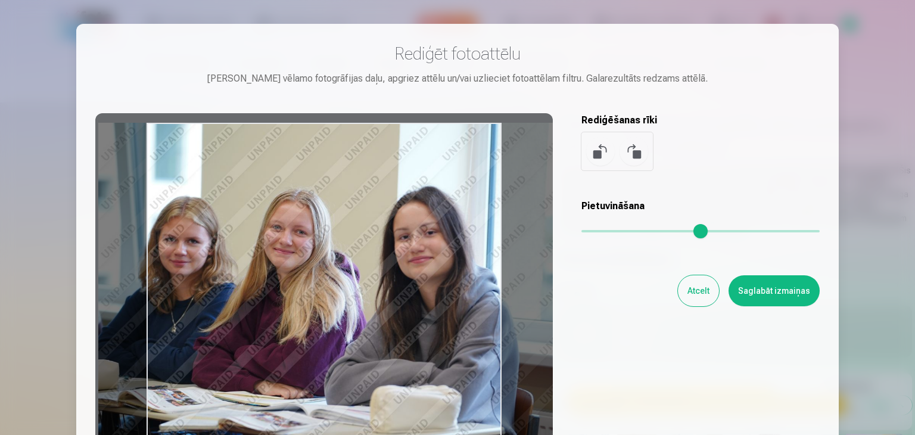
drag, startPoint x: 377, startPoint y: 241, endPoint x: 423, endPoint y: 249, distance: 47.2
click at [423, 249] on div at bounding box center [324, 300] width 458 height 374
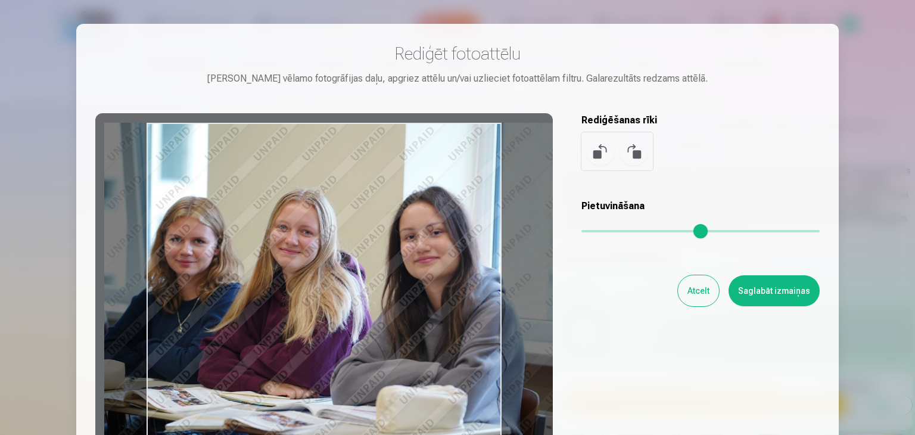
click at [719, 287] on button "Atcelt" at bounding box center [698, 290] width 41 height 31
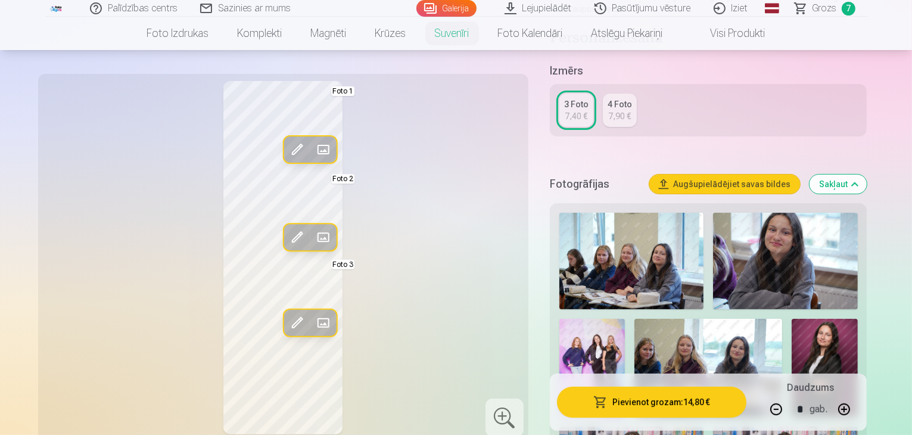
scroll to position [232, 0]
click at [720, 262] on img at bounding box center [785, 261] width 144 height 97
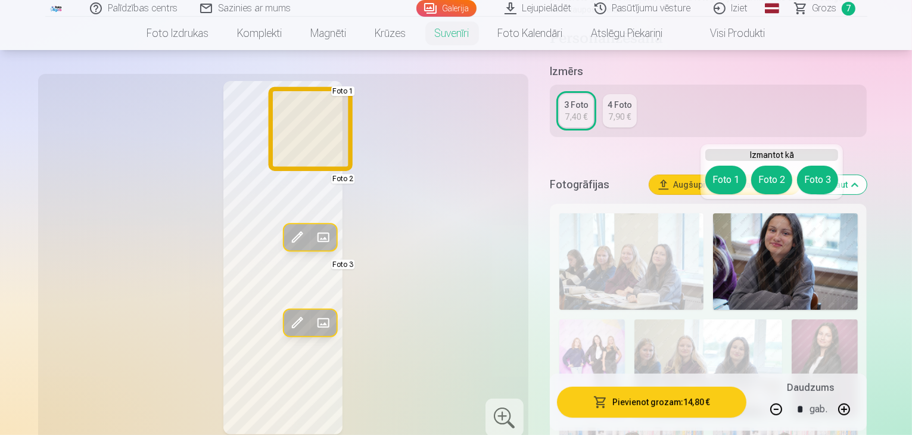
click at [736, 173] on button "Foto 1" at bounding box center [725, 180] width 41 height 29
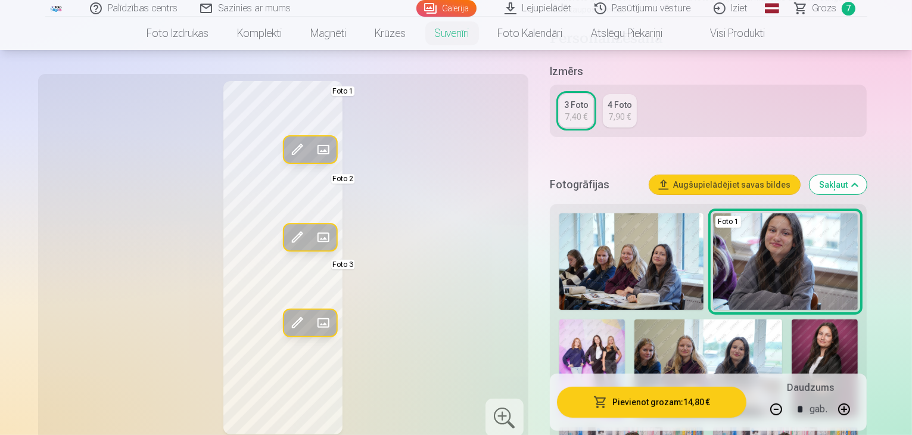
click at [284, 140] on button "Rediģēt foto" at bounding box center [297, 149] width 26 height 26
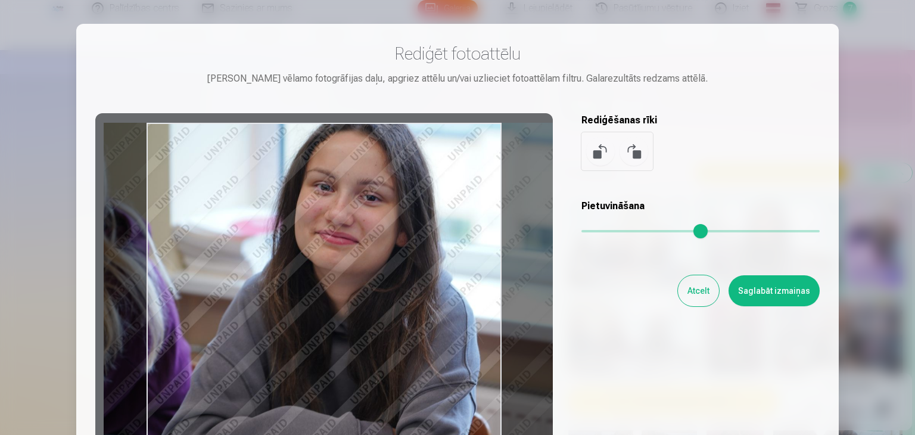
drag, startPoint x: 313, startPoint y: 183, endPoint x: 355, endPoint y: 210, distance: 49.6
click at [355, 210] on div at bounding box center [324, 300] width 458 height 374
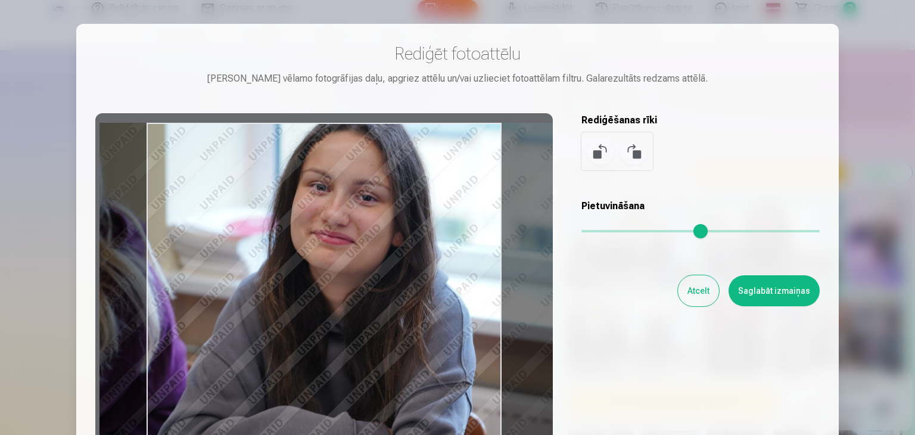
click at [769, 287] on button "Saglabāt izmaiņas" at bounding box center [774, 290] width 91 height 31
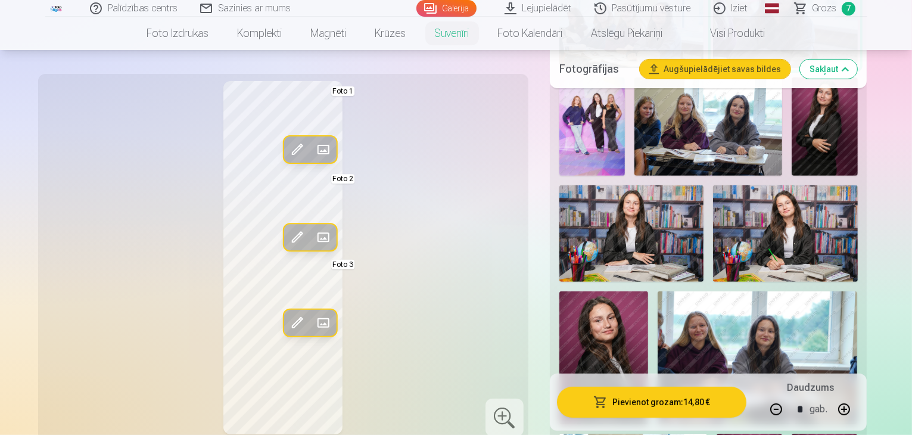
scroll to position [474, 0]
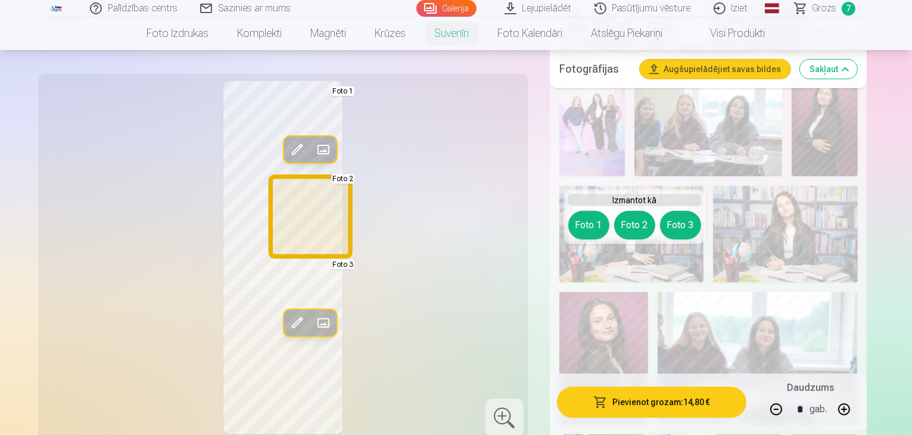
click at [645, 231] on button "Foto 2" at bounding box center [634, 225] width 41 height 29
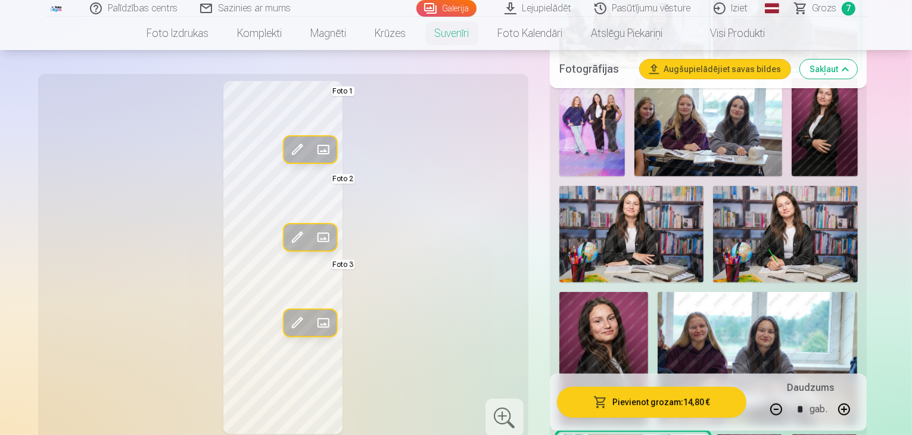
click at [287, 234] on span at bounding box center [296, 237] width 19 height 19
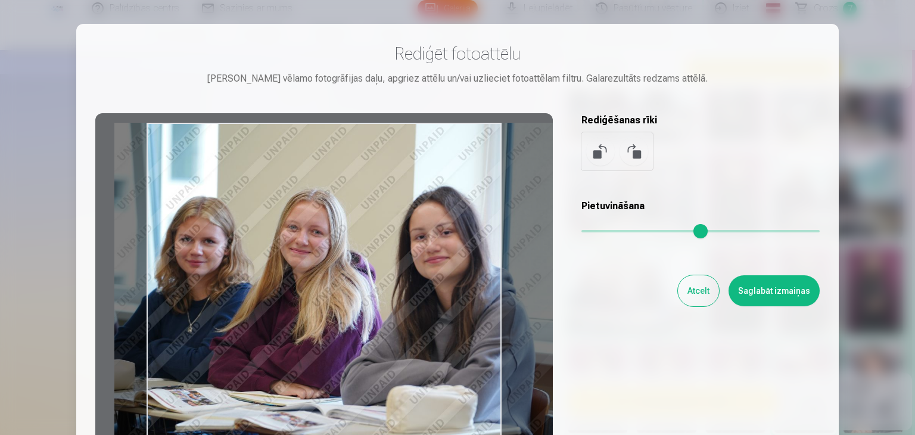
drag, startPoint x: 295, startPoint y: 250, endPoint x: 351, endPoint y: 267, distance: 58.8
click at [351, 267] on div at bounding box center [324, 300] width 458 height 374
click at [760, 298] on button "Saglabāt izmaiņas" at bounding box center [774, 290] width 91 height 31
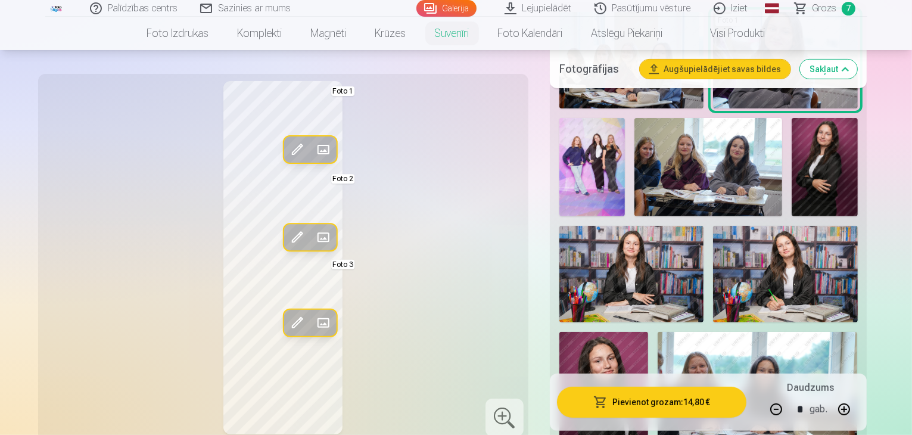
scroll to position [431, 0]
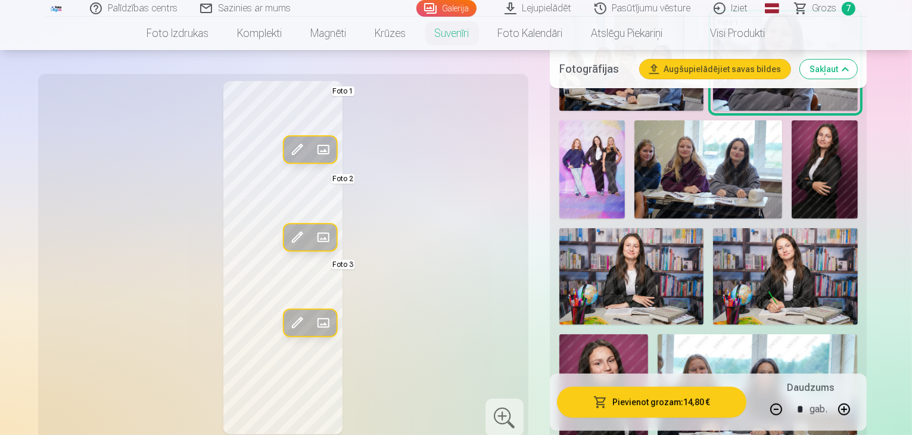
click at [713, 228] on img at bounding box center [785, 276] width 144 height 97
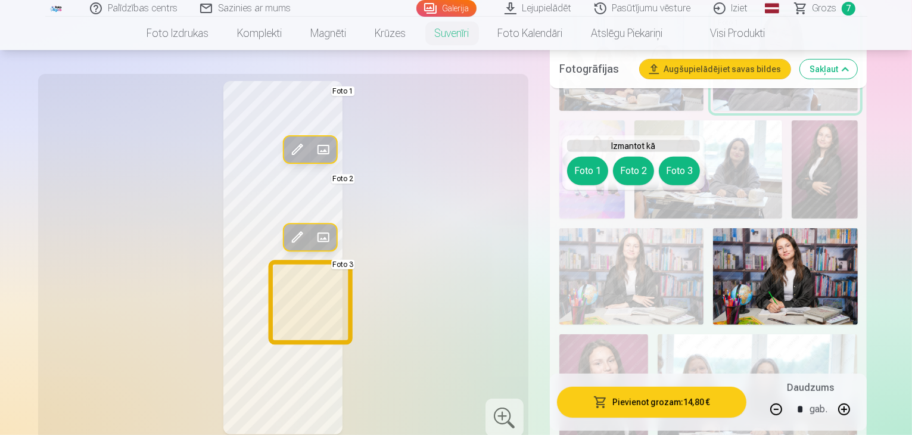
click at [682, 170] on button "Foto 3" at bounding box center [679, 171] width 41 height 29
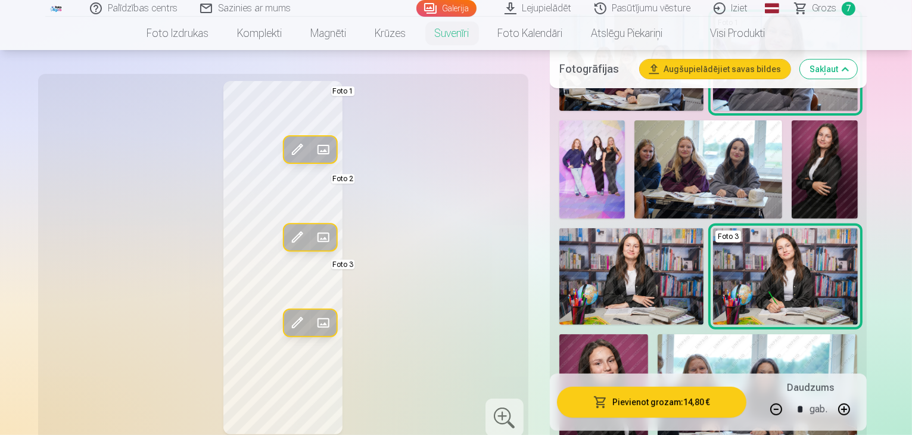
click at [474, 248] on div "Rediģēt foto Aizstāt Foto 1 Rediģēt foto Aizstāt Foto 2 Rediģēt foto Aizstāt Fo…" at bounding box center [283, 257] width 476 height 353
click at [287, 232] on span at bounding box center [296, 237] width 19 height 19
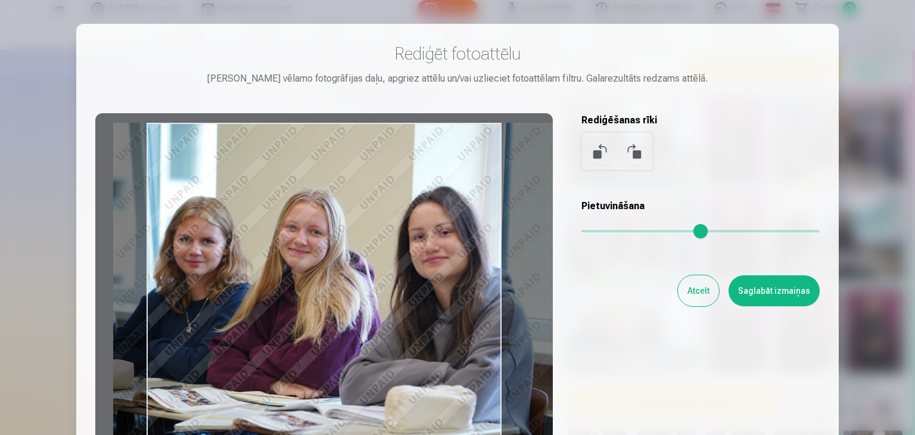
drag, startPoint x: 267, startPoint y: 236, endPoint x: 322, endPoint y: 255, distance: 58.0
click at [322, 255] on div at bounding box center [324, 300] width 458 height 374
click at [767, 298] on button "Saglabāt izmaiņas" at bounding box center [774, 290] width 91 height 31
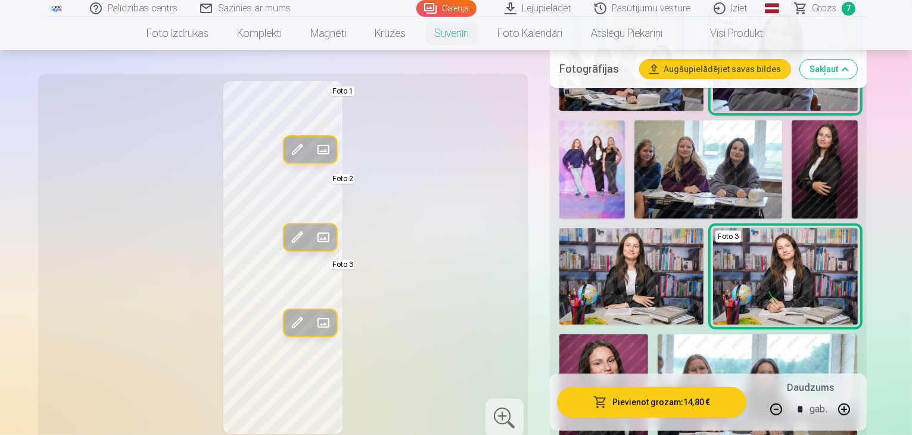
click at [287, 148] on span at bounding box center [296, 149] width 19 height 19
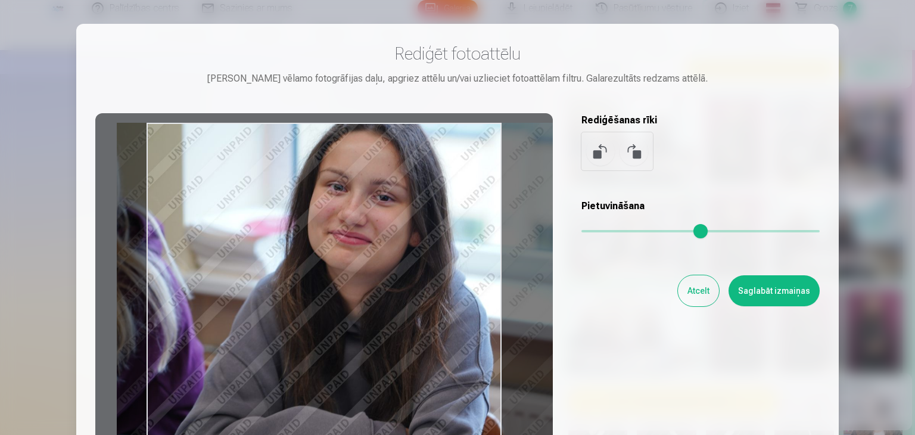
drag, startPoint x: 317, startPoint y: 194, endPoint x: 376, endPoint y: 217, distance: 63.6
click at [376, 217] on div at bounding box center [324, 300] width 458 height 374
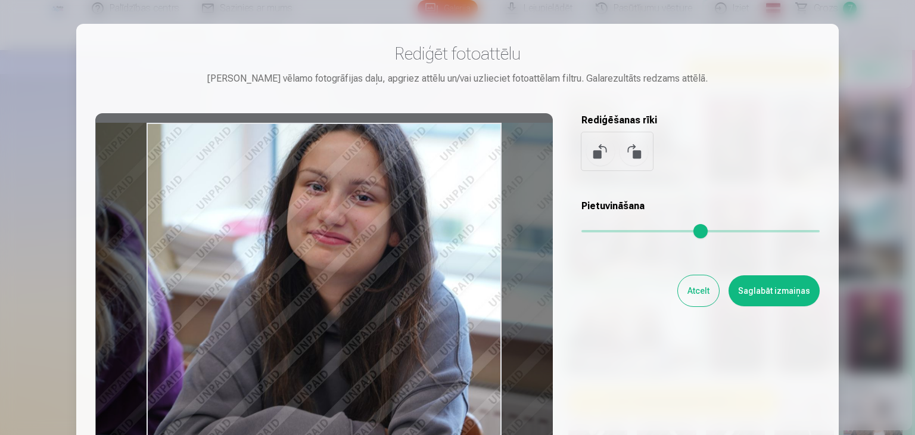
drag, startPoint x: 372, startPoint y: 217, endPoint x: 355, endPoint y: 217, distance: 16.7
click at [355, 217] on div at bounding box center [324, 300] width 458 height 374
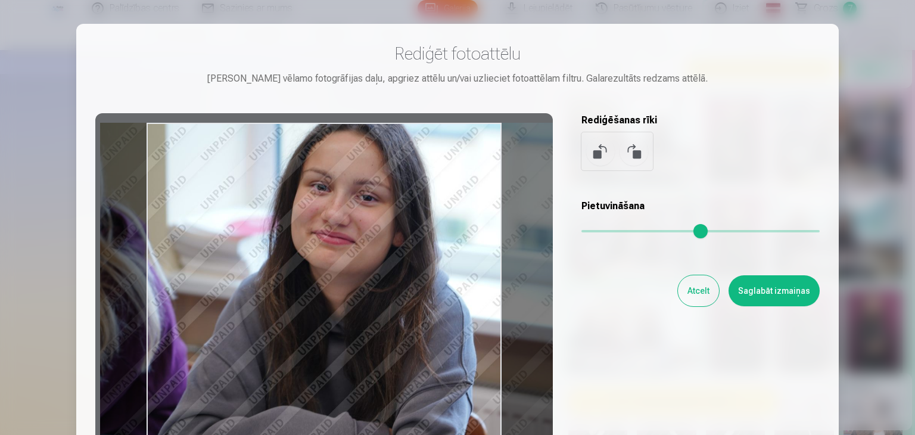
click at [786, 288] on button "Saglabāt izmaiņas" at bounding box center [774, 290] width 91 height 31
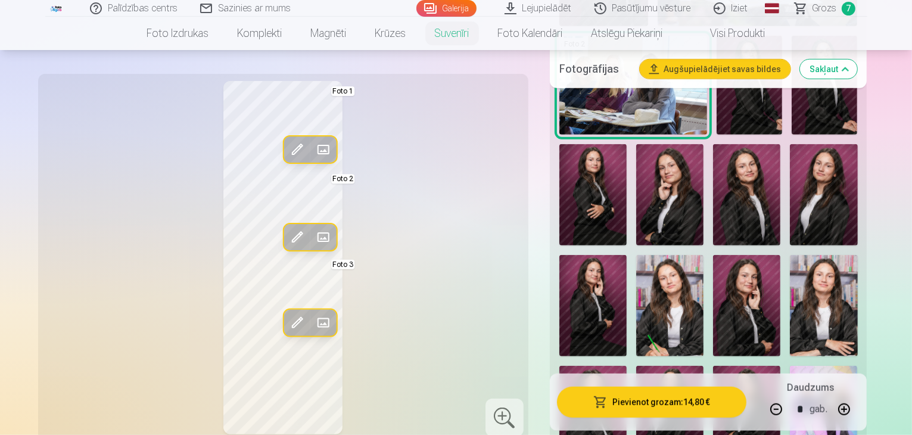
scroll to position [871, 0]
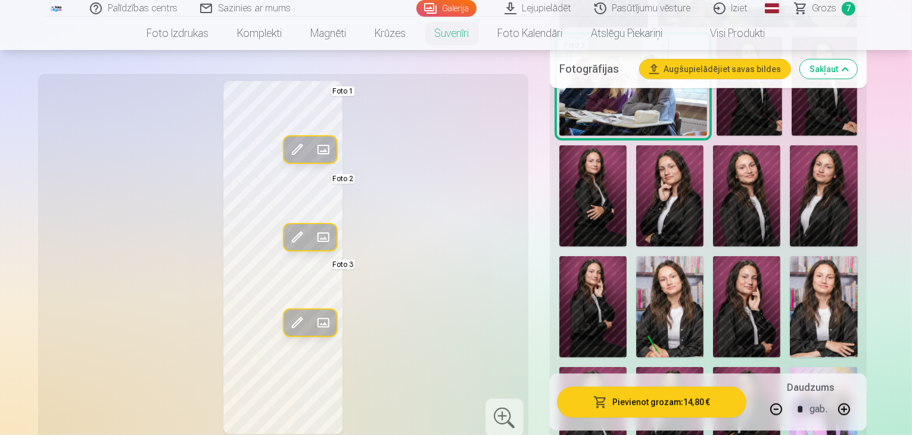
click at [790, 367] on img at bounding box center [823, 417] width 67 height 101
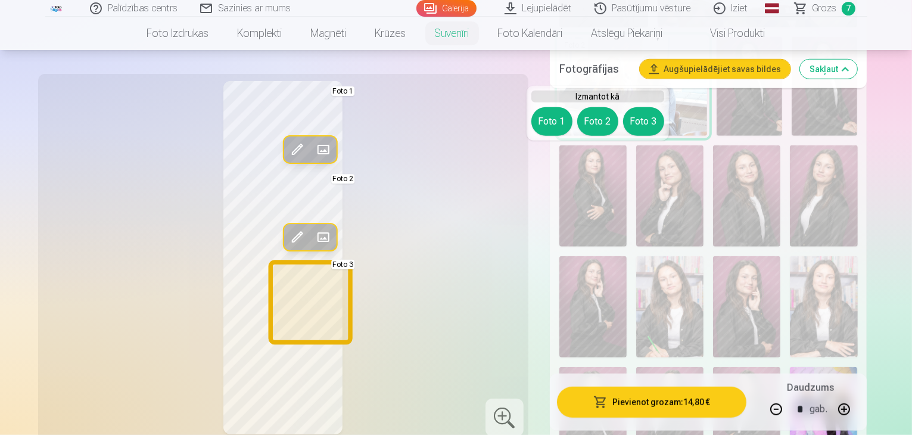
click at [648, 110] on button "Foto 3" at bounding box center [643, 121] width 41 height 29
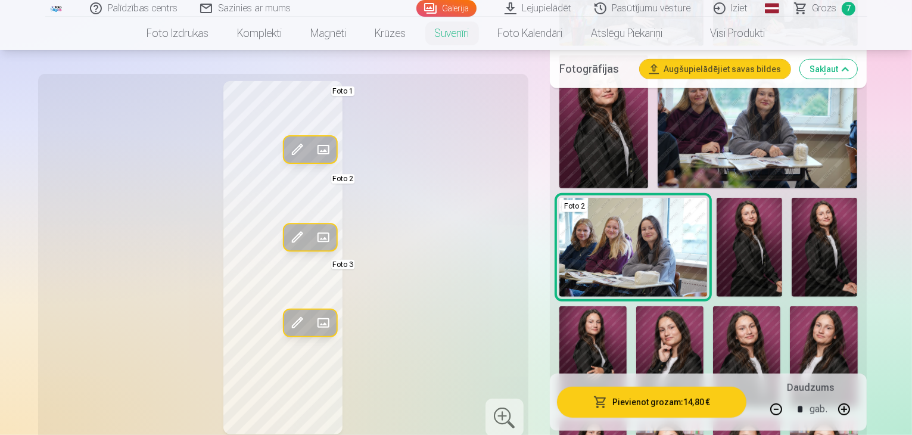
scroll to position [630, 0]
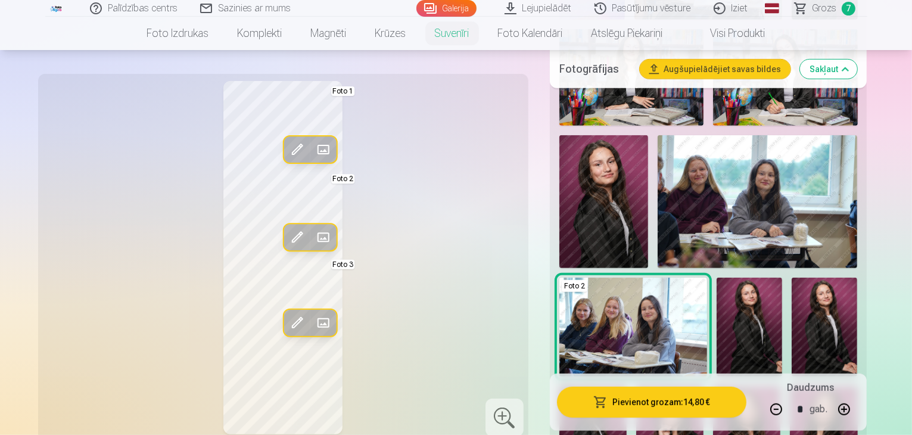
click at [746, 278] on img at bounding box center [750, 327] width 66 height 99
click at [736, 278] on img at bounding box center [750, 327] width 66 height 99
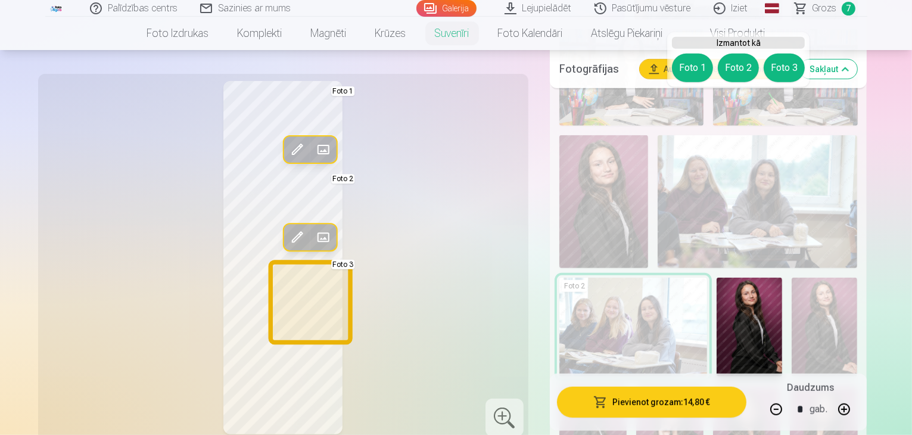
drag, startPoint x: 778, startPoint y: 64, endPoint x: 779, endPoint y: 77, distance: 13.1
click at [779, 77] on button "Foto 3" at bounding box center [784, 68] width 41 height 29
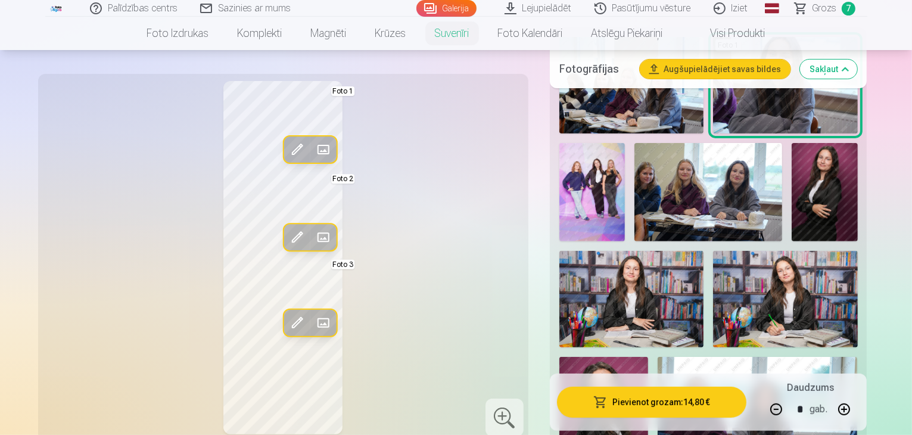
scroll to position [405, 0]
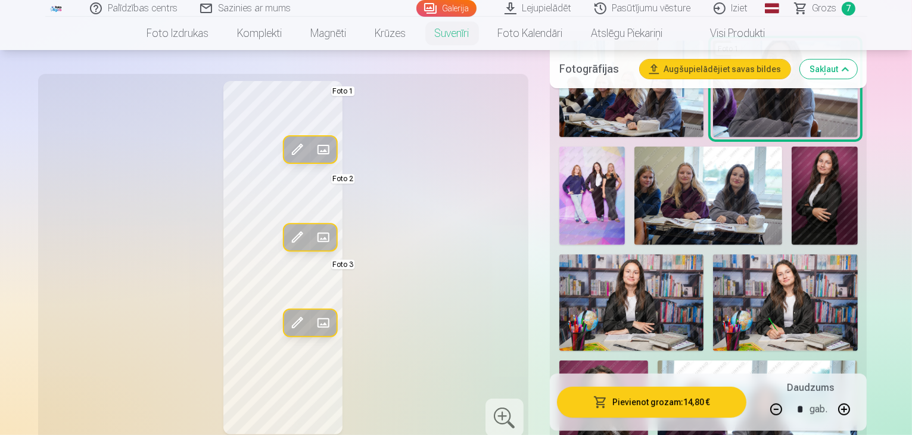
click at [713, 281] on img at bounding box center [785, 302] width 144 height 97
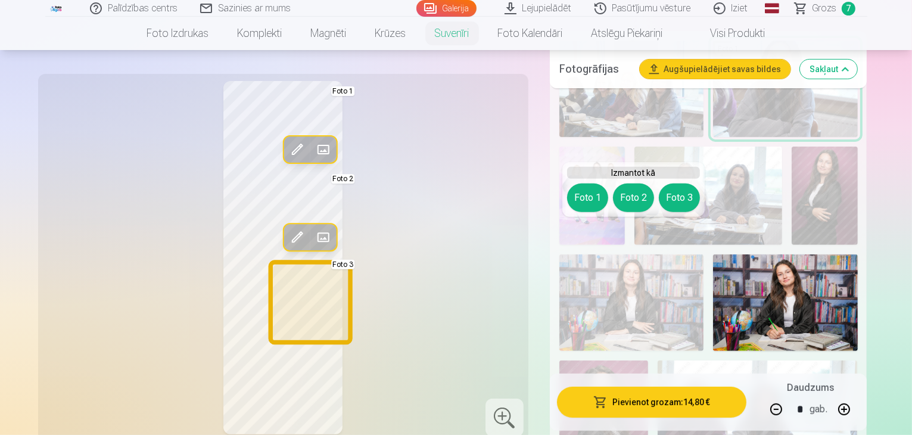
click at [682, 189] on button "Foto 3" at bounding box center [679, 197] width 41 height 29
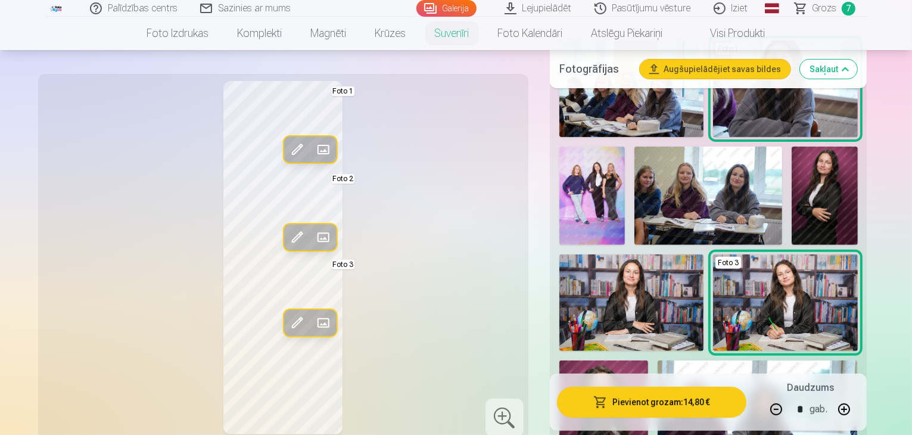
click at [287, 229] on span at bounding box center [296, 237] width 19 height 19
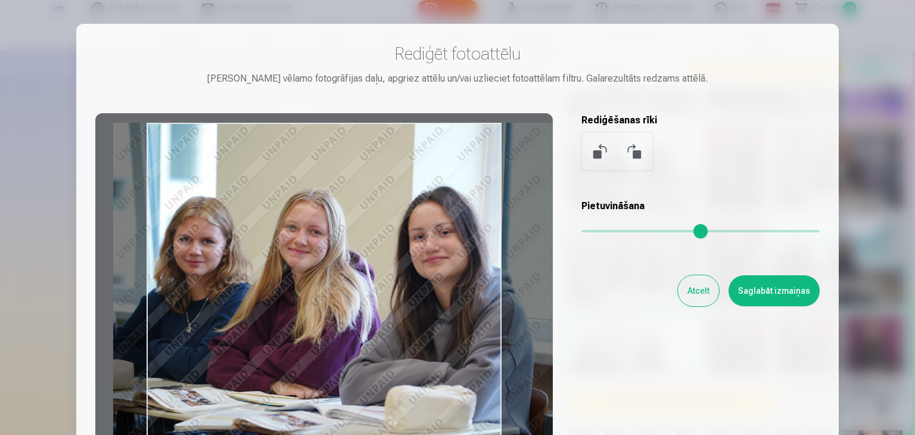
drag, startPoint x: 312, startPoint y: 256, endPoint x: 367, endPoint y: 285, distance: 62.9
click at [367, 285] on div at bounding box center [324, 300] width 458 height 374
click at [761, 287] on button "Saglabāt izmaiņas" at bounding box center [774, 290] width 91 height 31
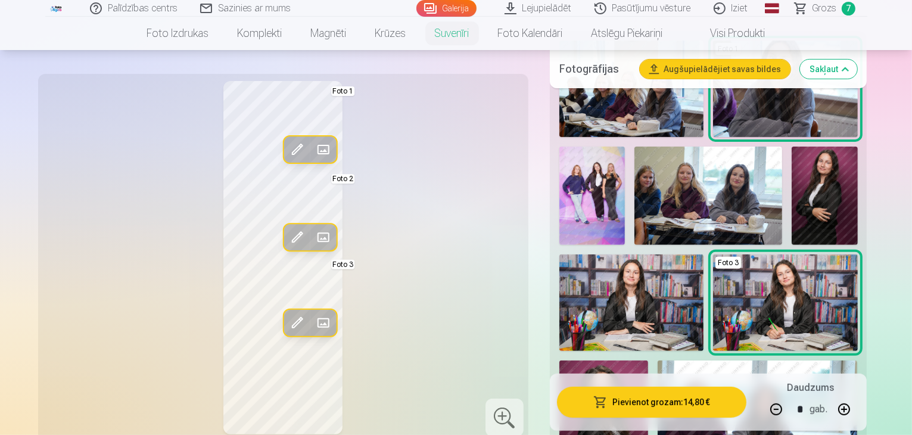
click at [287, 147] on span at bounding box center [296, 149] width 19 height 19
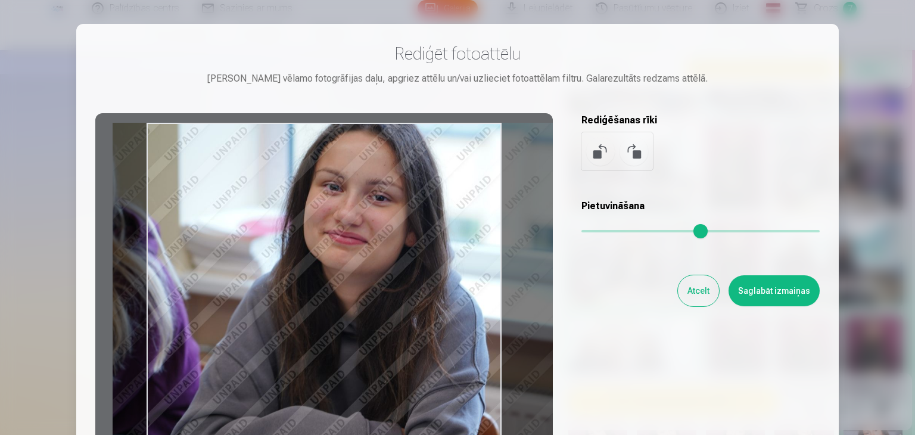
drag, startPoint x: 368, startPoint y: 244, endPoint x: 400, endPoint y: 265, distance: 38.7
click at [400, 265] on div at bounding box center [324, 300] width 458 height 374
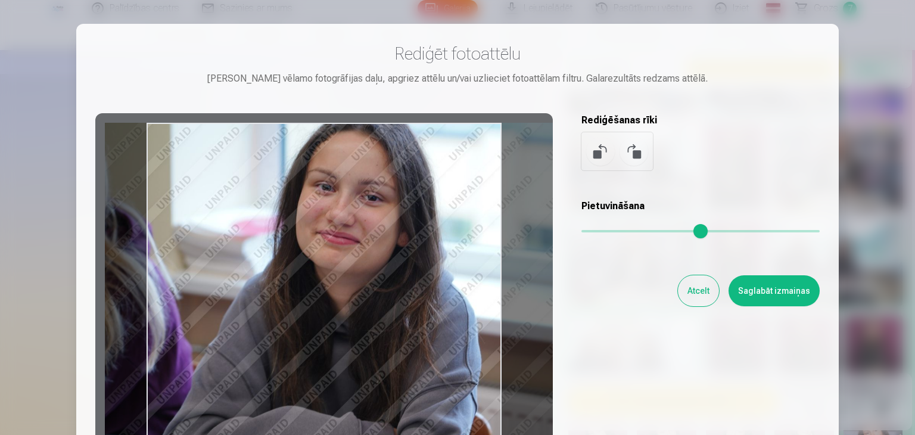
drag, startPoint x: 396, startPoint y: 260, endPoint x: 390, endPoint y: 259, distance: 6.7
click at [390, 259] on div at bounding box center [324, 300] width 458 height 374
click at [739, 301] on button "Saglabāt izmaiņas" at bounding box center [774, 290] width 91 height 31
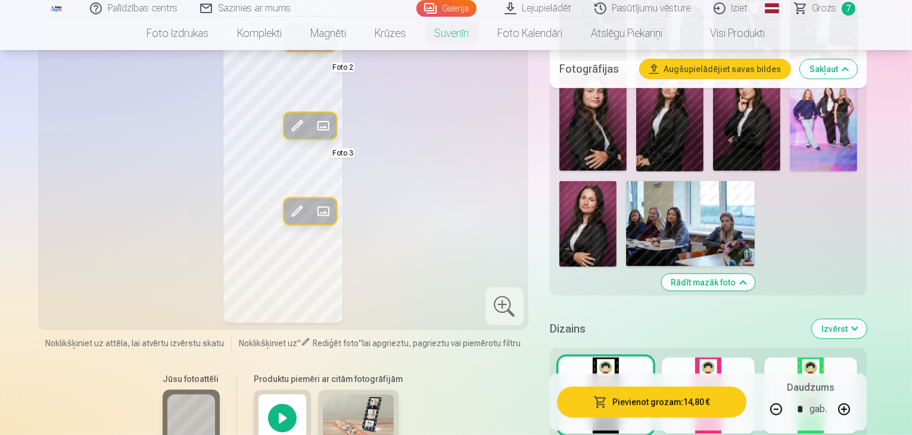
scroll to position [1169, 0]
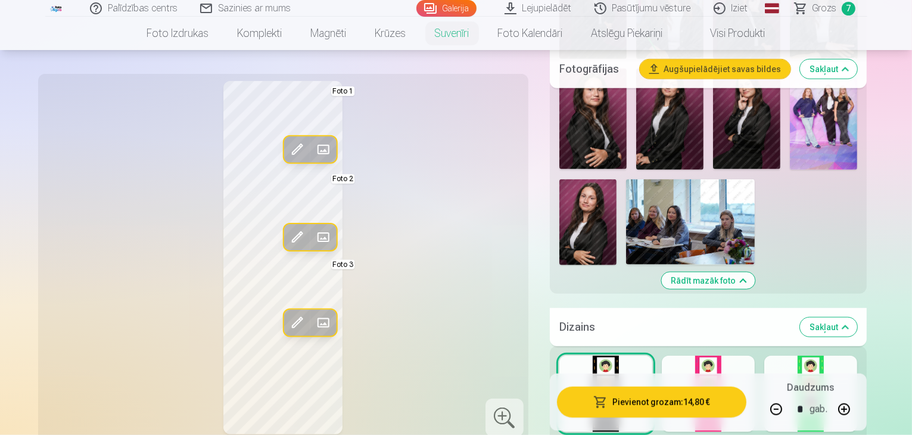
scroll to position [1247, 0]
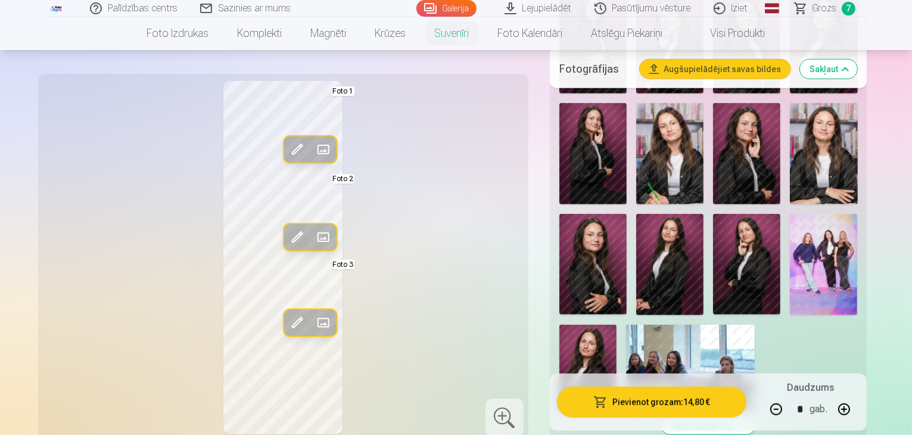
scroll to position [1025, 0]
click at [287, 233] on span at bounding box center [296, 237] width 19 height 19
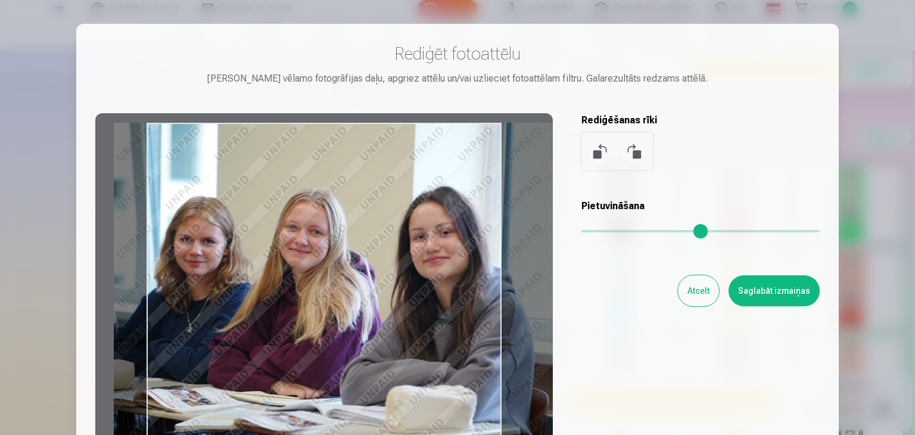
drag, startPoint x: 284, startPoint y: 235, endPoint x: 340, endPoint y: 255, distance: 59.3
click at [340, 255] on div at bounding box center [324, 300] width 458 height 374
click at [748, 290] on button "Saglabāt izmaiņas" at bounding box center [774, 290] width 91 height 31
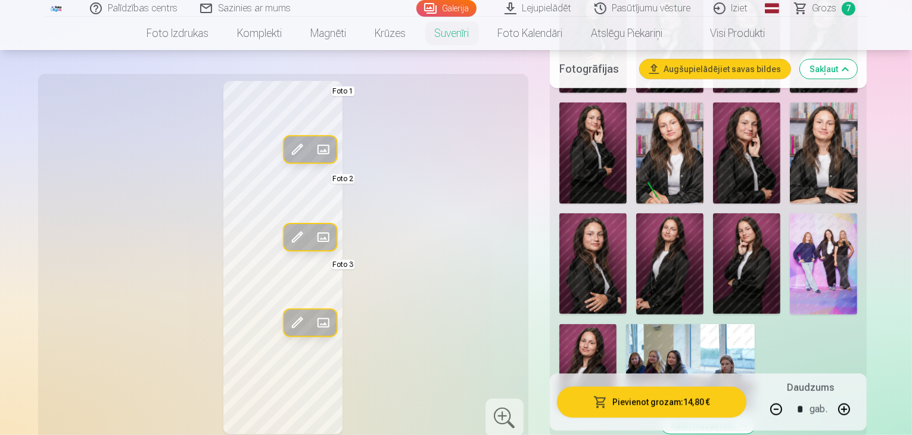
click at [287, 146] on span at bounding box center [296, 149] width 19 height 19
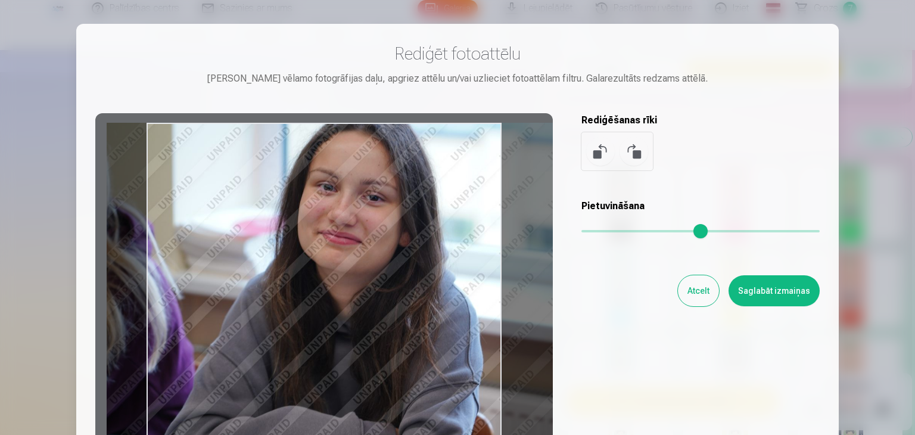
drag, startPoint x: 344, startPoint y: 228, endPoint x: 393, endPoint y: 247, distance: 52.7
click at [393, 247] on div at bounding box center [324, 300] width 458 height 374
click at [770, 287] on button "Saglabāt izmaiņas" at bounding box center [774, 290] width 91 height 31
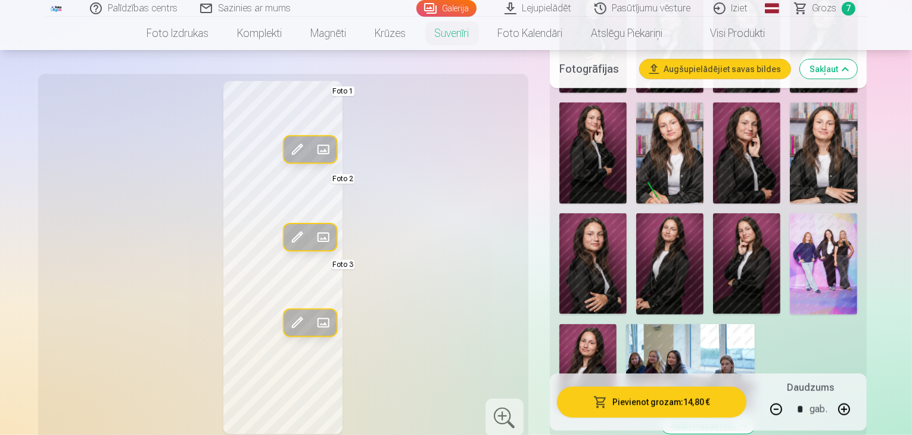
click at [287, 152] on span at bounding box center [296, 149] width 19 height 19
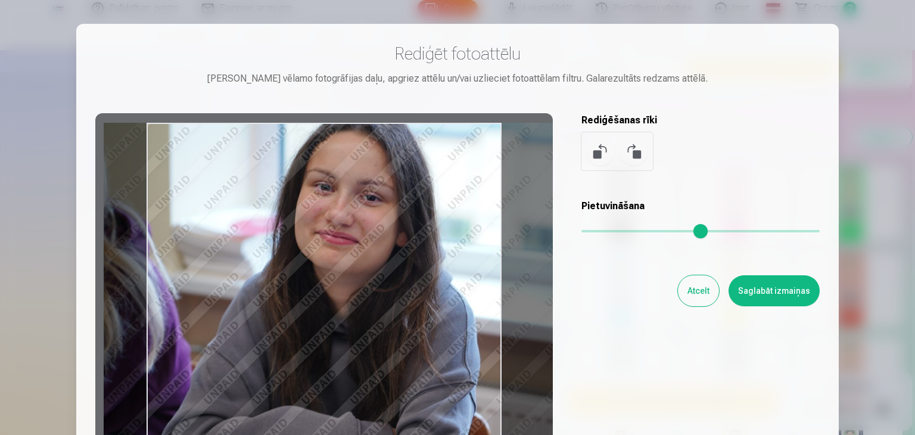
click at [348, 247] on div at bounding box center [324, 300] width 458 height 374
click at [800, 284] on button "Saglabāt izmaiņas" at bounding box center [774, 290] width 91 height 31
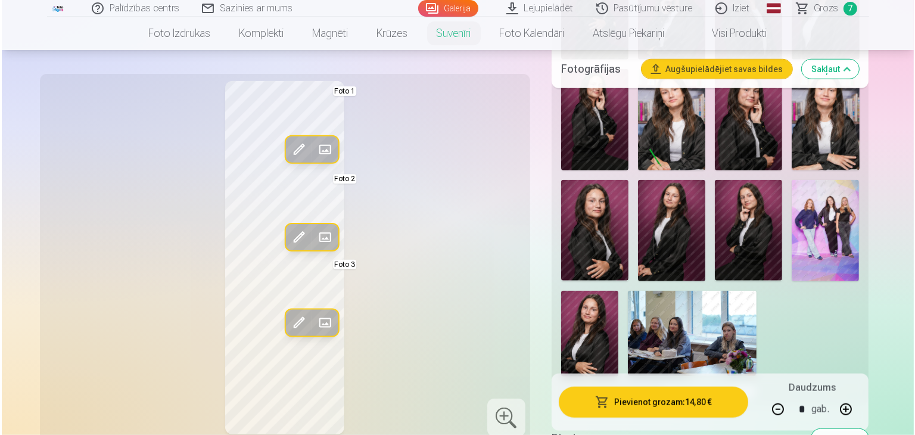
scroll to position [1057, 0]
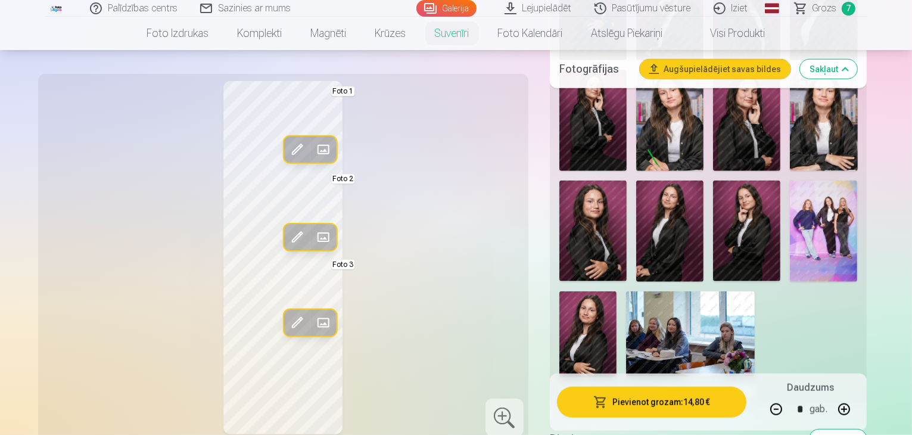
click at [656, 395] on button "Pievienot grozam : 14,80 €" at bounding box center [652, 401] width 190 height 31
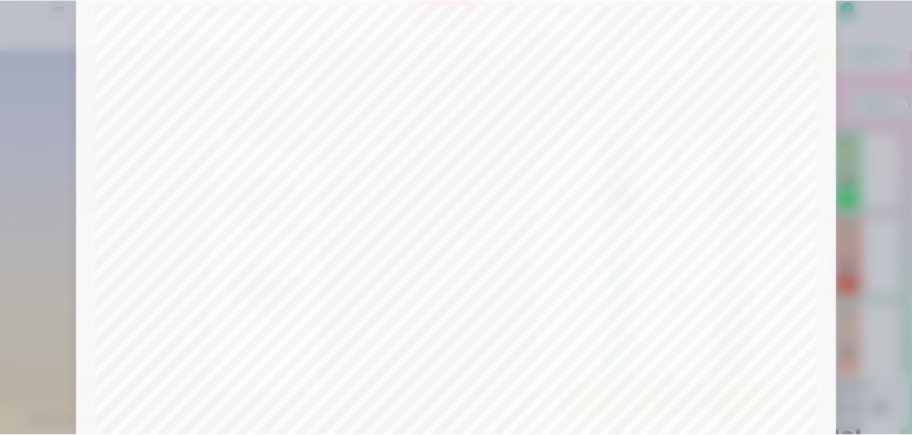
scroll to position [423, 0]
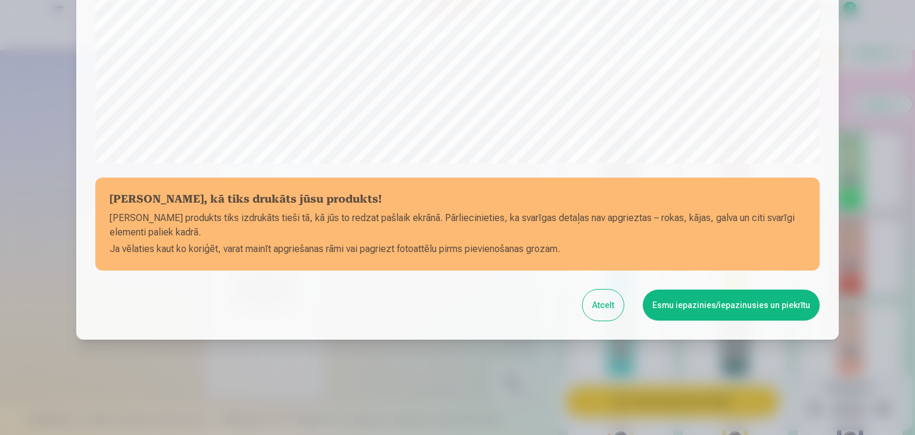
click at [676, 309] on button "Esmu iepazinies/iepazinusies un piekrītu" at bounding box center [731, 305] width 177 height 31
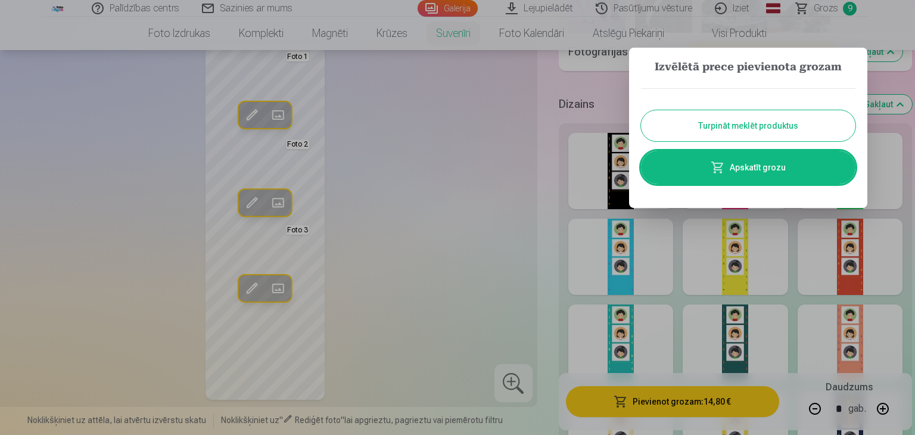
click at [698, 247] on div at bounding box center [457, 217] width 915 height 435
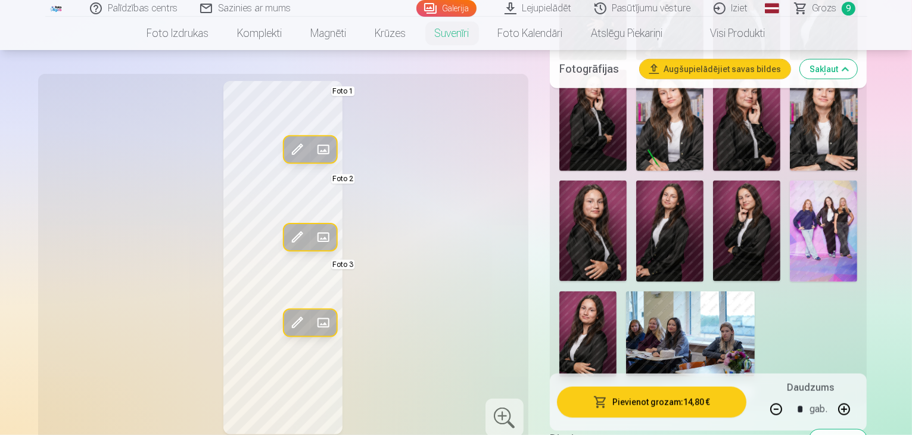
click at [796, 4] on link "Grozs 9" at bounding box center [825, 8] width 83 height 17
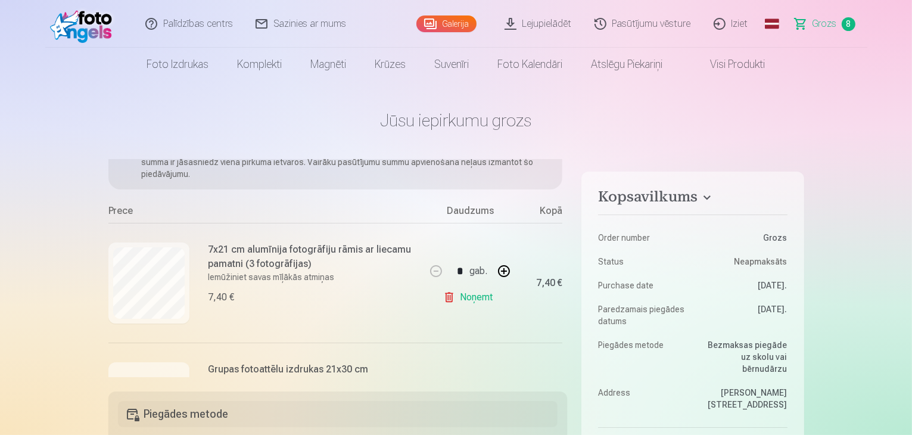
scroll to position [69, 0]
click at [469, 301] on link "Noņemt" at bounding box center [470, 299] width 54 height 24
type input "*"
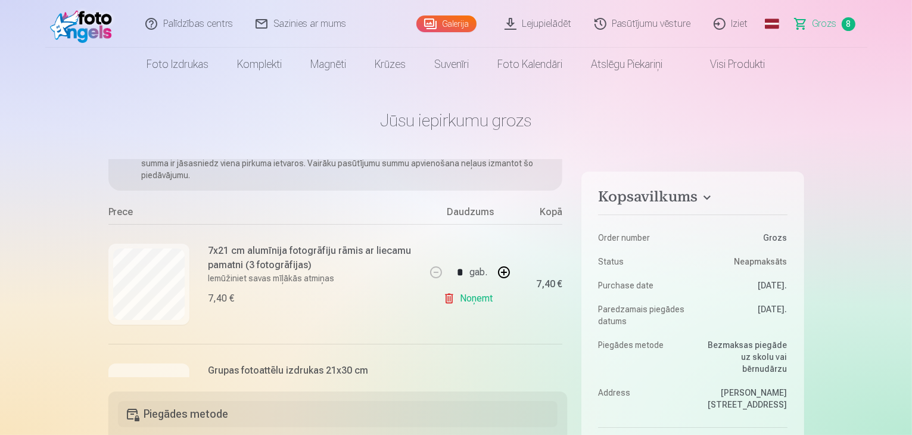
type input "*"
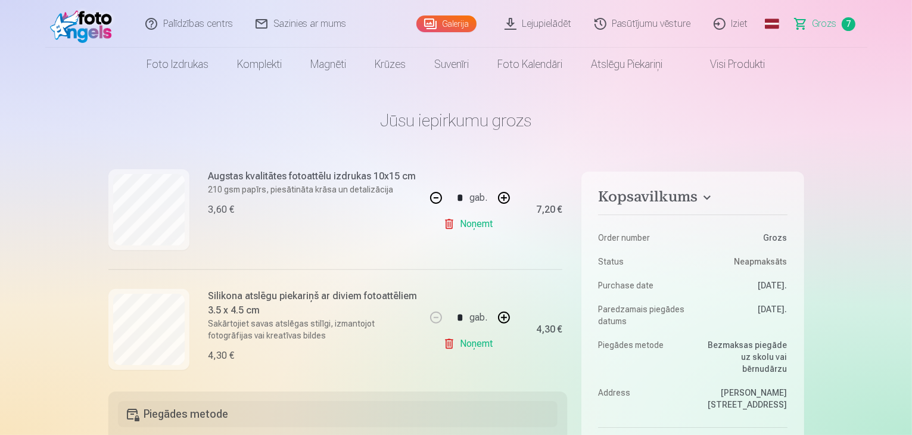
scroll to position [756, 0]
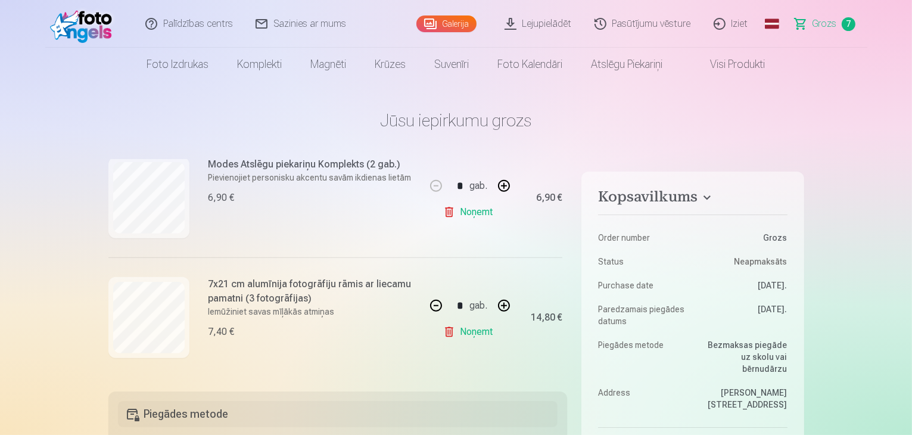
click at [434, 306] on button "button" at bounding box center [436, 305] width 29 height 29
type input "*"
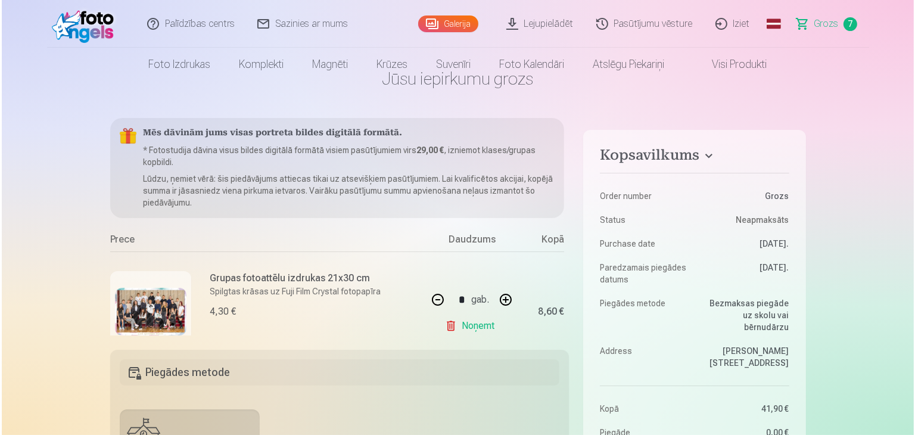
scroll to position [0, 0]
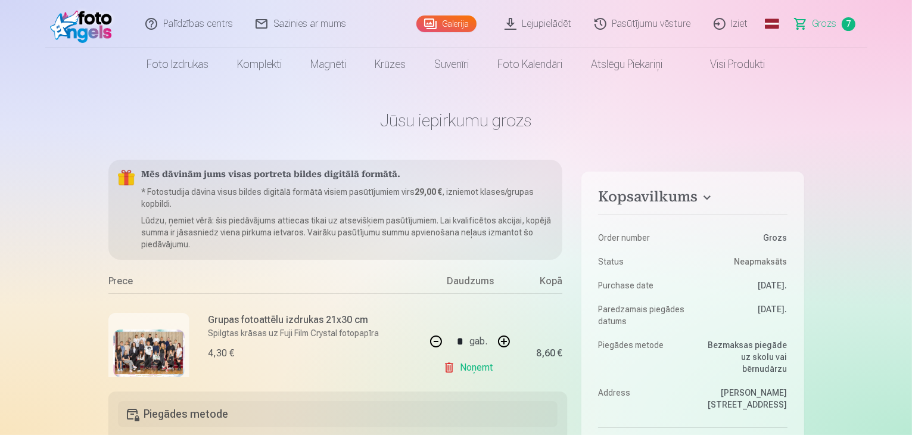
click at [175, 334] on img at bounding box center [148, 353] width 71 height 48
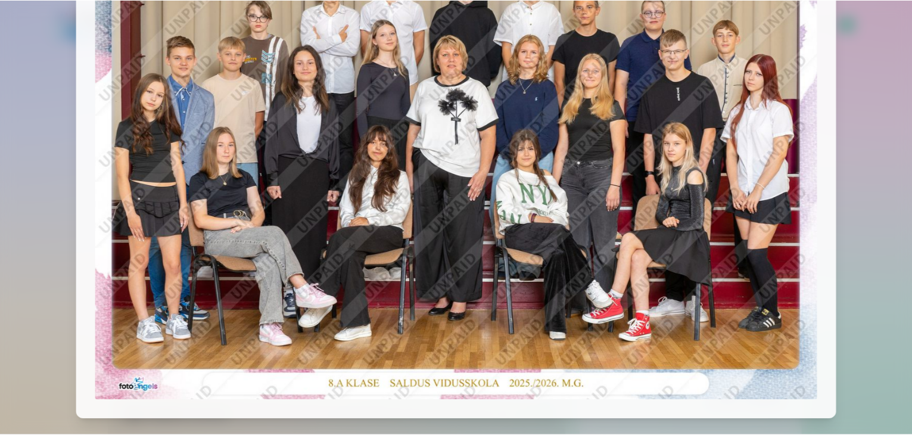
scroll to position [123, 0]
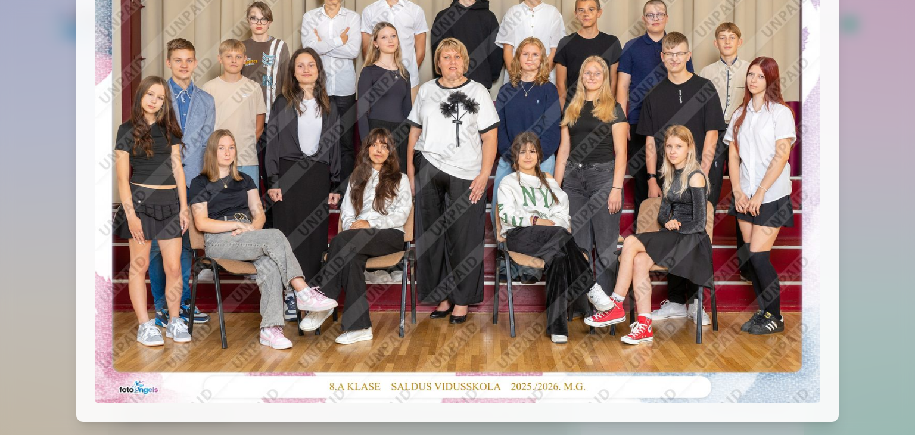
click at [858, 153] on div at bounding box center [457, 217] width 915 height 435
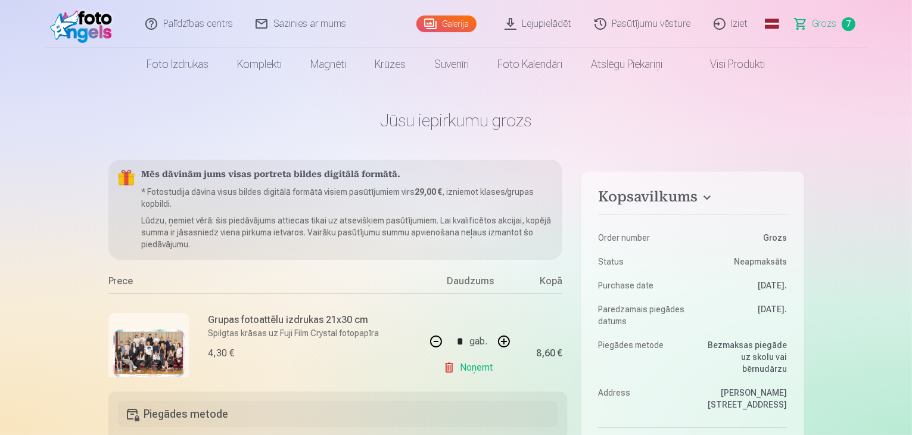
click at [234, 319] on h6 "Grupas fotoattēlu izdrukas 21x30 cm" at bounding box center [294, 320] width 171 height 14
click at [288, 325] on h6 "Grupas fotoattēlu izdrukas 21x30 cm" at bounding box center [294, 320] width 171 height 14
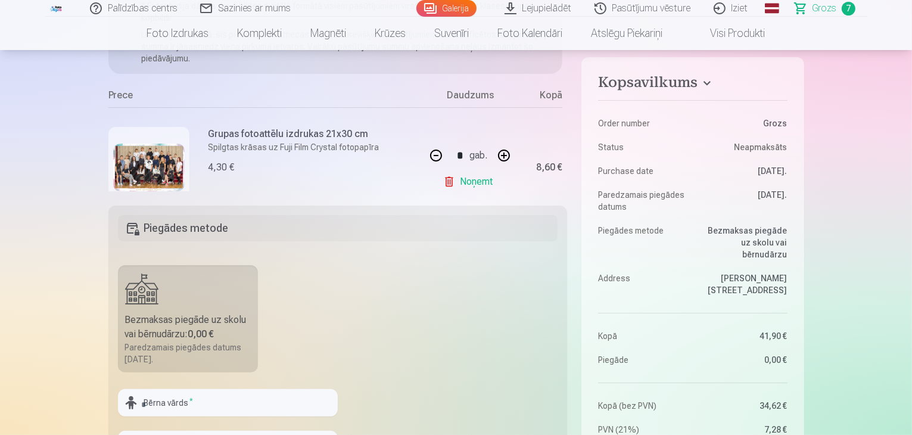
scroll to position [186, 0]
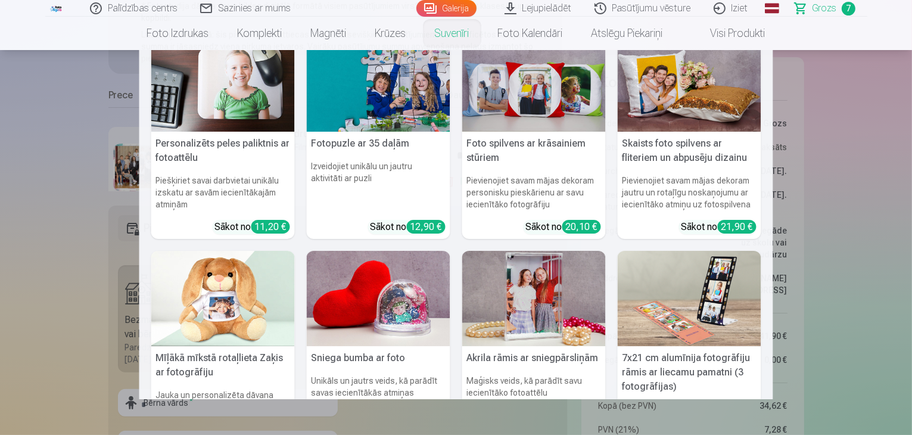
click at [38, 211] on nav "Personalizēts peles paliktnis ar fotoattēlu Piešķiriet savai darbvietai unikālu…" at bounding box center [456, 224] width 912 height 349
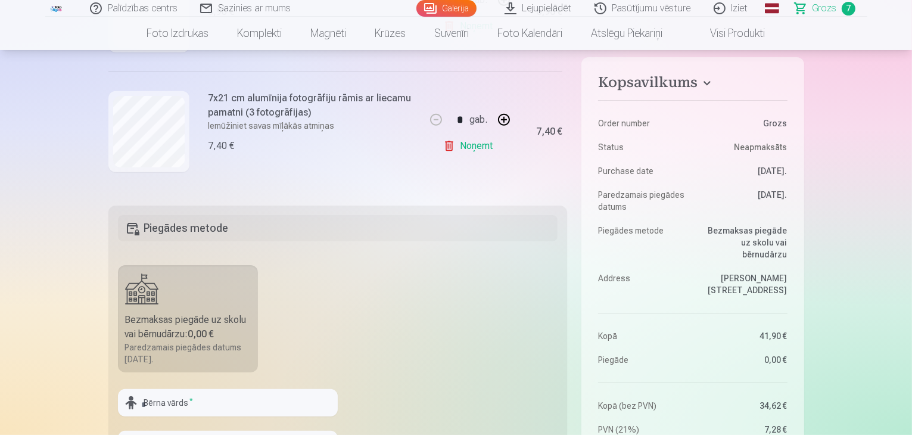
scroll to position [756, 0]
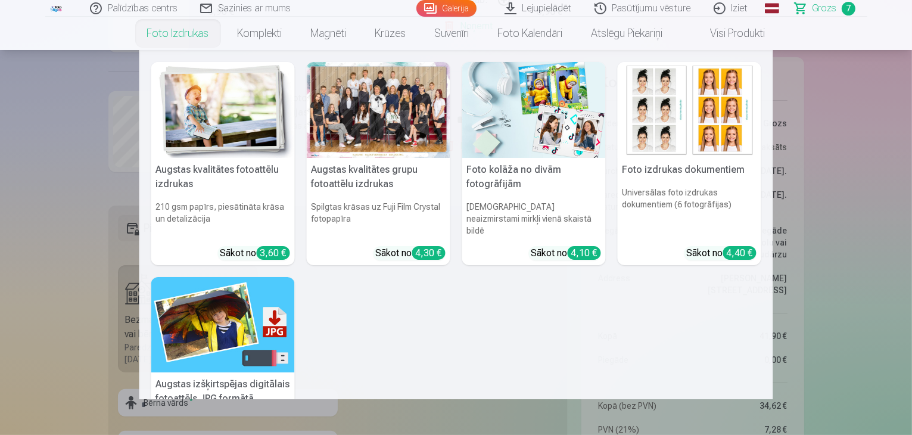
click at [183, 24] on link "Foto izdrukas" at bounding box center [178, 33] width 91 height 33
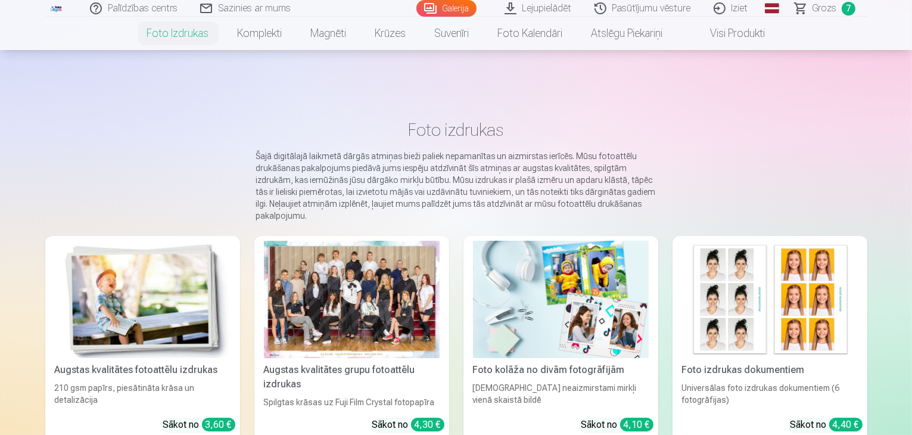
scroll to position [171, 0]
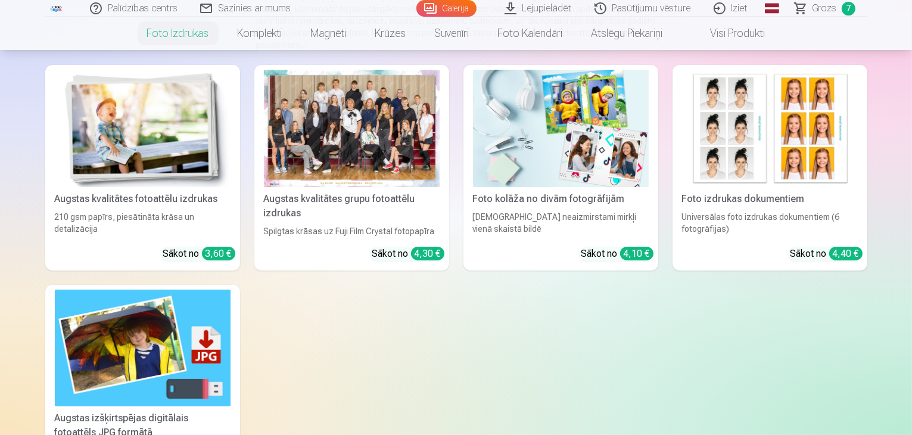
click at [396, 235] on div "Spilgtas krāsas uz Fuji Film Crystal fotopapīra" at bounding box center [351, 231] width 185 height 12
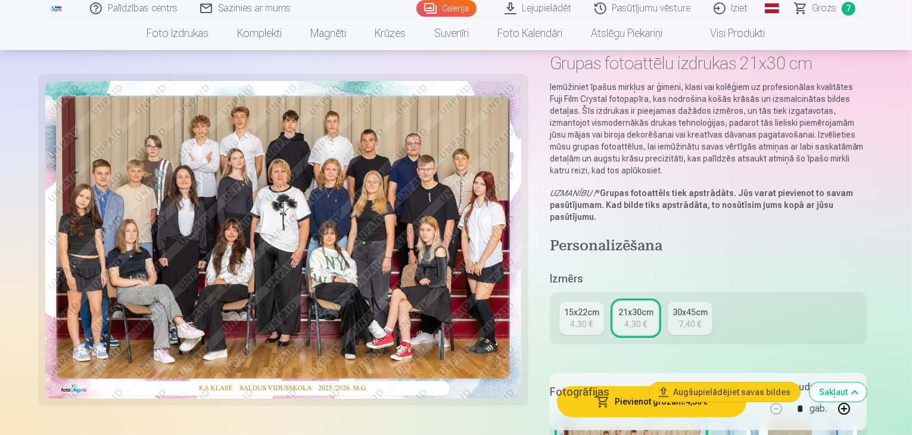
scroll to position [61, 0]
click at [593, 307] on div "15x22cm" at bounding box center [581, 313] width 35 height 12
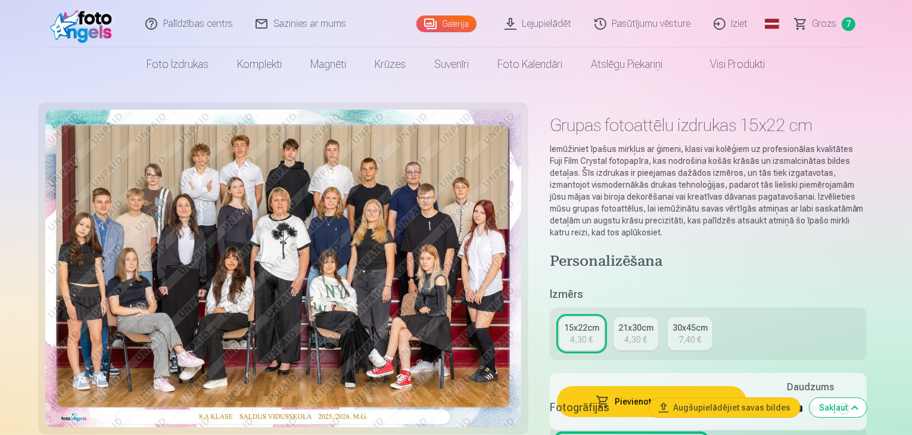
click at [645, 322] on div "21x30cm" at bounding box center [635, 328] width 35 height 12
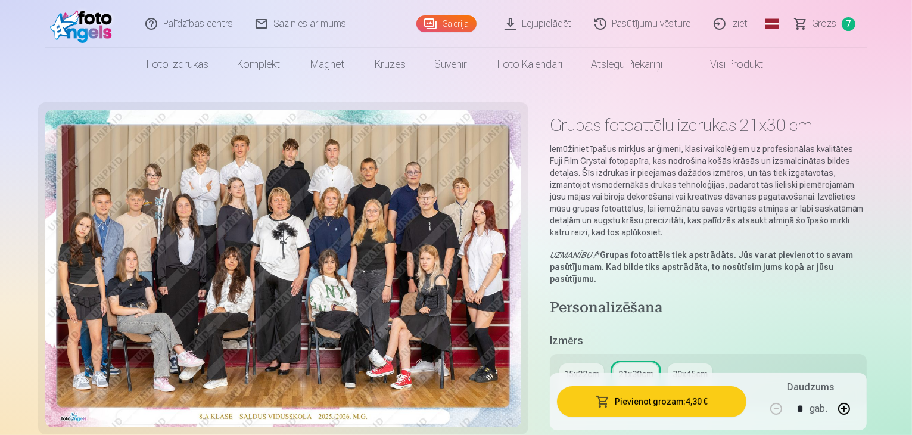
click at [582, 380] on div "4,30 €" at bounding box center [581, 386] width 23 height 12
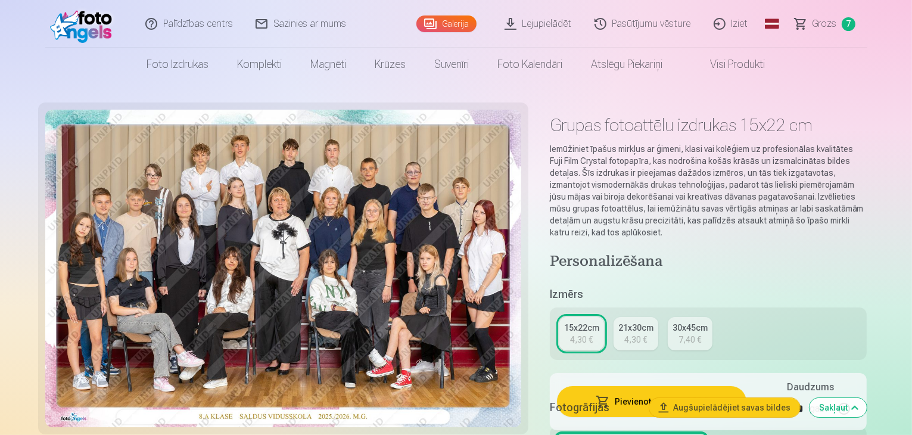
click at [641, 322] on div "21x30cm" at bounding box center [635, 328] width 35 height 12
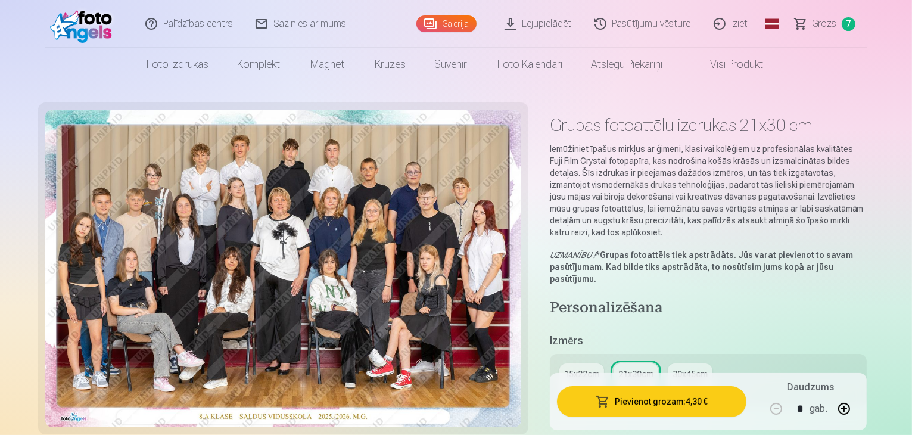
click at [589, 368] on div "15x22cm" at bounding box center [581, 374] width 35 height 12
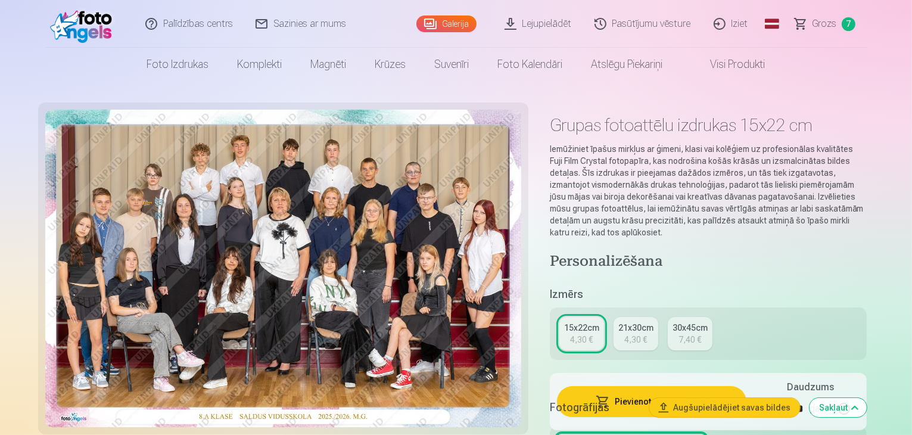
click at [641, 334] on div "4,30 €" at bounding box center [635, 340] width 23 height 12
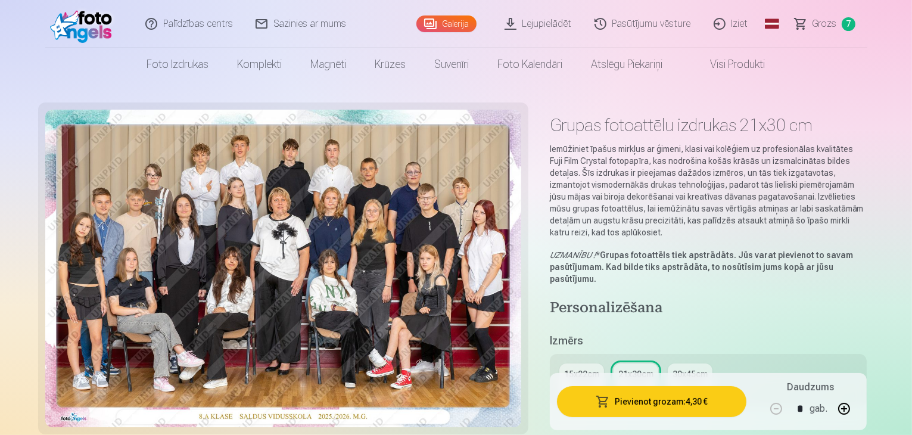
click at [841, 30] on link "Grozs 7" at bounding box center [825, 24] width 83 height 48
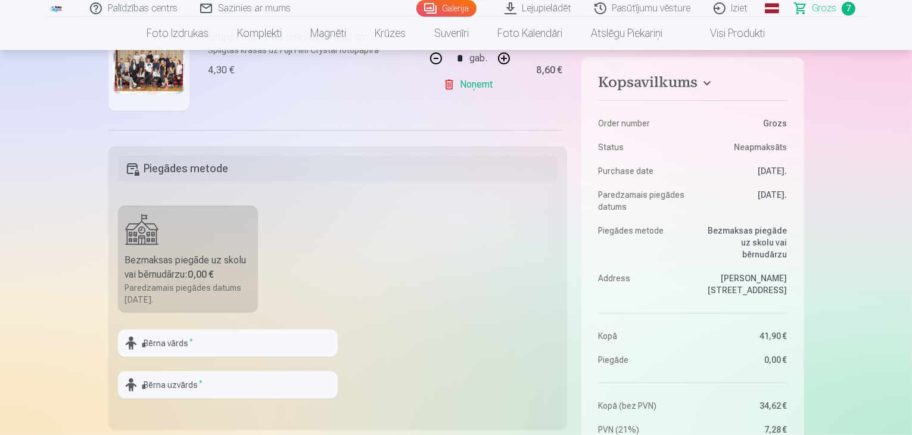
scroll to position [266, 0]
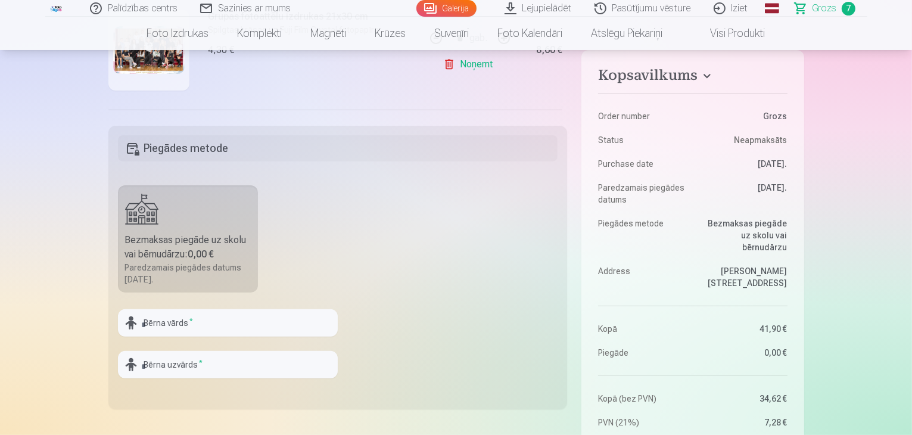
click at [216, 266] on div "Paredzamais piegādes datums 29.09.2025." at bounding box center [188, 274] width 126 height 24
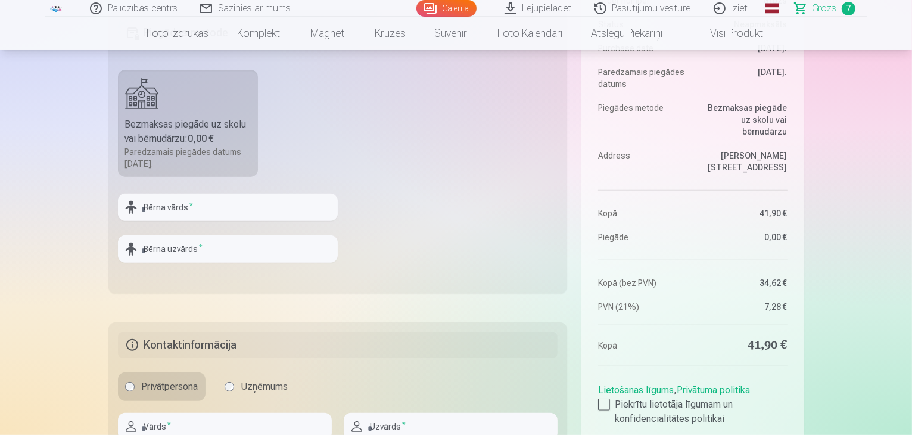
scroll to position [378, 0]
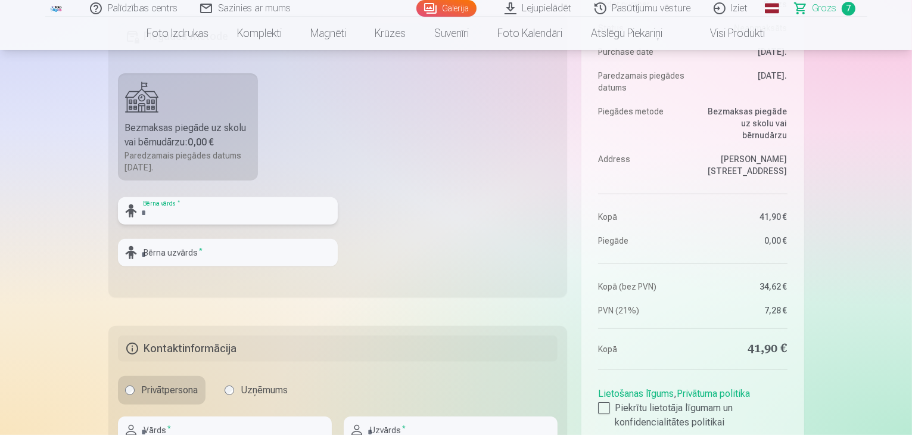
click at [226, 213] on input "text" at bounding box center [228, 210] width 220 height 27
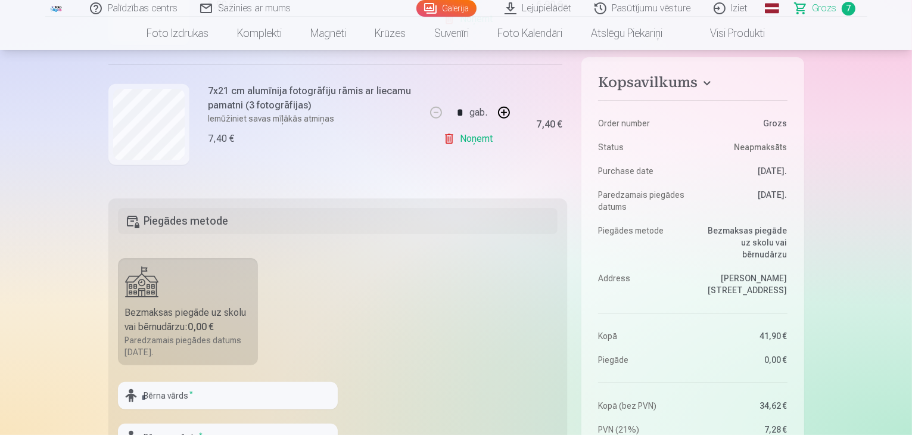
scroll to position [212, 0]
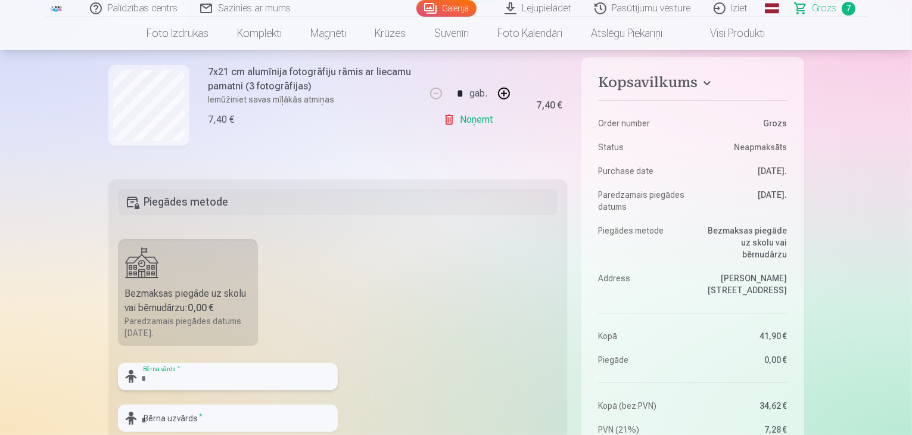
click at [213, 372] on input "text" at bounding box center [228, 376] width 220 height 27
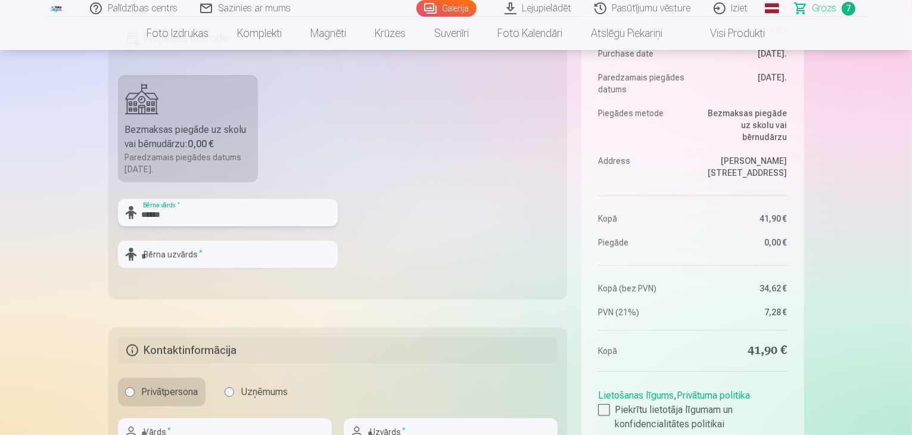
scroll to position [417, 0]
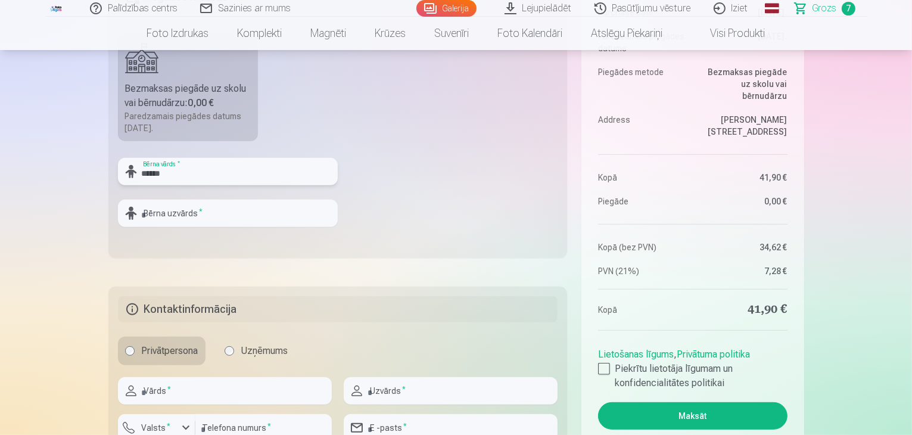
type input "******"
click at [225, 212] on input "text" at bounding box center [228, 213] width 220 height 27
type input "*********"
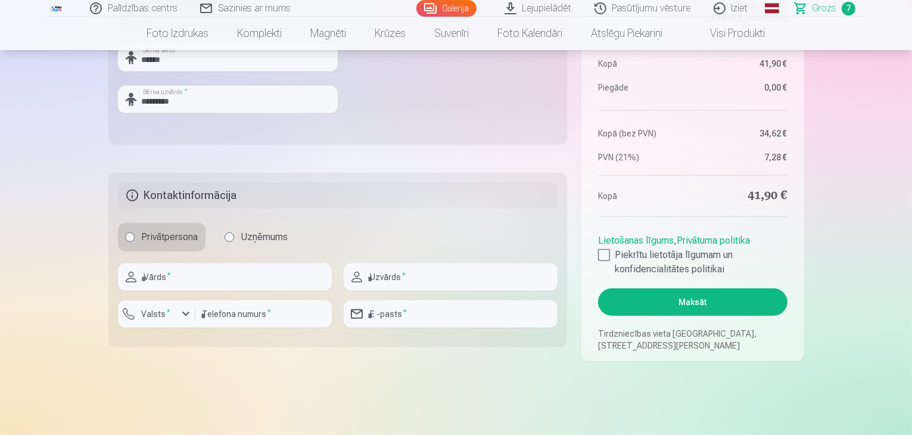
scroll to position [531, 0]
click at [159, 272] on input "text" at bounding box center [225, 276] width 214 height 27
type input "*"
type input "*****"
click at [414, 268] on input "text" at bounding box center [451, 276] width 214 height 27
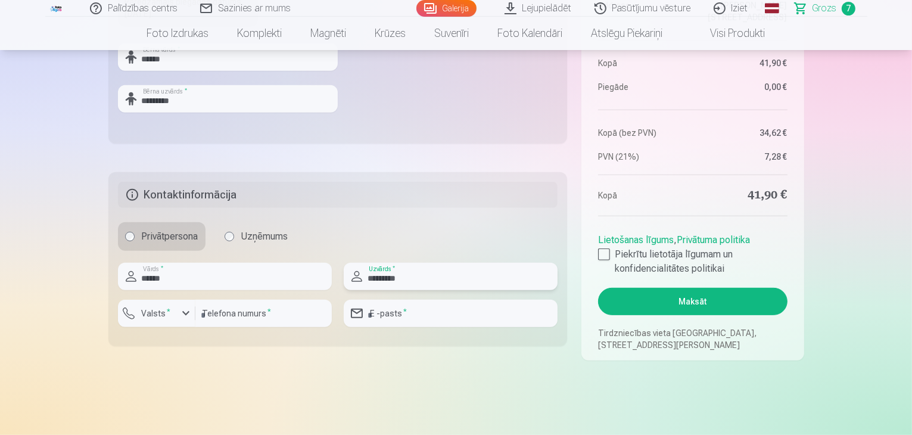
type input "*********"
click at [276, 315] on input "number" at bounding box center [263, 313] width 136 height 27
click at [150, 319] on div "button" at bounding box center [160, 315] width 36 height 12
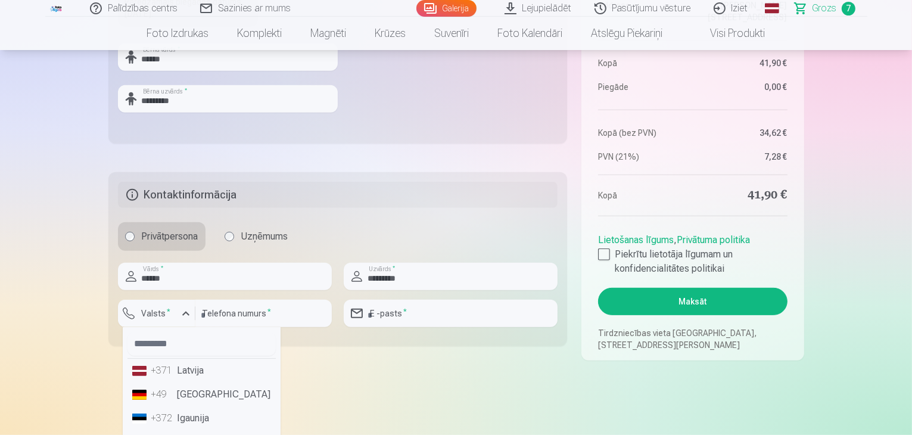
click at [204, 368] on li "+371 Latvija" at bounding box center [201, 371] width 148 height 24
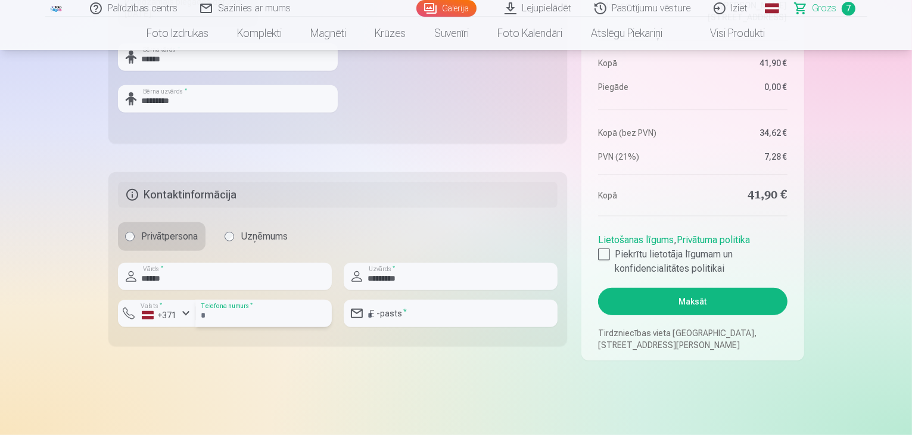
click at [217, 325] on input "number" at bounding box center [263, 313] width 136 height 27
type input "********"
click at [365, 309] on input "email" at bounding box center [451, 313] width 214 height 27
type input "**********"
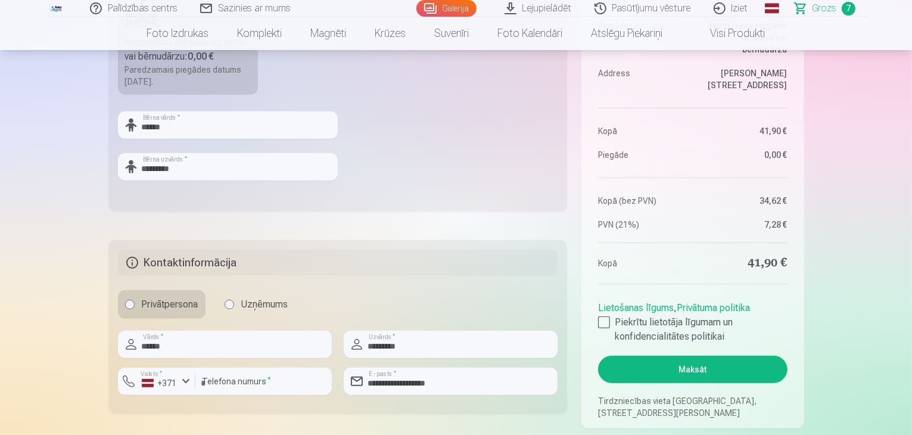
scroll to position [464, 0]
click at [606, 320] on div at bounding box center [604, 322] width 12 height 12
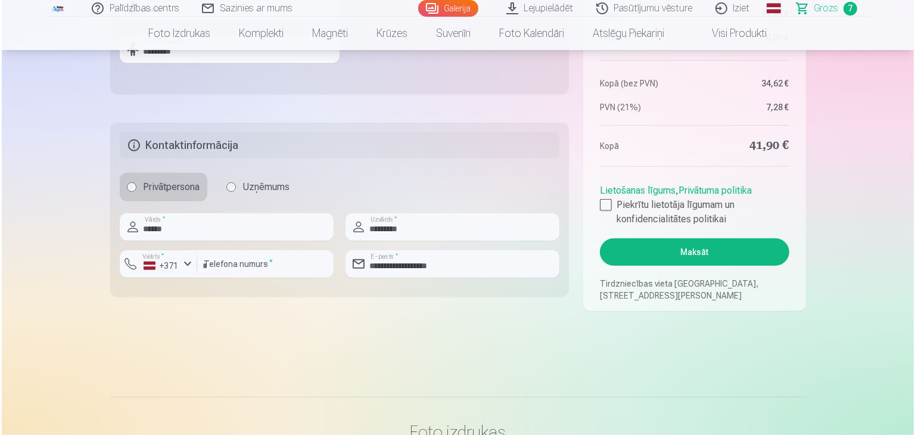
scroll to position [580, 0]
click at [660, 244] on button "Maksāt" at bounding box center [692, 252] width 189 height 27
